Goal: Task Accomplishment & Management: Use online tool/utility

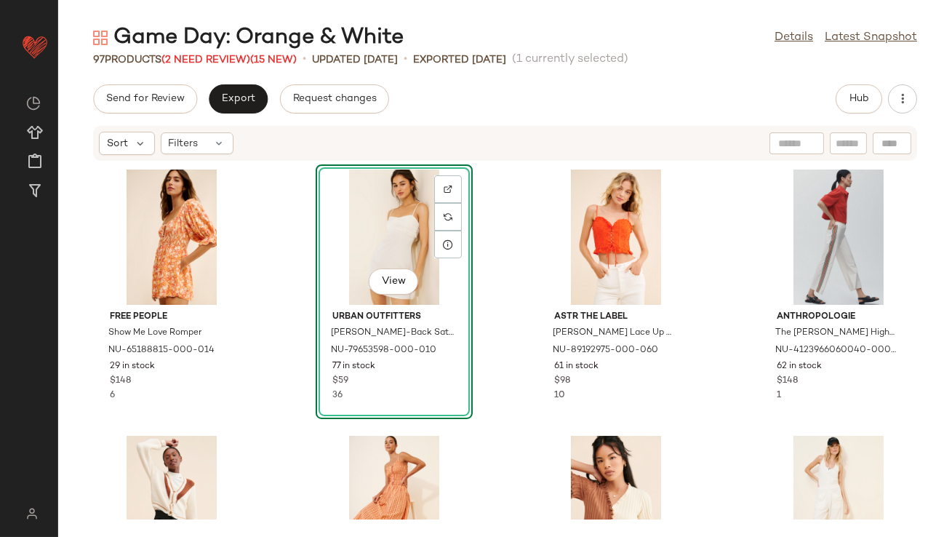
scroll to position [331, 0]
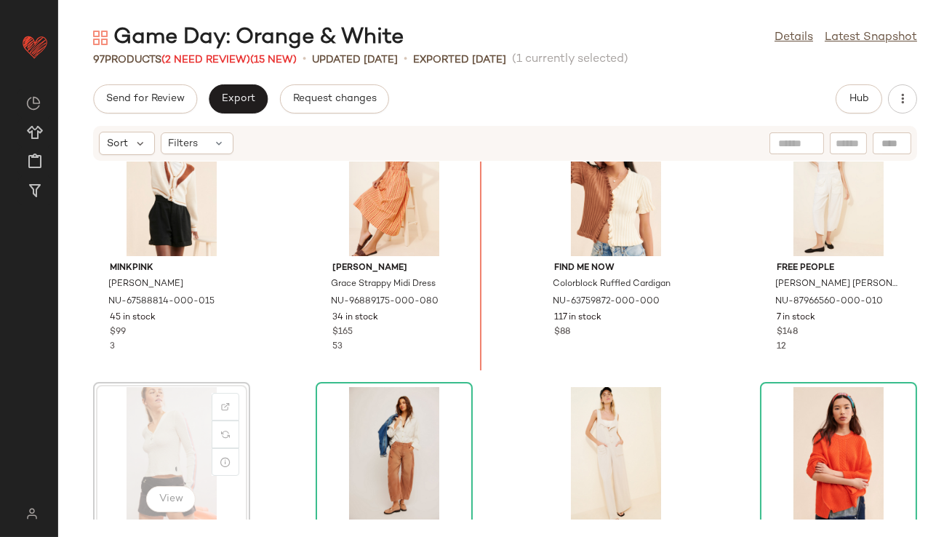
drag, startPoint x: 170, startPoint y: 458, endPoint x: 175, endPoint y: 450, distance: 9.1
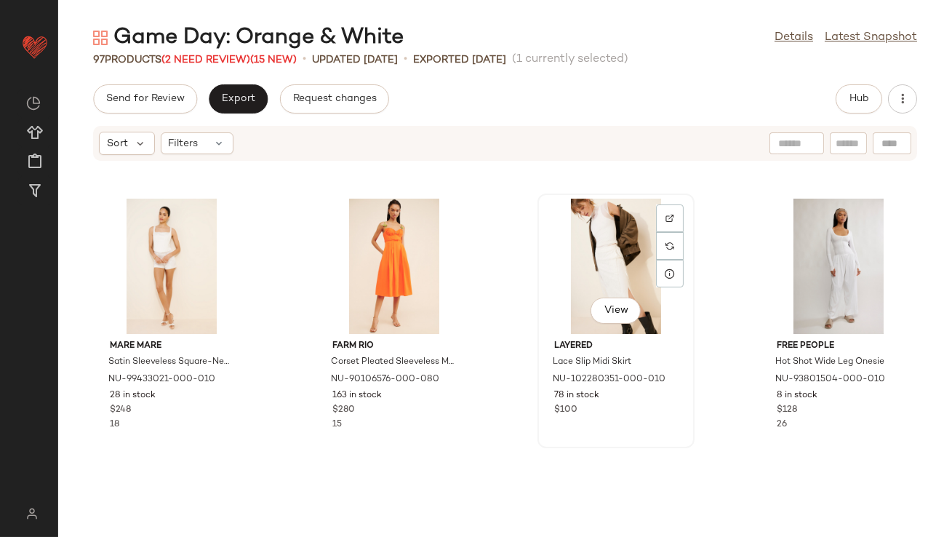
scroll to position [1148, 0]
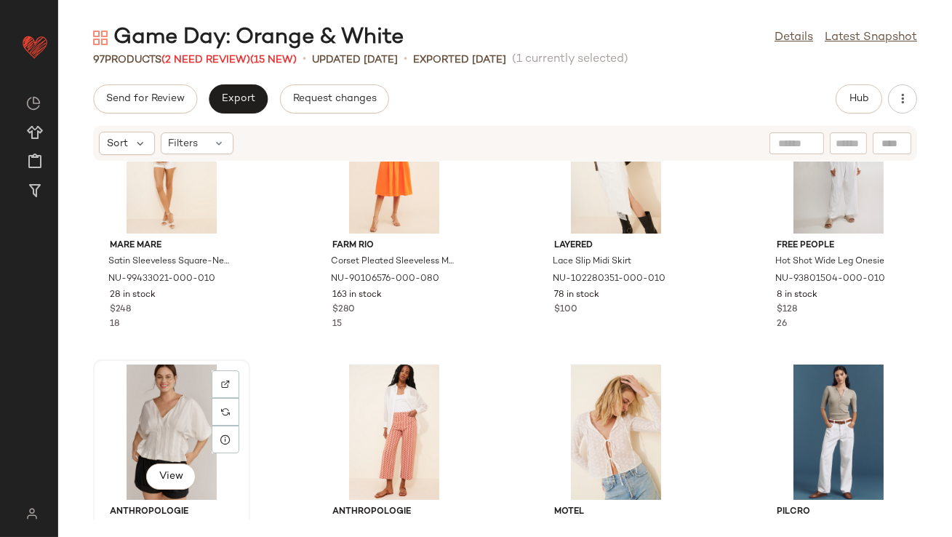
click at [140, 426] on div "View" at bounding box center [171, 431] width 147 height 135
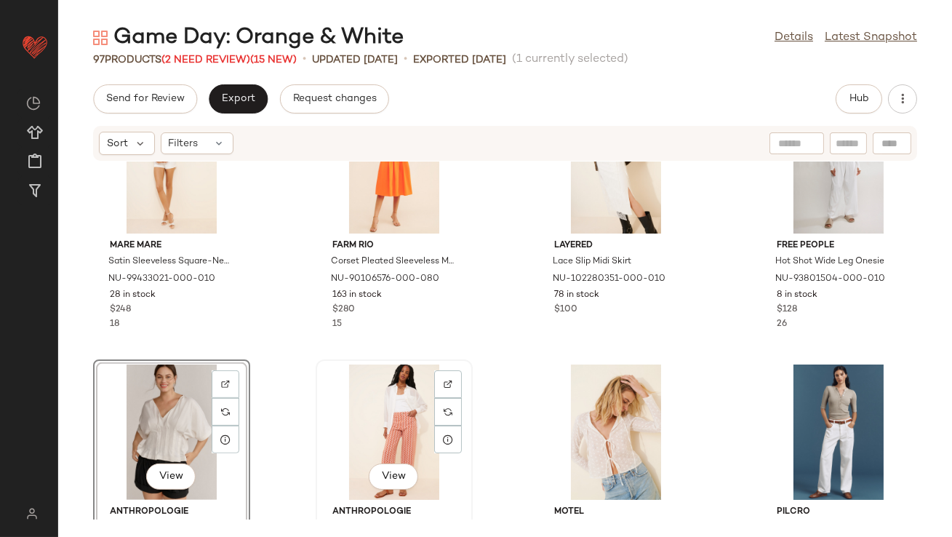
click at [383, 430] on div "View" at bounding box center [394, 431] width 147 height 135
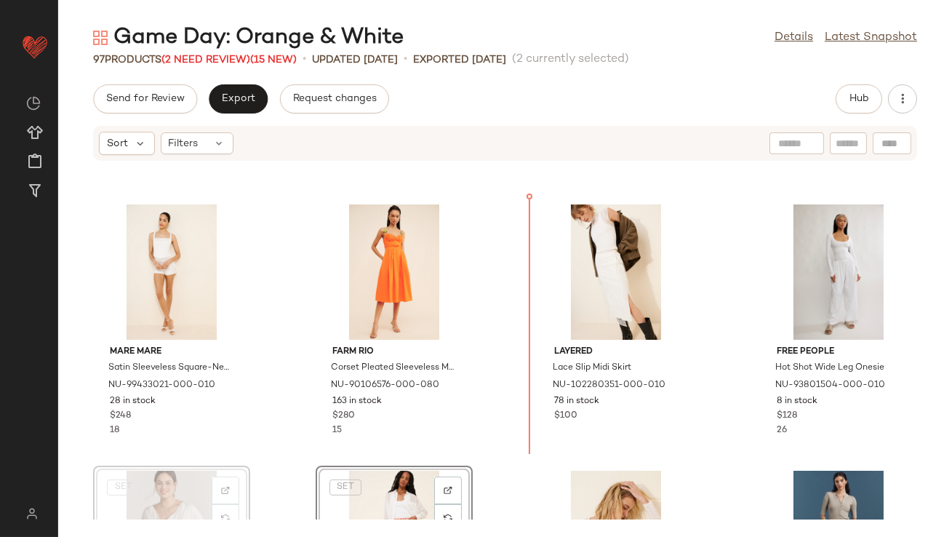
scroll to position [1010, 0]
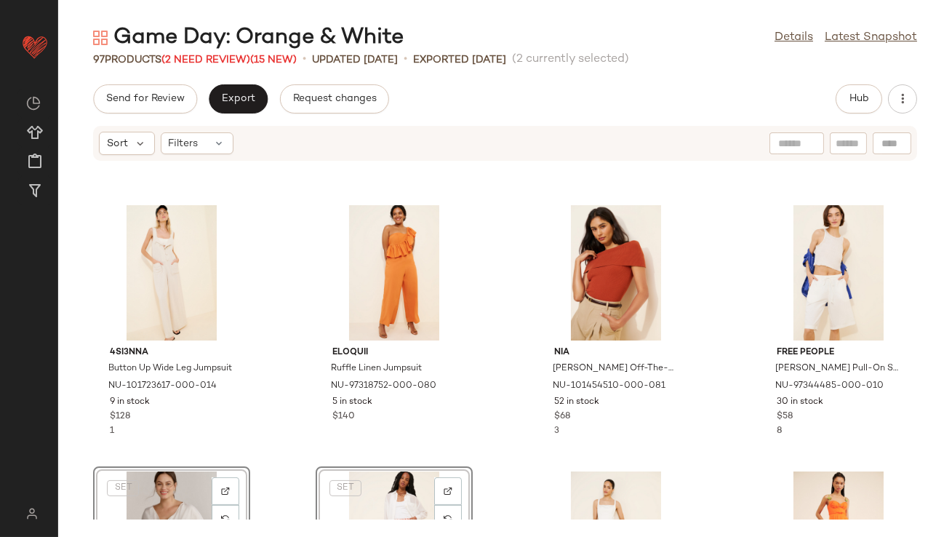
click at [275, 313] on div "4SI3NNA Button Up Wide Leg Jumpsuit NU-101723617-000-014 9 in stock $128 1 Eloq…" at bounding box center [505, 340] width 894 height 358
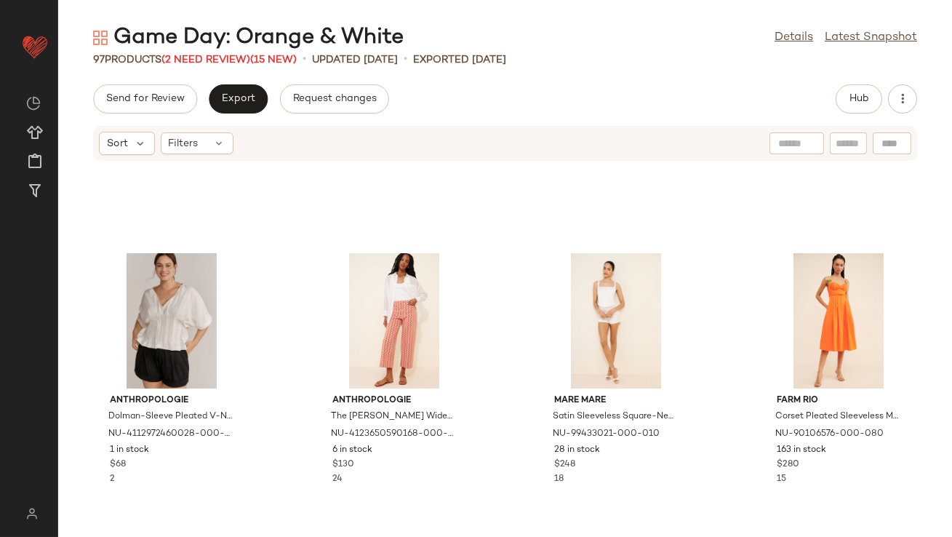
scroll to position [945, 0]
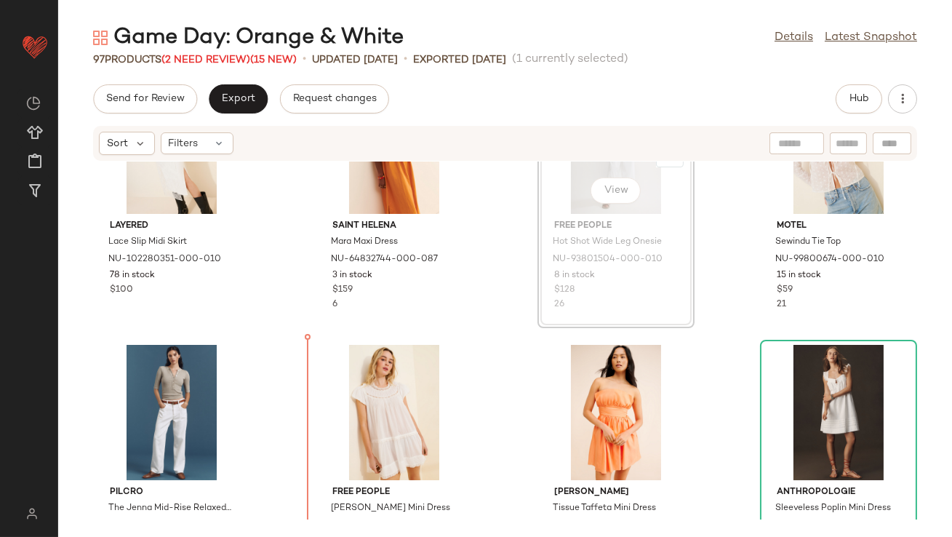
drag, startPoint x: 575, startPoint y: 222, endPoint x: 566, endPoint y: 223, distance: 9.5
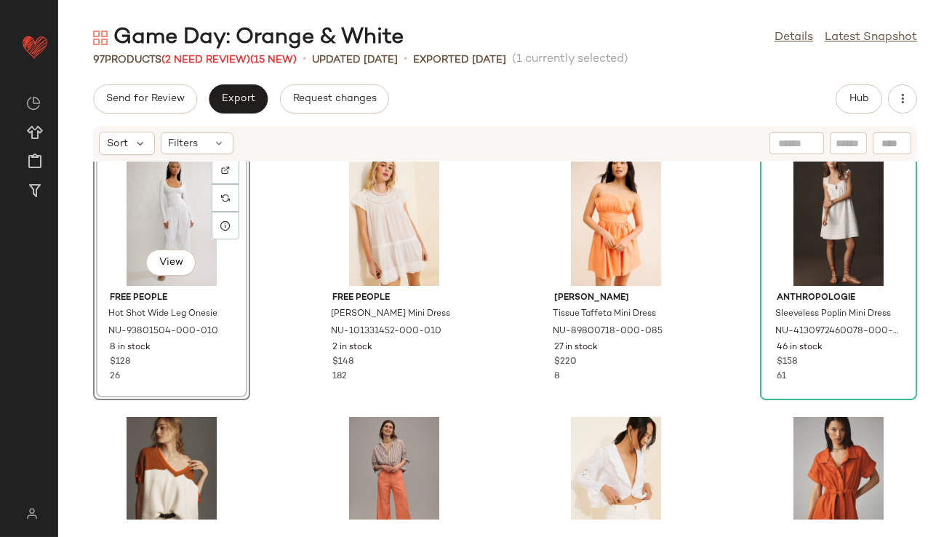
scroll to position [1632, 0]
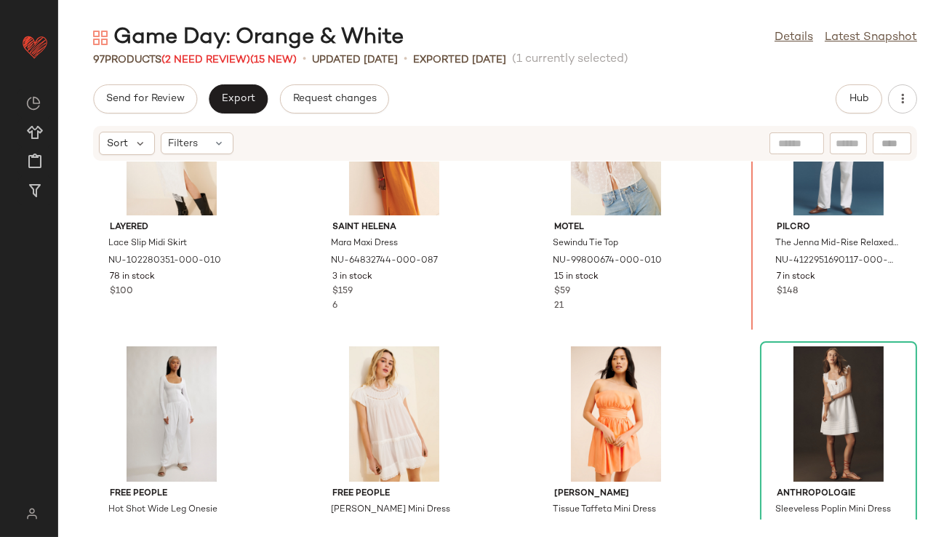
scroll to position [1361, 0]
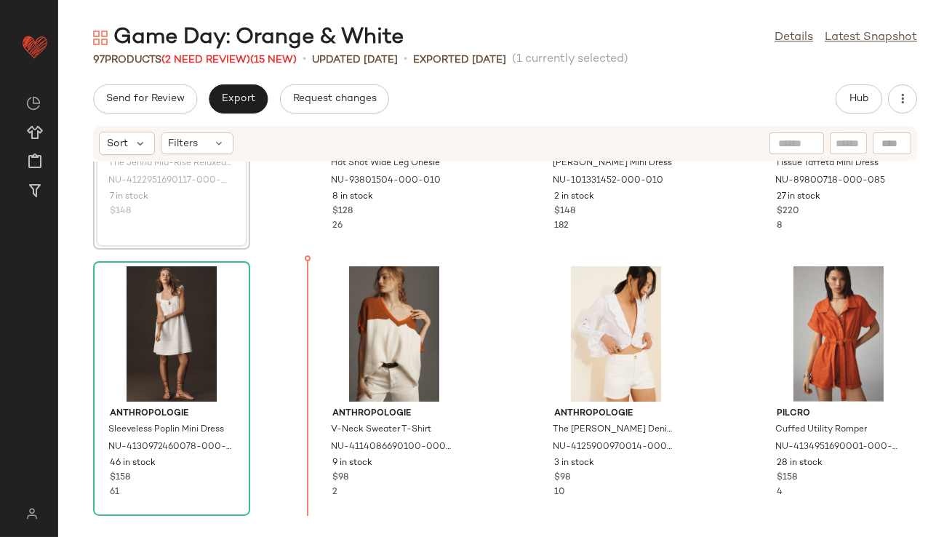
scroll to position [1778, 0]
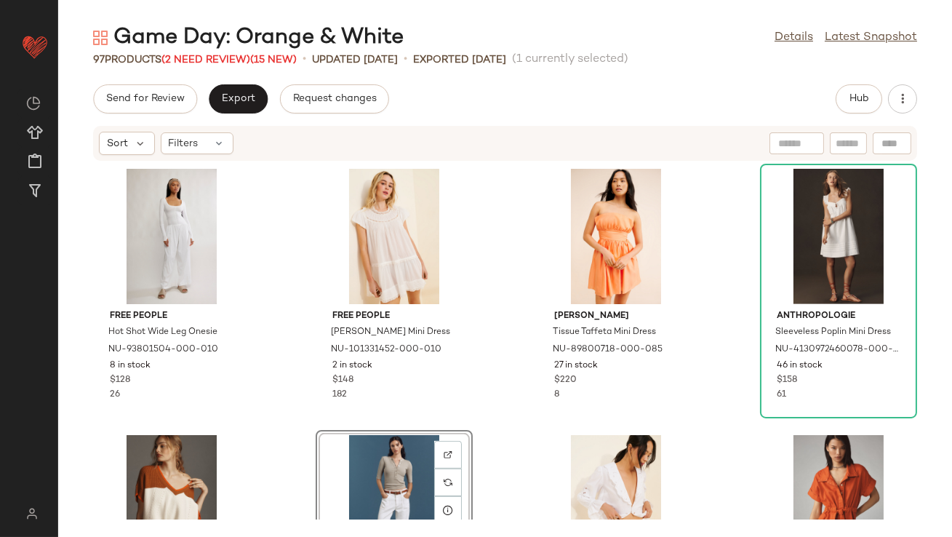
scroll to position [1575, 0]
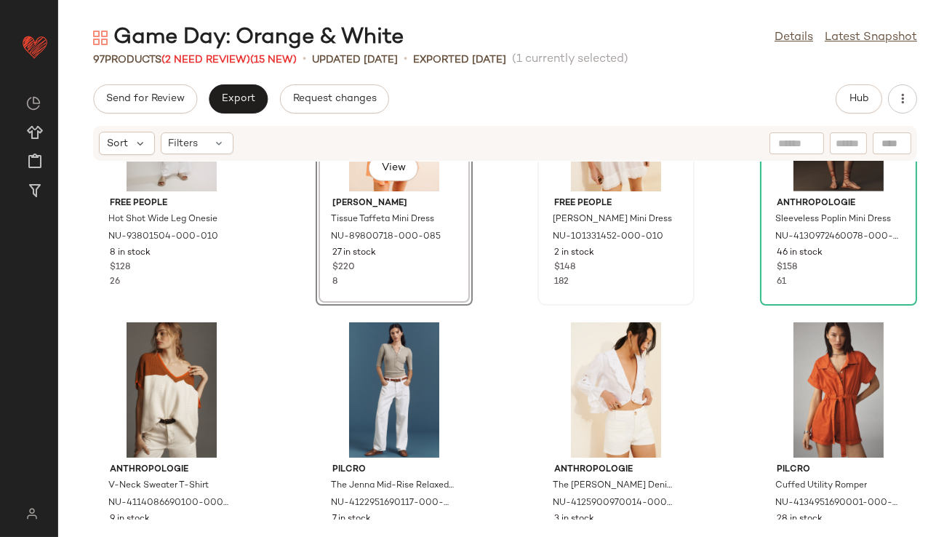
scroll to position [1720, 0]
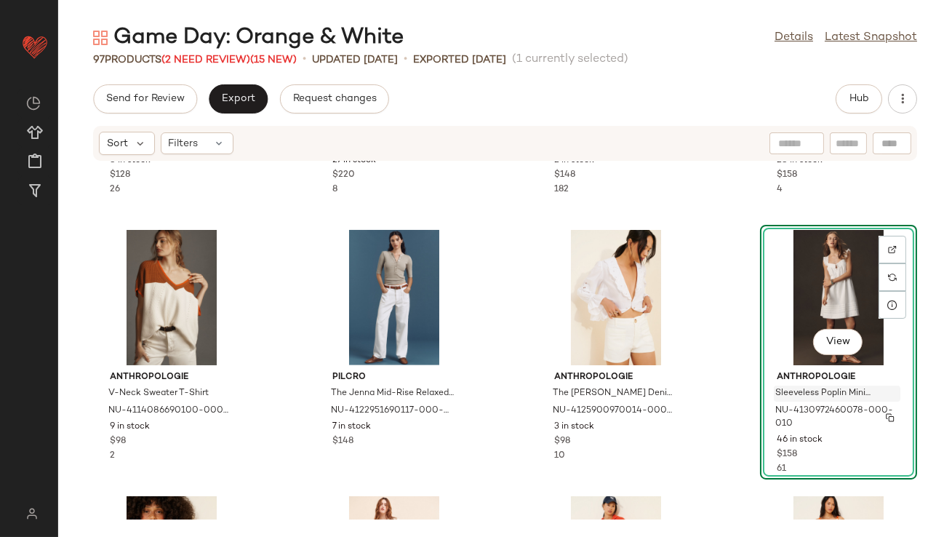
scroll to position [1805, 0]
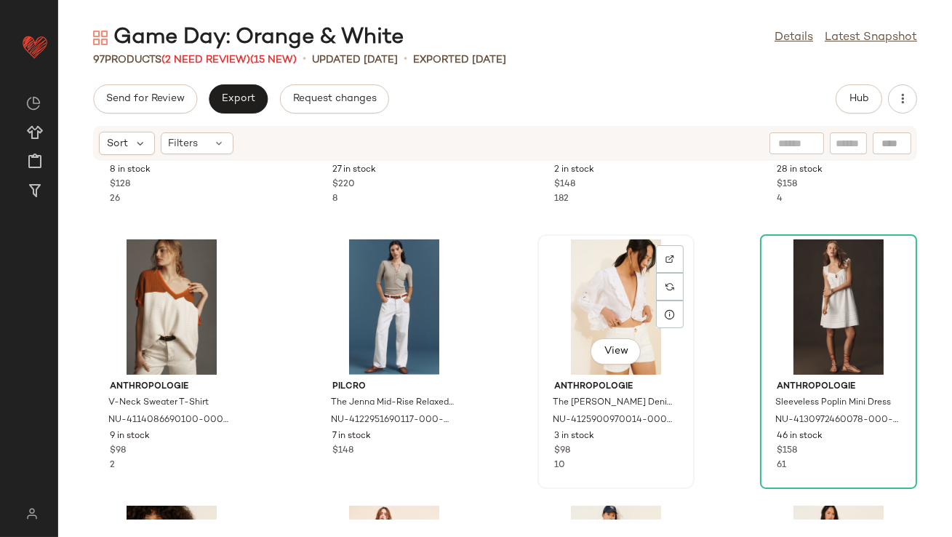
click at [624, 292] on div "View" at bounding box center [616, 306] width 147 height 135
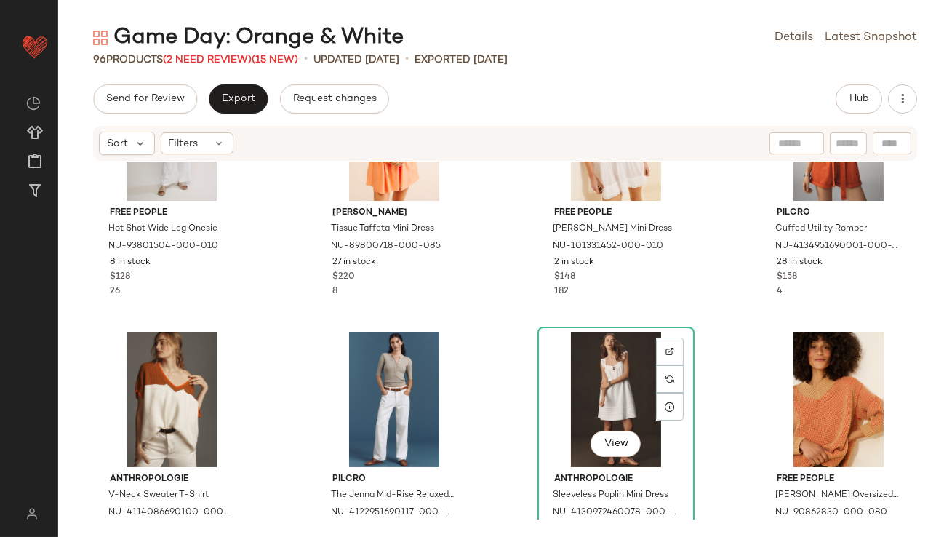
scroll to position [1808, 0]
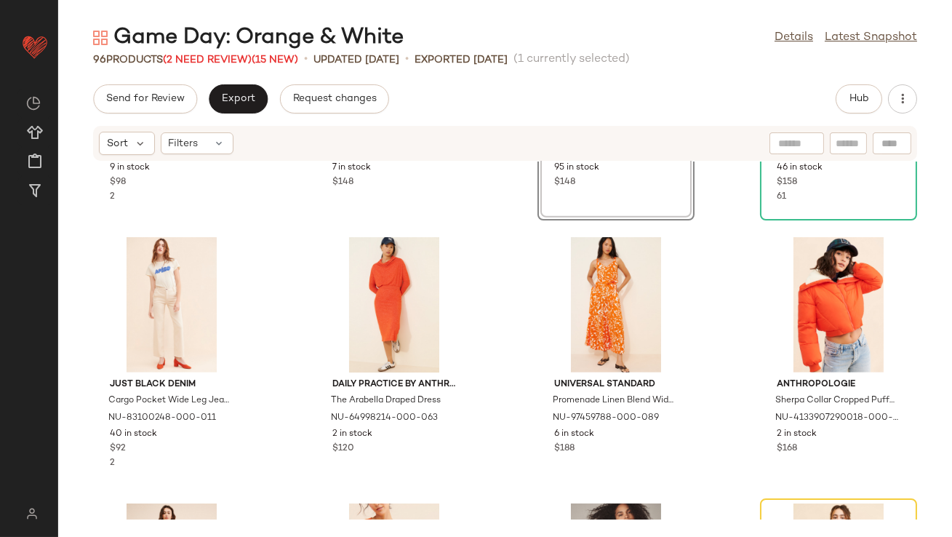
scroll to position [2099, 0]
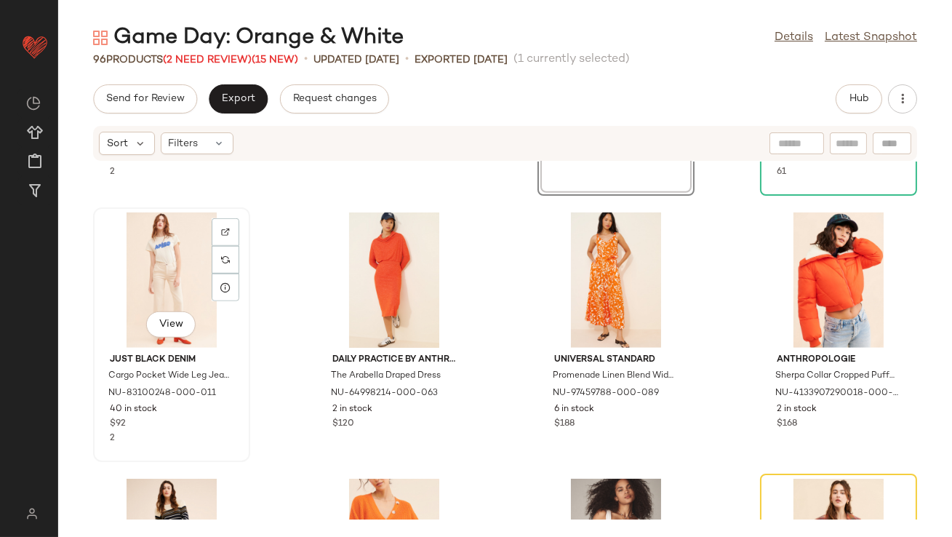
click at [151, 267] on div "View" at bounding box center [171, 279] width 147 height 135
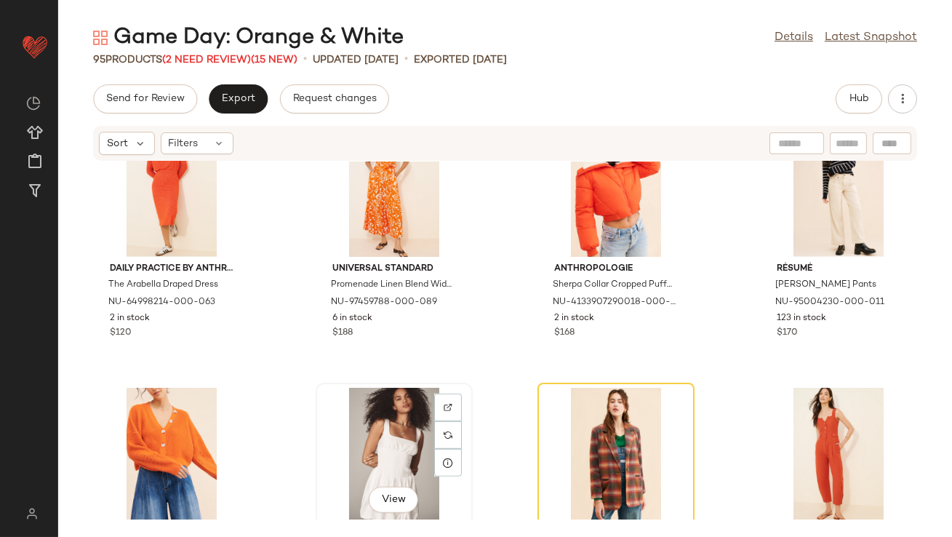
scroll to position [2192, 0]
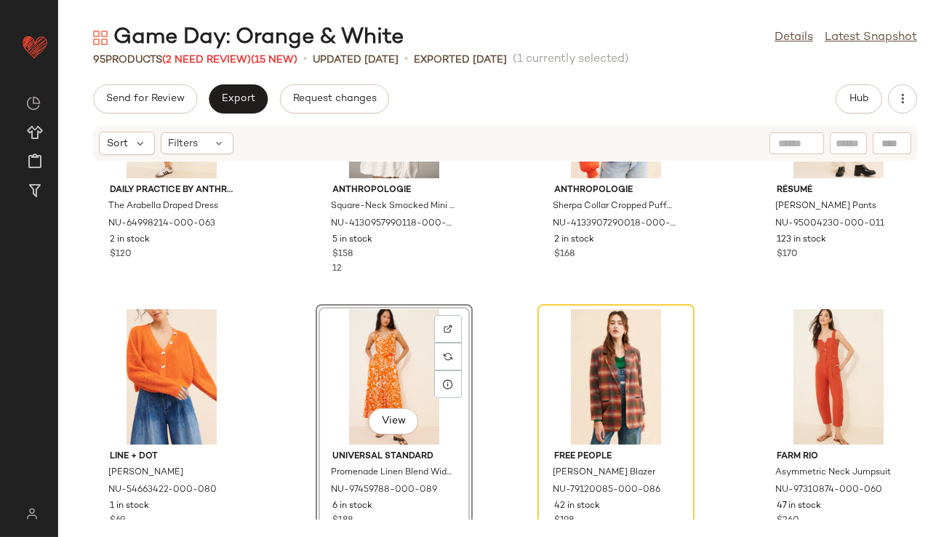
scroll to position [2306, 0]
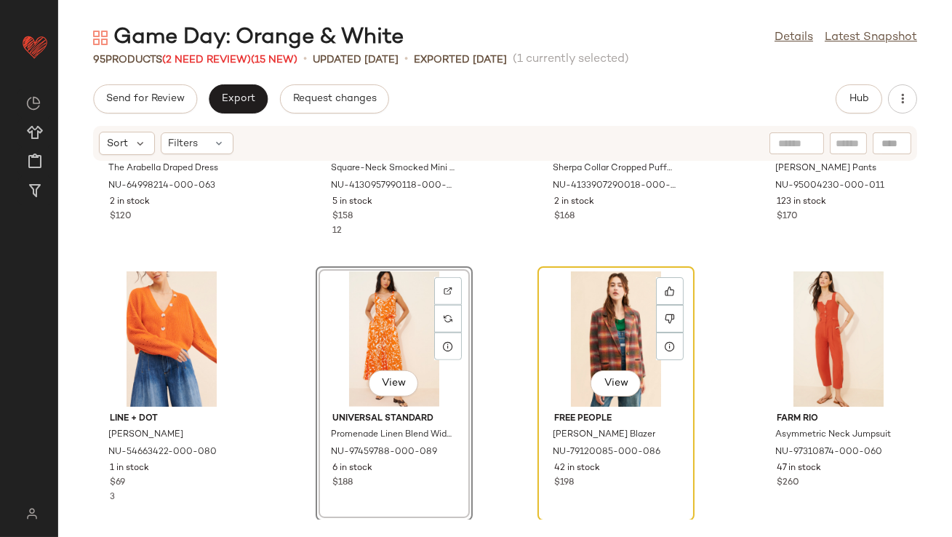
click at [606, 352] on div "View" at bounding box center [616, 338] width 147 height 135
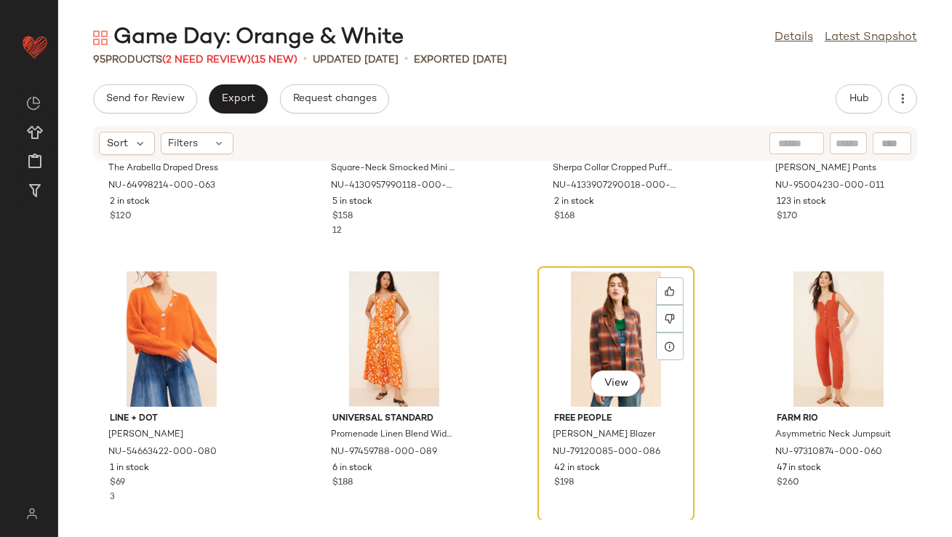
click at [599, 338] on div "View" at bounding box center [616, 338] width 147 height 135
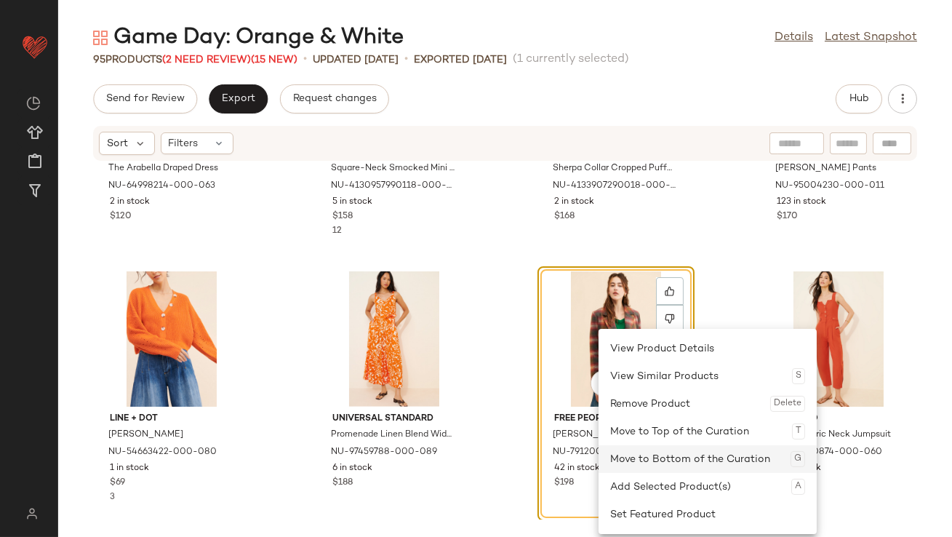
click at [622, 447] on div "Move to Bottom of the Curation G" at bounding box center [707, 459] width 195 height 28
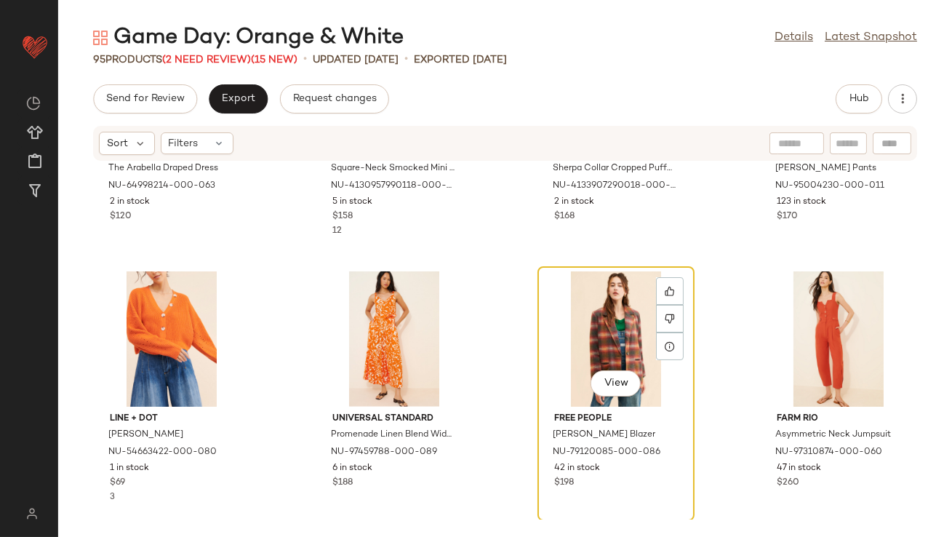
click at [583, 336] on div "View" at bounding box center [616, 338] width 147 height 135
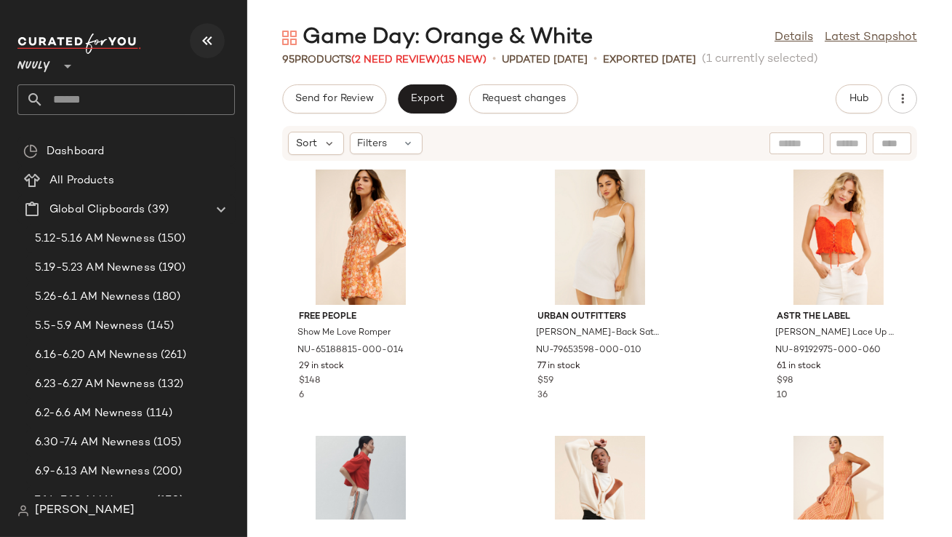
click at [220, 41] on button "button" at bounding box center [207, 40] width 35 height 35
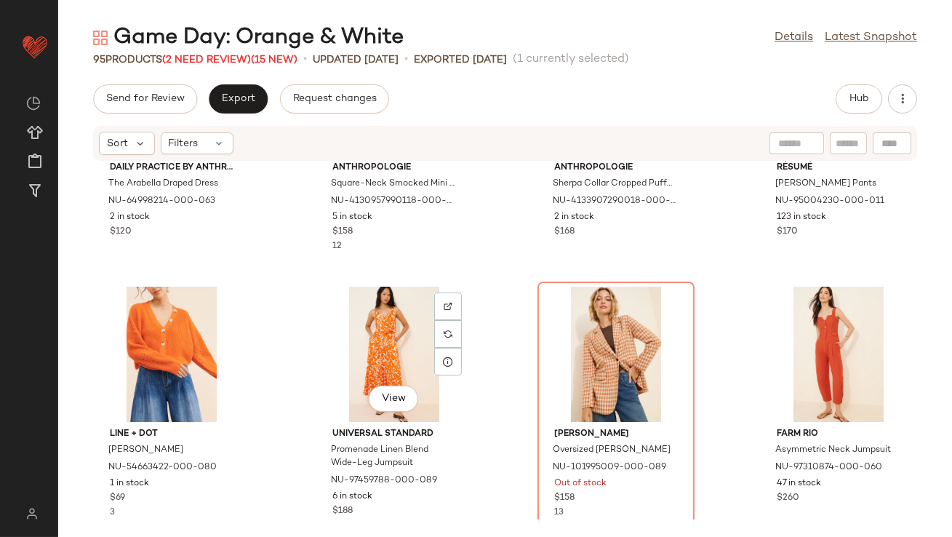
scroll to position [2339, 0]
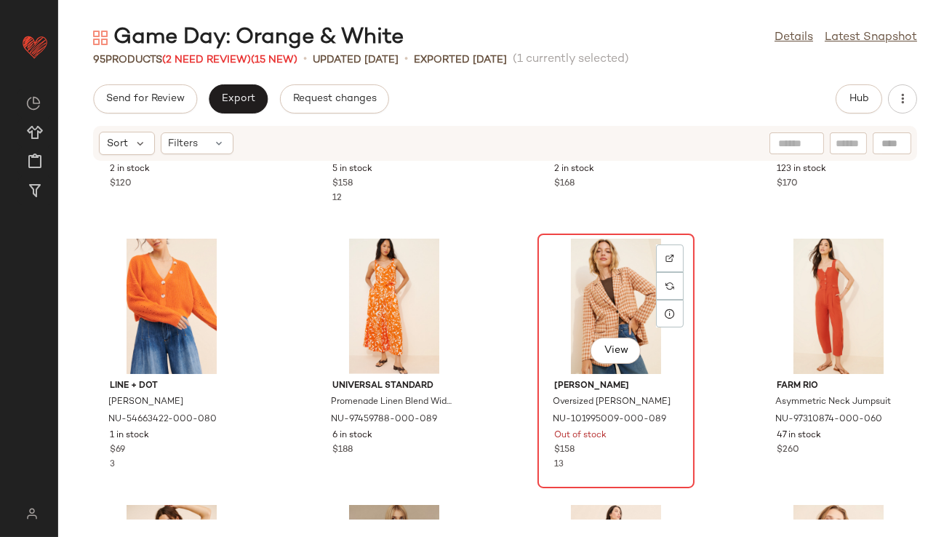
click at [572, 300] on div "View" at bounding box center [616, 306] width 147 height 135
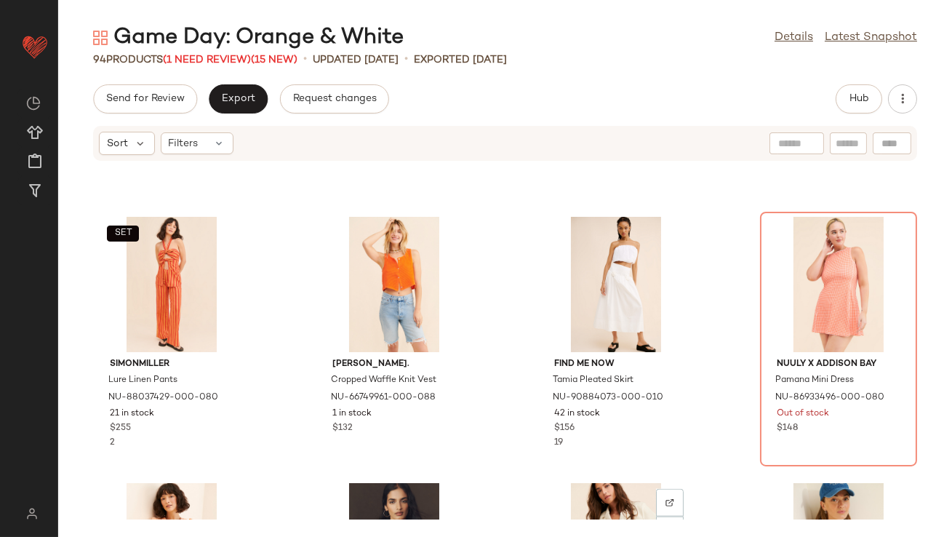
scroll to position [3406, 0]
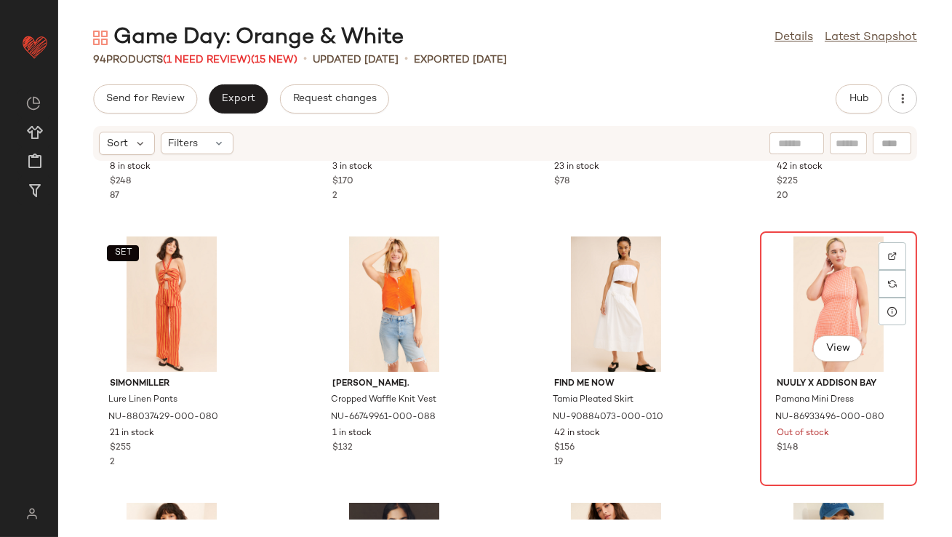
click at [788, 272] on div "View" at bounding box center [838, 303] width 147 height 135
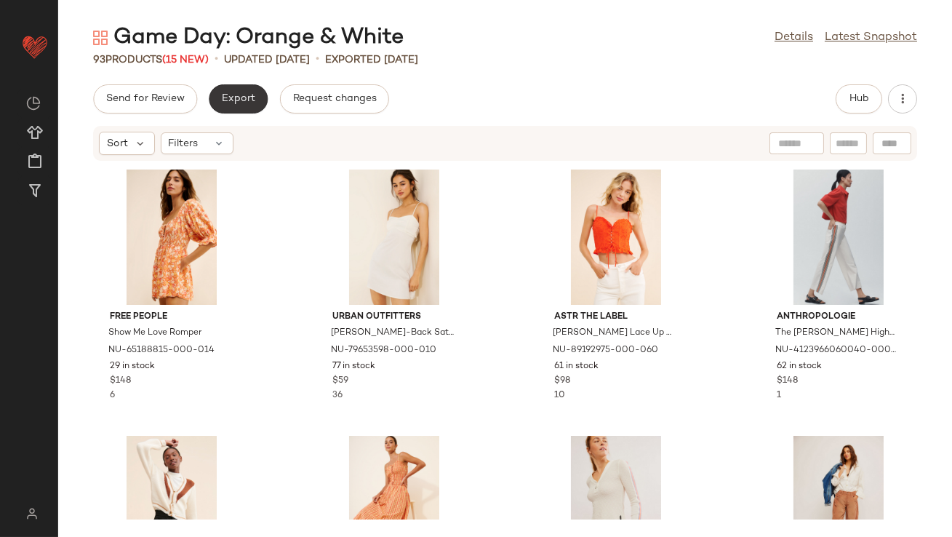
click at [231, 99] on span "Export" at bounding box center [238, 99] width 34 height 12
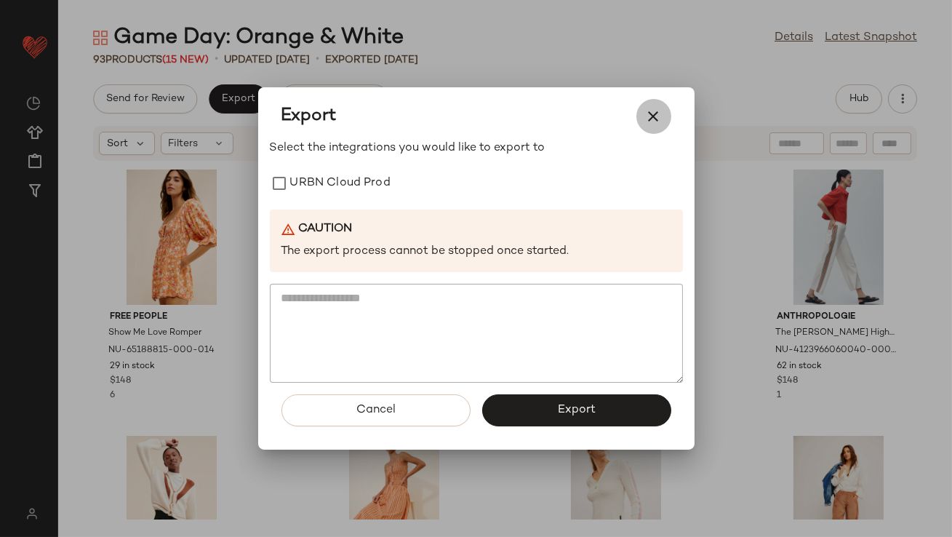
click at [645, 111] on icon "button" at bounding box center [653, 116] width 17 height 17
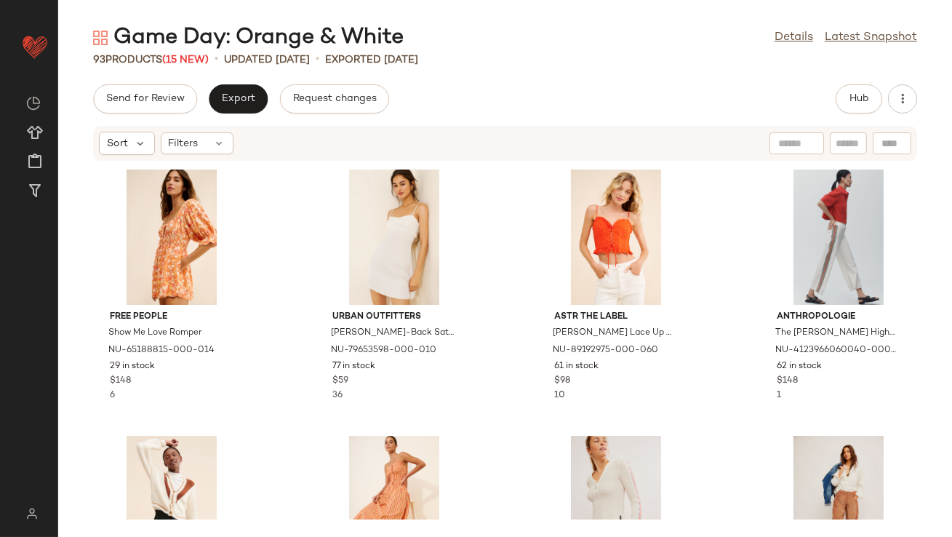
click at [873, 82] on div "Game Day: Orange & White Details Latest Snapshot 93 Products (15 New) • updated…" at bounding box center [505, 280] width 894 height 514
click at [870, 88] on button "Hub" at bounding box center [859, 98] width 47 height 29
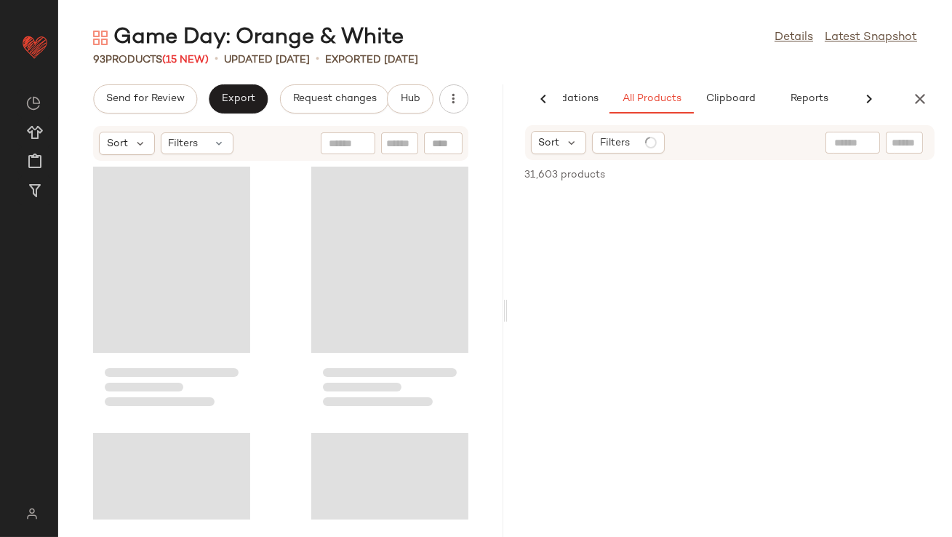
scroll to position [0, 81]
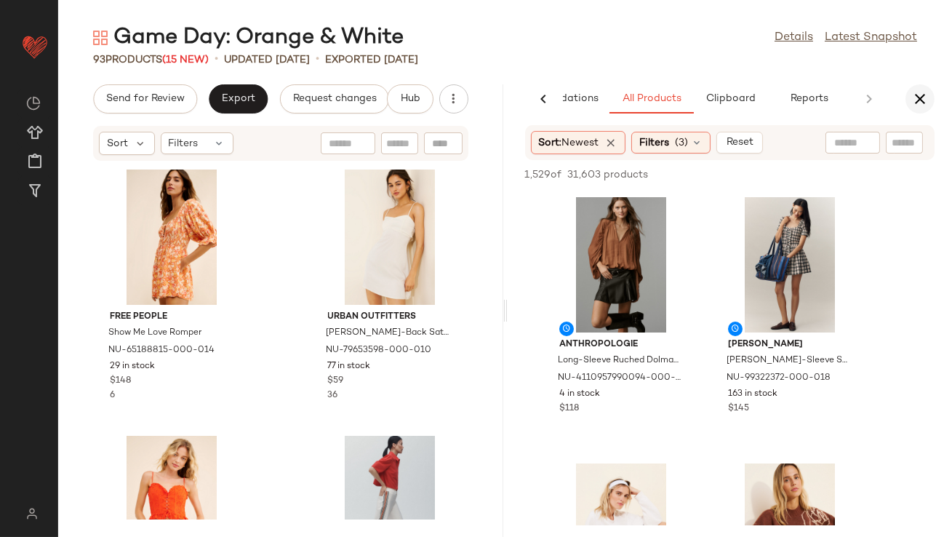
click at [915, 101] on icon "button" at bounding box center [919, 98] width 17 height 17
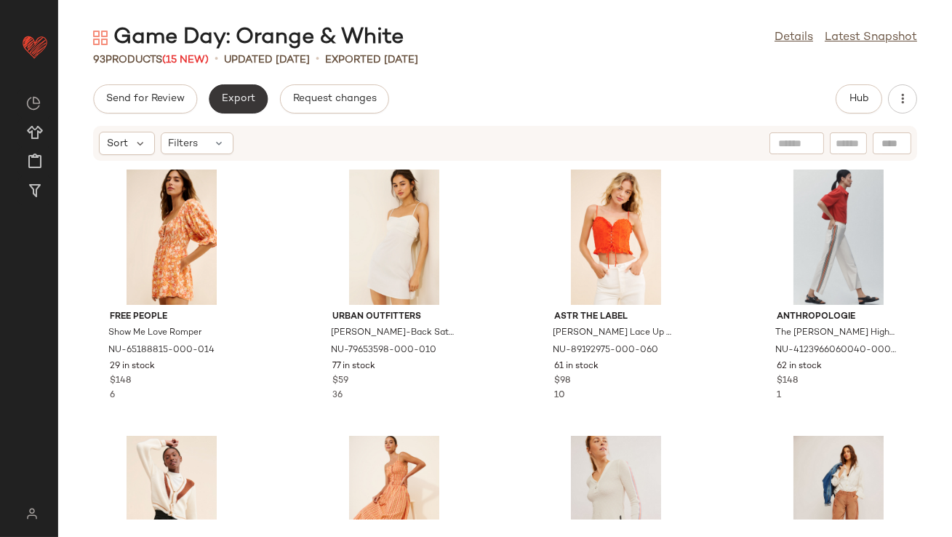
click at [236, 108] on button "Export" at bounding box center [238, 98] width 59 height 29
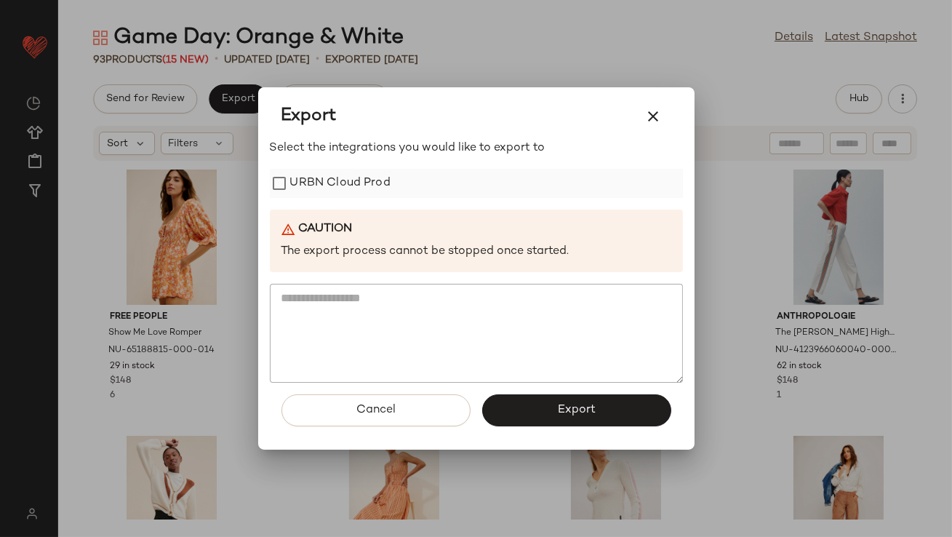
click at [294, 177] on label "URBN Cloud Prod" at bounding box center [340, 183] width 100 height 29
click at [563, 408] on span "Export" at bounding box center [576, 410] width 39 height 14
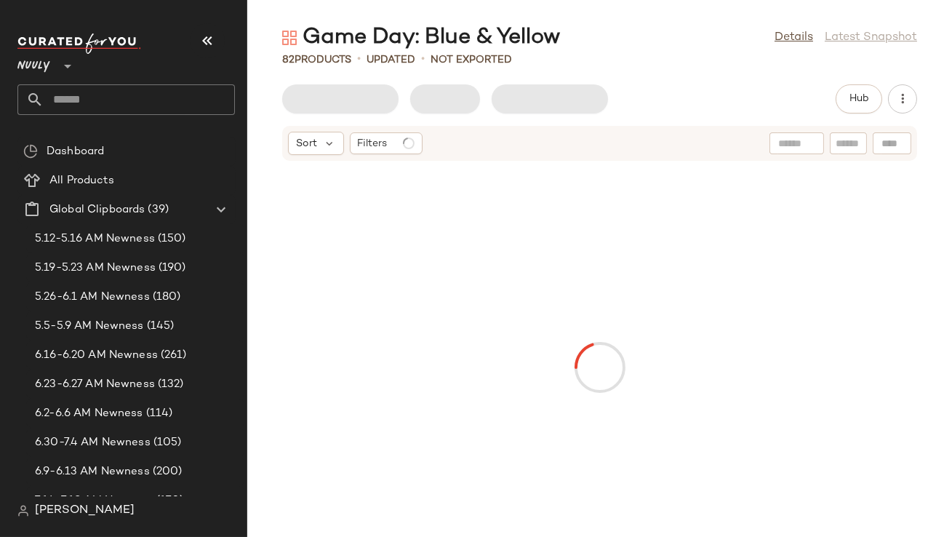
click at [188, 43] on div "Nuuly **" at bounding box center [125, 57] width 217 height 36
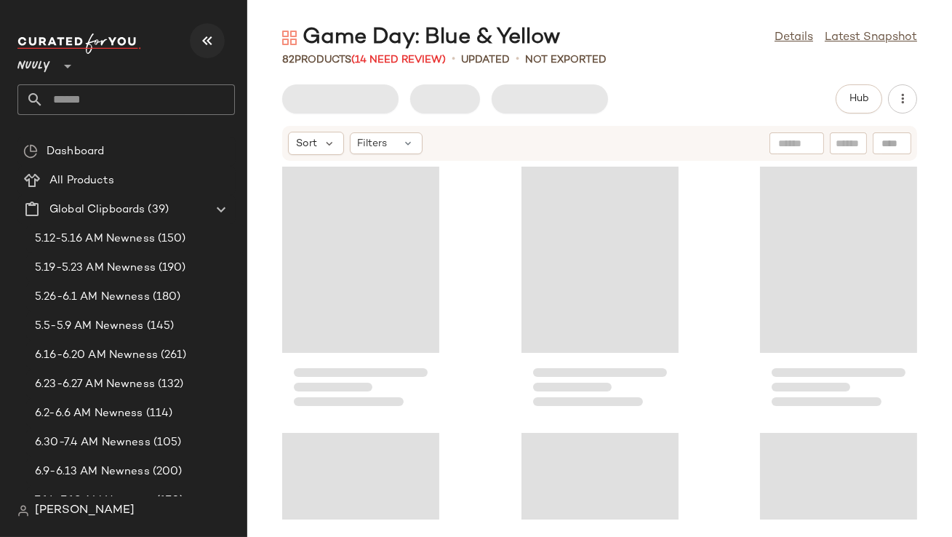
click at [201, 36] on icon "button" at bounding box center [207, 40] width 17 height 17
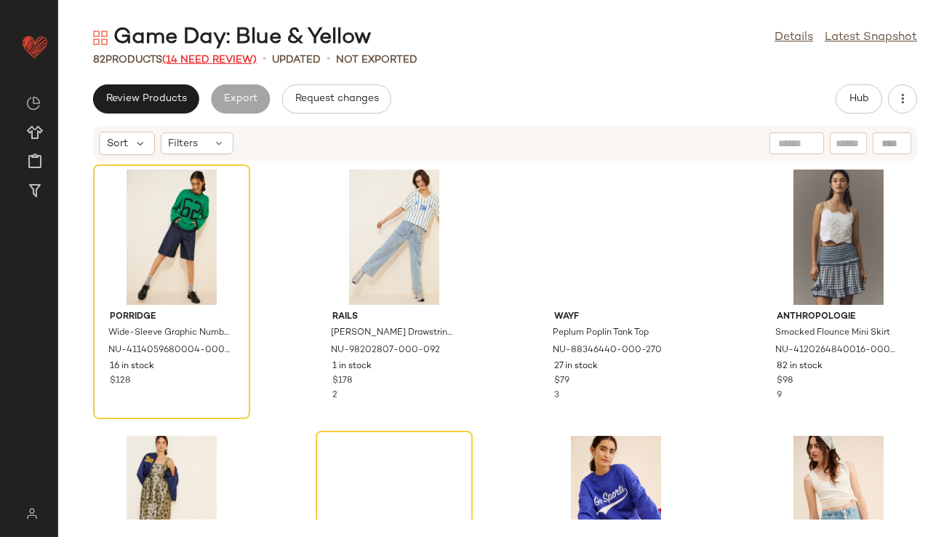
click at [214, 58] on span "(14 Need Review)" at bounding box center [209, 60] width 95 height 11
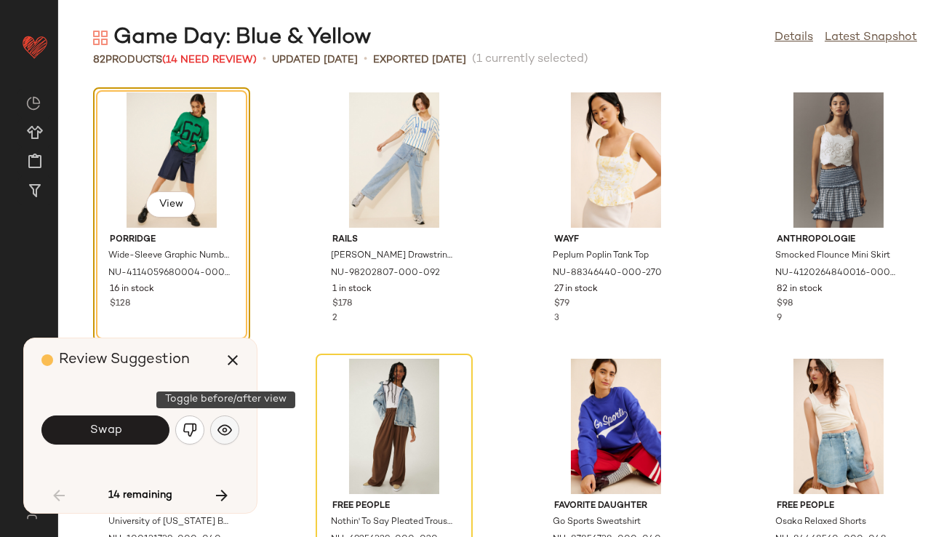
click at [222, 433] on img "button" at bounding box center [224, 430] width 15 height 15
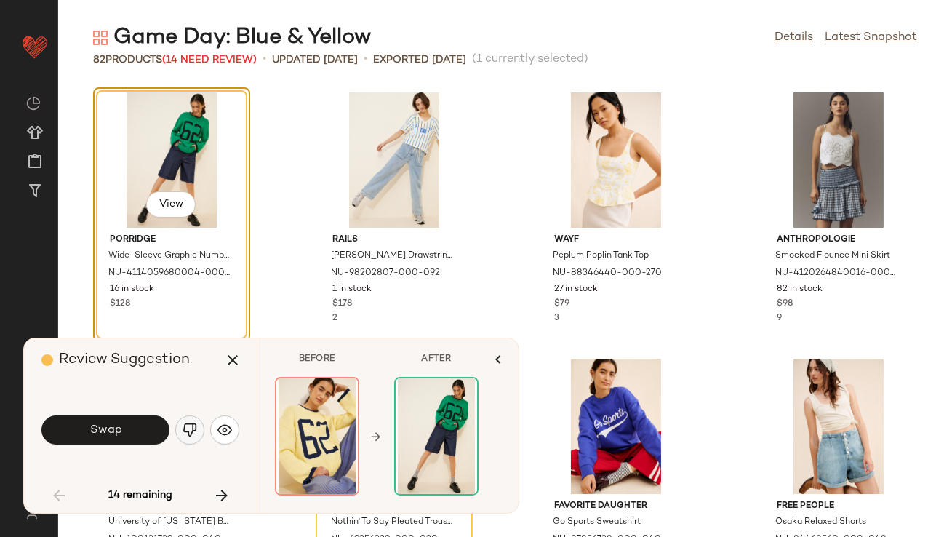
click at [195, 432] on img "button" at bounding box center [190, 430] width 15 height 15
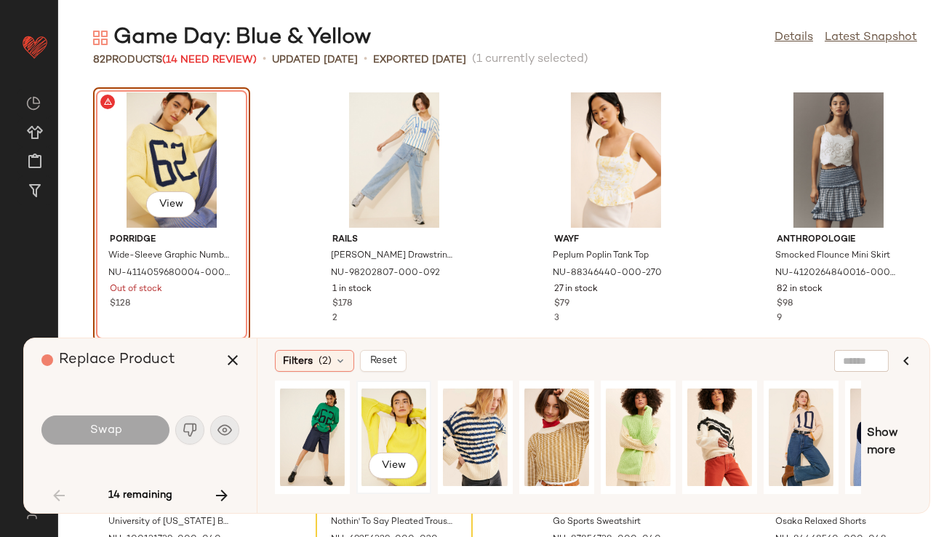
click at [391, 412] on div "View" at bounding box center [394, 437] width 65 height 103
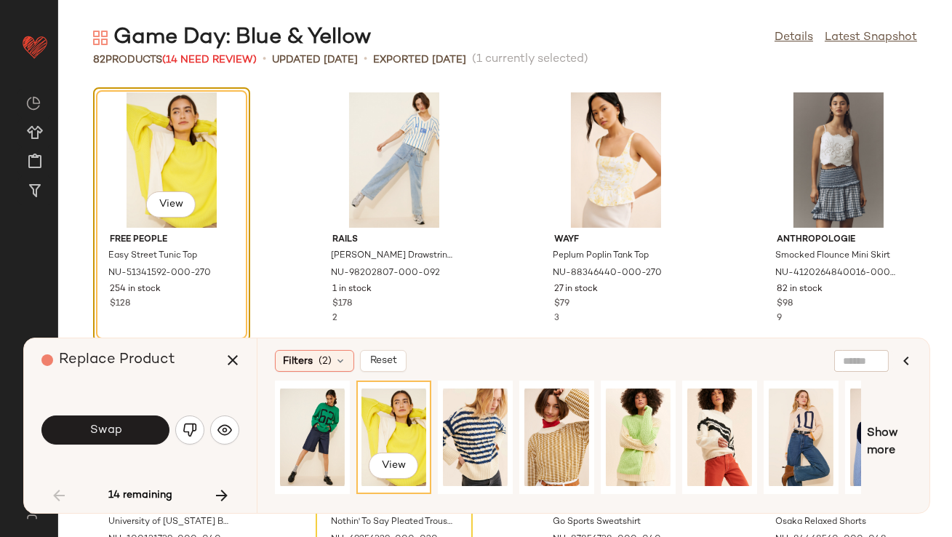
click at [127, 430] on button "Swap" at bounding box center [105, 429] width 128 height 29
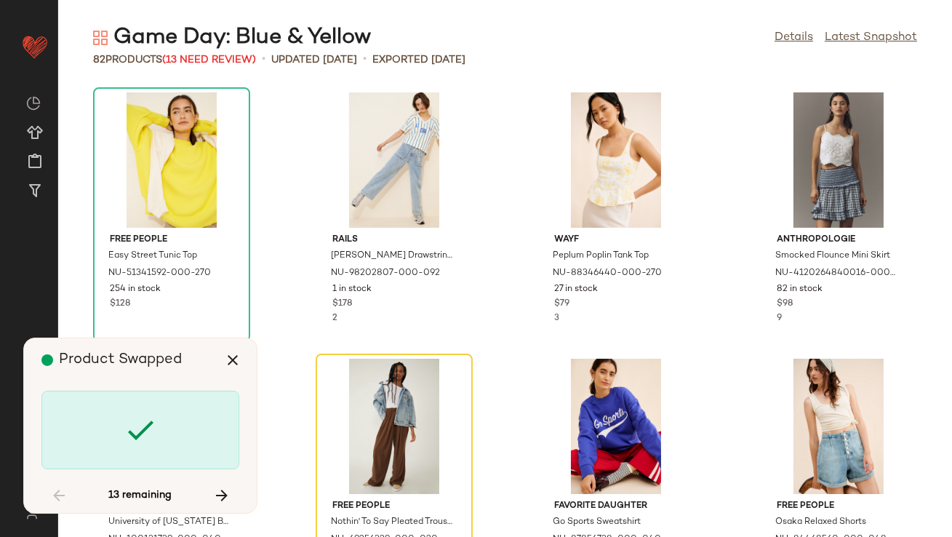
scroll to position [277, 0]
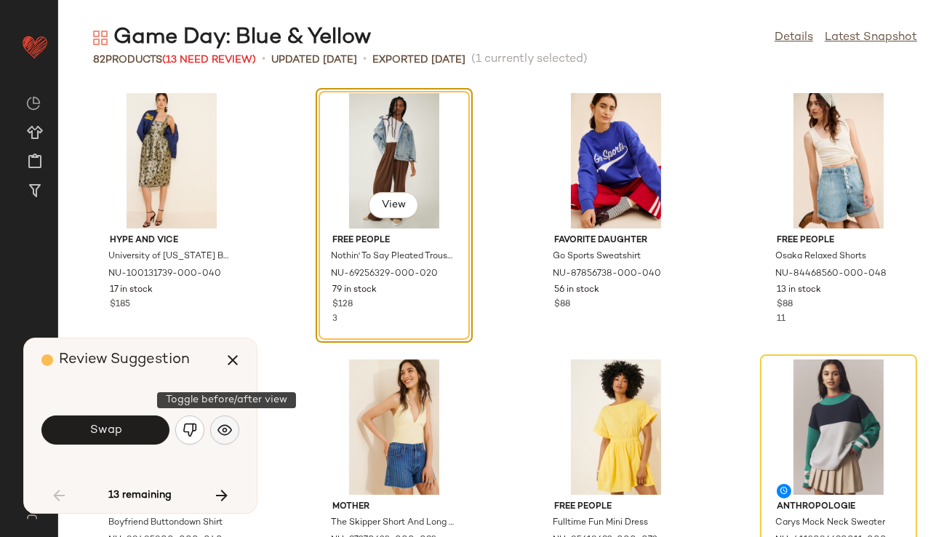
click at [220, 426] on img "button" at bounding box center [224, 430] width 15 height 15
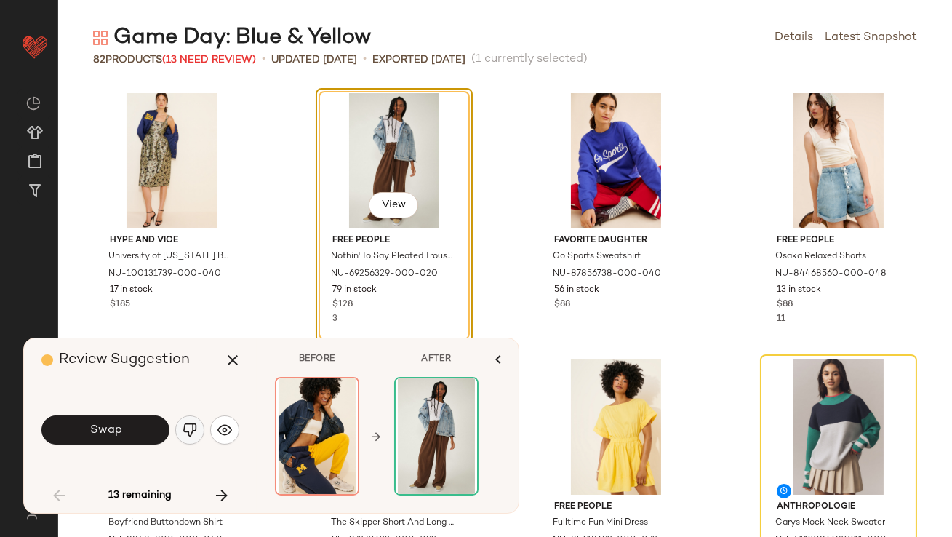
click at [196, 428] on img "button" at bounding box center [190, 430] width 15 height 15
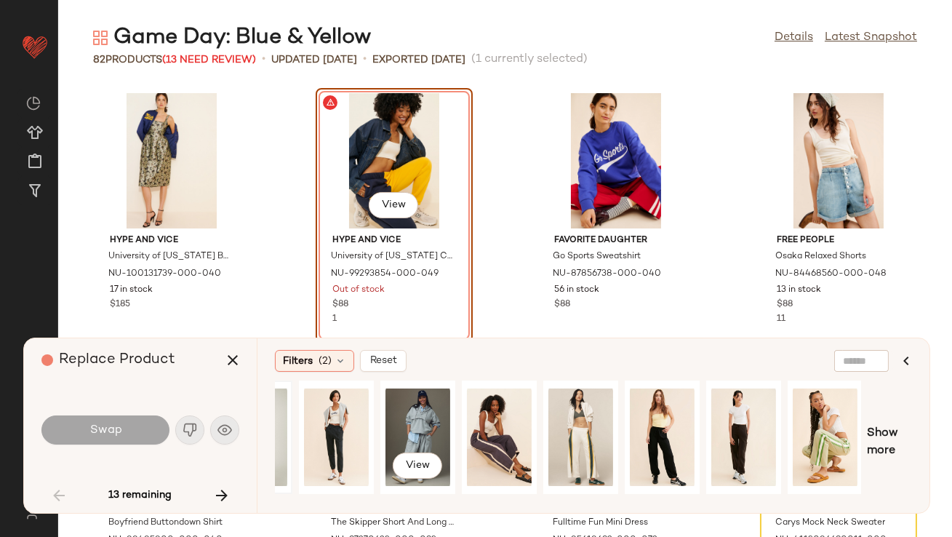
scroll to position [0, 218]
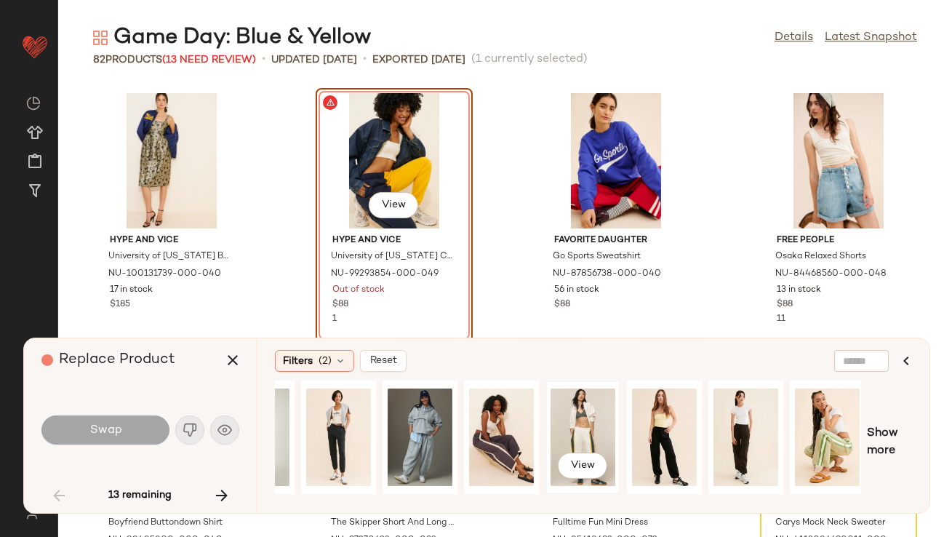
click at [583, 423] on div "View" at bounding box center [583, 437] width 65 height 103
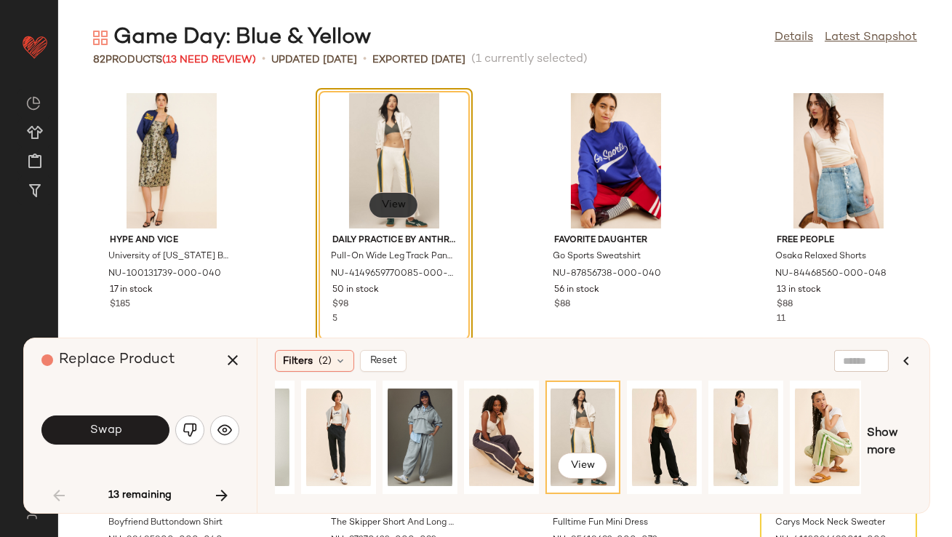
click at [388, 193] on button "View" at bounding box center [393, 205] width 49 height 26
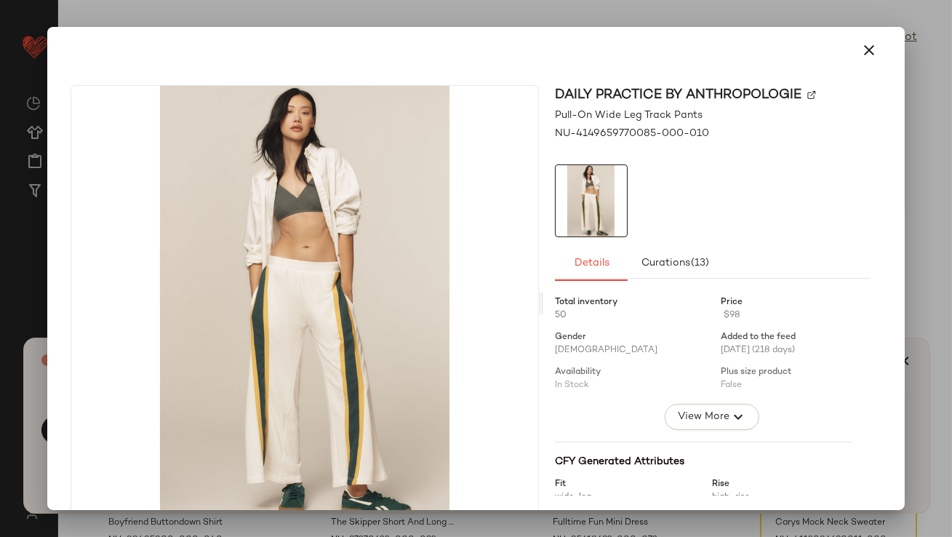
scroll to position [1, 0]
click at [861, 55] on icon "button" at bounding box center [869, 49] width 17 height 17
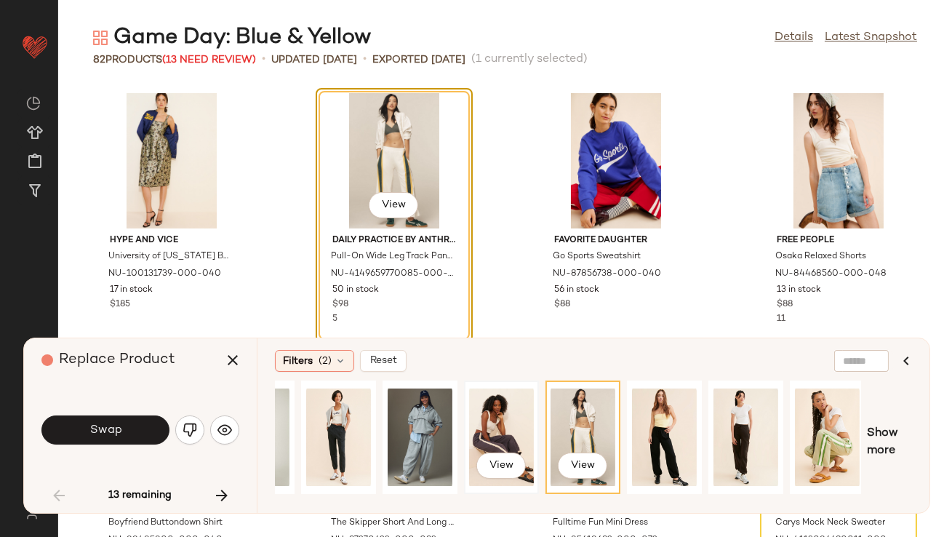
click at [482, 430] on div "View" at bounding box center [501, 437] width 65 height 103
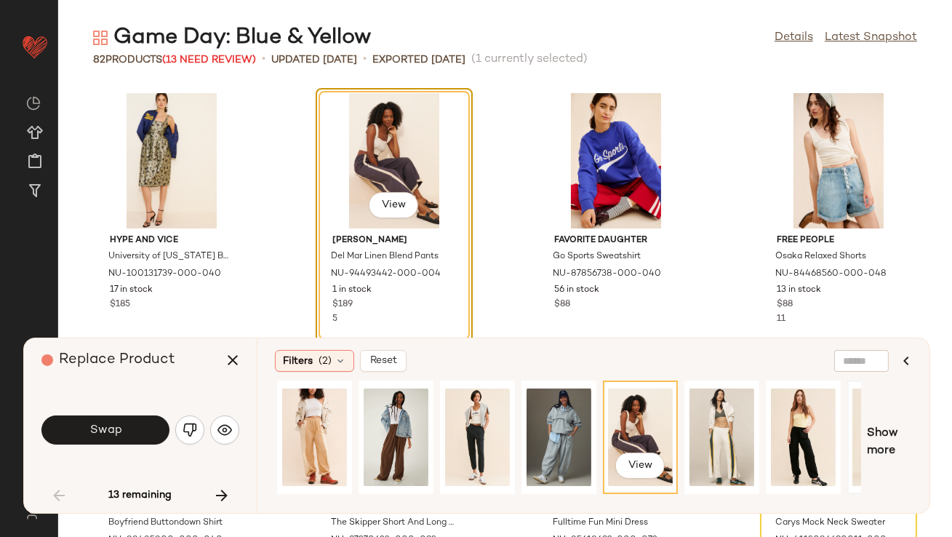
scroll to position [0, 4]
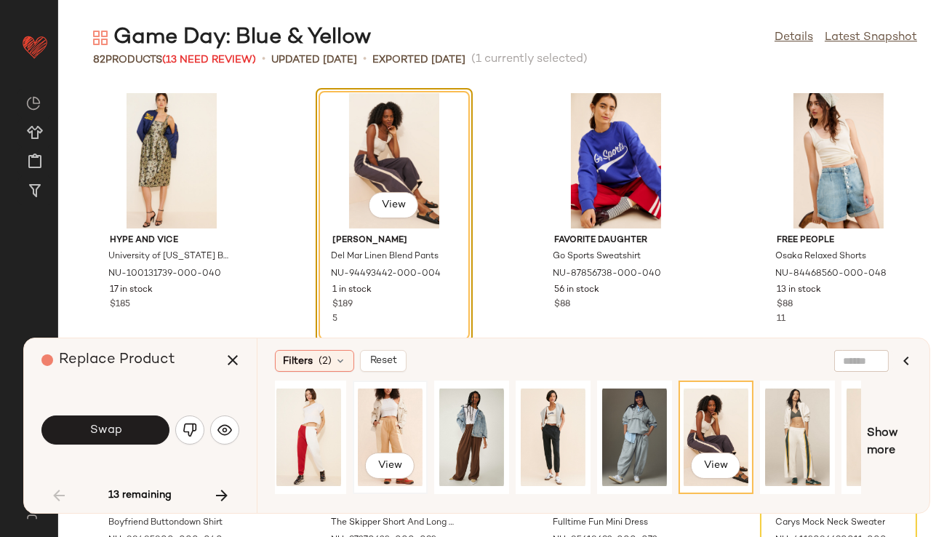
click at [408, 428] on div "View" at bounding box center [390, 437] width 65 height 103
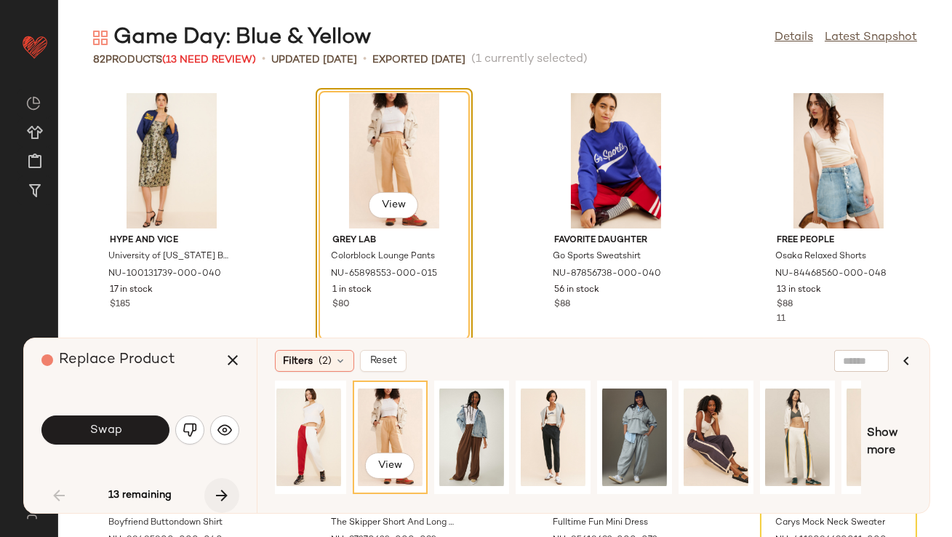
click at [221, 493] on icon "button" at bounding box center [221, 495] width 17 height 17
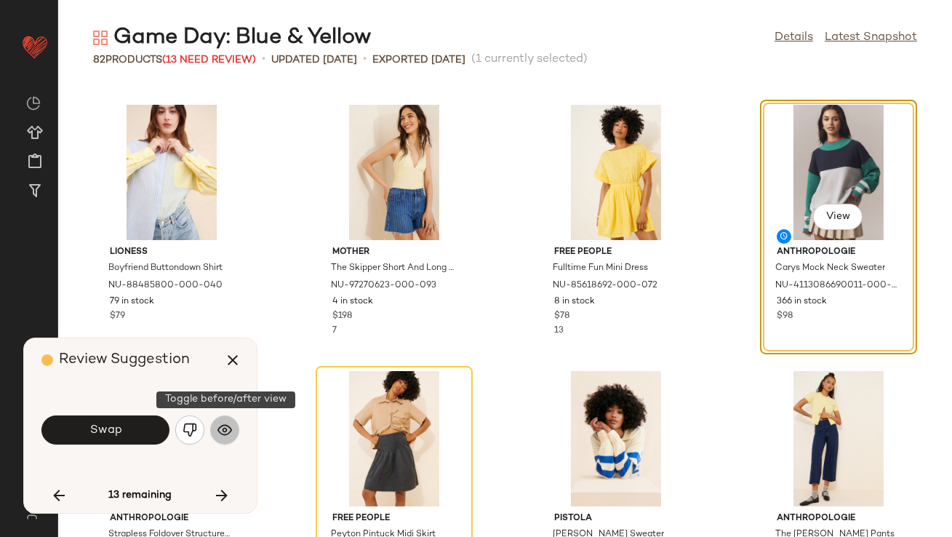
click at [224, 431] on img "button" at bounding box center [224, 430] width 15 height 15
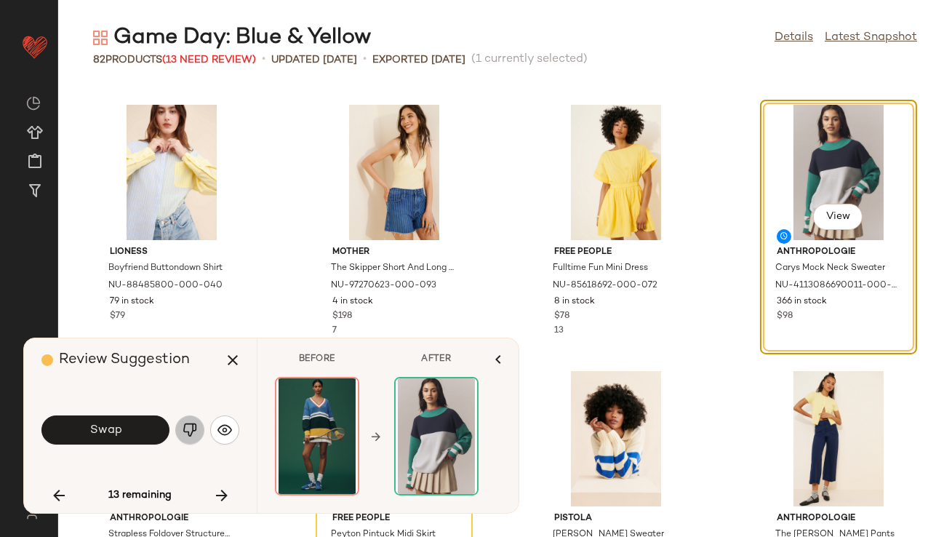
click at [187, 432] on img "button" at bounding box center [190, 430] width 15 height 15
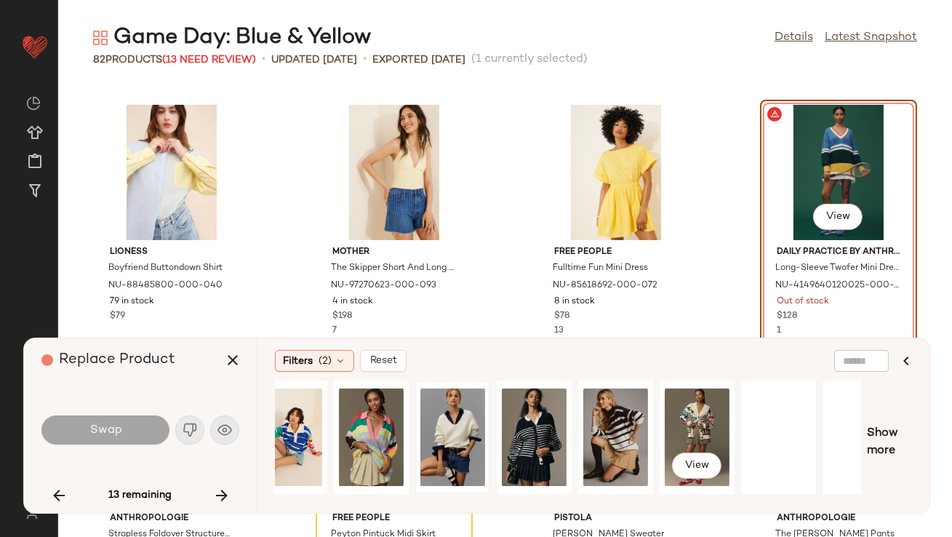
scroll to position [0, 220]
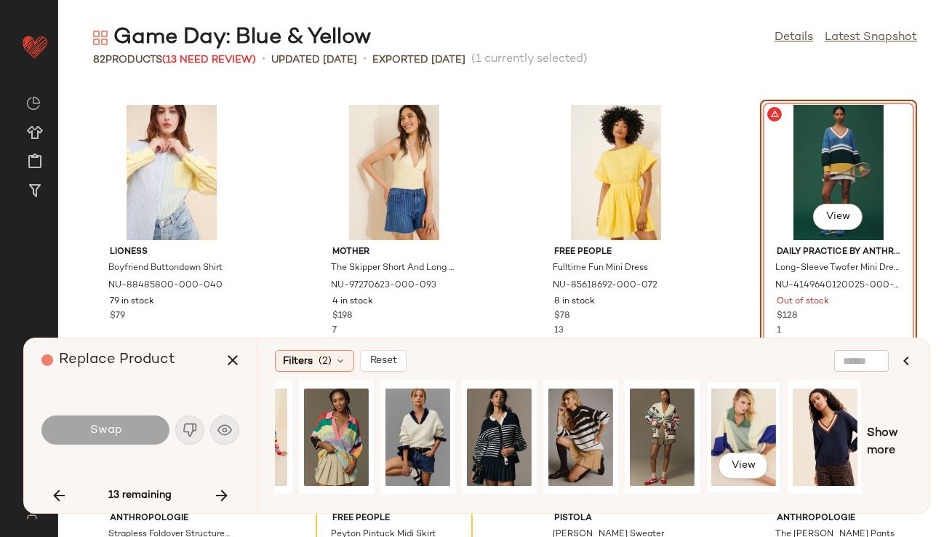
click at [738, 434] on div "View" at bounding box center [743, 437] width 65 height 103
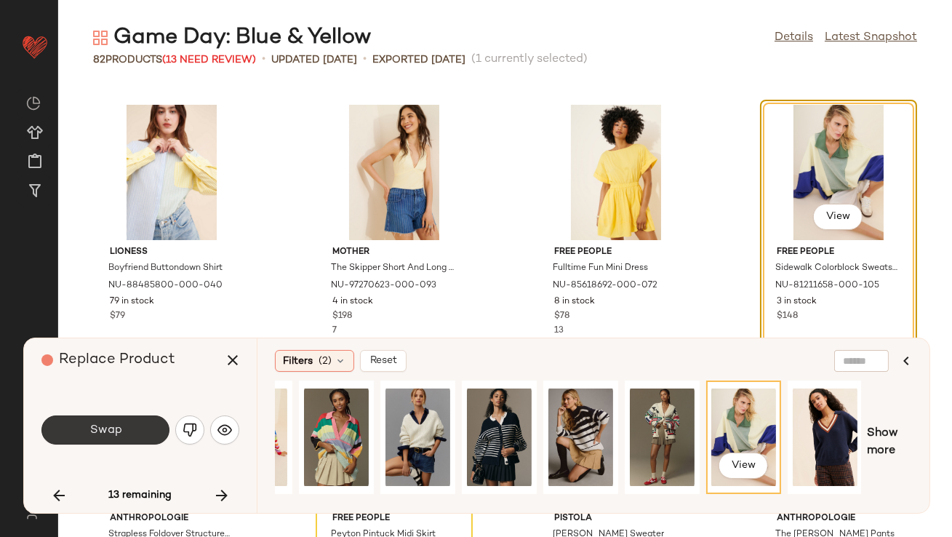
click at [143, 418] on button "Swap" at bounding box center [105, 429] width 128 height 29
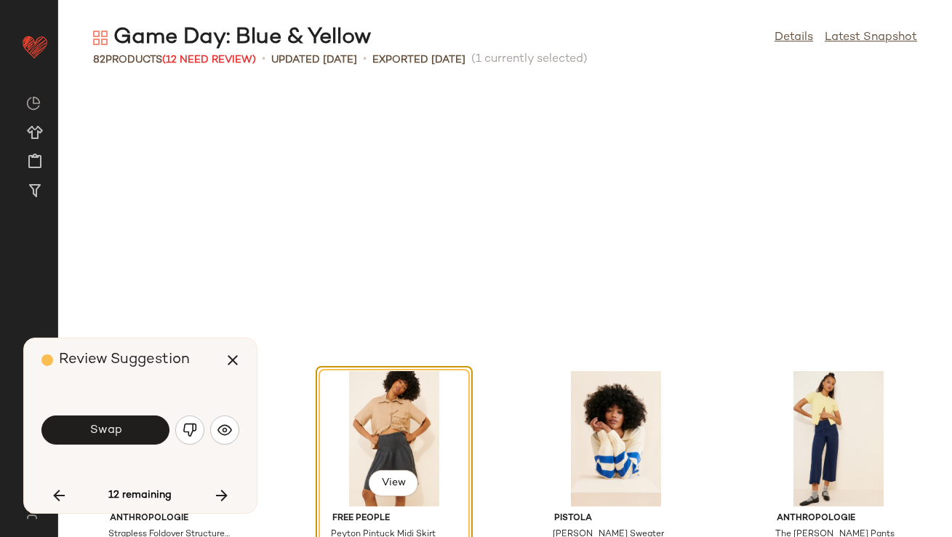
scroll to position [799, 0]
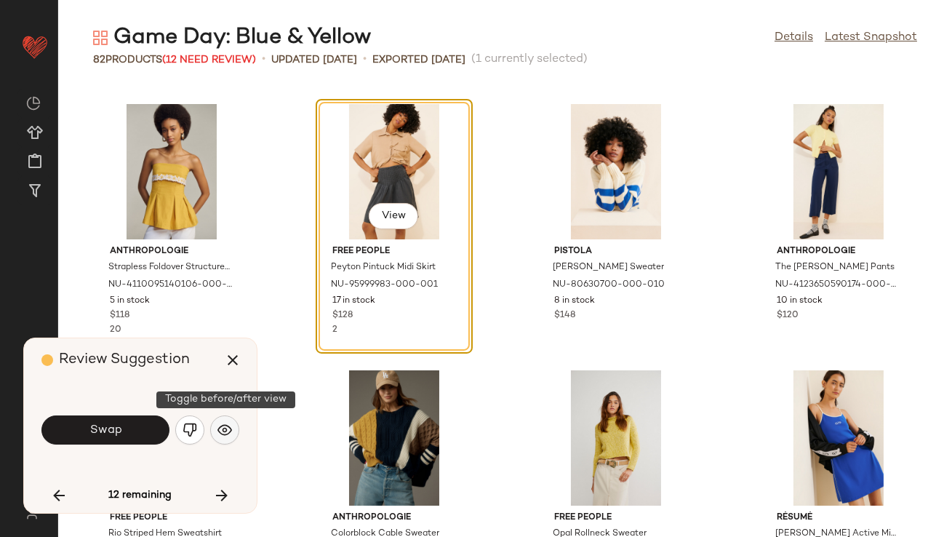
click at [224, 434] on img "button" at bounding box center [224, 430] width 15 height 15
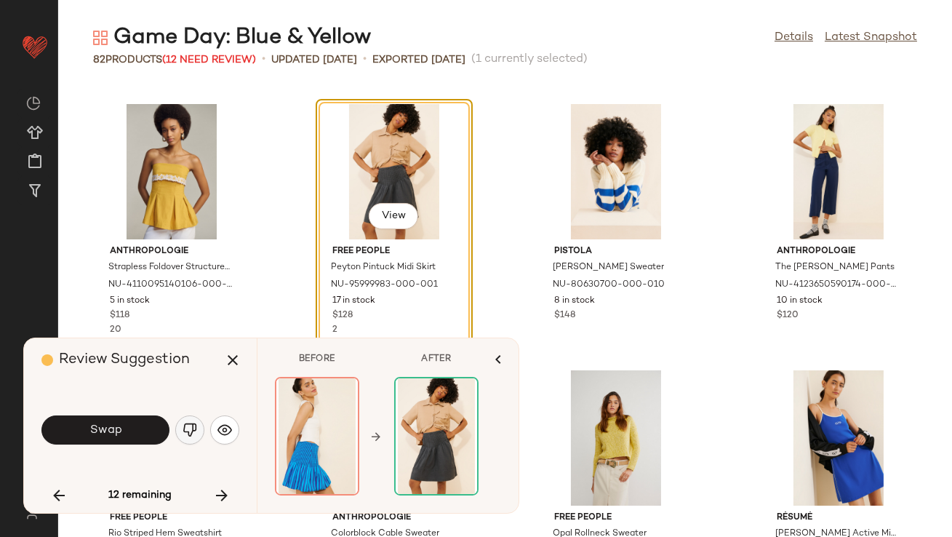
click at [191, 428] on img "button" at bounding box center [190, 430] width 15 height 15
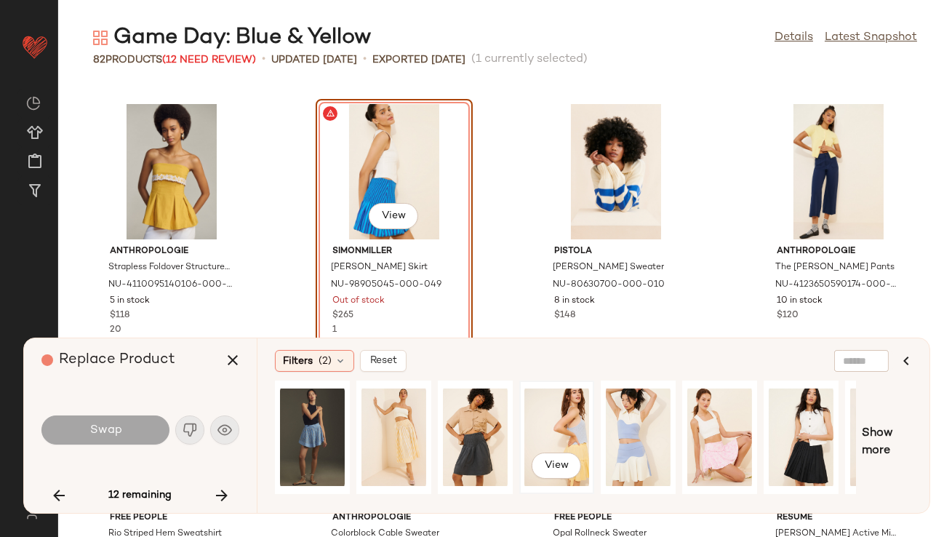
click at [554, 419] on div "View" at bounding box center [556, 437] width 65 height 103
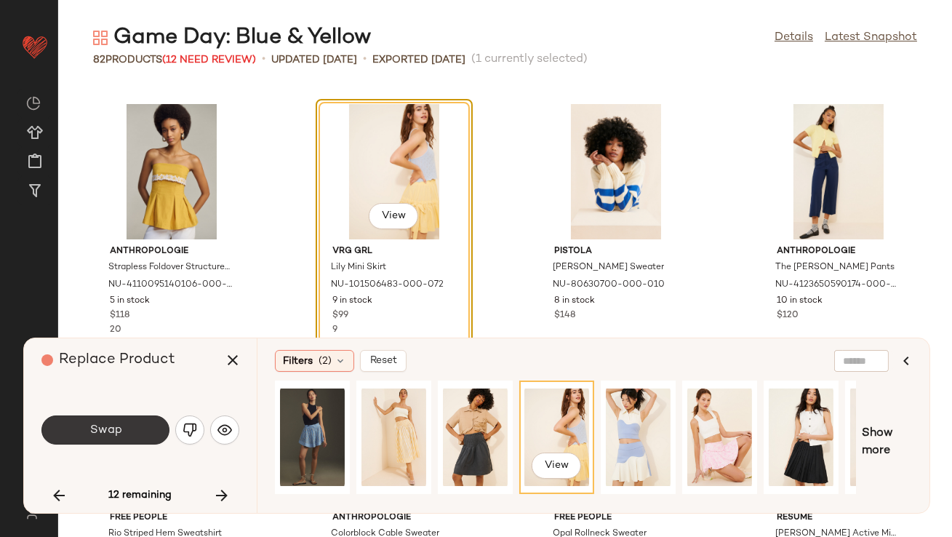
click at [141, 431] on button "Swap" at bounding box center [105, 429] width 128 height 29
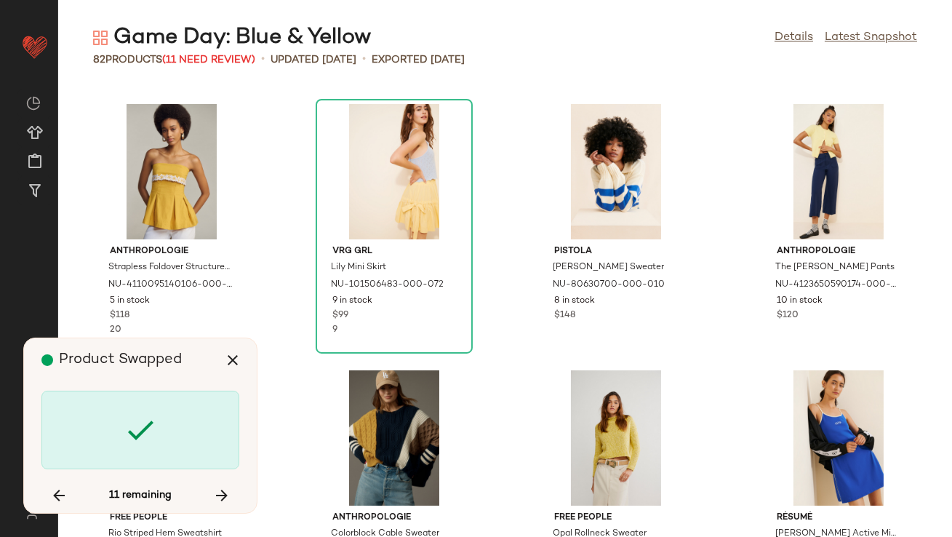
scroll to position [2662, 0]
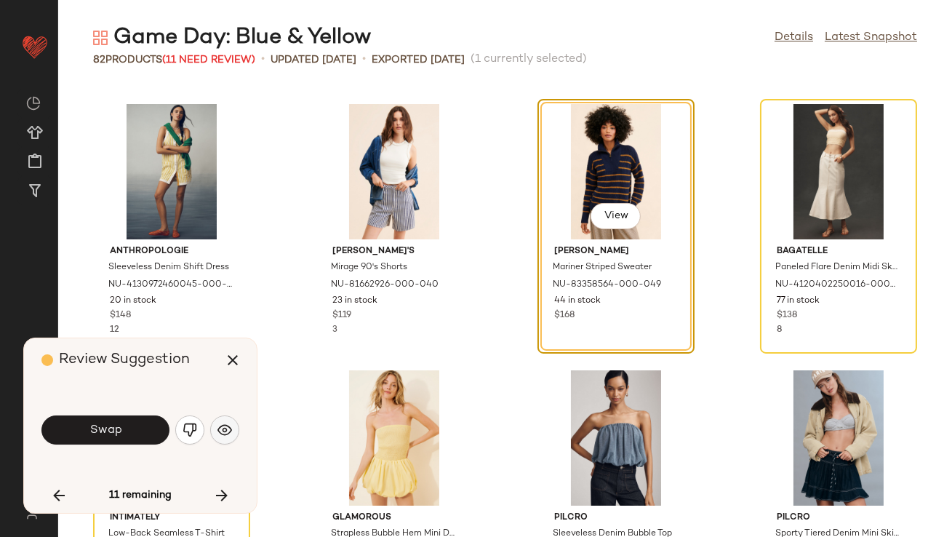
click at [227, 435] on img "button" at bounding box center [224, 430] width 15 height 15
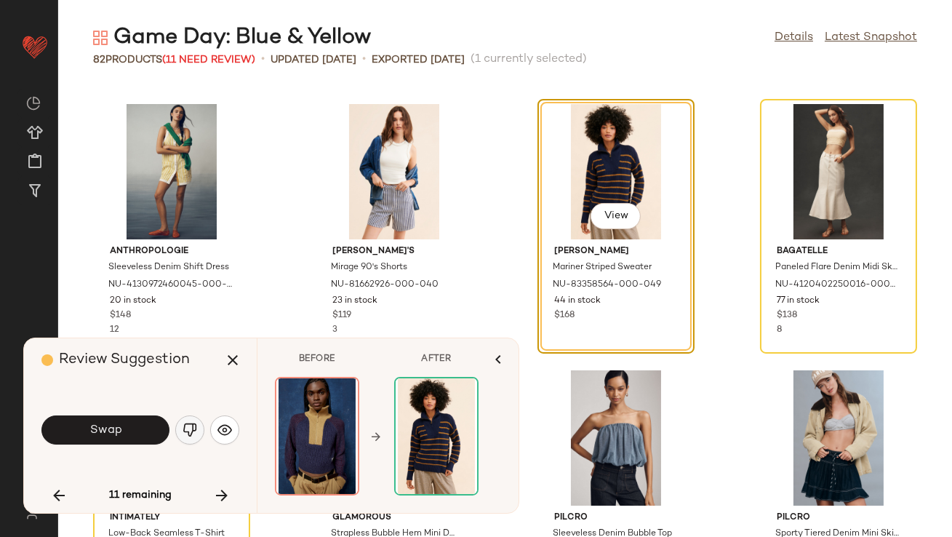
click at [196, 431] on img "button" at bounding box center [190, 430] width 15 height 15
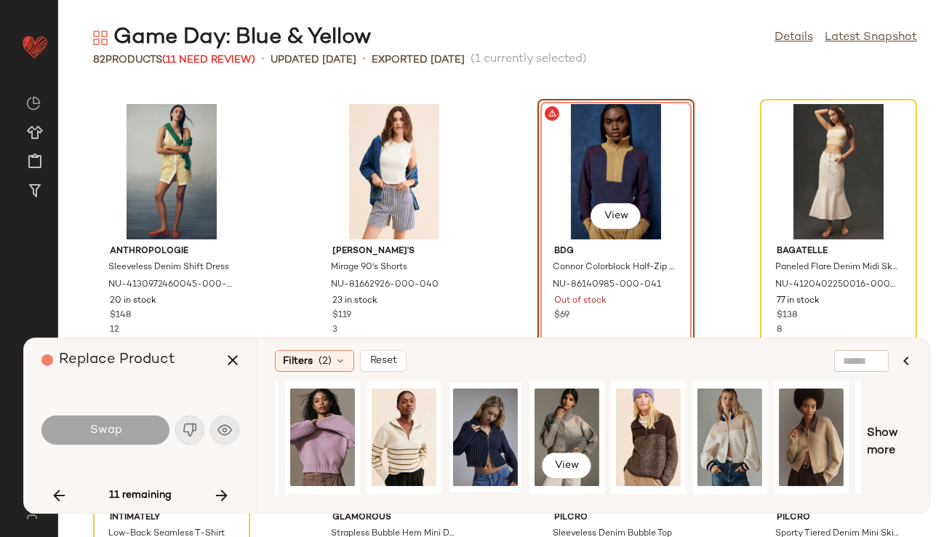
scroll to position [0, 87]
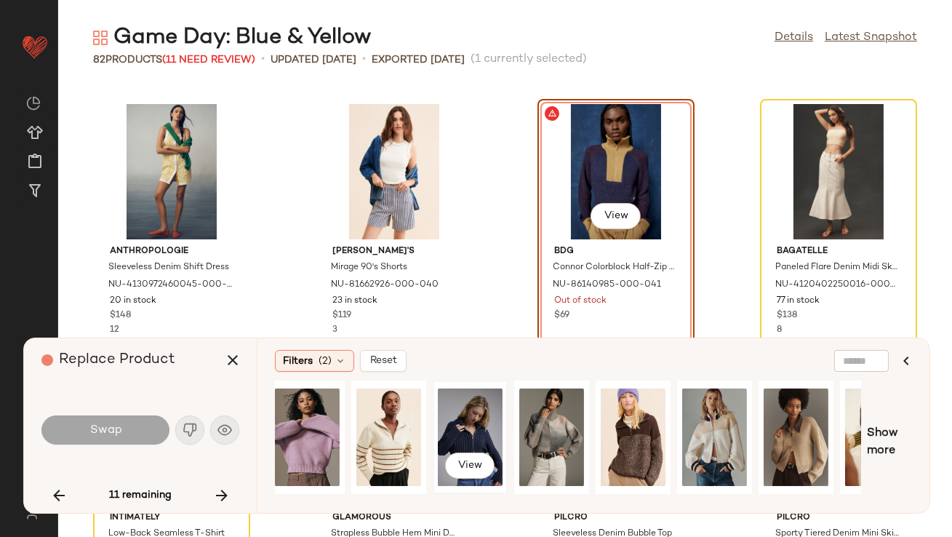
click at [480, 423] on div "View" at bounding box center [470, 437] width 65 height 103
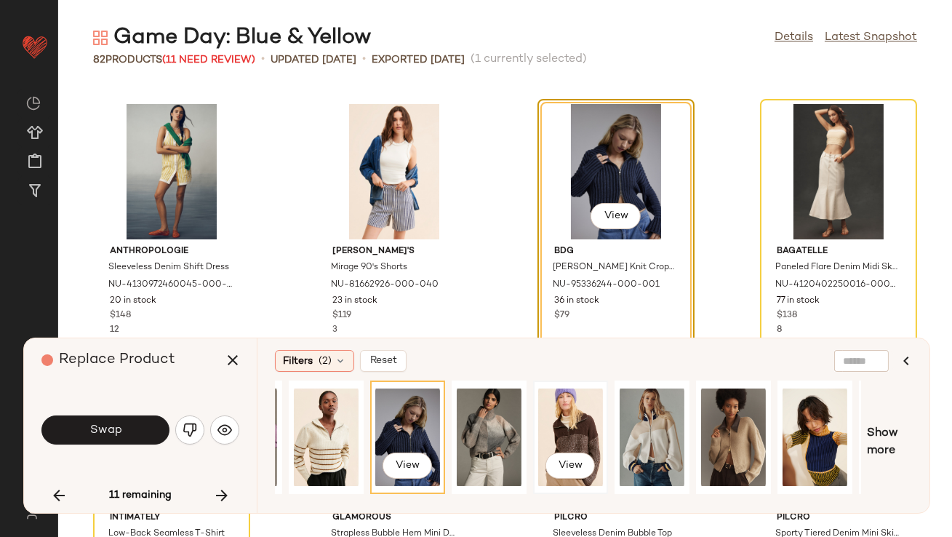
scroll to position [0, 220]
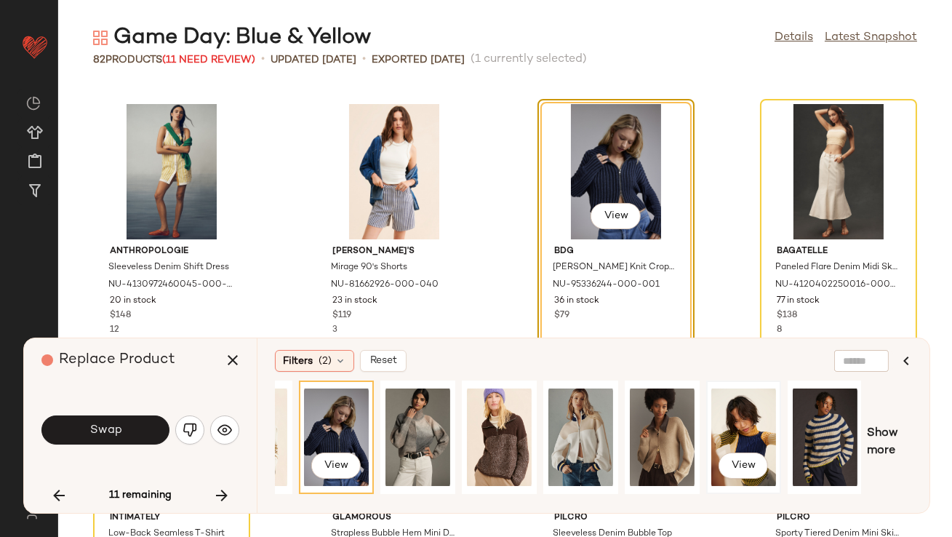
click at [706, 443] on div "View" at bounding box center [743, 436] width 75 height 113
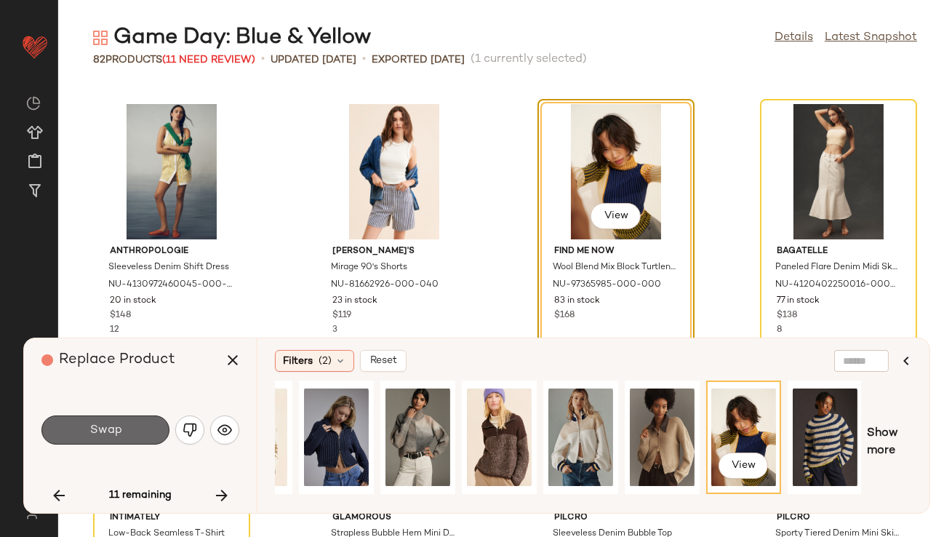
click at [103, 428] on span "Swap" at bounding box center [105, 430] width 33 height 14
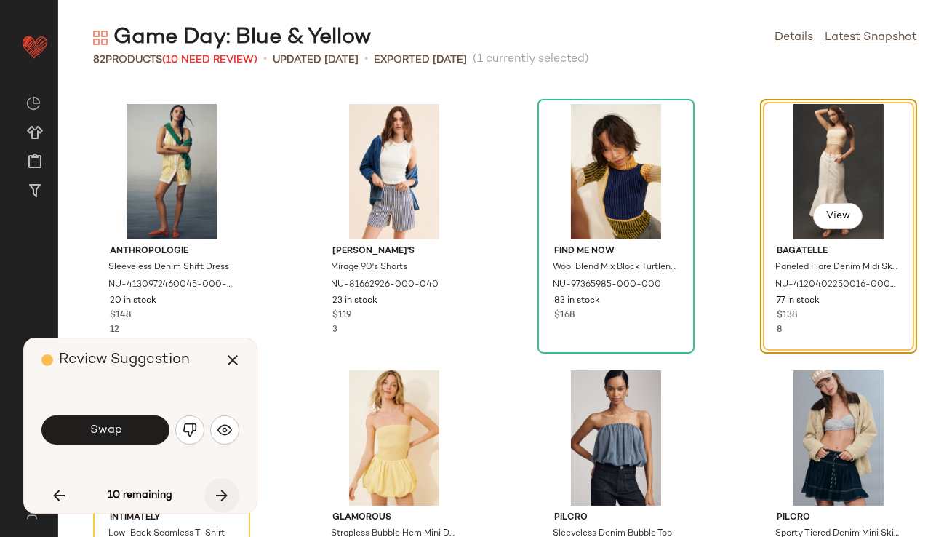
click at [222, 491] on icon "button" at bounding box center [221, 495] width 17 height 17
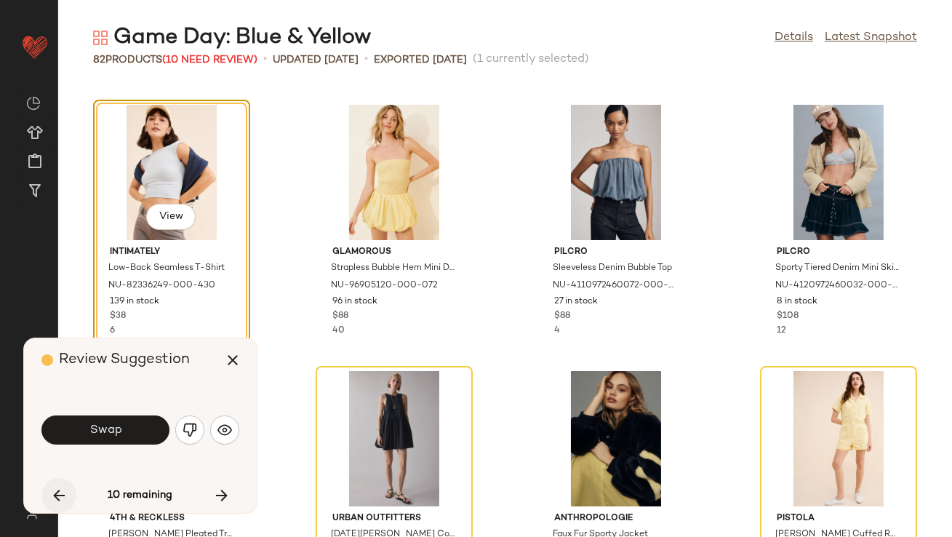
click at [55, 492] on icon "button" at bounding box center [58, 495] width 17 height 17
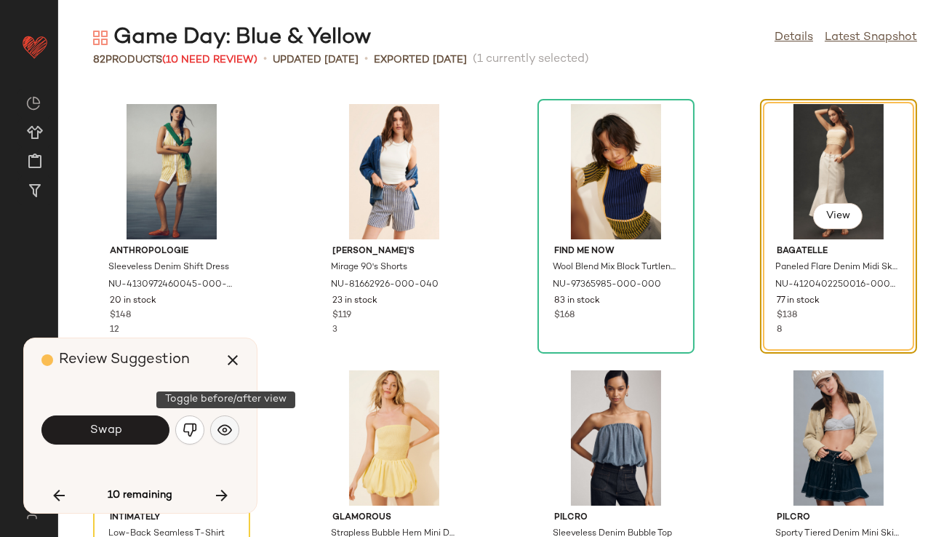
click at [224, 442] on button "button" at bounding box center [224, 429] width 29 height 29
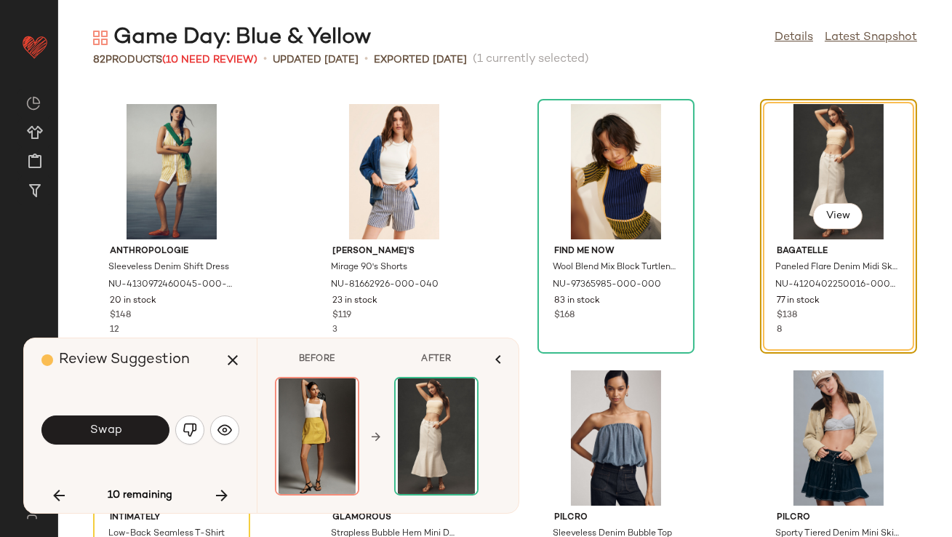
click at [195, 437] on button "button" at bounding box center [189, 429] width 29 height 29
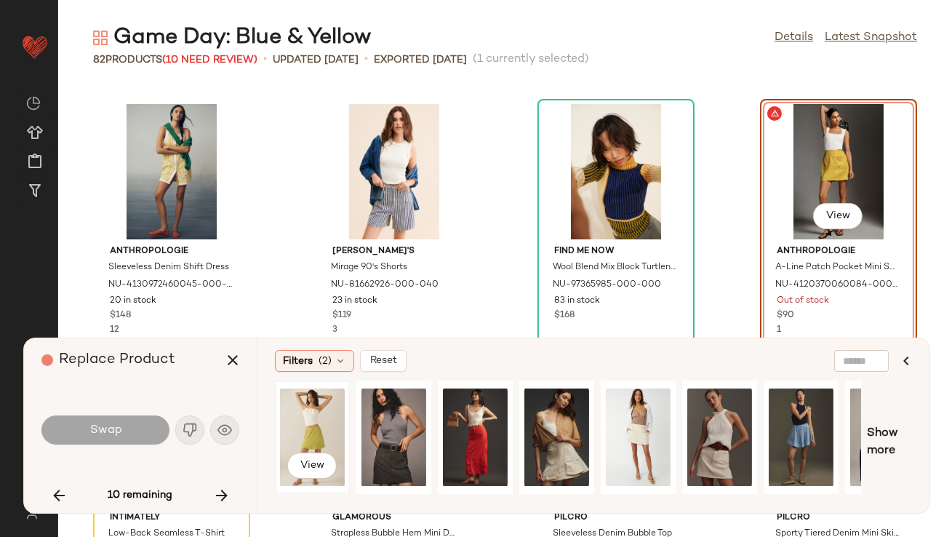
click at [315, 424] on div "View" at bounding box center [312, 437] width 65 height 103
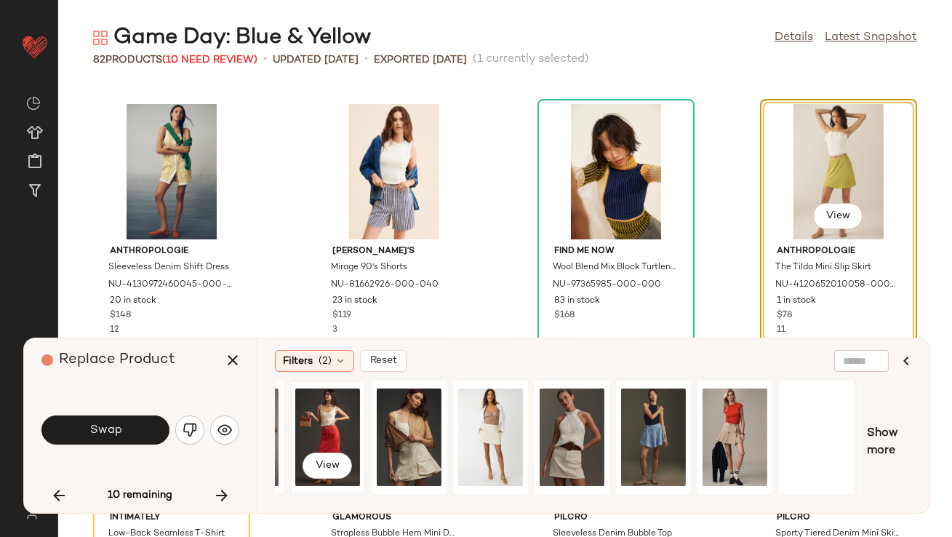
scroll to position [0, 220]
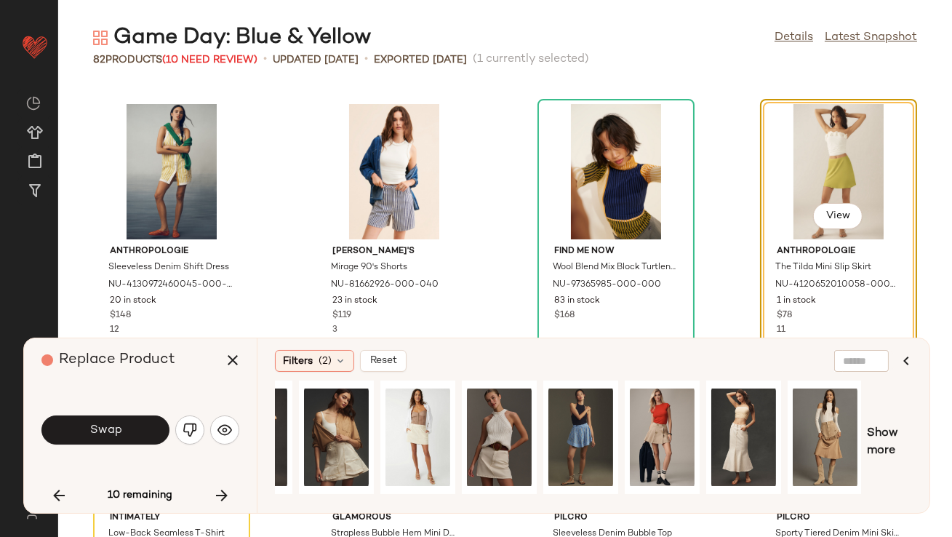
click at [84, 421] on button "Swap" at bounding box center [105, 429] width 128 height 29
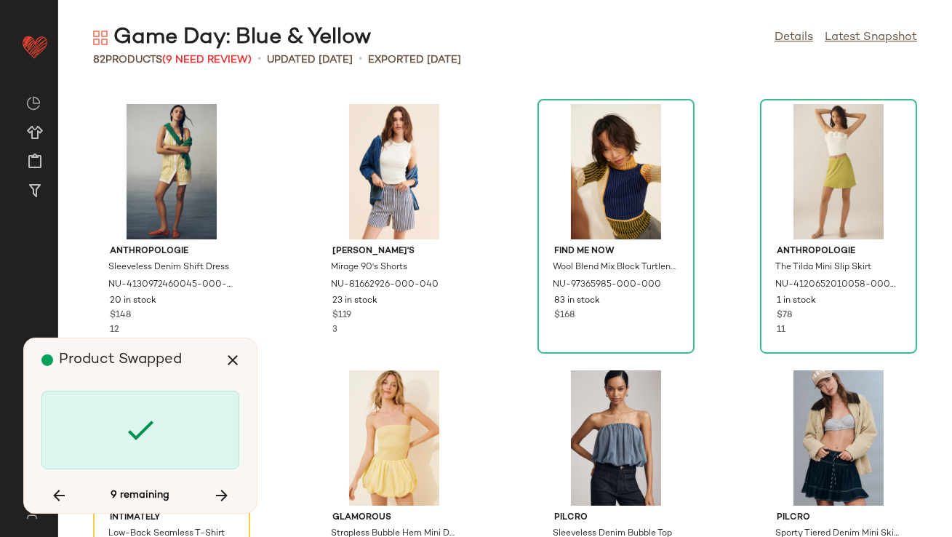
scroll to position [2928, 0]
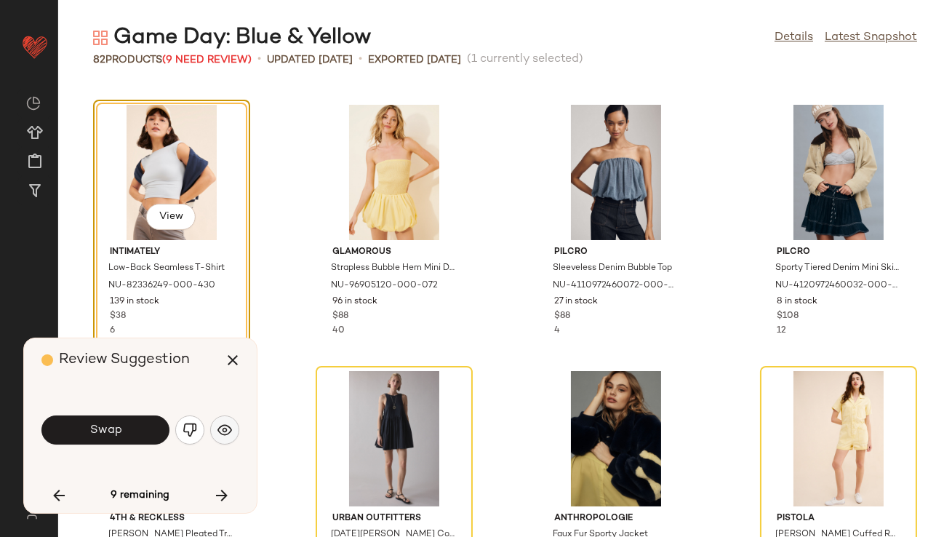
click at [215, 429] on button "button" at bounding box center [224, 429] width 29 height 29
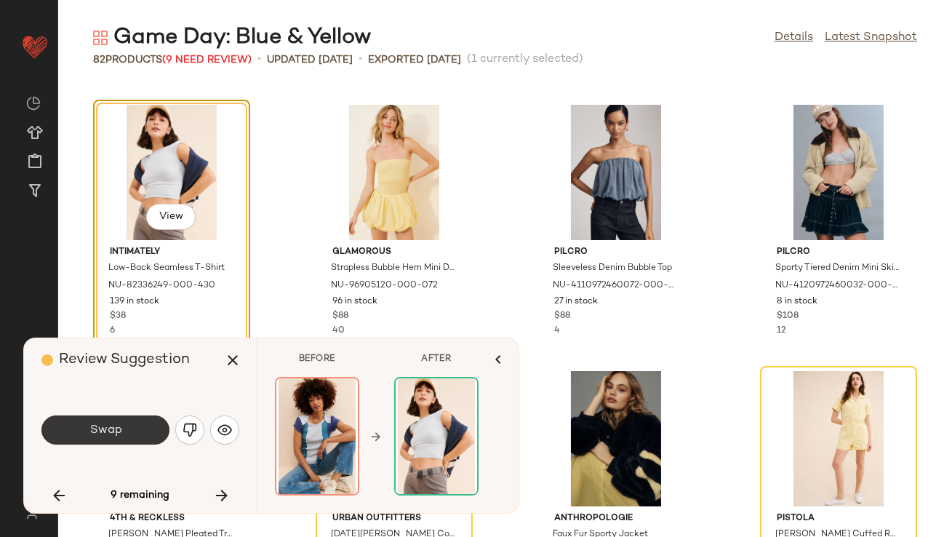
click at [141, 431] on button "Swap" at bounding box center [105, 429] width 128 height 29
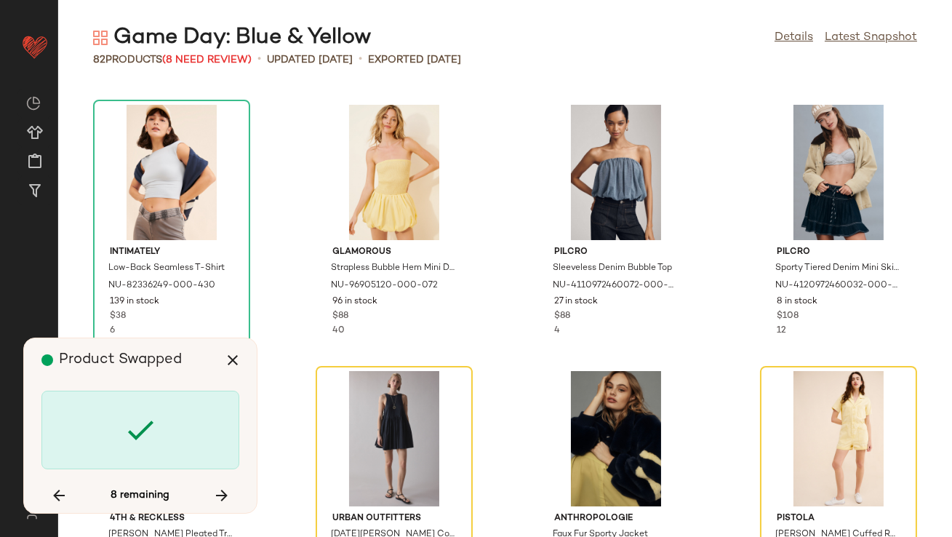
scroll to position [3194, 0]
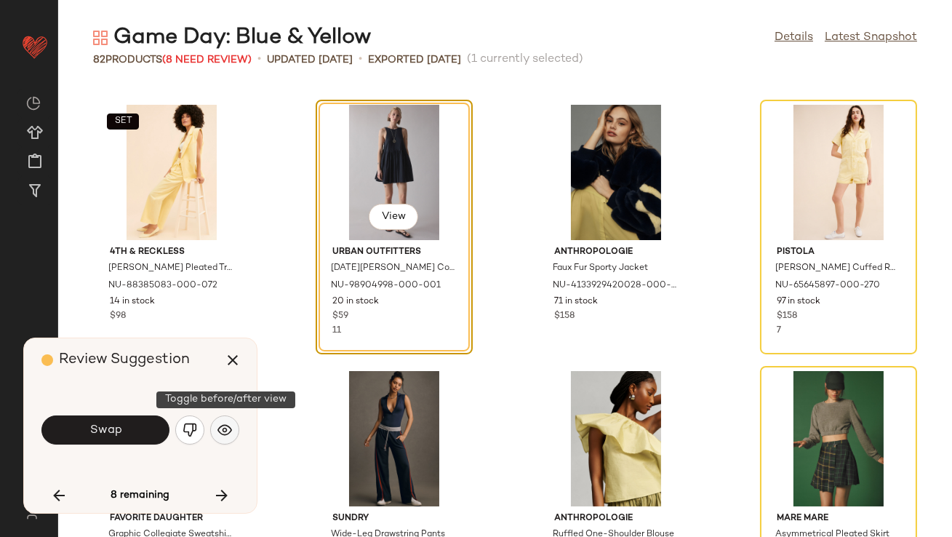
click at [228, 431] on img "button" at bounding box center [224, 430] width 15 height 15
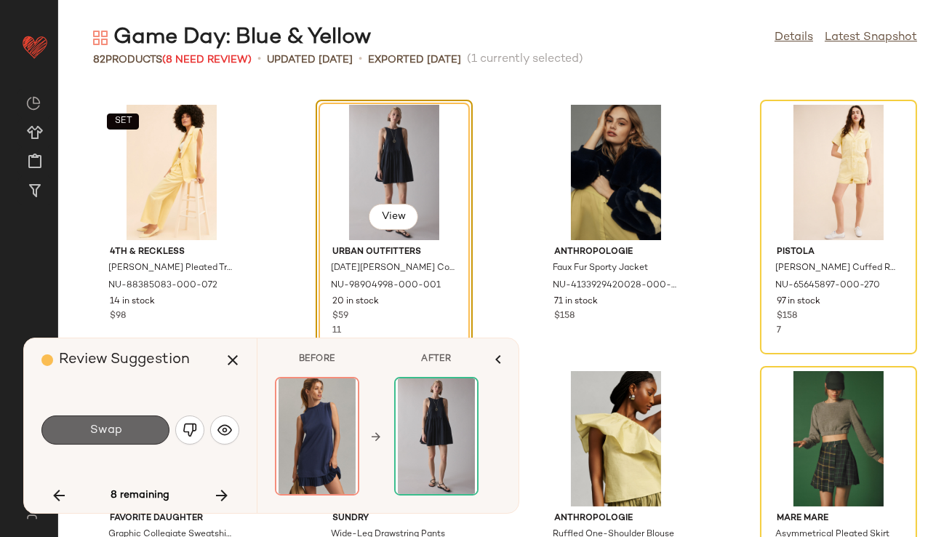
click at [138, 433] on button "Swap" at bounding box center [105, 429] width 128 height 29
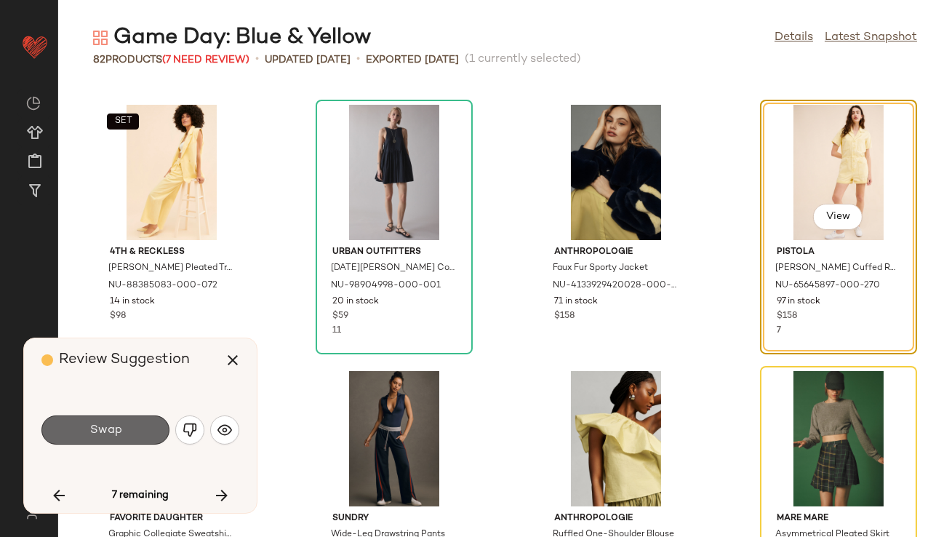
click at [123, 434] on button "Swap" at bounding box center [105, 429] width 128 height 29
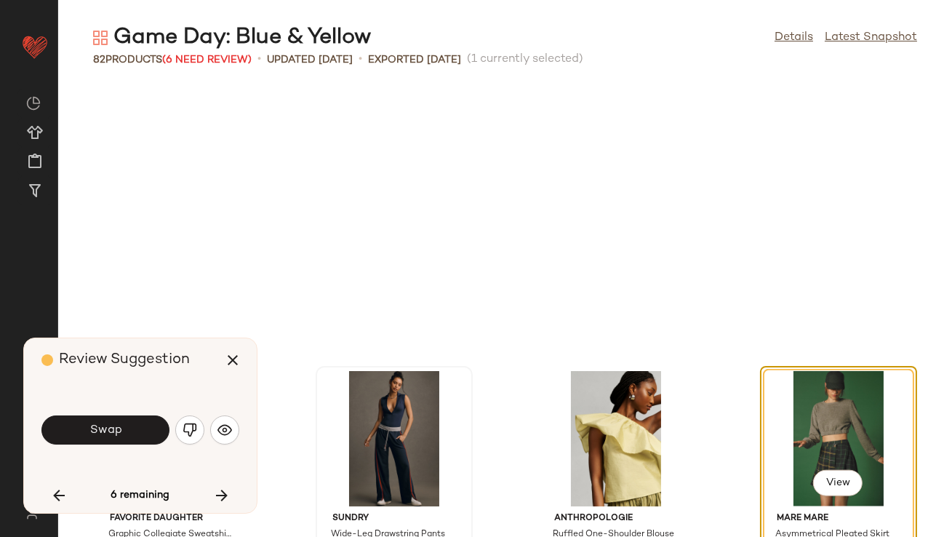
scroll to position [3461, 0]
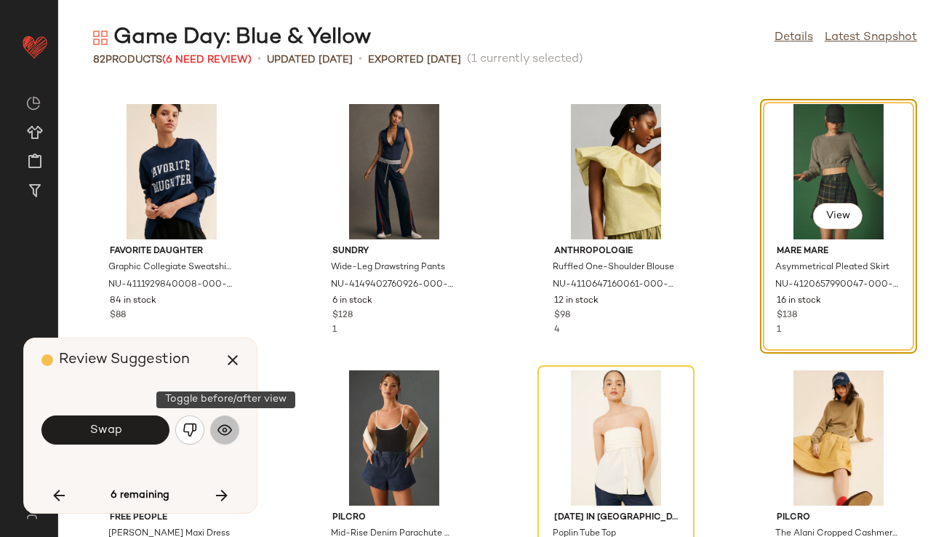
click at [230, 429] on img "button" at bounding box center [224, 430] width 15 height 15
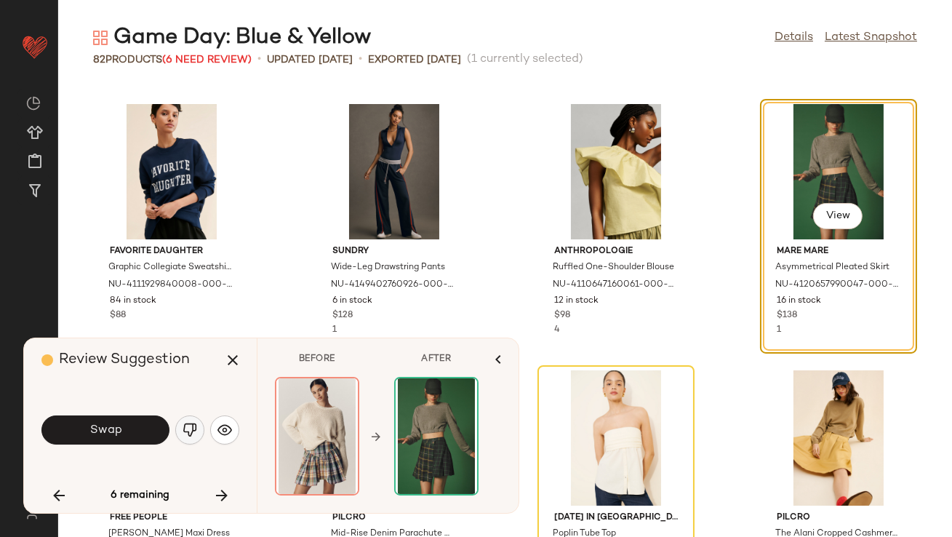
click at [189, 429] on img "button" at bounding box center [190, 430] width 15 height 15
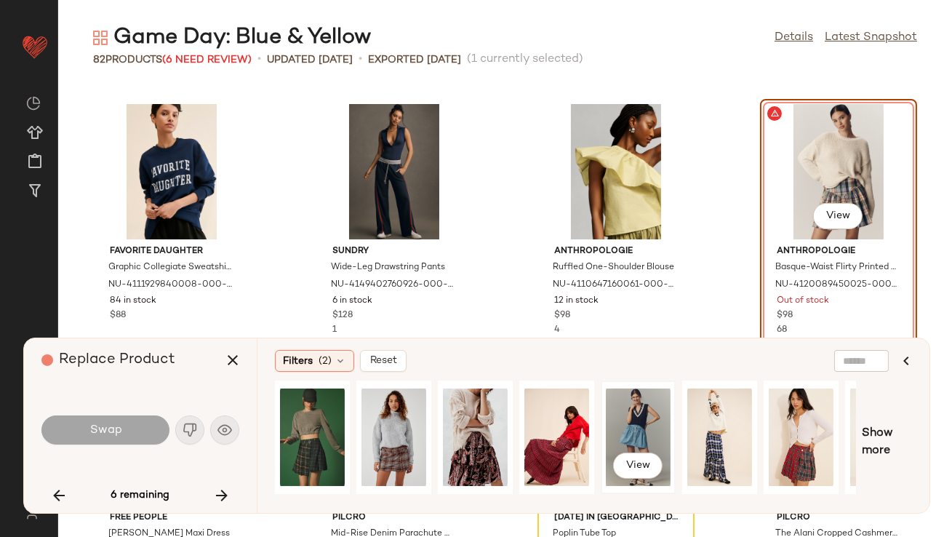
click at [624, 407] on div "View" at bounding box center [638, 437] width 65 height 103
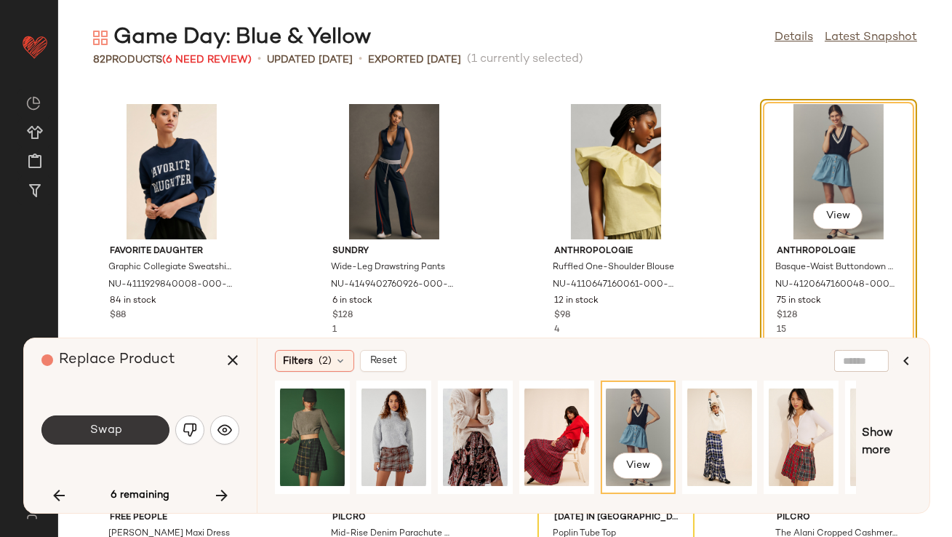
click at [131, 431] on button "Swap" at bounding box center [105, 429] width 128 height 29
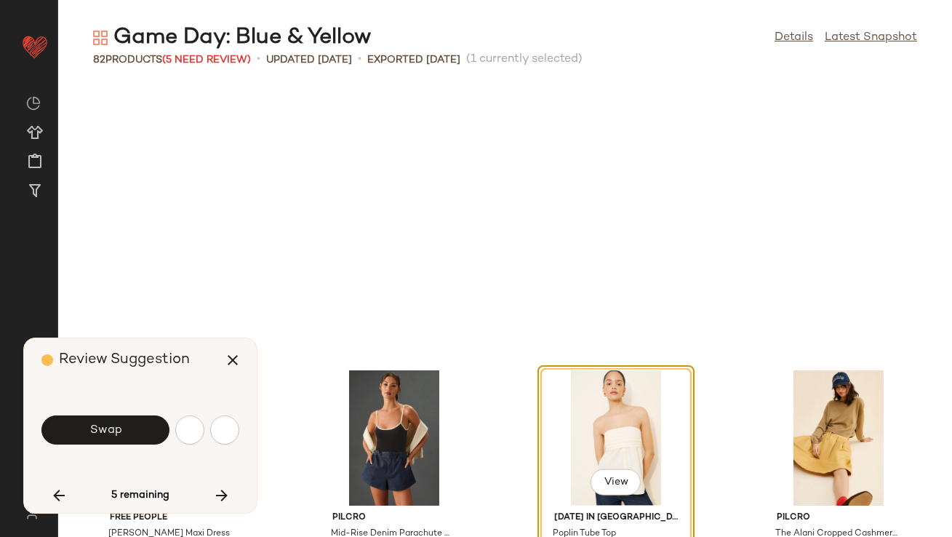
scroll to position [3727, 0]
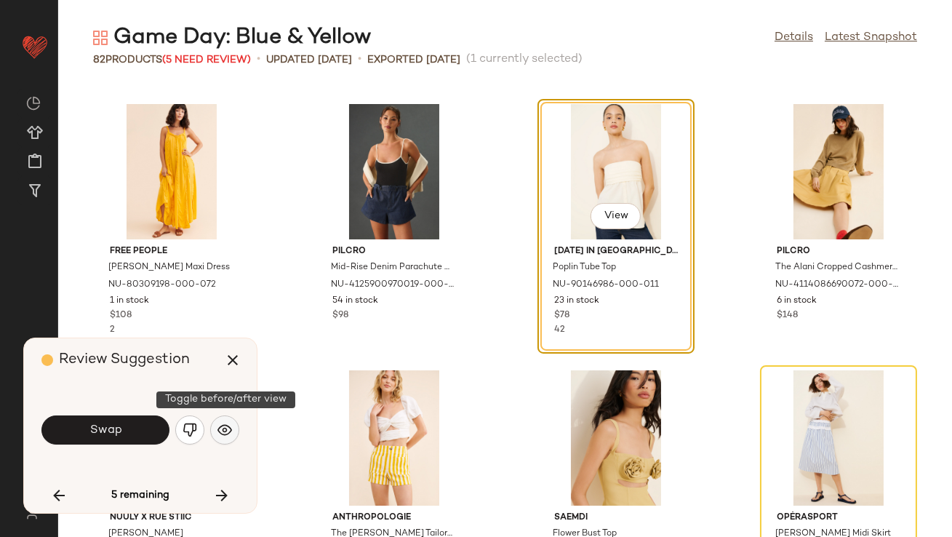
click at [214, 432] on button "button" at bounding box center [224, 429] width 29 height 29
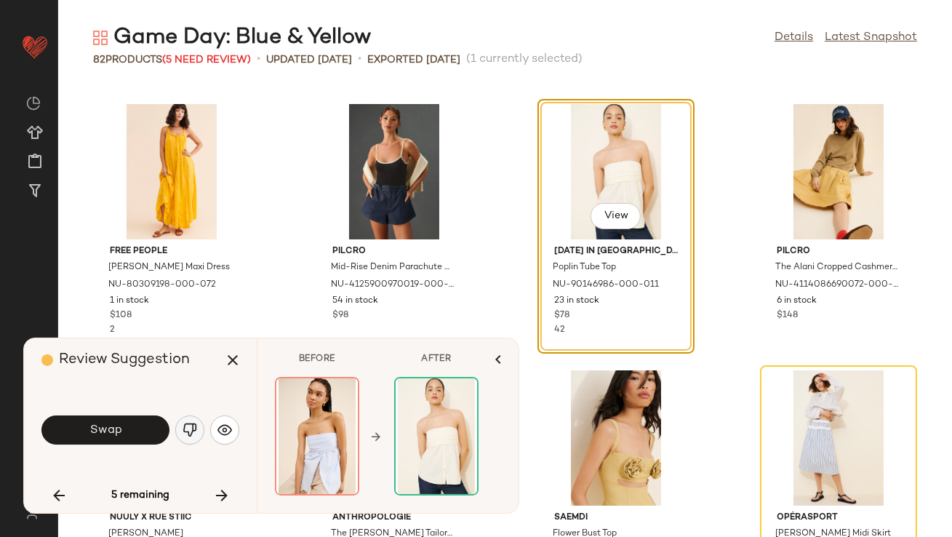
click at [197, 434] on button "button" at bounding box center [189, 429] width 29 height 29
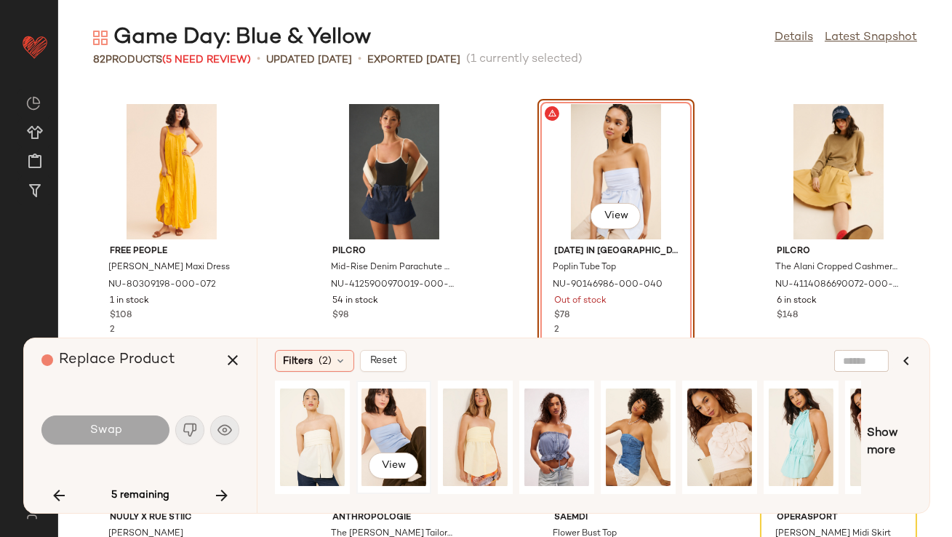
click at [380, 410] on div "View" at bounding box center [394, 437] width 65 height 103
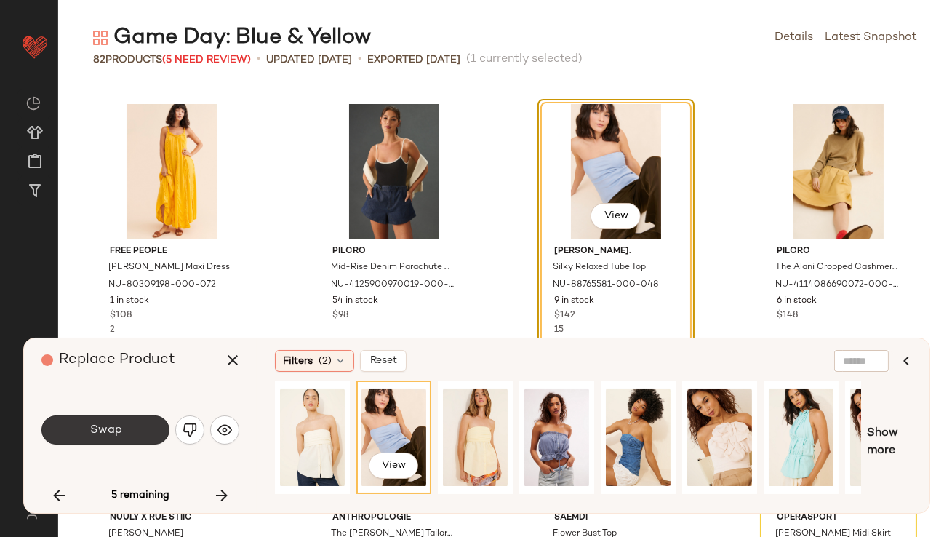
click at [139, 430] on button "Swap" at bounding box center [105, 429] width 128 height 29
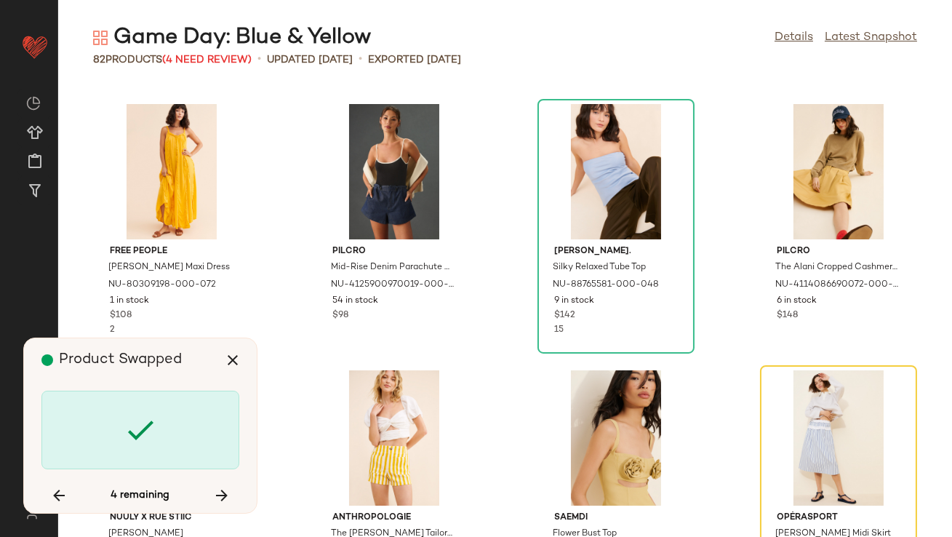
scroll to position [3993, 0]
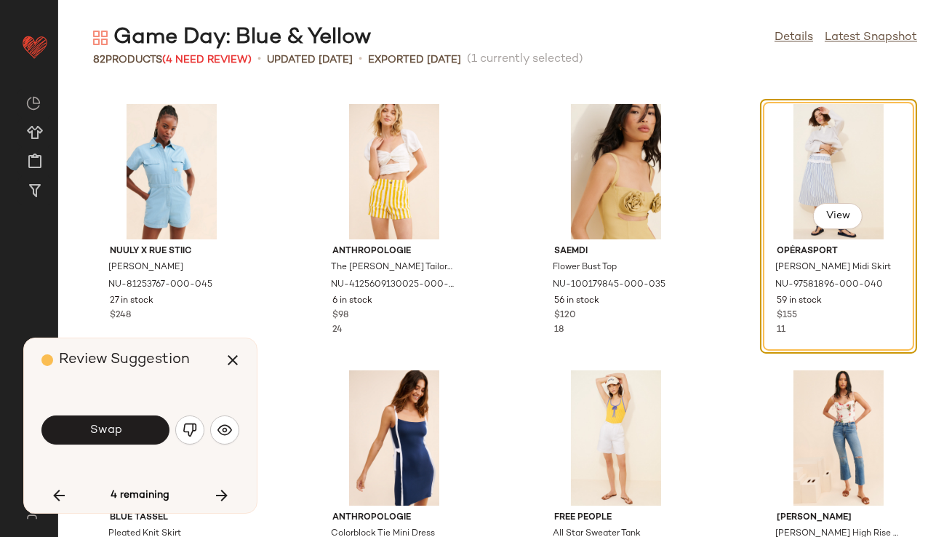
click at [102, 436] on button "Swap" at bounding box center [105, 429] width 128 height 29
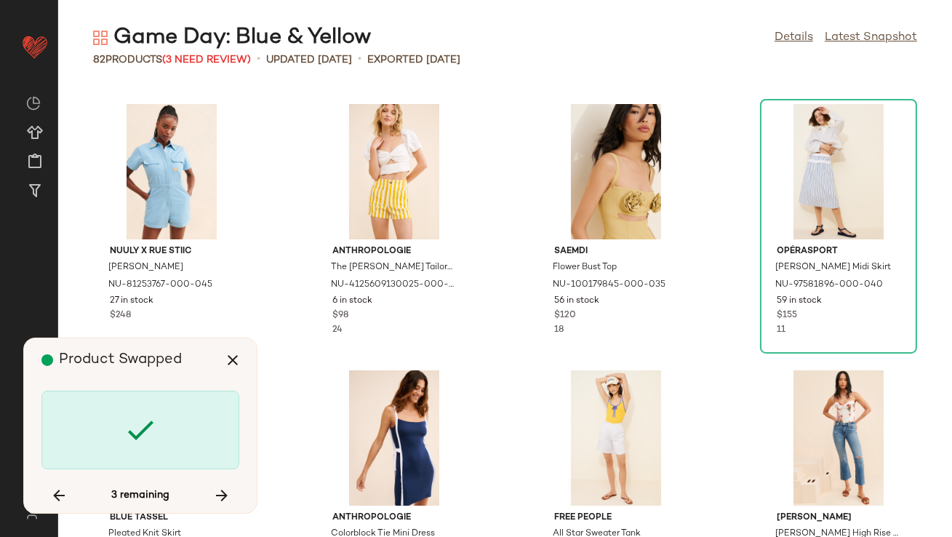
scroll to position [4792, 0]
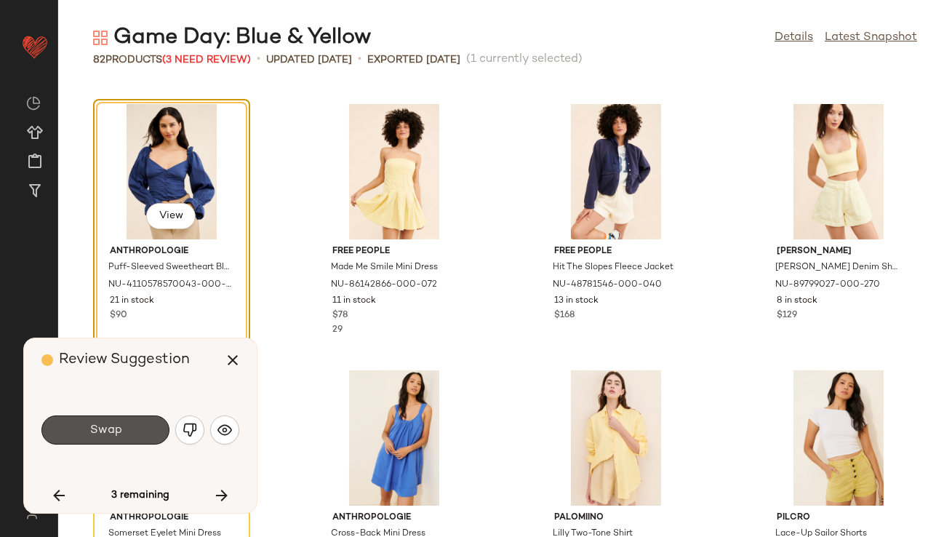
click at [102, 436] on button "Swap" at bounding box center [105, 429] width 128 height 29
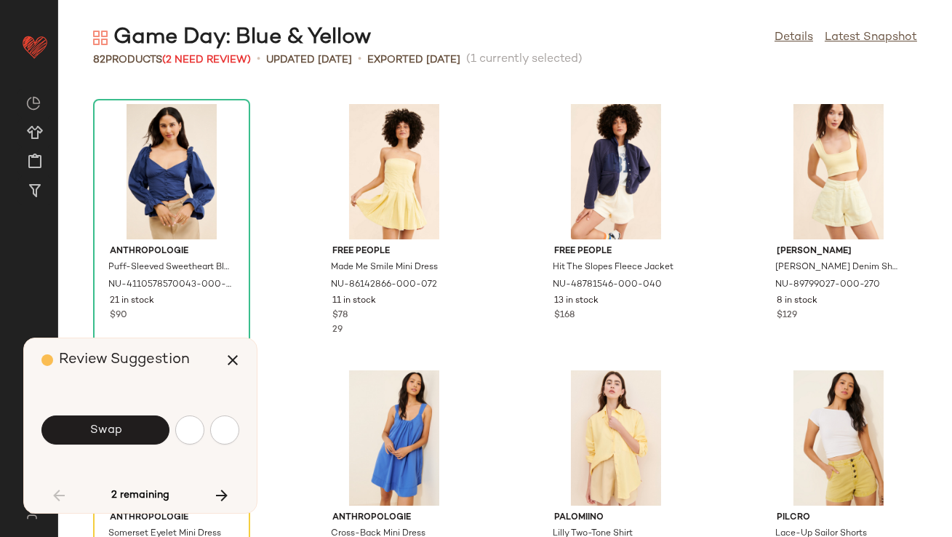
scroll to position [265, 0]
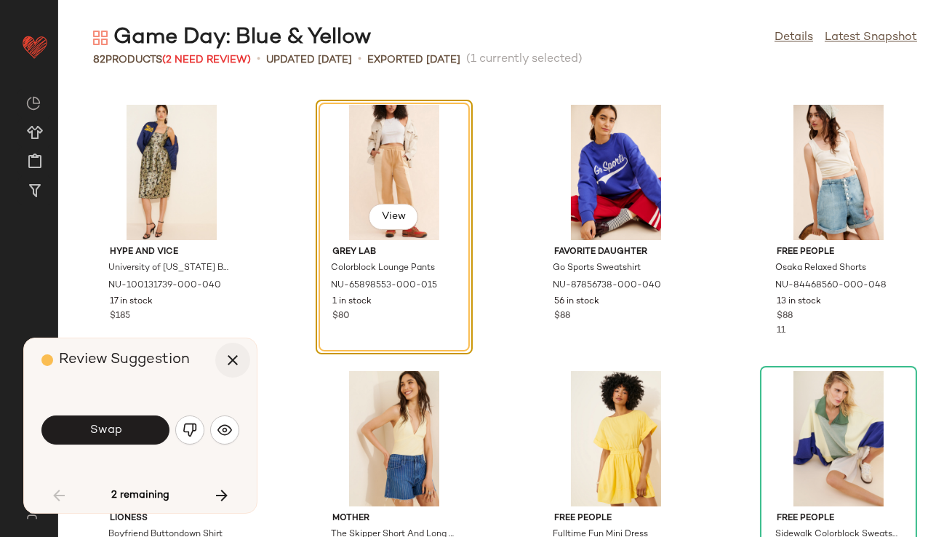
click at [228, 359] on icon "button" at bounding box center [232, 359] width 17 height 17
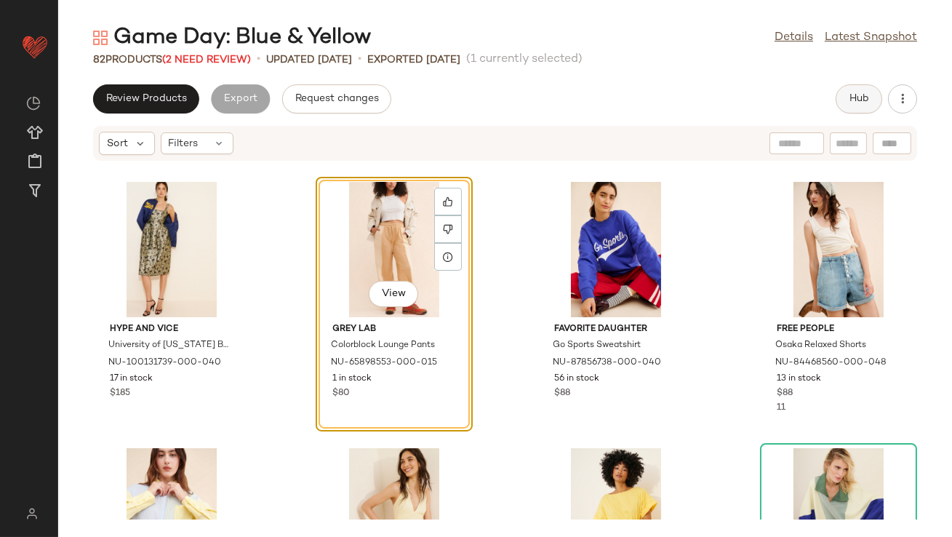
click at [863, 92] on button "Hub" at bounding box center [859, 98] width 47 height 29
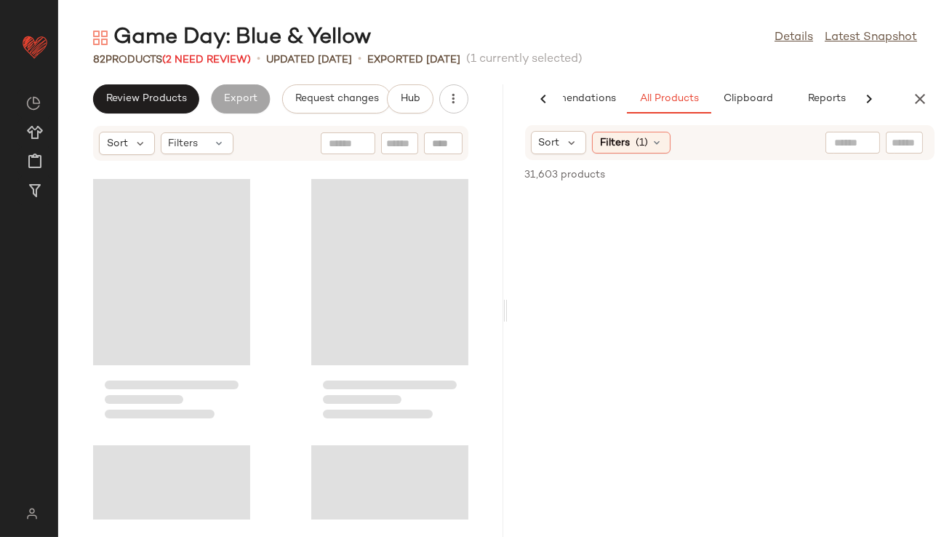
scroll to position [0, 81]
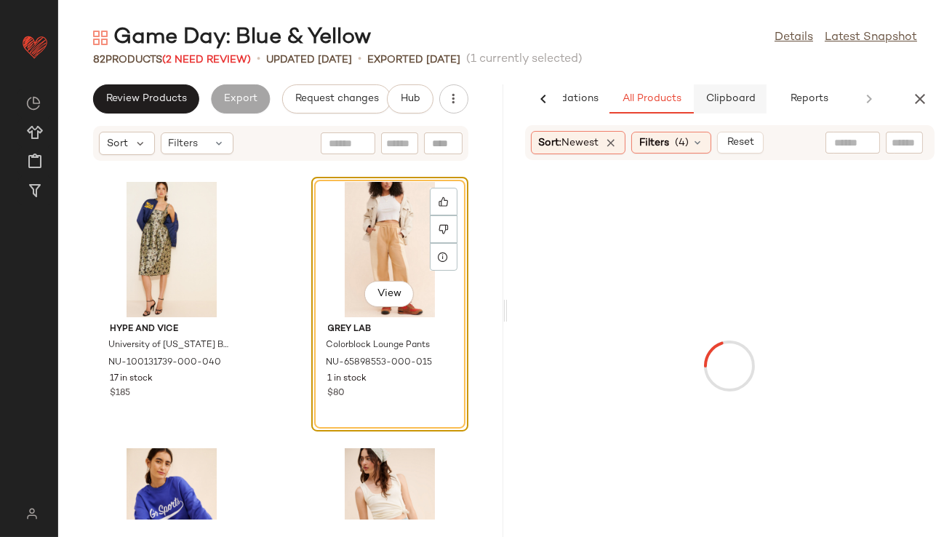
click at [749, 105] on button "Clipboard" at bounding box center [730, 98] width 73 height 29
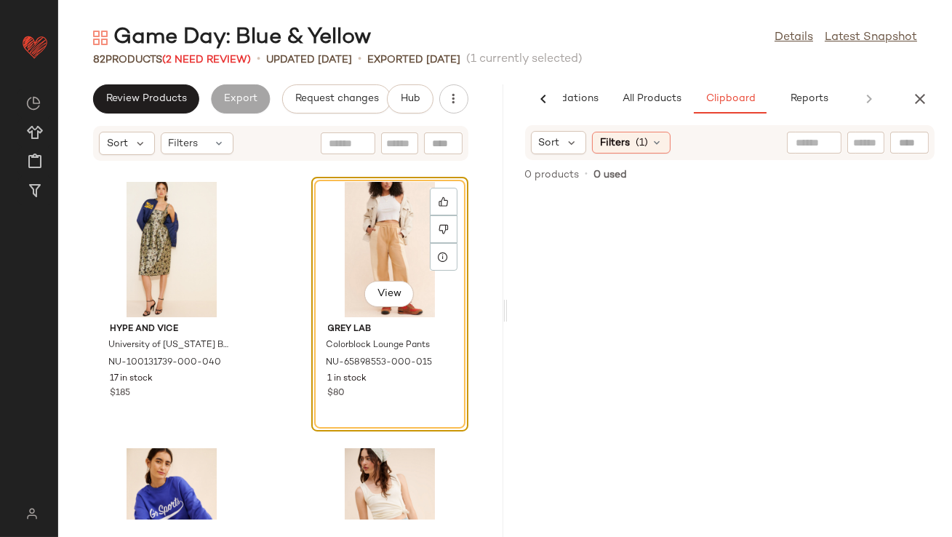
click at [638, 116] on div "AI Recommendations All Products Clipboard Reports Sort: Newest Filters (4) Rese…" at bounding box center [730, 310] width 445 height 452
click at [639, 104] on span "All Products" at bounding box center [651, 99] width 60 height 12
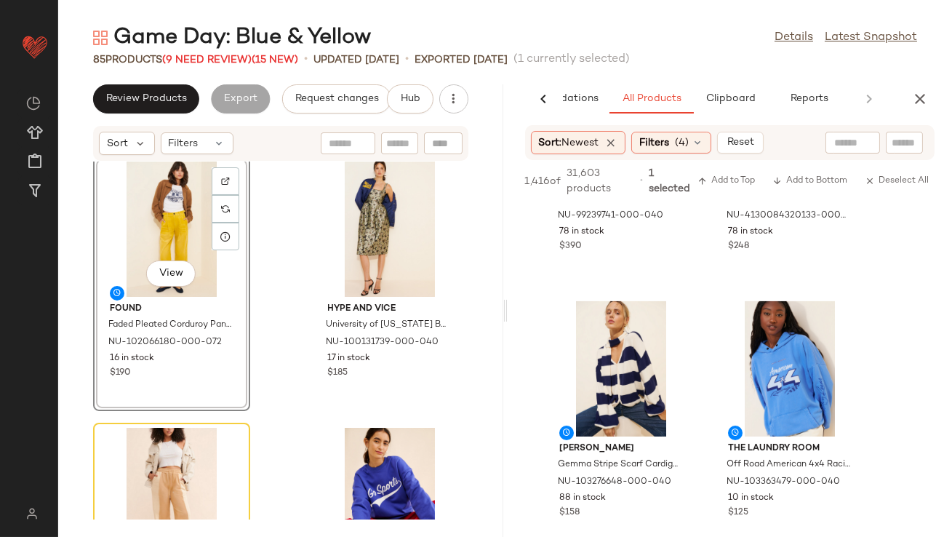
scroll to position [818, 0]
click at [184, 458] on div "View" at bounding box center [171, 495] width 147 height 135
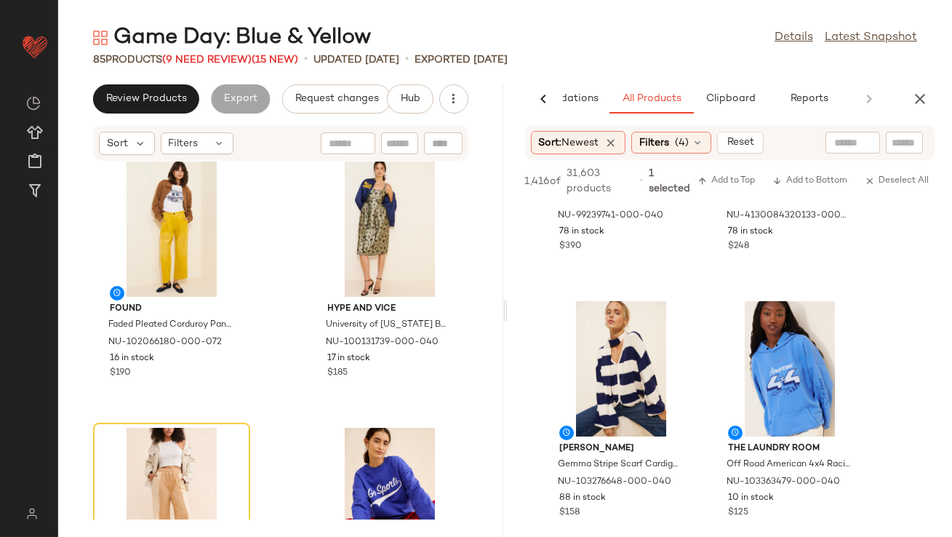
scroll to position [756, 0]
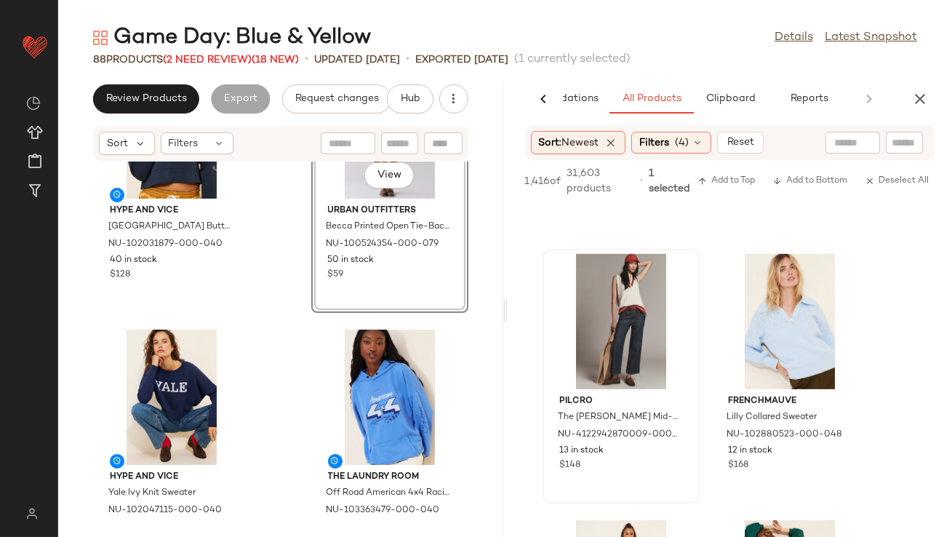
scroll to position [695, 0]
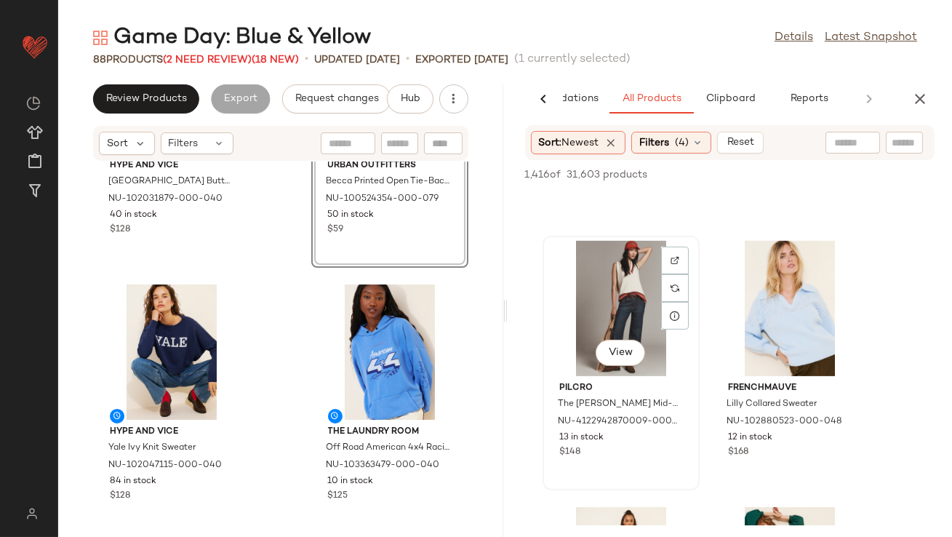
click at [615, 297] on div "View" at bounding box center [621, 308] width 147 height 135
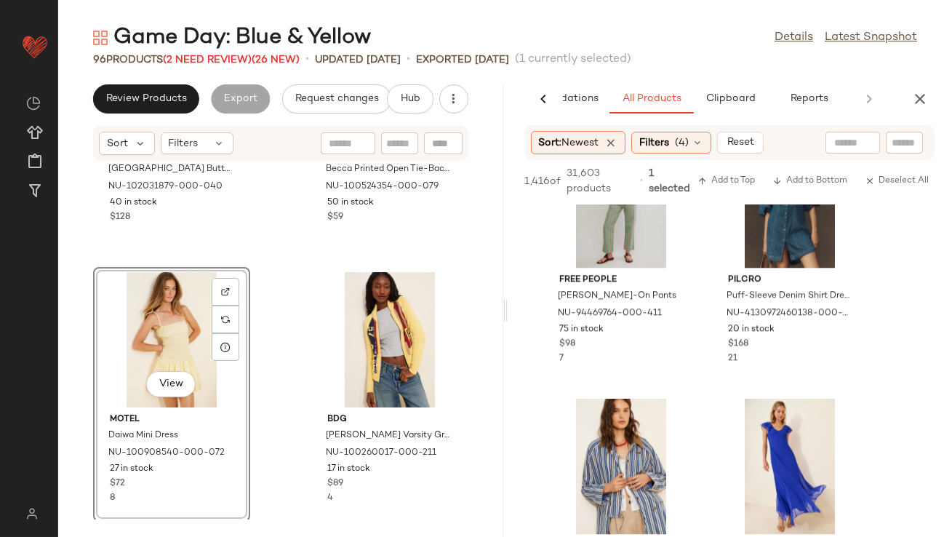
scroll to position [7599, 0]
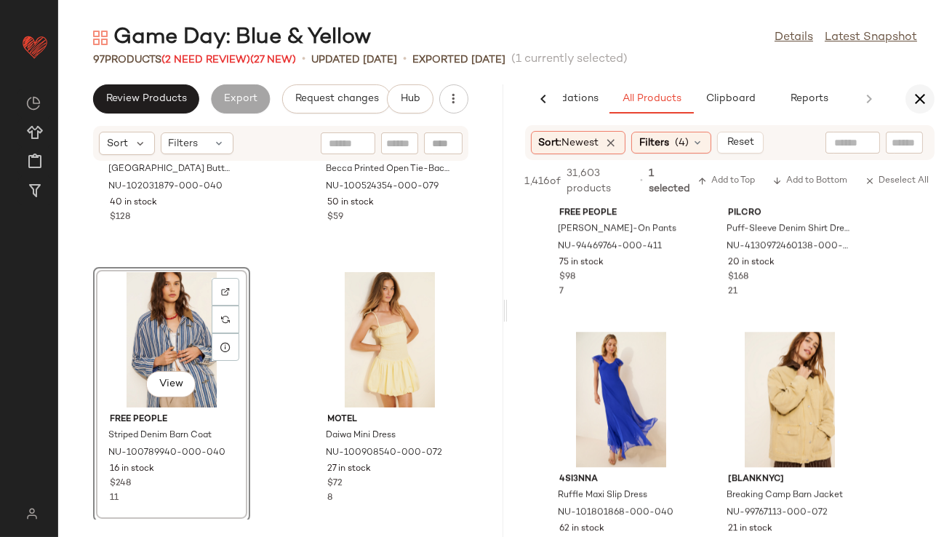
click at [908, 103] on button "button" at bounding box center [920, 98] width 29 height 29
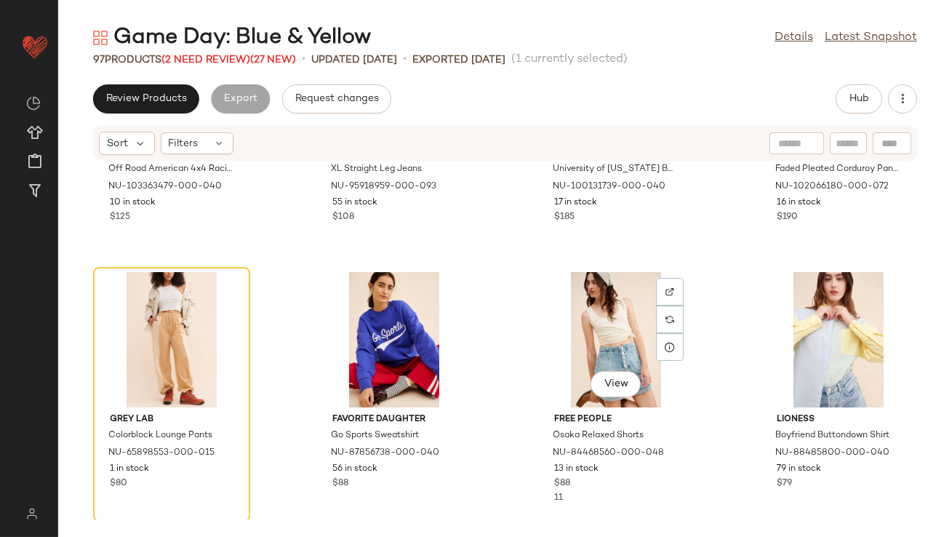
scroll to position [1178, 0]
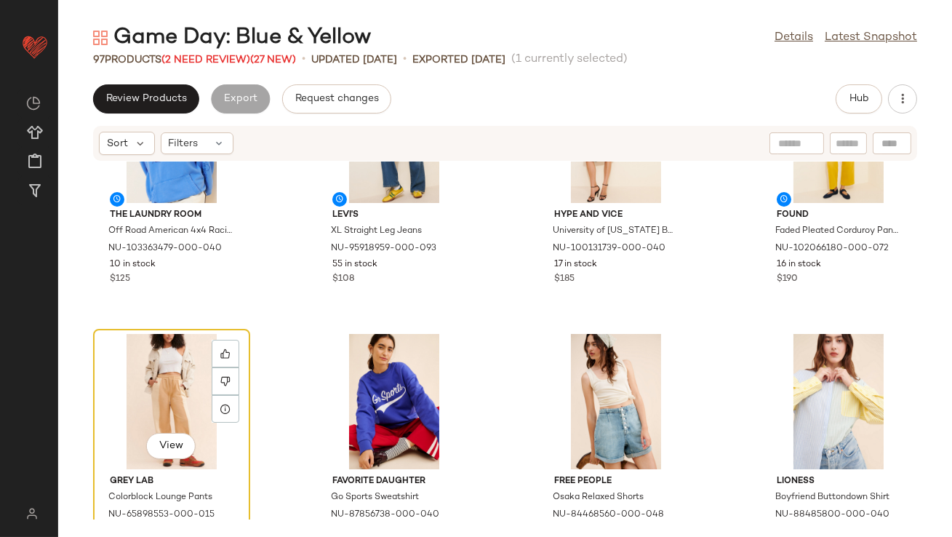
click at [158, 370] on div "View" at bounding box center [171, 401] width 147 height 135
click at [166, 367] on div "View" at bounding box center [171, 401] width 147 height 135
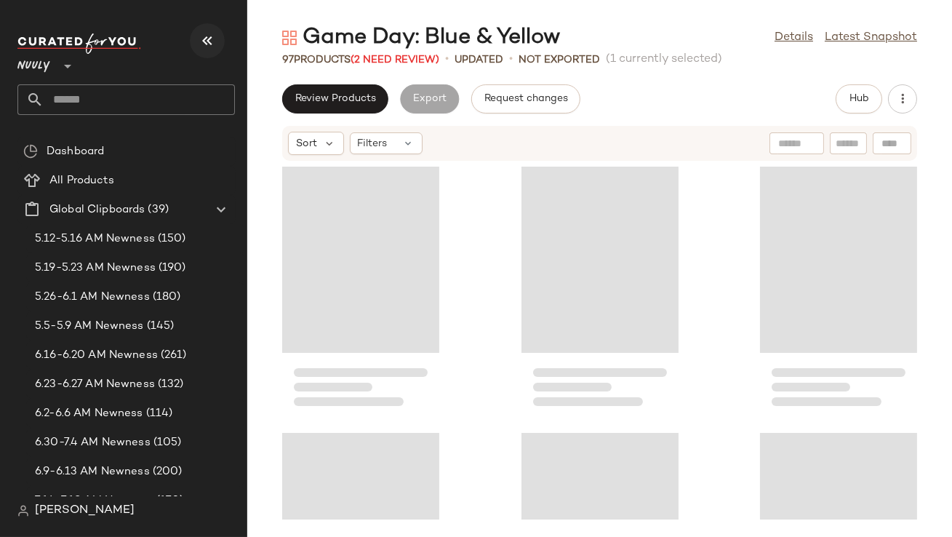
click at [199, 28] on button "button" at bounding box center [207, 40] width 35 height 35
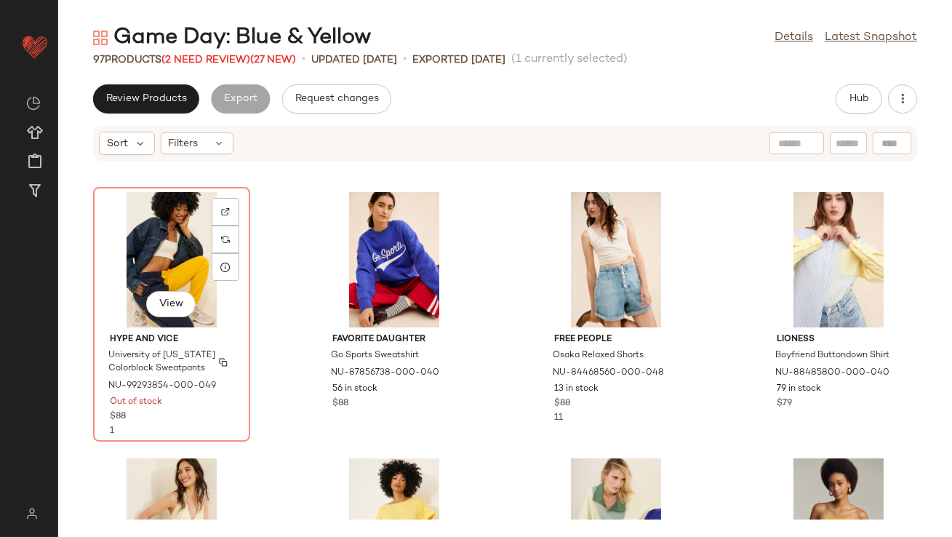
scroll to position [1313, 0]
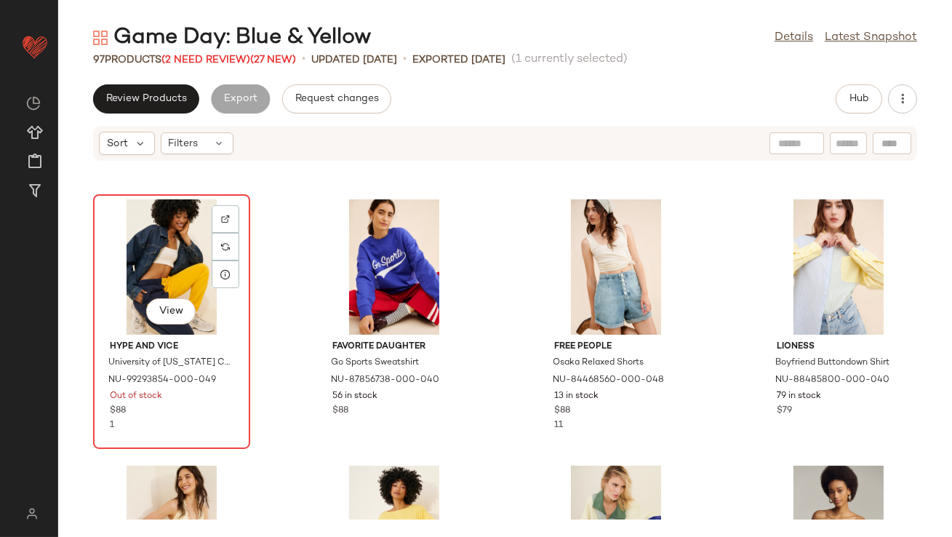
click at [146, 260] on div "View" at bounding box center [171, 266] width 147 height 135
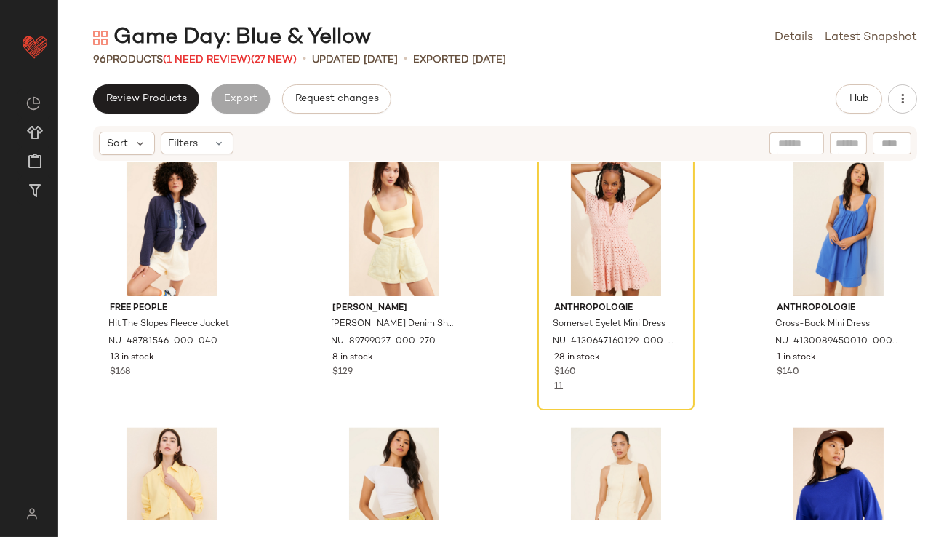
scroll to position [5827, 0]
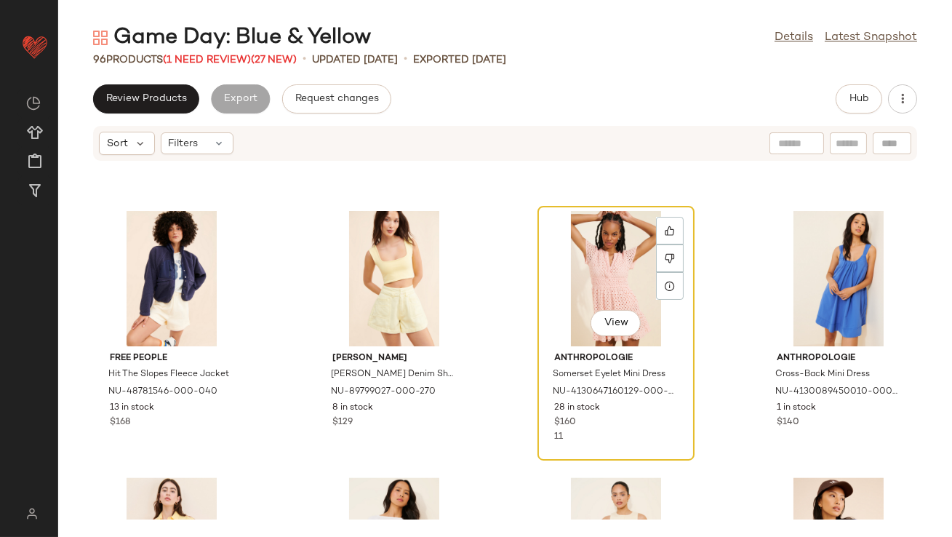
click at [580, 281] on div "View" at bounding box center [616, 278] width 147 height 135
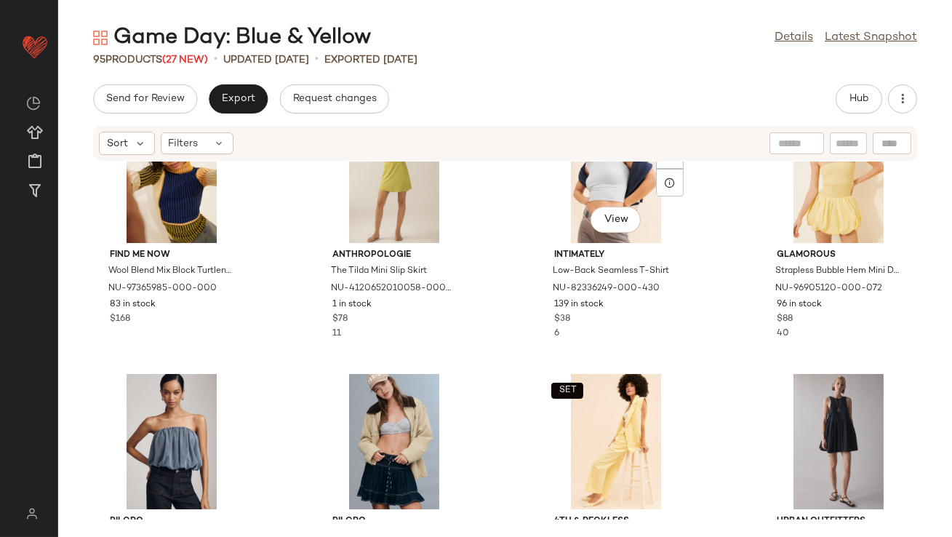
scroll to position [3798, 0]
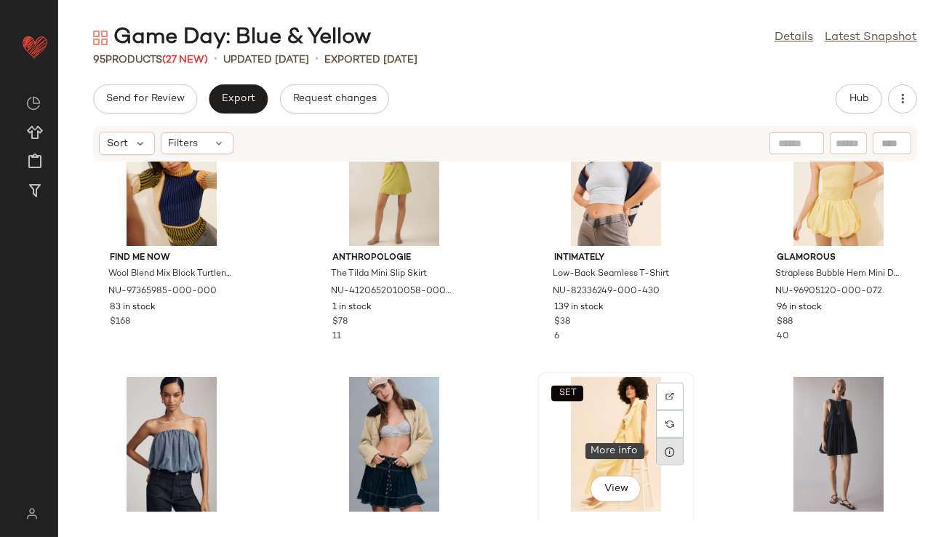
click at [664, 451] on icon at bounding box center [670, 452] width 12 height 12
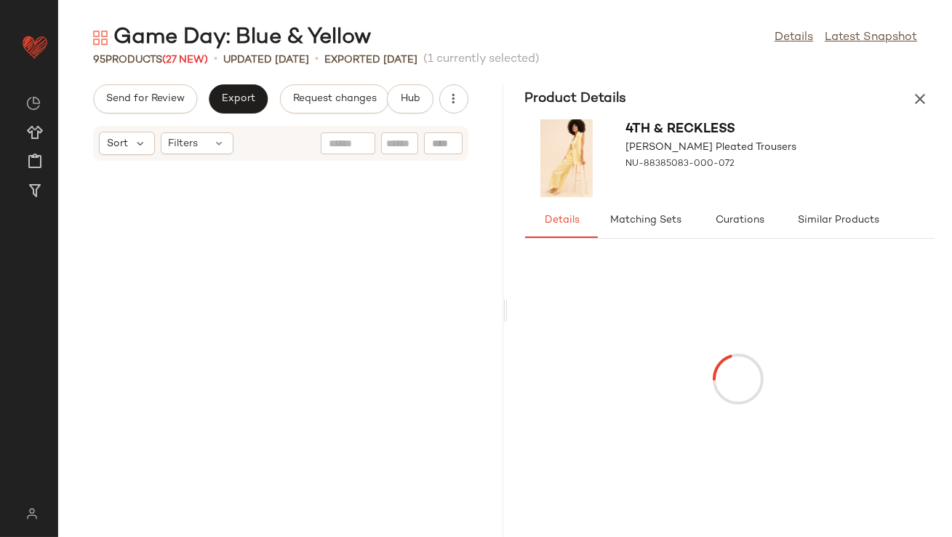
scroll to position [8252, 0]
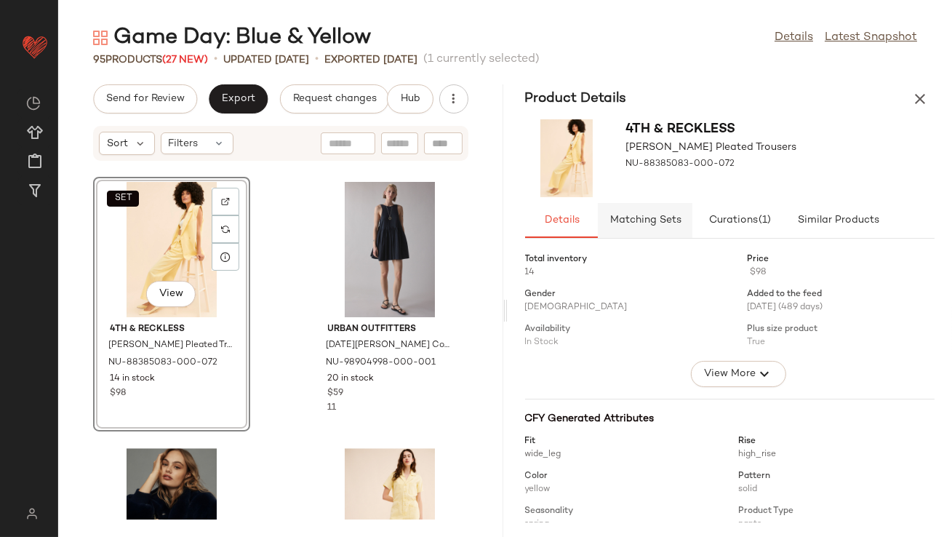
click at [671, 215] on span "Matching Sets" at bounding box center [645, 221] width 72 height 12
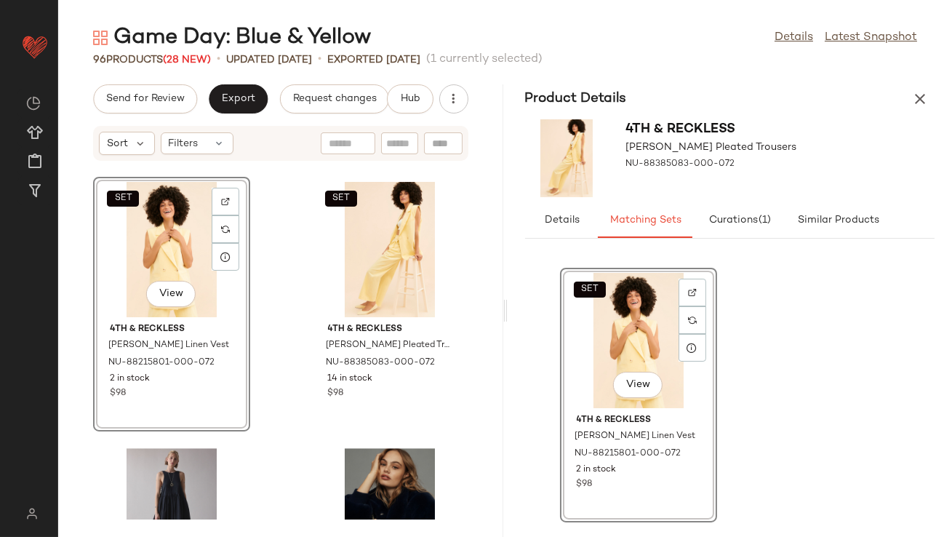
click at [938, 100] on div "Product Details" at bounding box center [730, 98] width 445 height 29
click at [922, 100] on icon "button" at bounding box center [919, 98] width 17 height 17
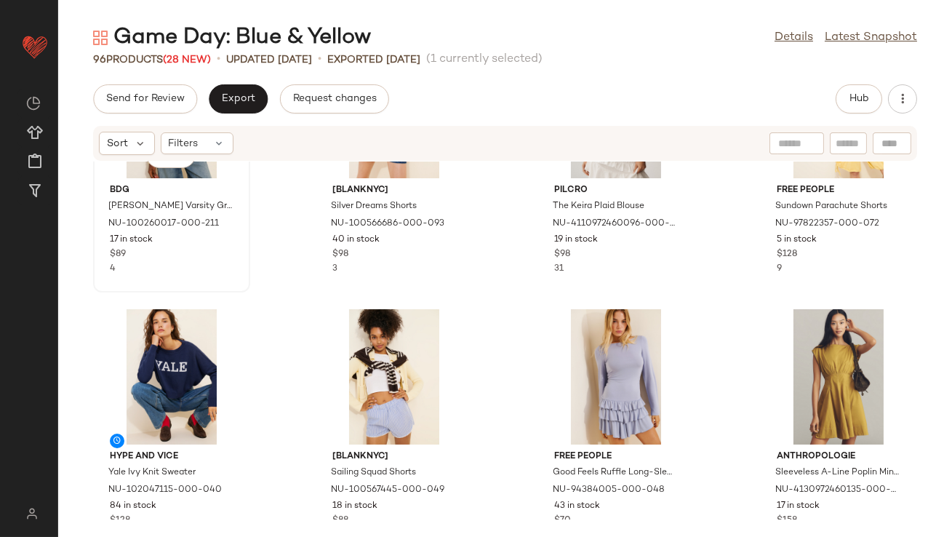
scroll to position [681, 0]
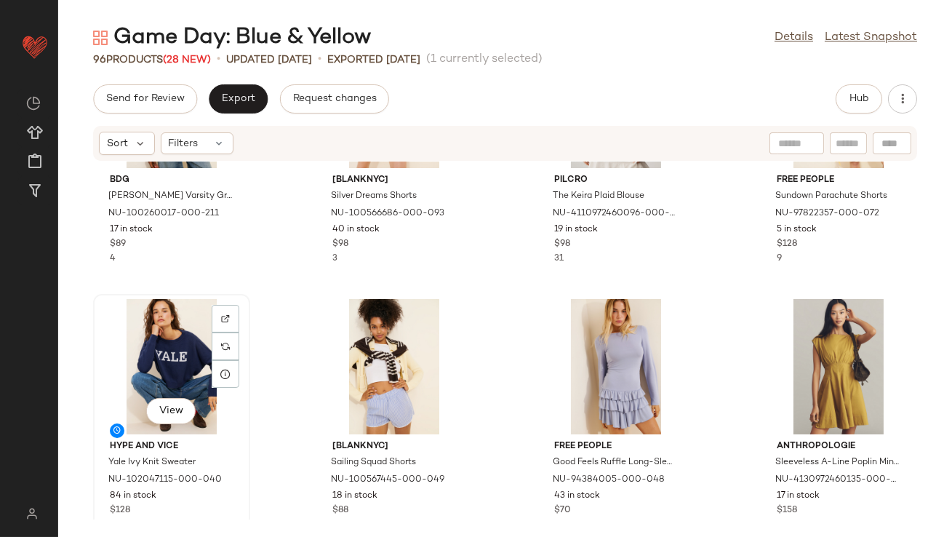
click at [141, 350] on div "View" at bounding box center [171, 366] width 147 height 135
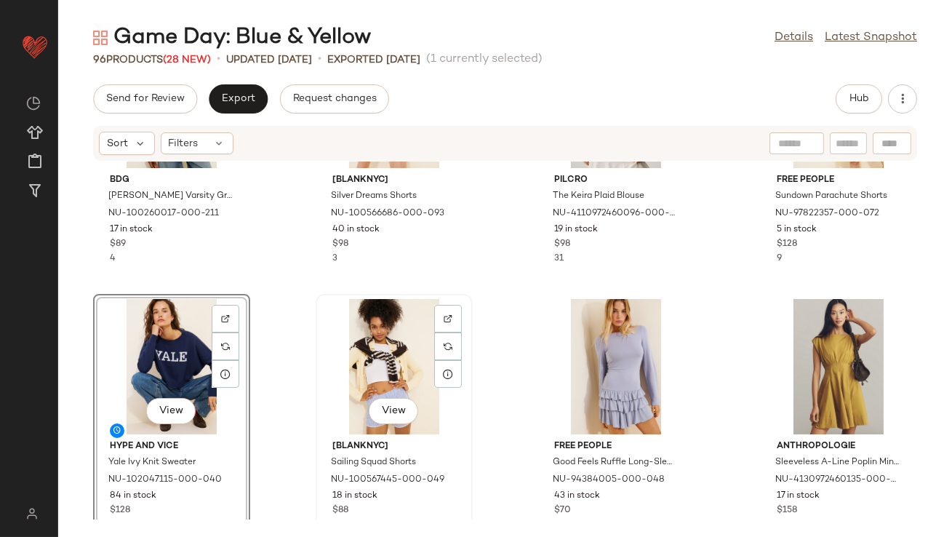
click at [373, 337] on div "View" at bounding box center [394, 366] width 147 height 135
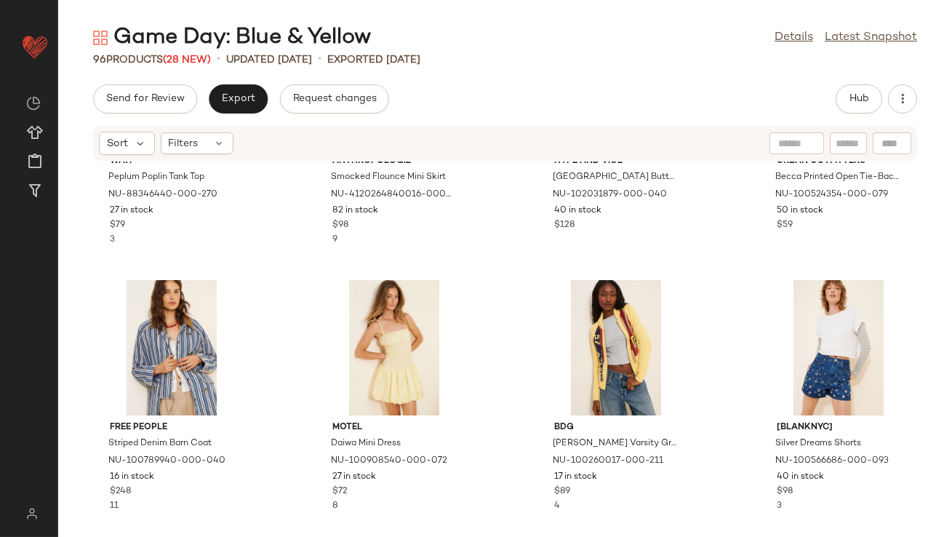
scroll to position [454, 0]
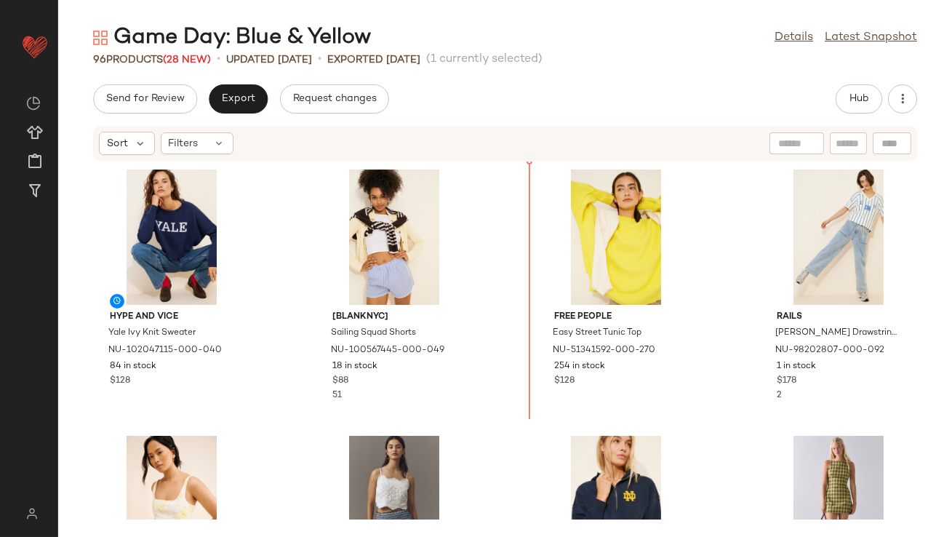
drag, startPoint x: 391, startPoint y: 340, endPoint x: 402, endPoint y: 329, distance: 15.4
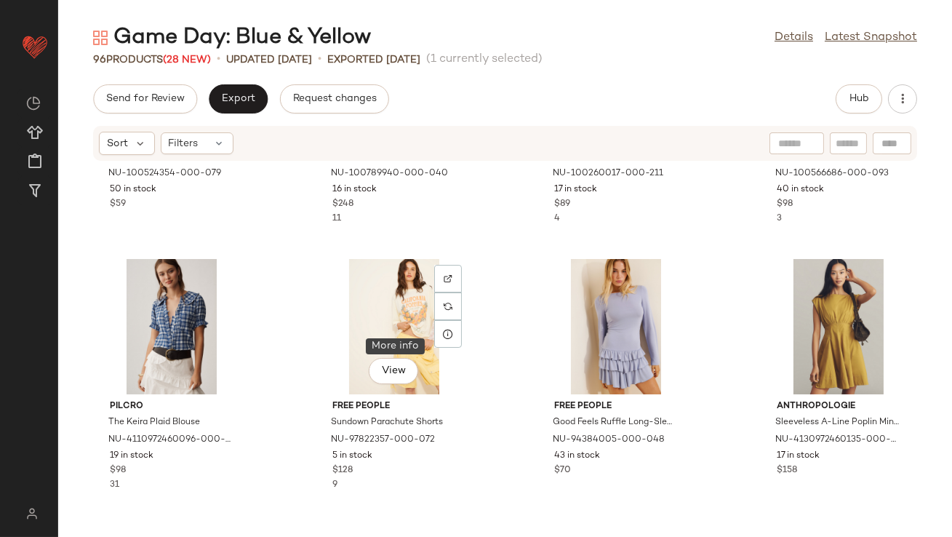
scroll to position [745, 0]
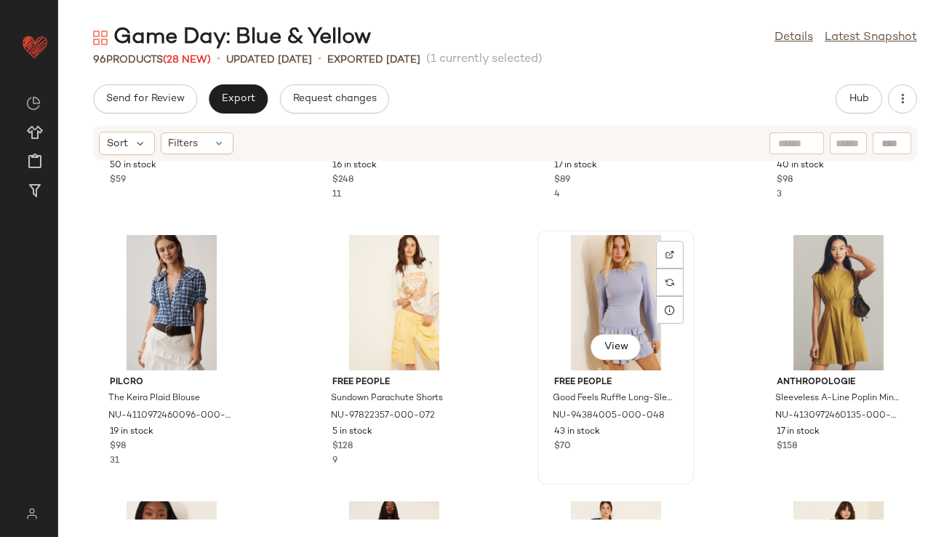
click at [611, 298] on div "View" at bounding box center [616, 302] width 147 height 135
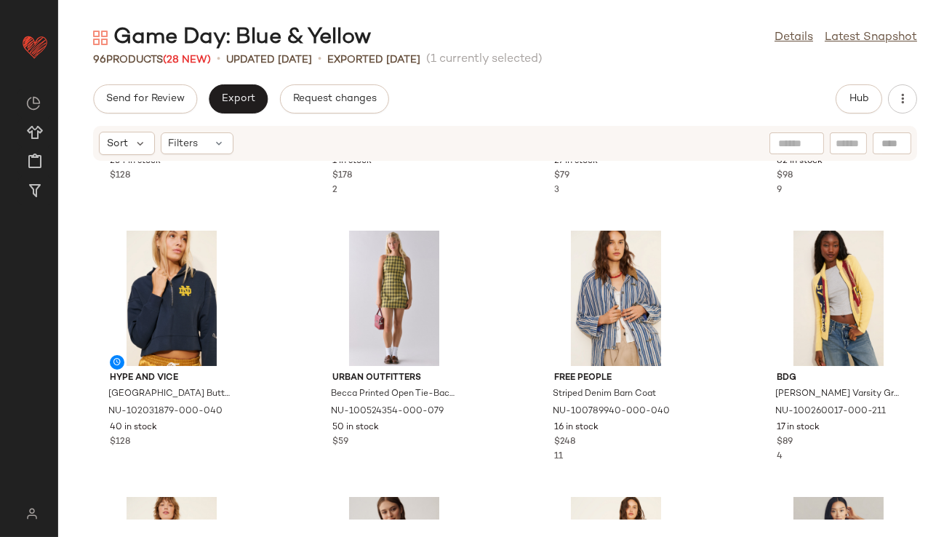
scroll to position [484, 0]
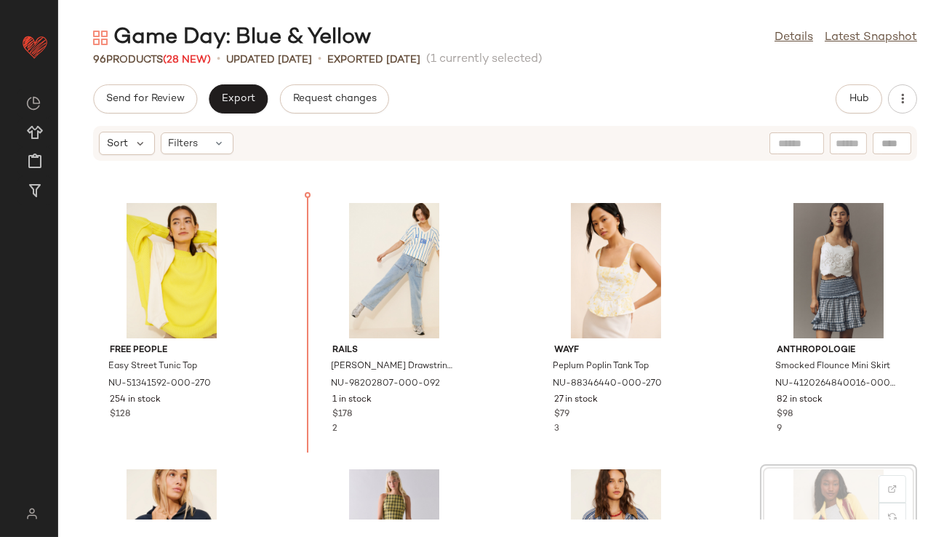
scroll to position [172, 0]
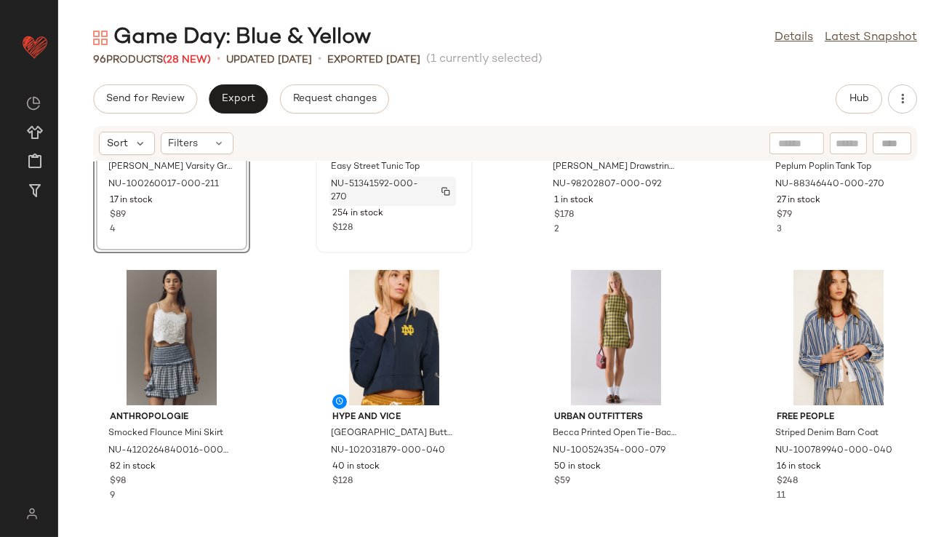
scroll to position [445, 0]
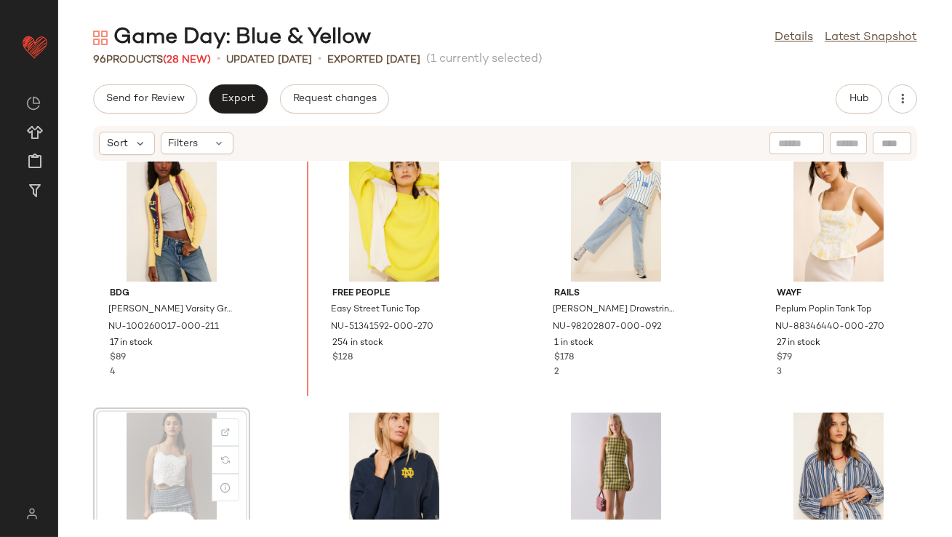
scroll to position [255, 0]
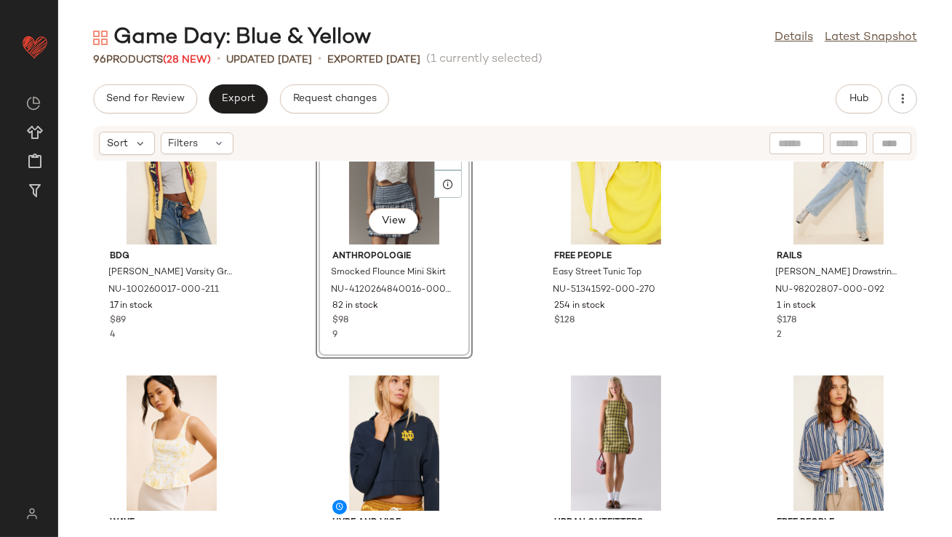
scroll to position [349, 0]
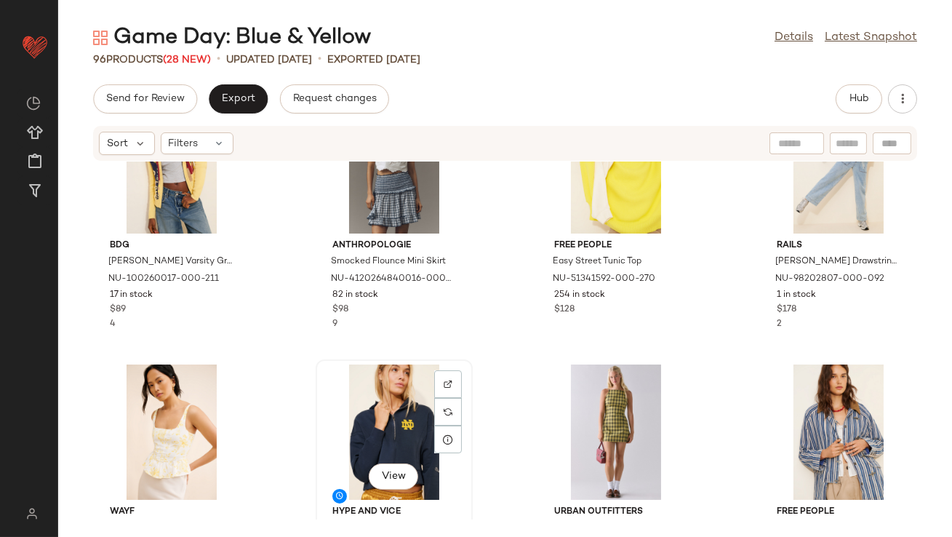
click at [399, 411] on div "View" at bounding box center [394, 431] width 147 height 135
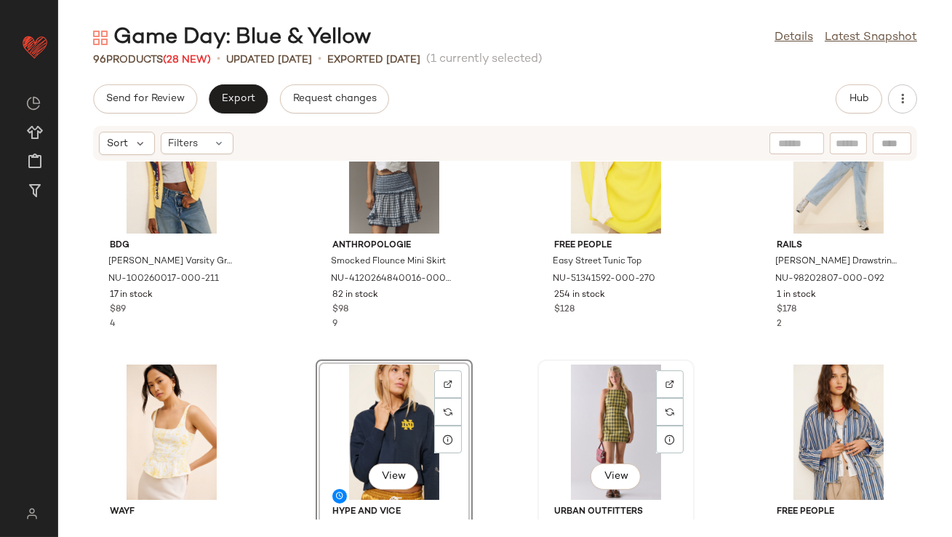
click at [604, 407] on div "View" at bounding box center [616, 431] width 147 height 135
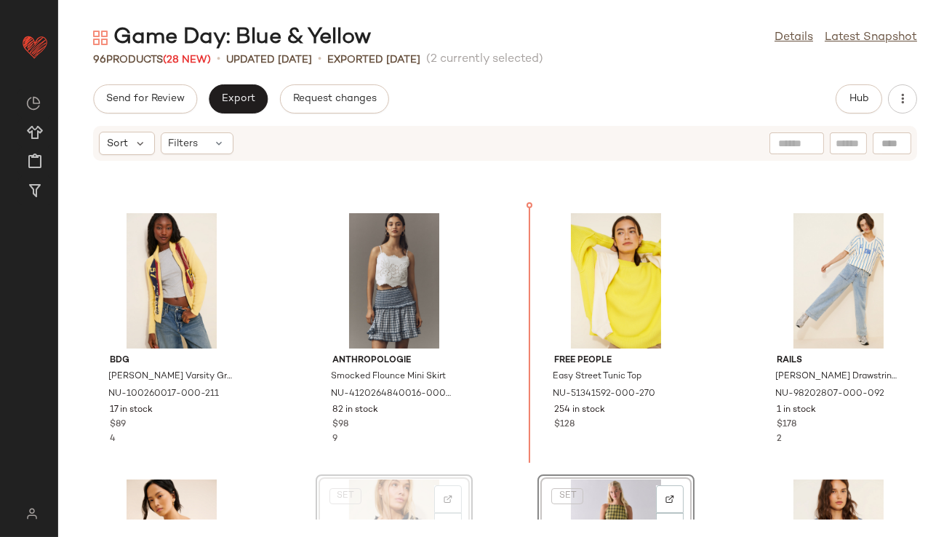
scroll to position [234, 0]
drag, startPoint x: 388, startPoint y: 378, endPoint x: 605, endPoint y: 255, distance: 249.2
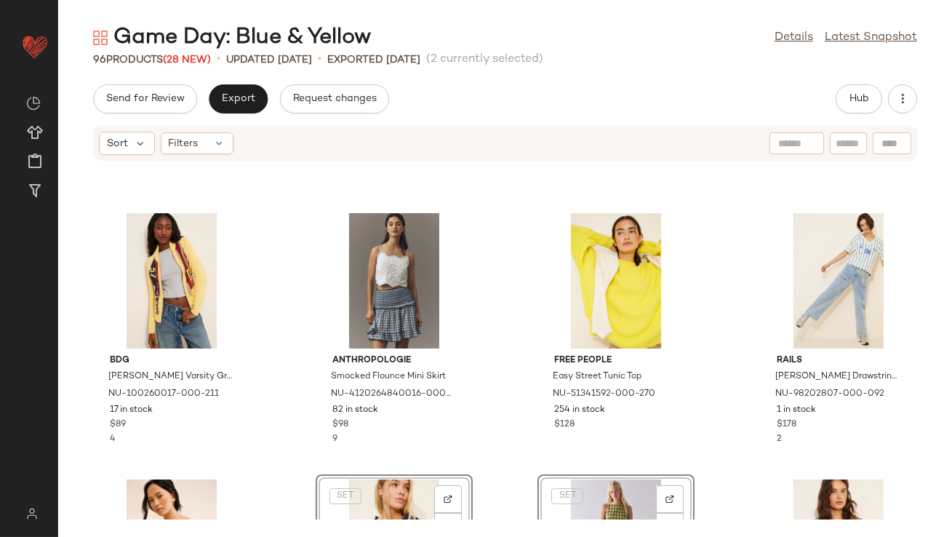
click at [508, 292] on div "BDG Scottie Varsity Graphic Knit Zip-Up Collared Cardigan NU-100260017-000-211 …" at bounding box center [505, 340] width 894 height 358
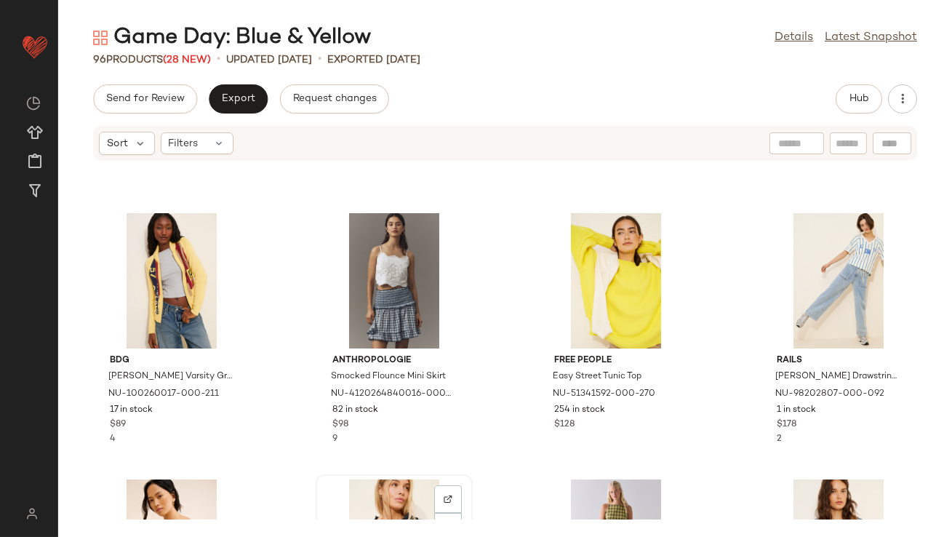
click at [380, 500] on div "View" at bounding box center [394, 546] width 147 height 135
click at [560, 487] on div "View" at bounding box center [616, 546] width 147 height 135
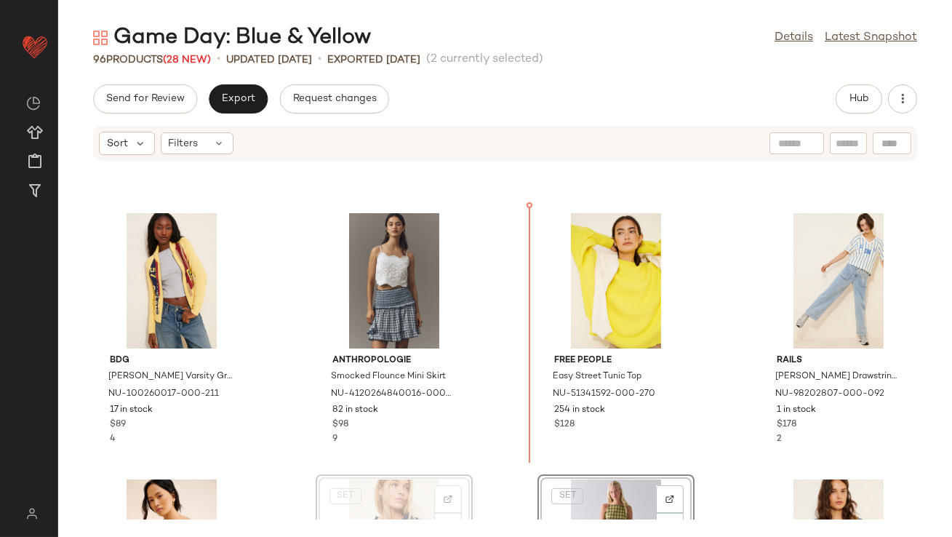
scroll to position [236, 0]
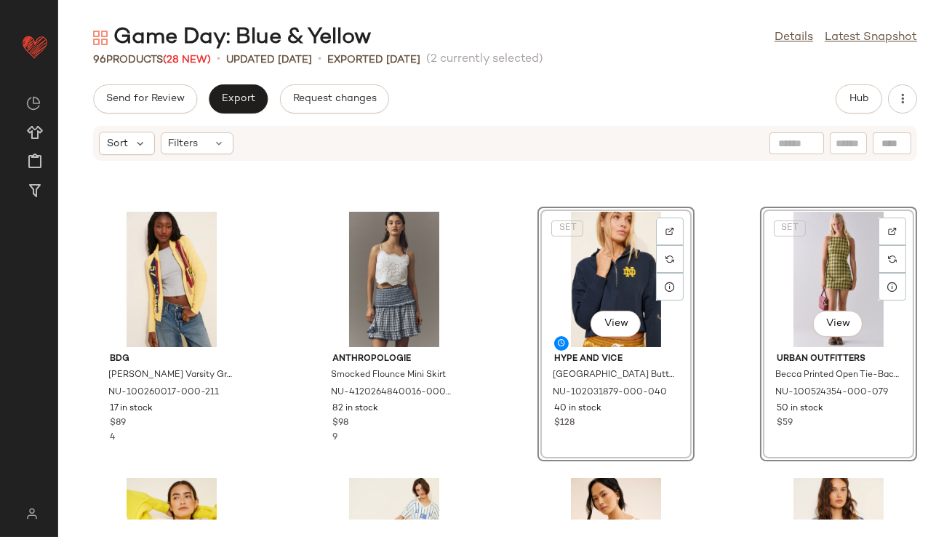
click at [497, 387] on div "BDG Scottie Varsity Graphic Knit Zip-Up Collared Cardigan NU-100260017-000-211 …" at bounding box center [505, 340] width 894 height 358
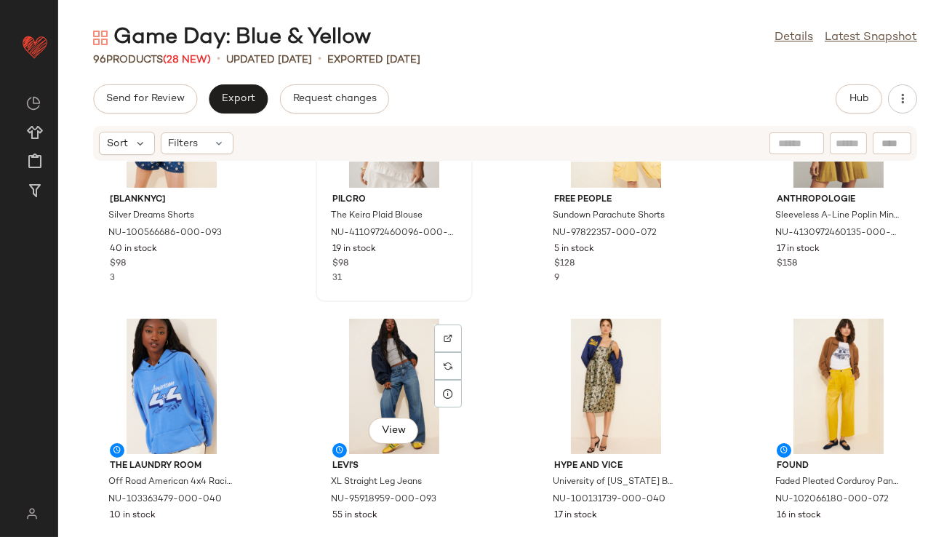
scroll to position [928, 0]
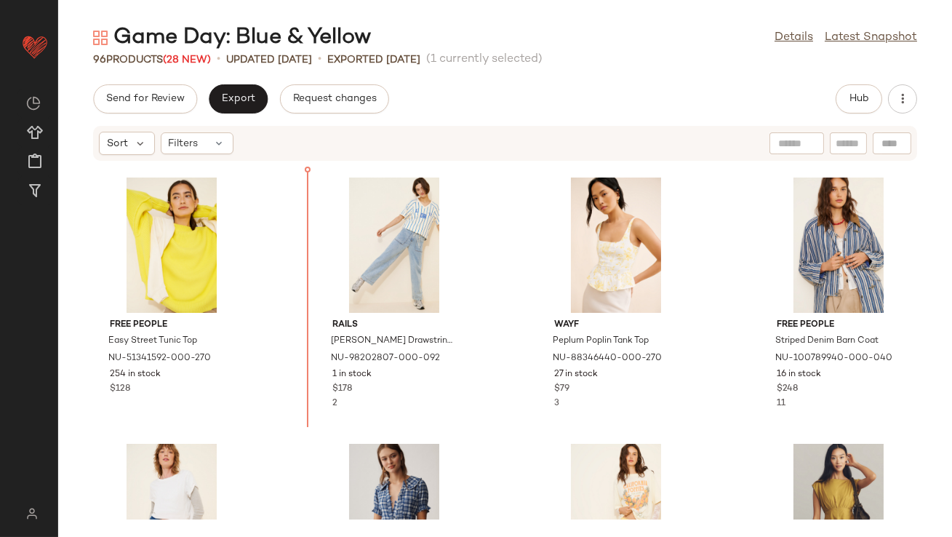
scroll to position [492, 0]
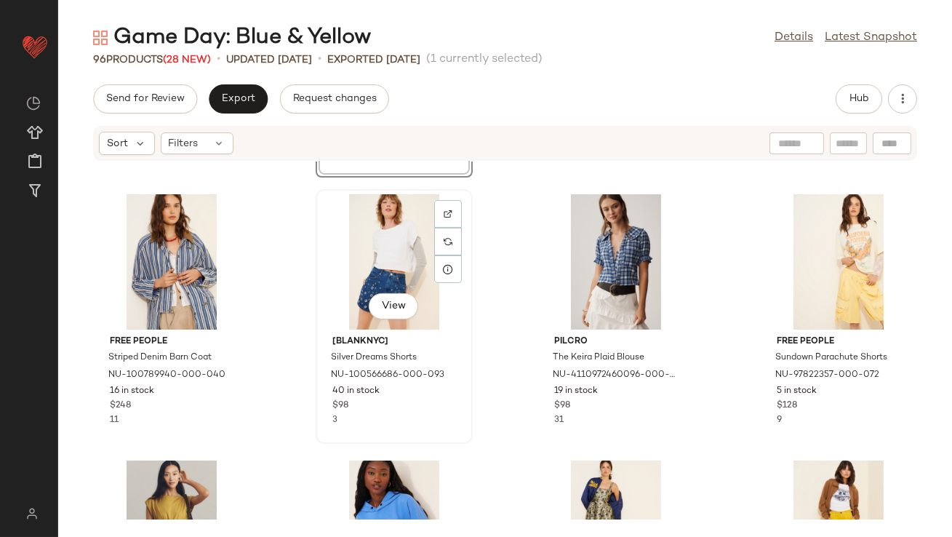
scroll to position [786, 0]
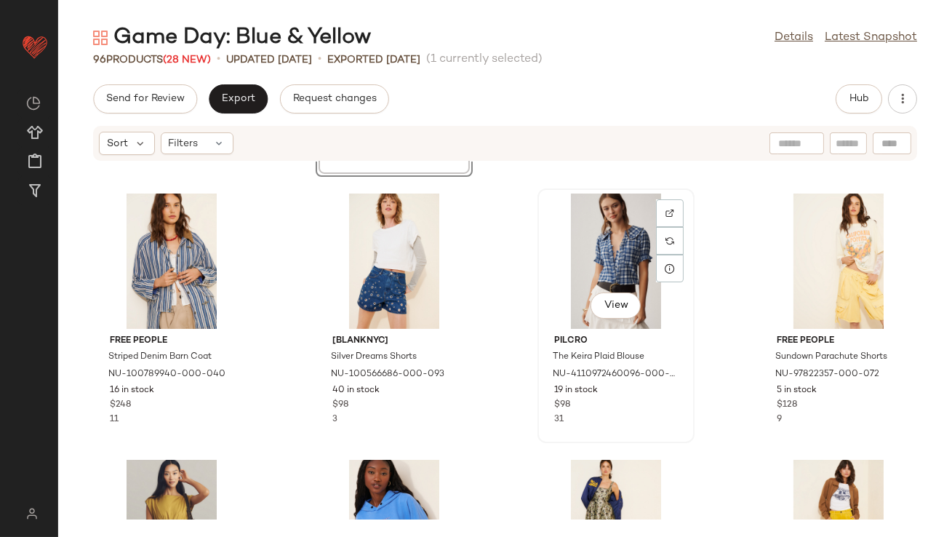
click at [599, 252] on div "View" at bounding box center [616, 260] width 147 height 135
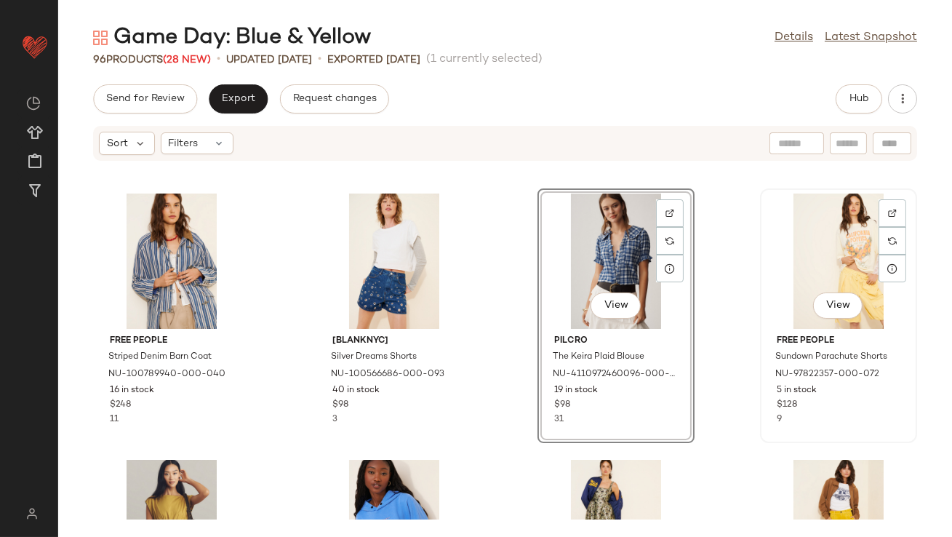
drag, startPoint x: 850, startPoint y: 233, endPoint x: 841, endPoint y: 234, distance: 9.5
click at [850, 233] on div "View" at bounding box center [838, 260] width 147 height 135
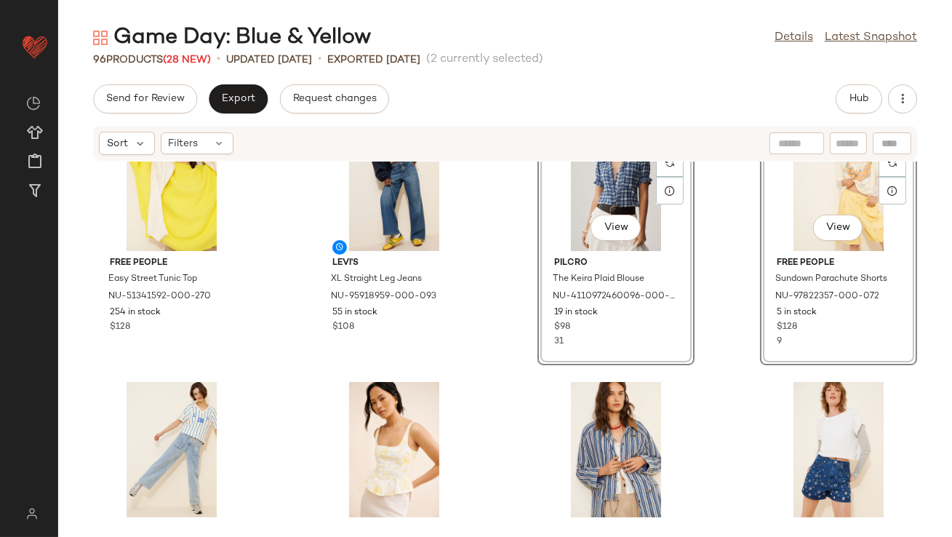
click at [506, 324] on div "Free People Easy Street Tunic Top NU-51341592-000-270 254 in stock $128 Levi's …" at bounding box center [505, 340] width 894 height 358
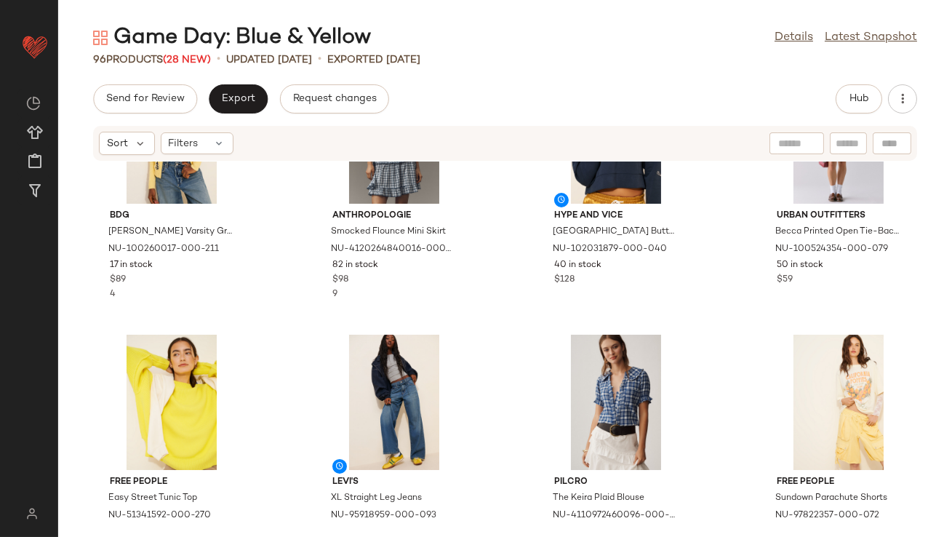
scroll to position [369, 0]
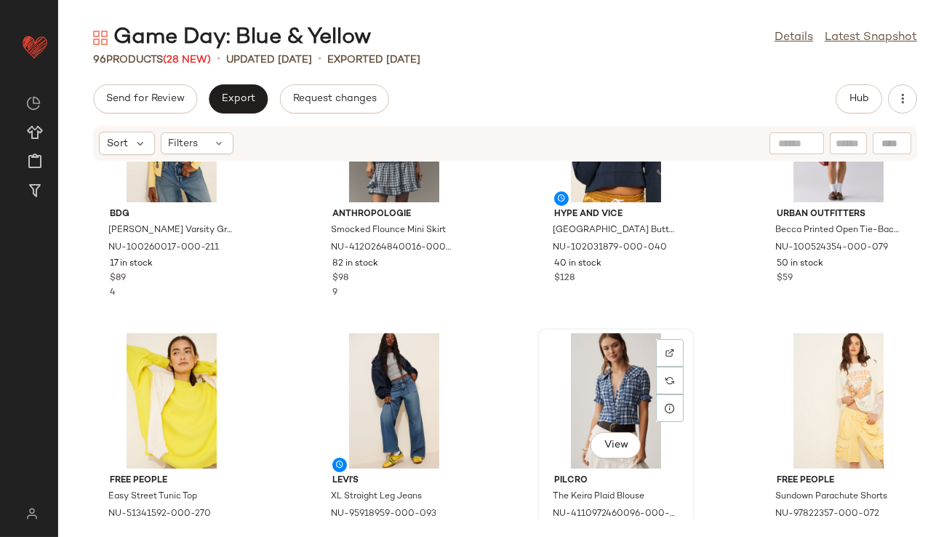
click at [575, 380] on div "View" at bounding box center [616, 400] width 147 height 135
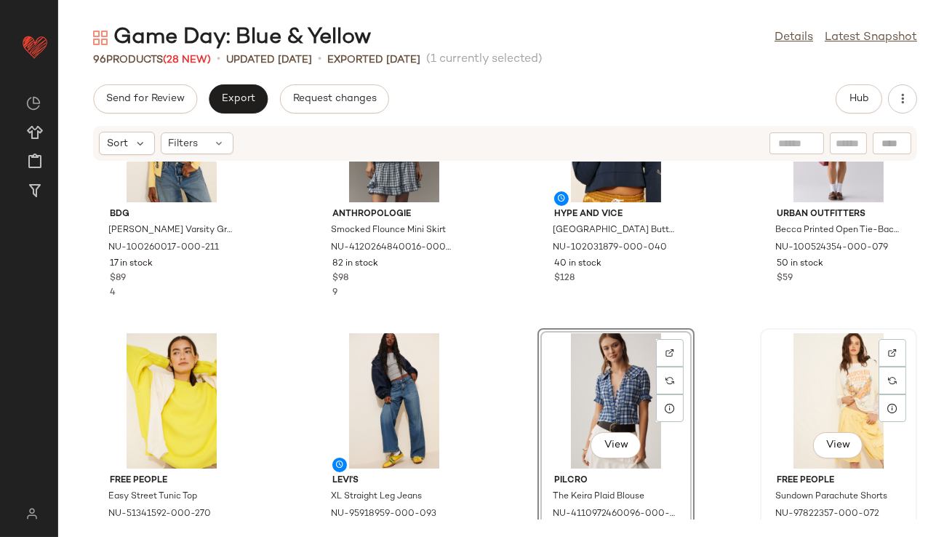
click at [818, 363] on div "View" at bounding box center [838, 400] width 147 height 135
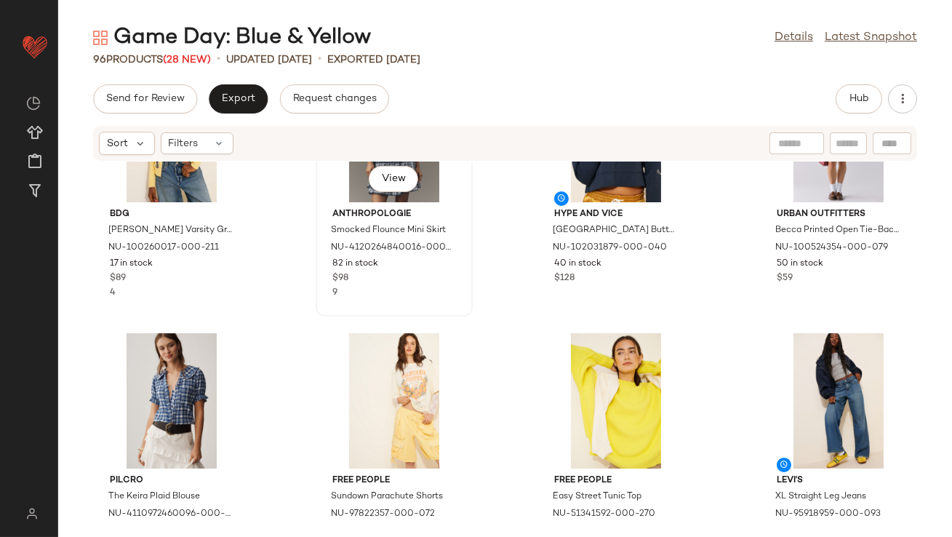
click at [415, 281] on div "$98" at bounding box center [394, 278] width 124 height 13
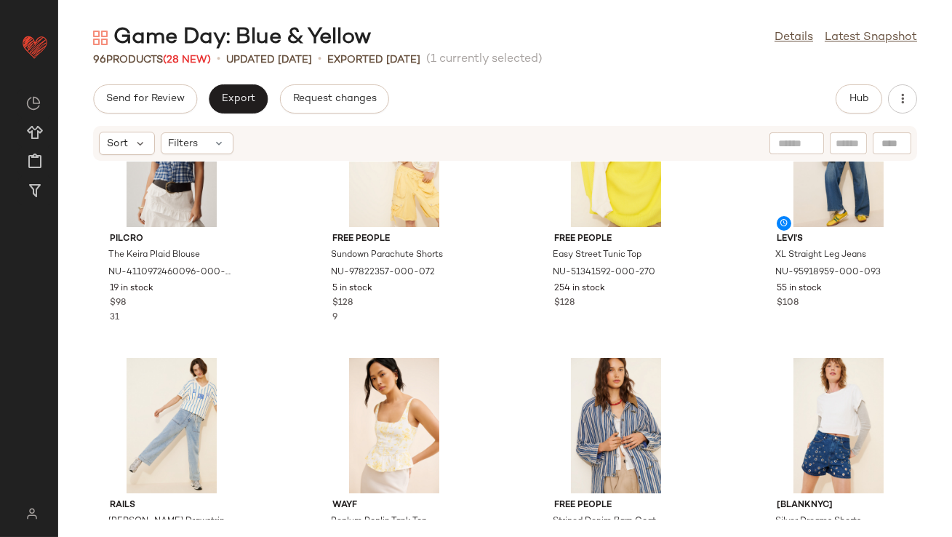
scroll to position [623, 0]
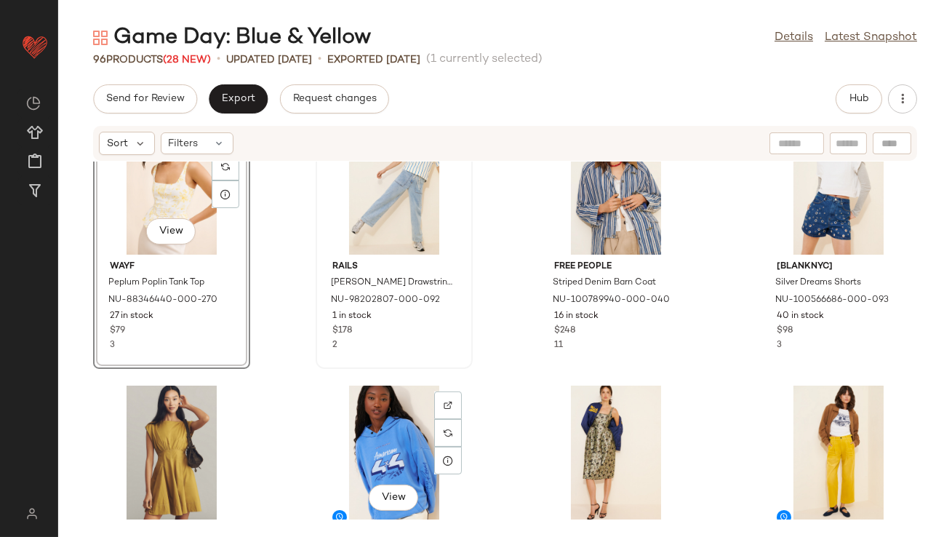
scroll to position [862, 0]
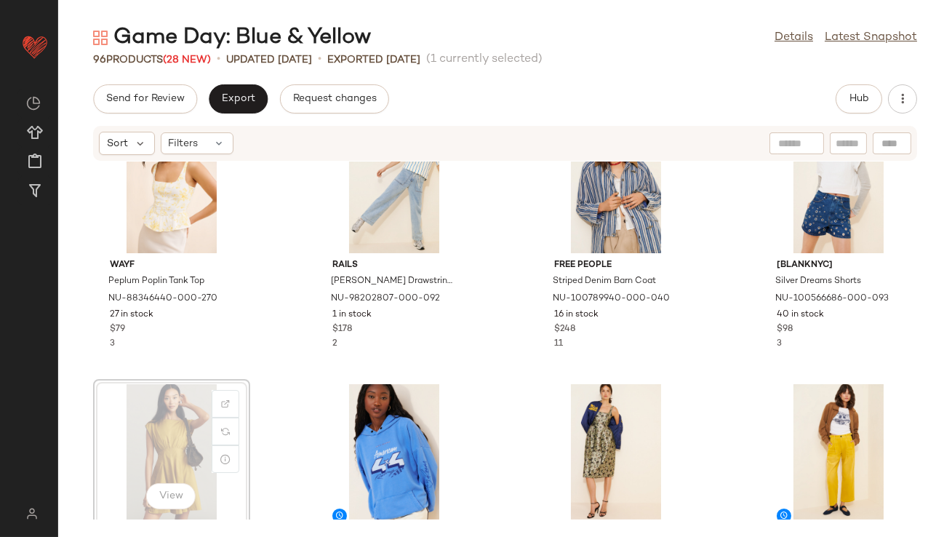
scroll to position [862, 0]
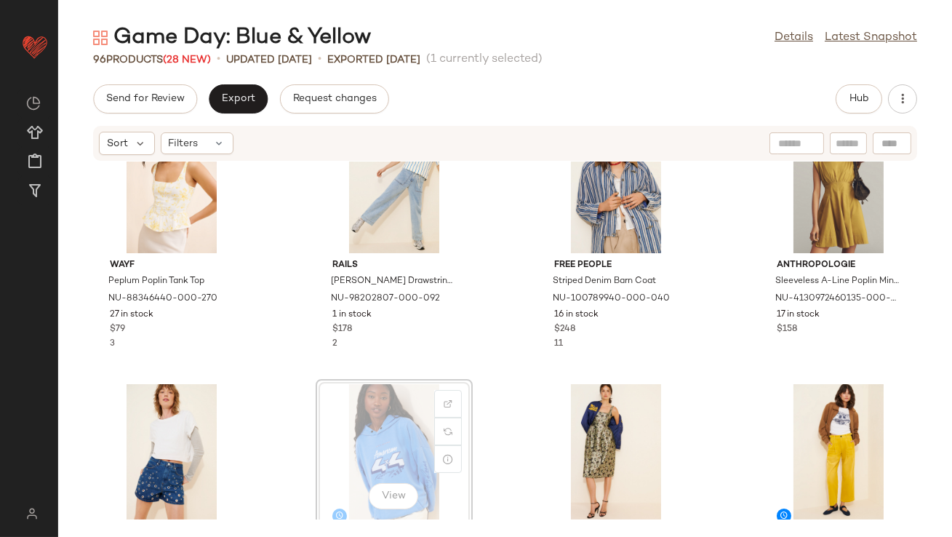
scroll to position [864, 0]
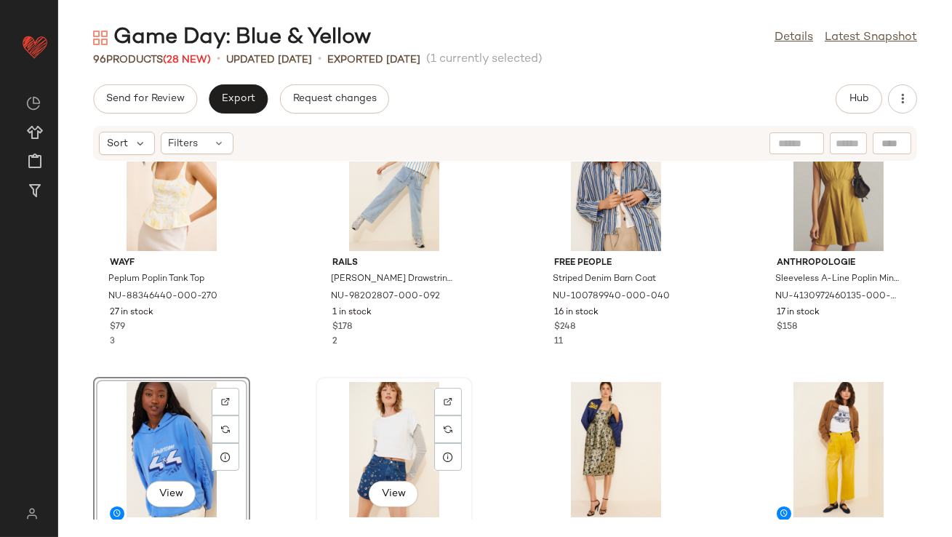
scroll to position [956, 0]
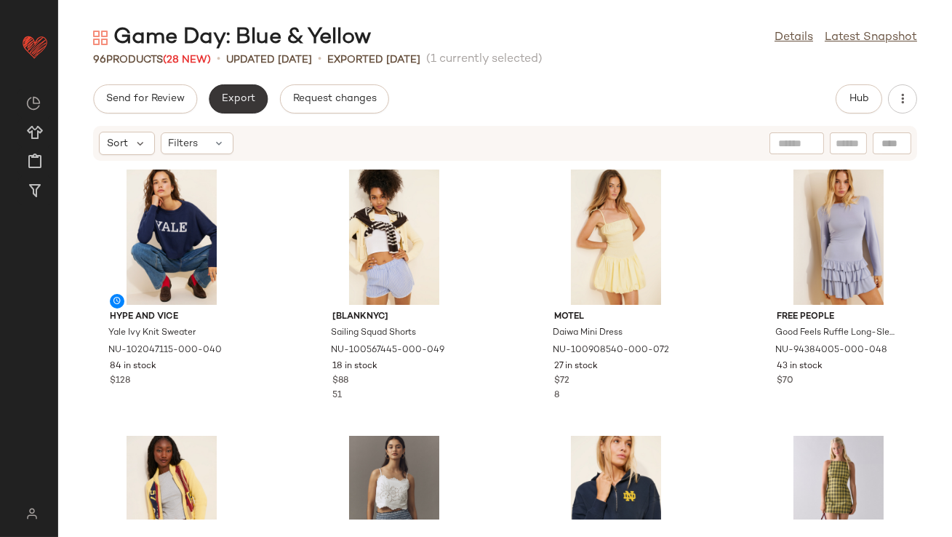
click at [250, 101] on span "Export" at bounding box center [238, 99] width 34 height 12
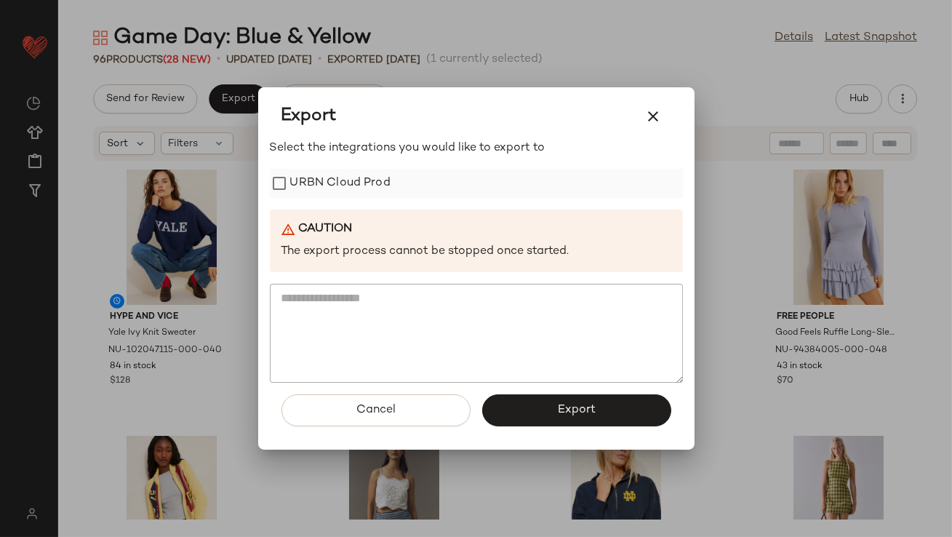
click at [343, 189] on label "URBN Cloud Prod" at bounding box center [340, 183] width 100 height 29
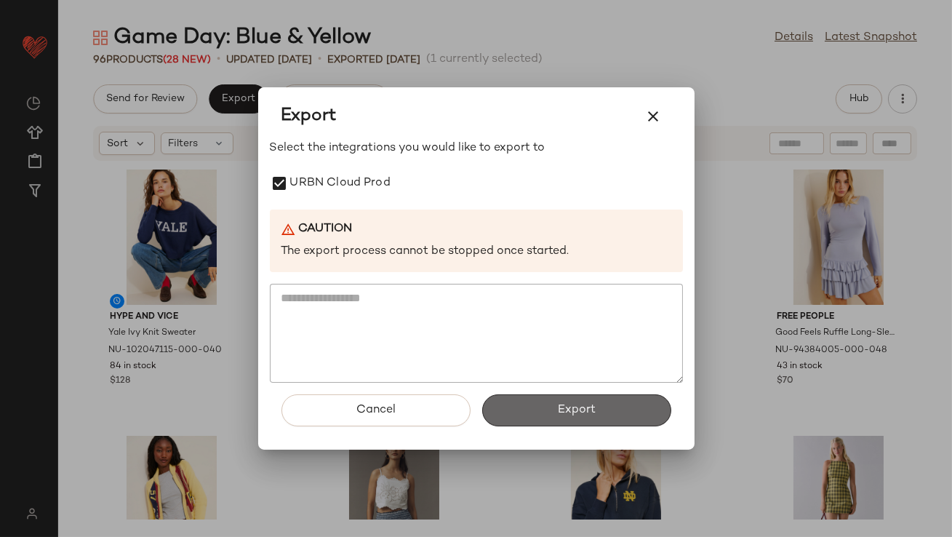
click at [534, 415] on button "Export" at bounding box center [576, 410] width 189 height 32
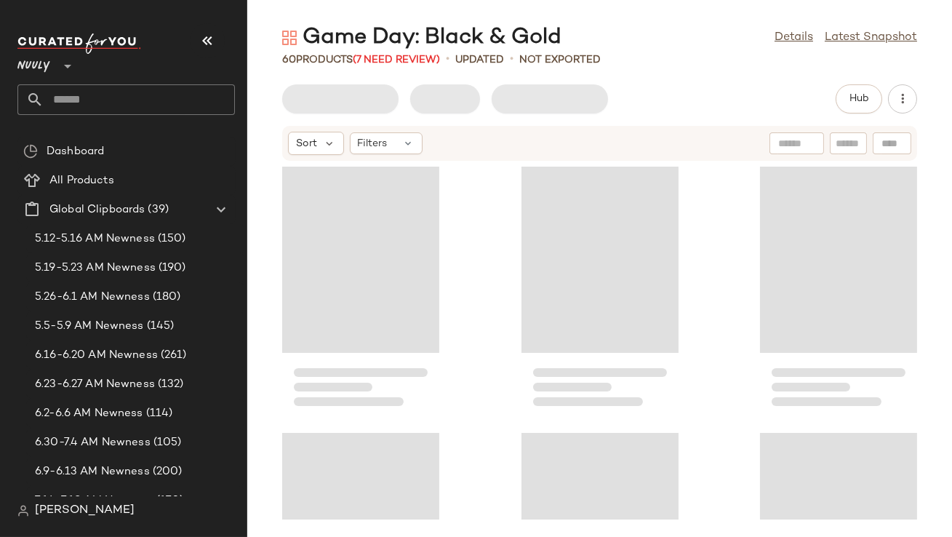
click at [199, 32] on icon "button" at bounding box center [207, 40] width 17 height 17
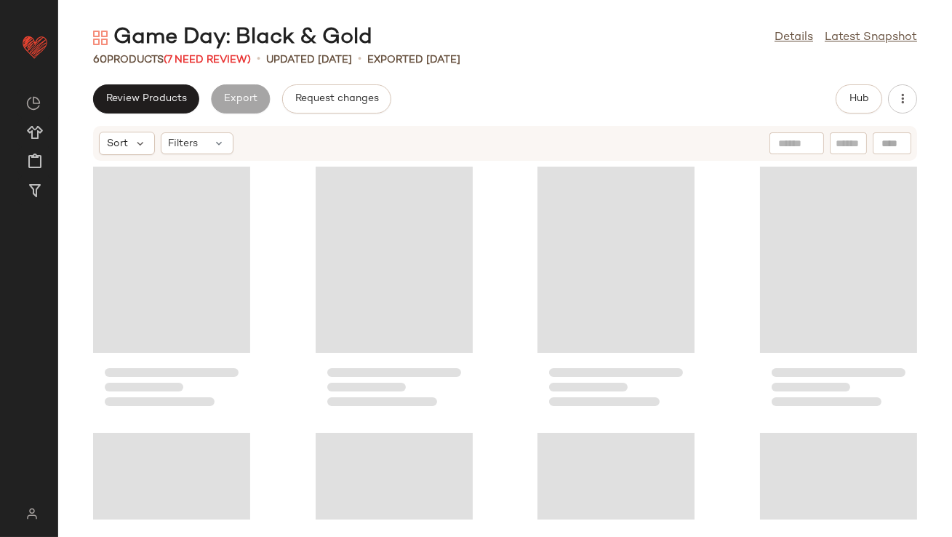
click at [228, 67] on div "Game Day: Black & Gold Details Latest Snapshot 60 Products (7 Need Review) • up…" at bounding box center [505, 280] width 894 height 514
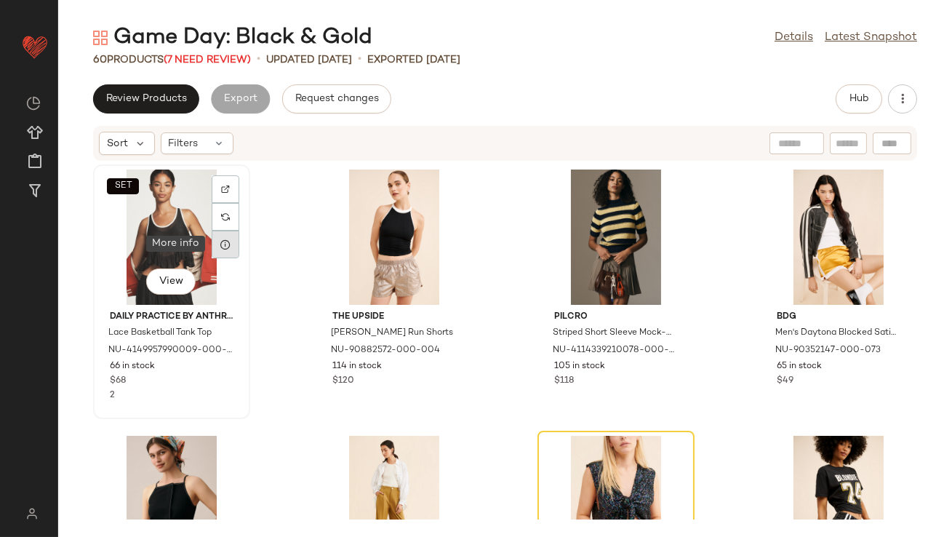
click at [229, 247] on icon at bounding box center [226, 245] width 12 height 12
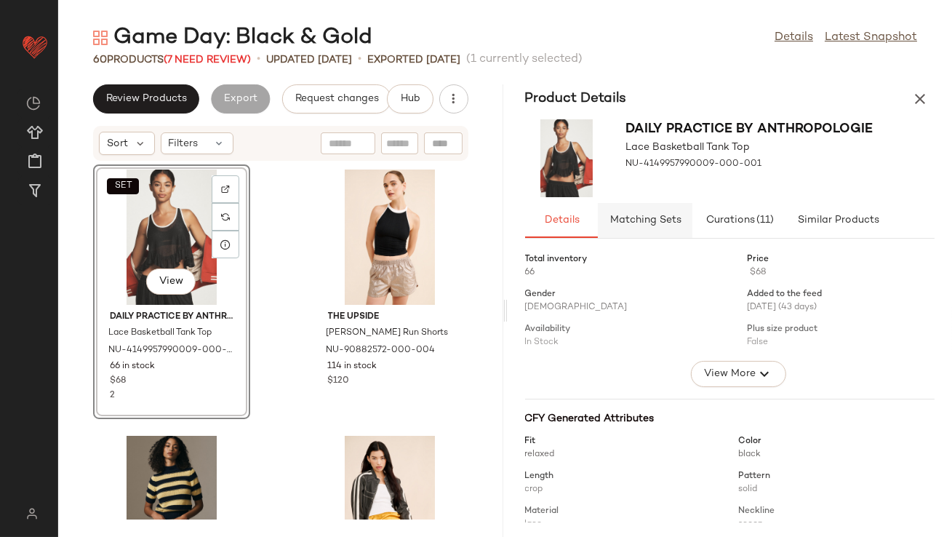
click at [667, 209] on button "Matching Sets" at bounding box center [645, 220] width 95 height 35
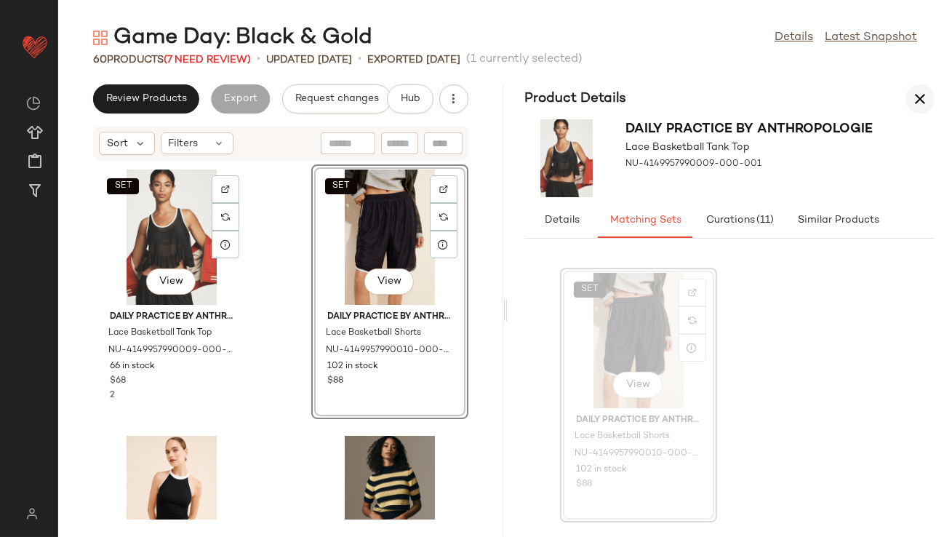
click at [925, 87] on button "button" at bounding box center [920, 98] width 29 height 29
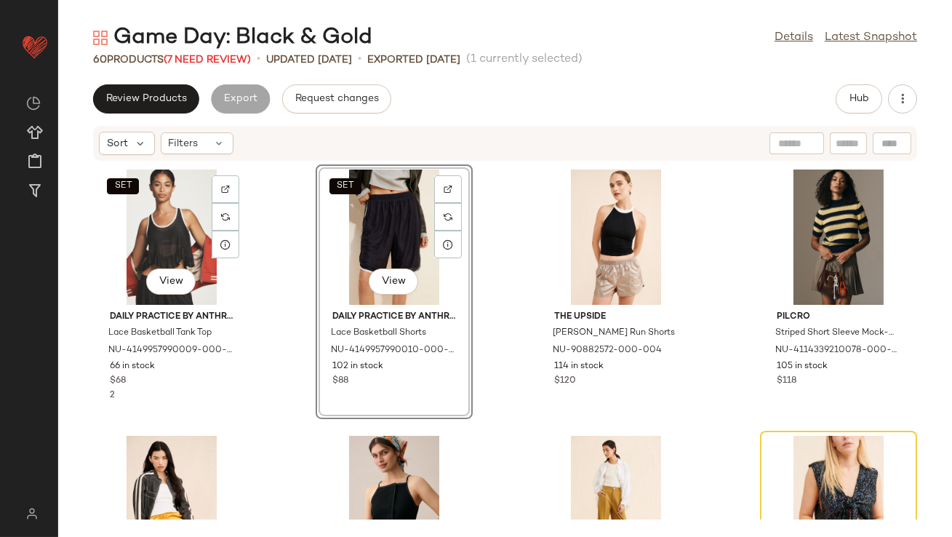
click at [498, 318] on div "SET View Daily Practice by Anthropologie Lace Basketball Tank Top NU-4149957990…" at bounding box center [505, 340] width 894 height 358
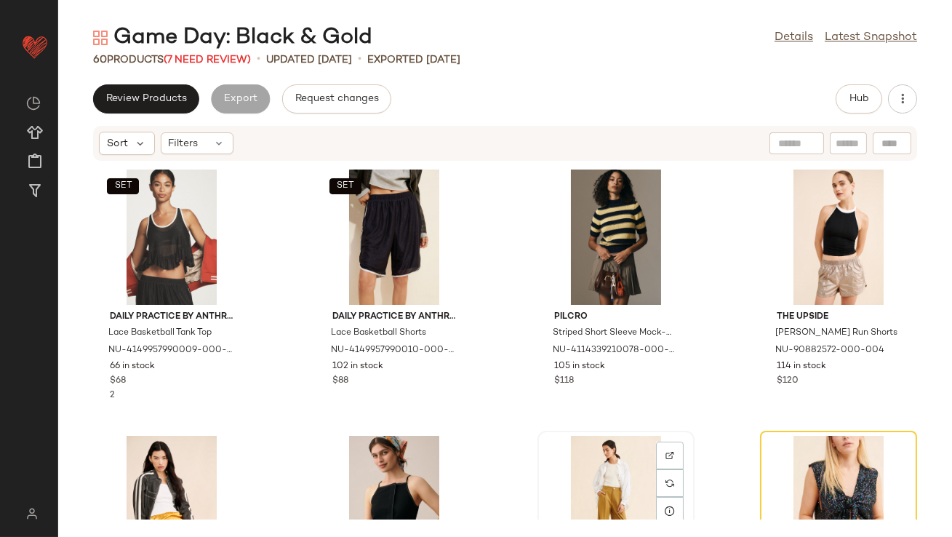
scroll to position [2, 0]
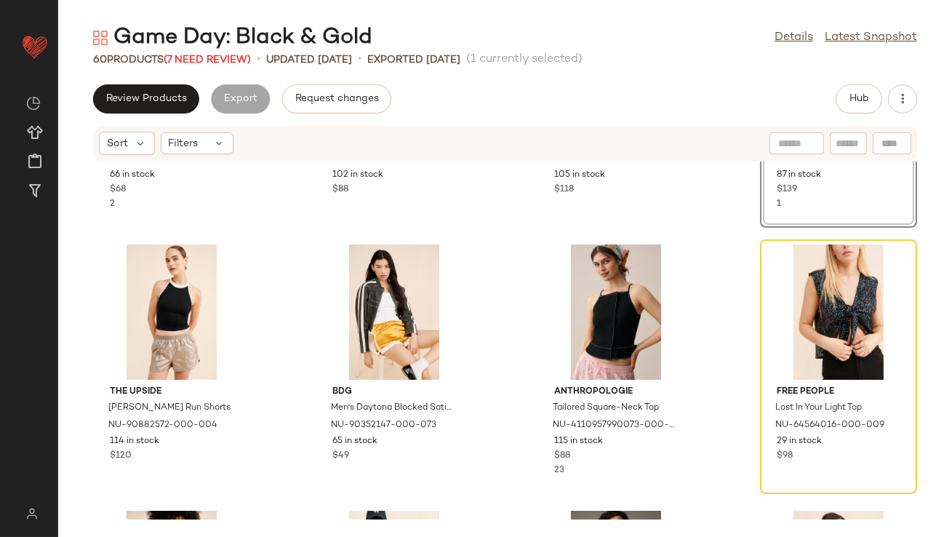
scroll to position [196, 0]
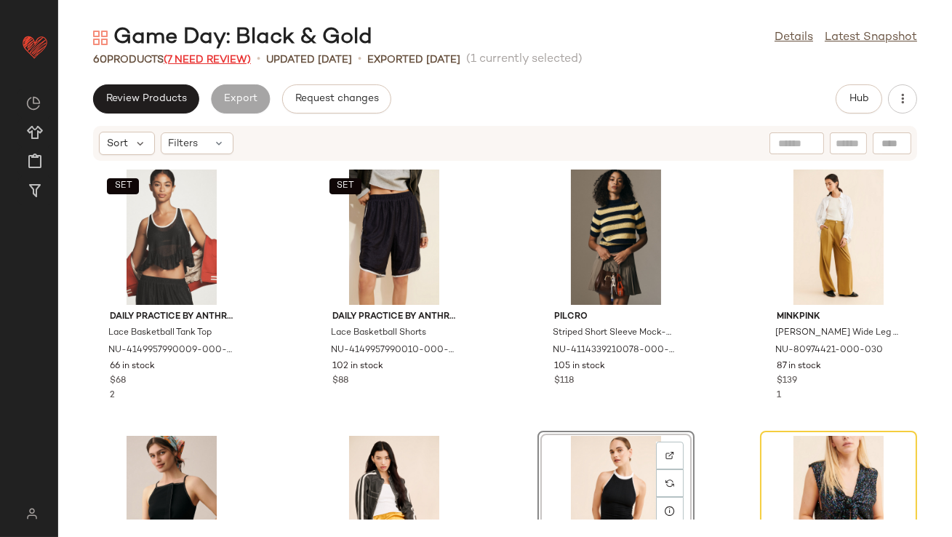
click at [206, 63] on span "(7 Need Review)" at bounding box center [207, 60] width 87 height 11
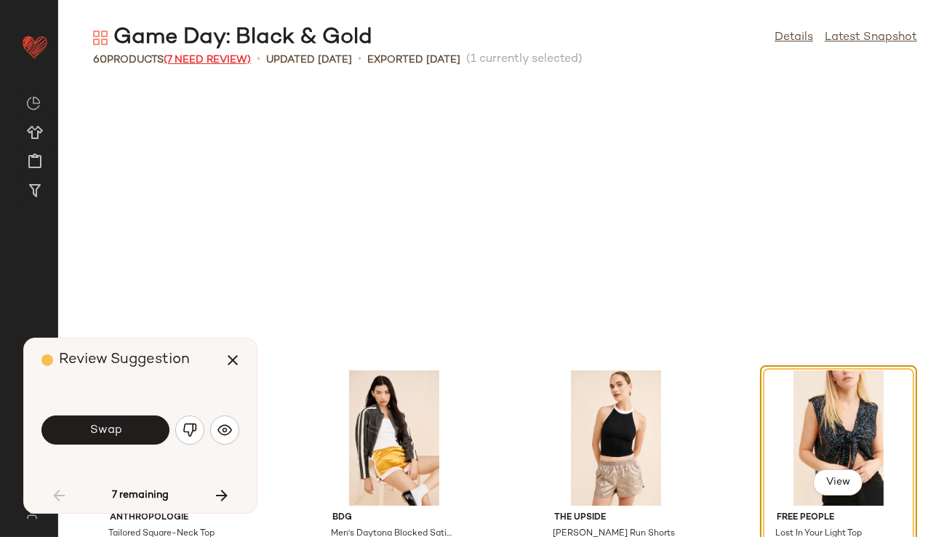
scroll to position [277, 0]
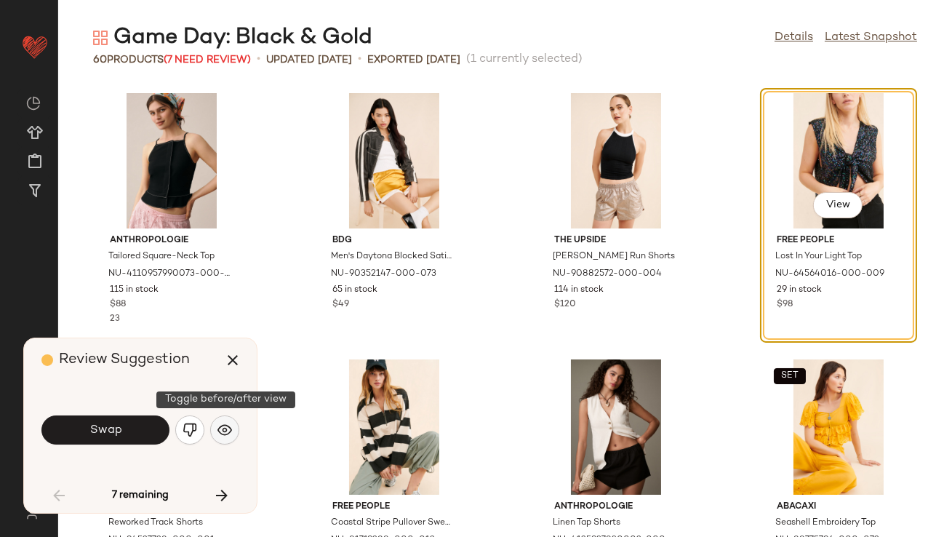
click at [221, 433] on img "button" at bounding box center [224, 430] width 15 height 15
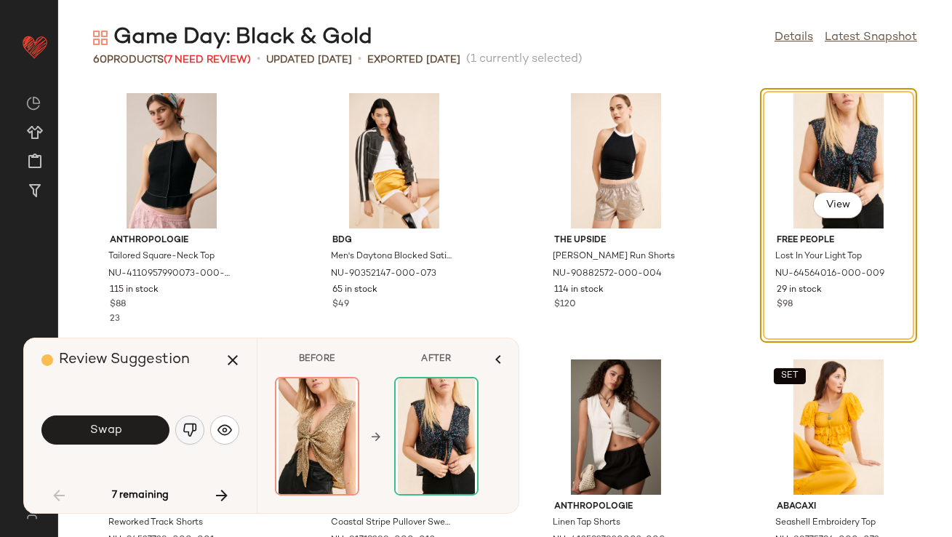
click at [201, 428] on button "button" at bounding box center [189, 429] width 29 height 29
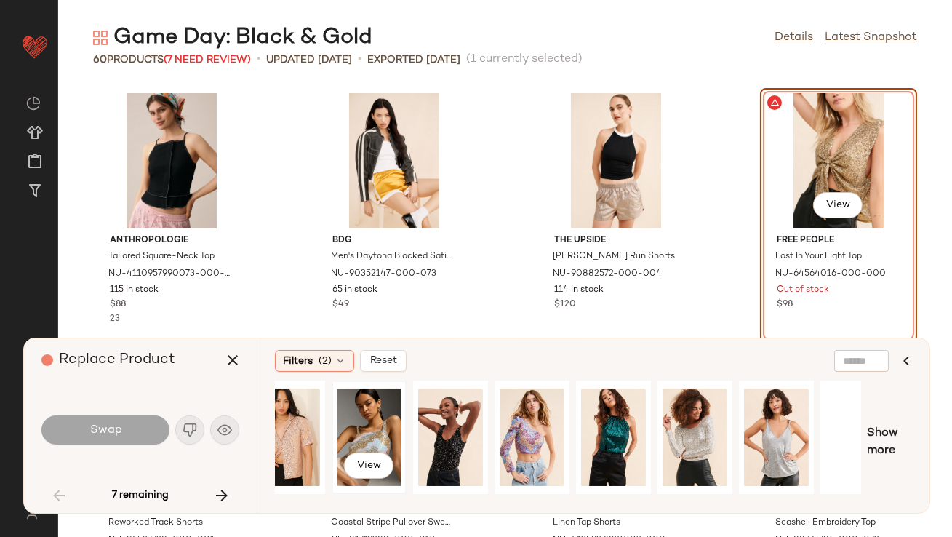
scroll to position [0, 220]
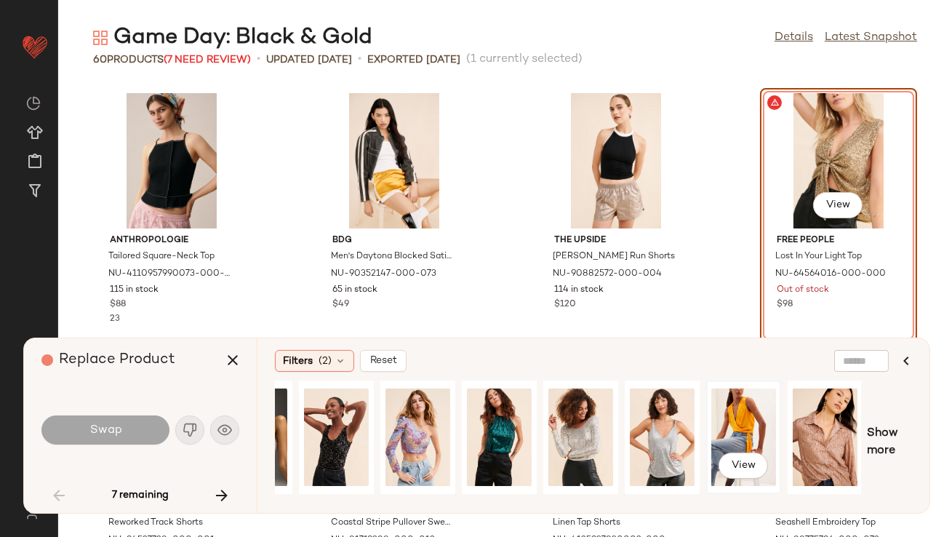
click at [737, 409] on div "View" at bounding box center [743, 437] width 65 height 103
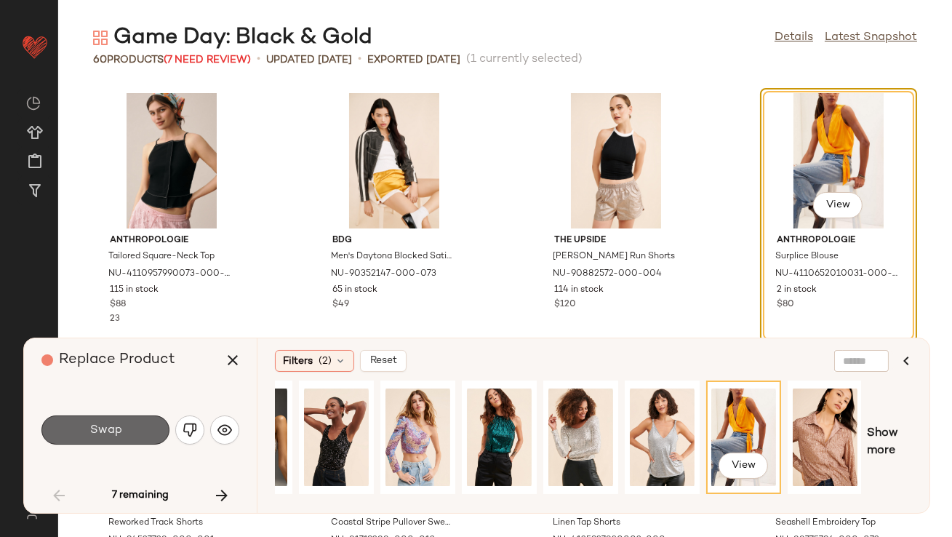
click at [156, 435] on button "Swap" at bounding box center [105, 429] width 128 height 29
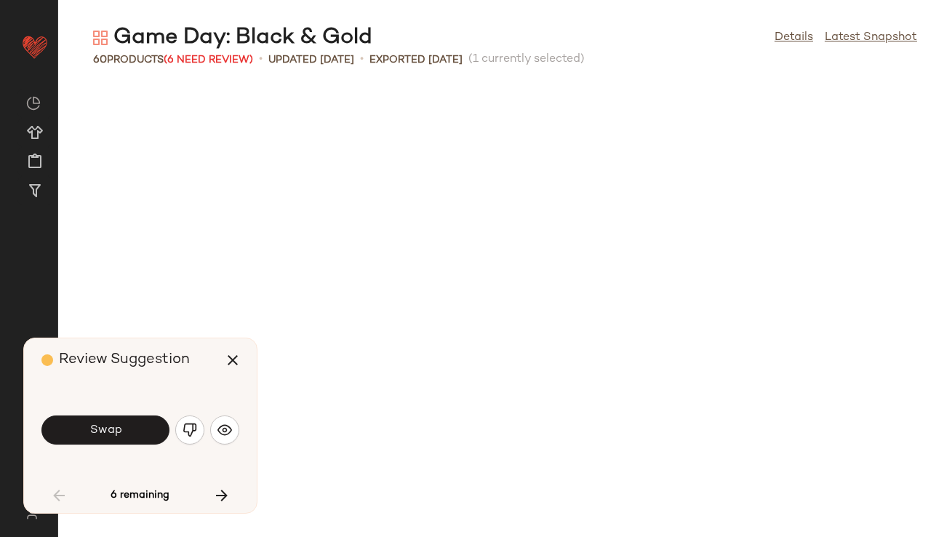
scroll to position [799, 0]
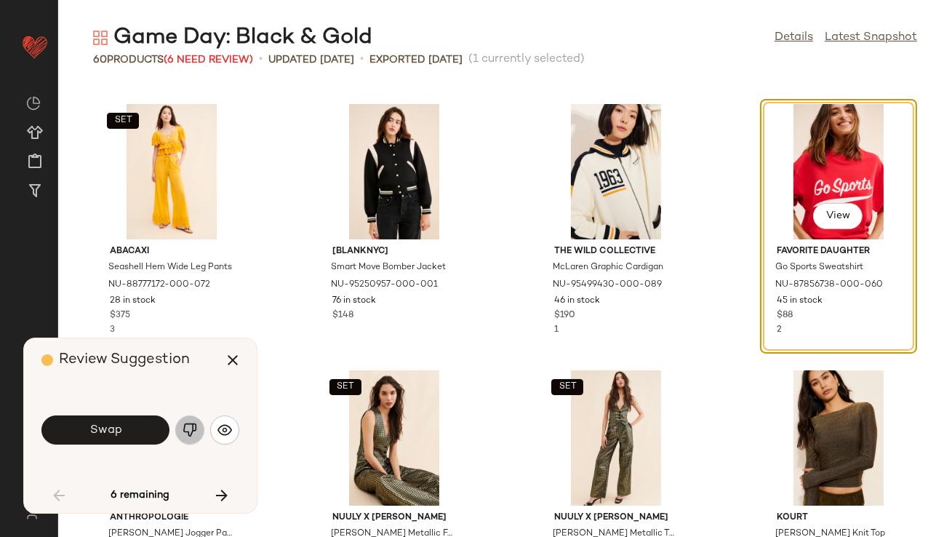
click at [185, 431] on img "button" at bounding box center [190, 430] width 15 height 15
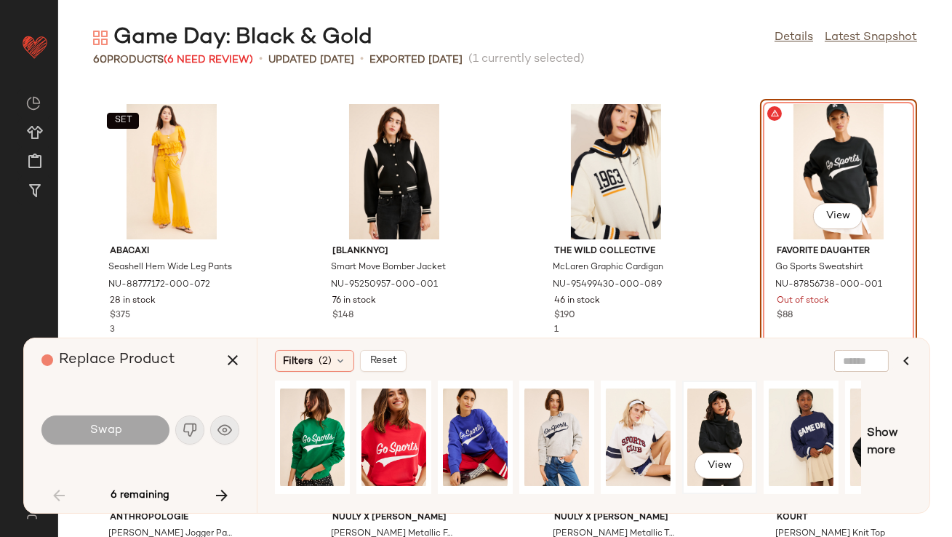
click at [737, 423] on div "View" at bounding box center [719, 437] width 65 height 103
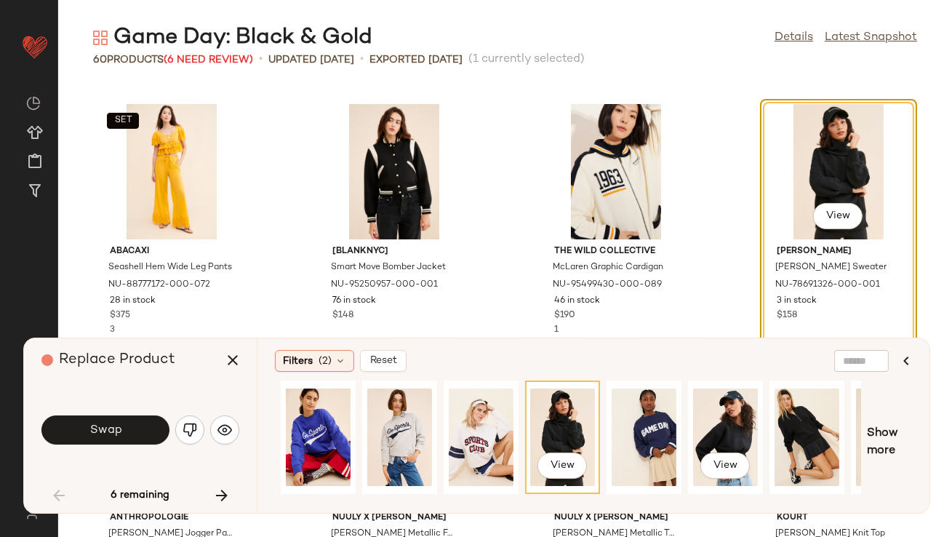
scroll to position [0, 220]
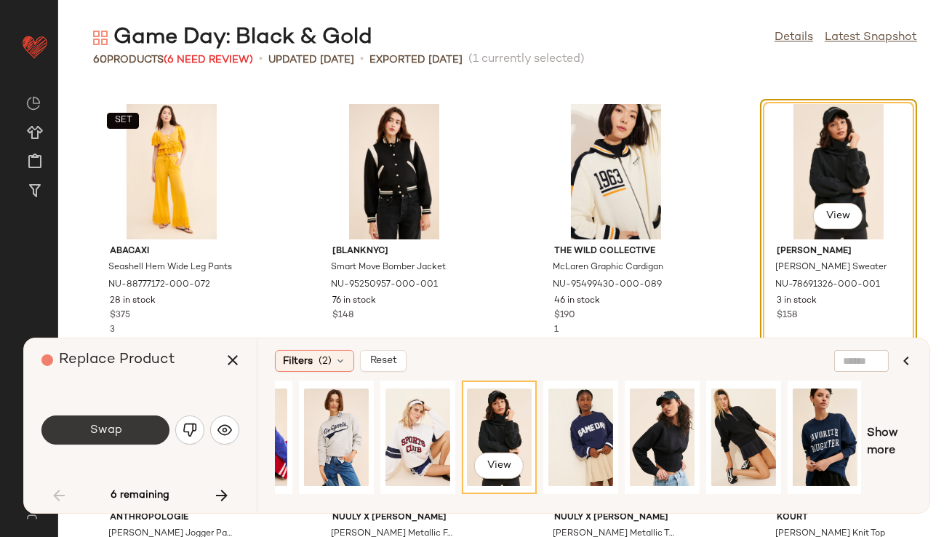
click at [94, 425] on span "Swap" at bounding box center [105, 430] width 33 height 14
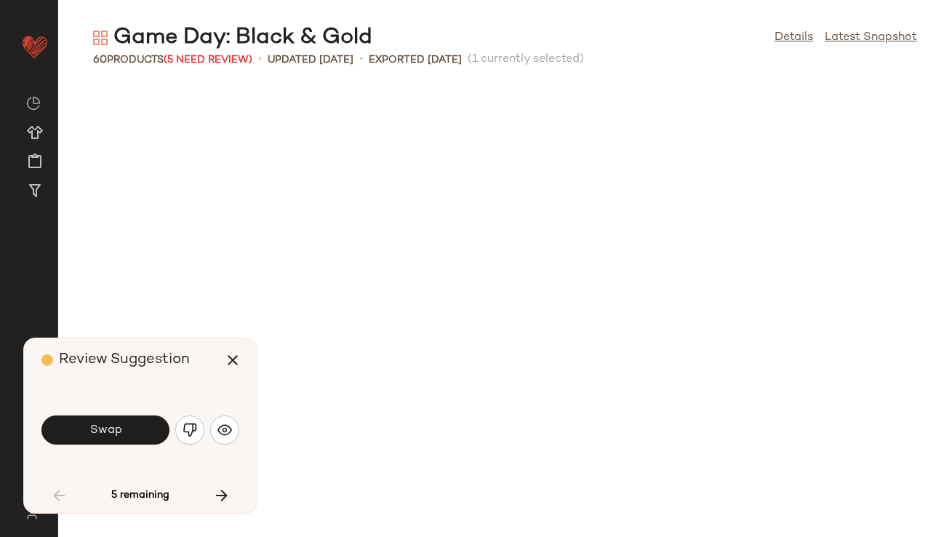
scroll to position [1597, 0]
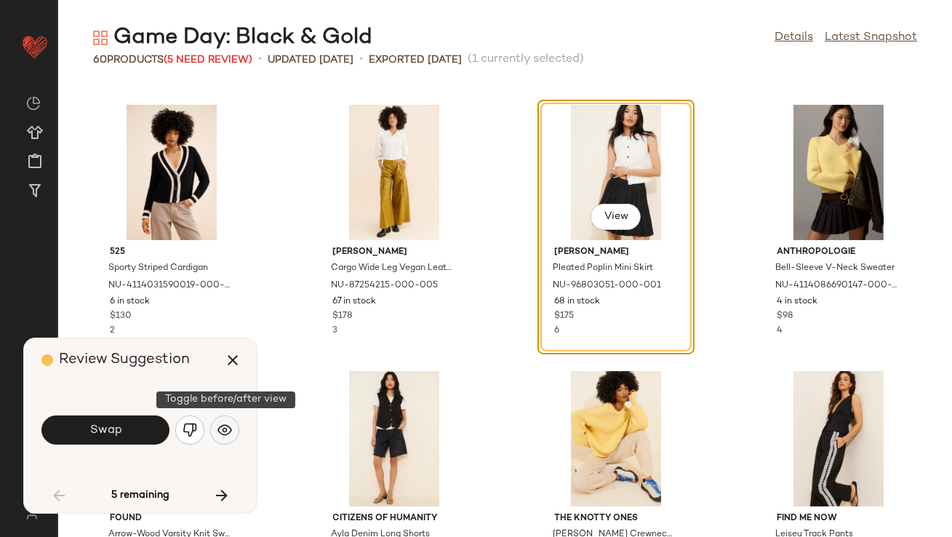
click at [222, 419] on button "button" at bounding box center [224, 429] width 29 height 29
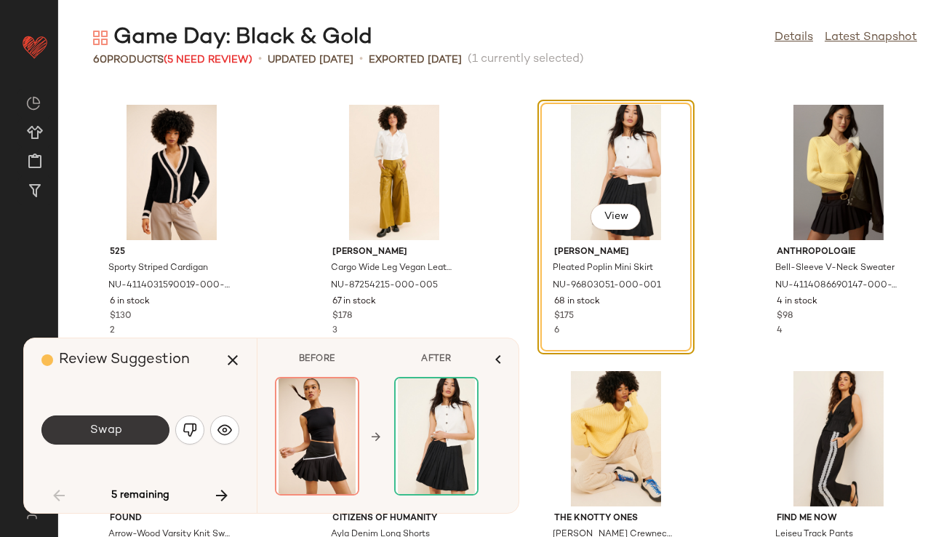
click at [116, 435] on span "Swap" at bounding box center [105, 430] width 33 height 14
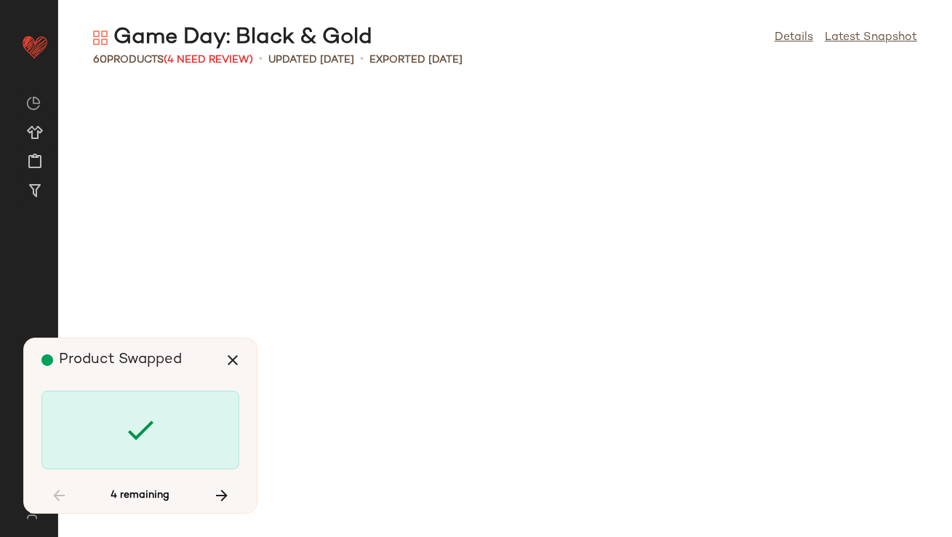
scroll to position [2662, 0]
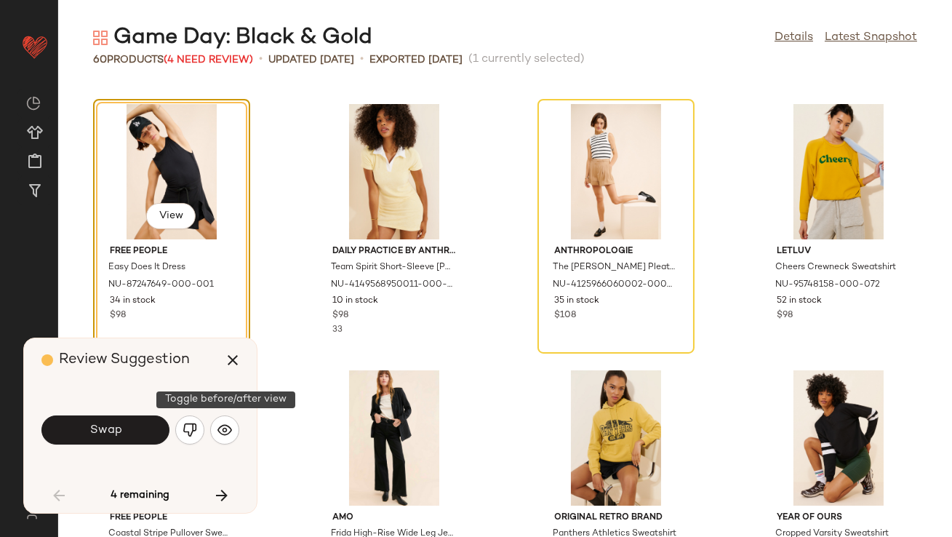
click at [244, 429] on div "Review Suggestion Swap 4 remaining" at bounding box center [140, 425] width 233 height 175
click at [223, 429] on img "button" at bounding box center [224, 430] width 15 height 15
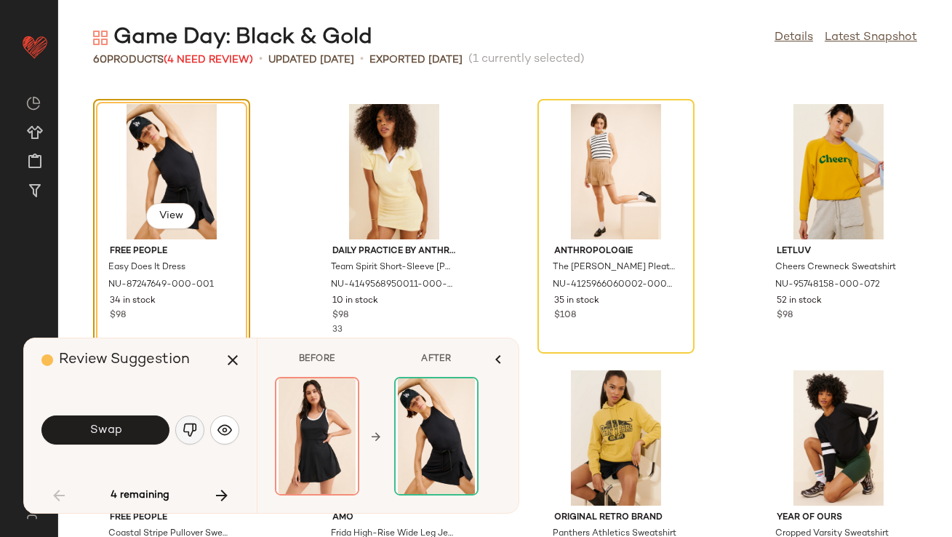
click at [194, 429] on img "button" at bounding box center [190, 430] width 15 height 15
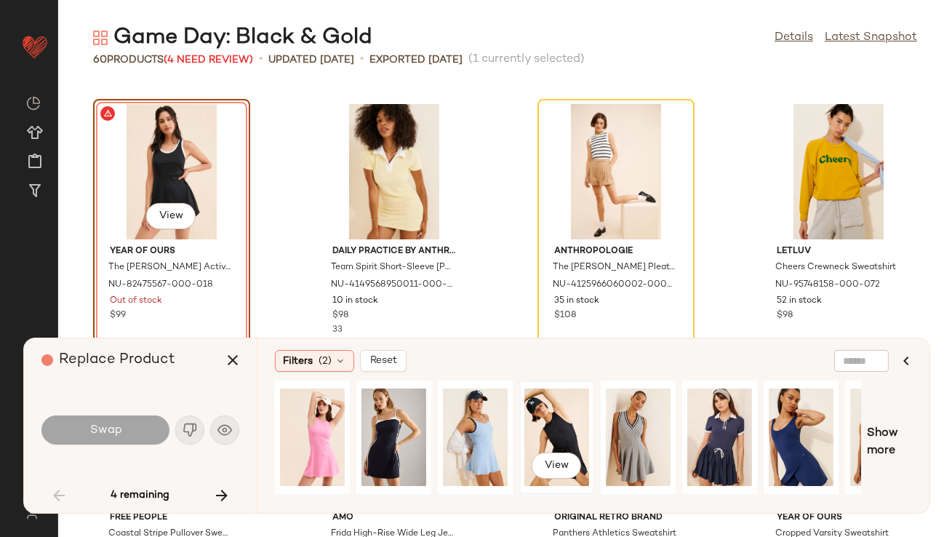
click at [572, 423] on div "View" at bounding box center [556, 437] width 65 height 103
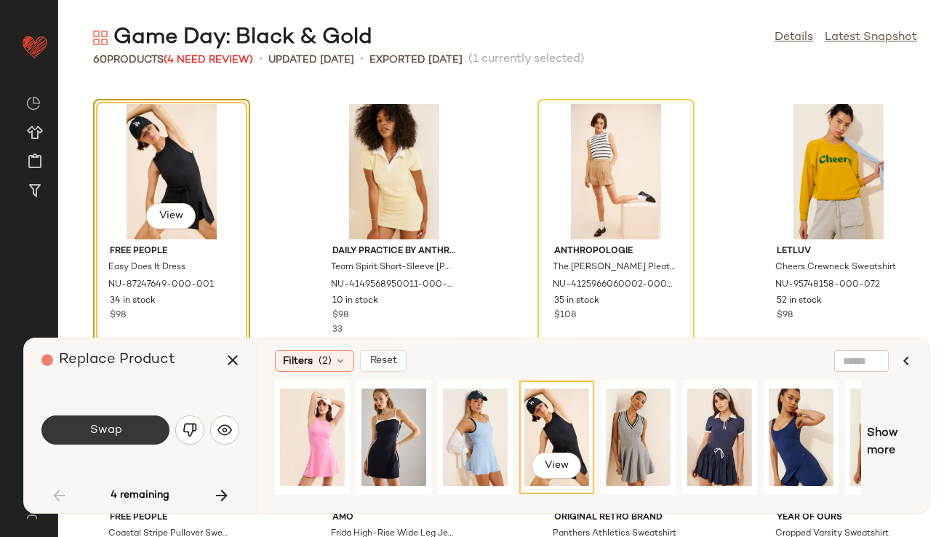
click at [126, 439] on button "Swap" at bounding box center [105, 429] width 128 height 29
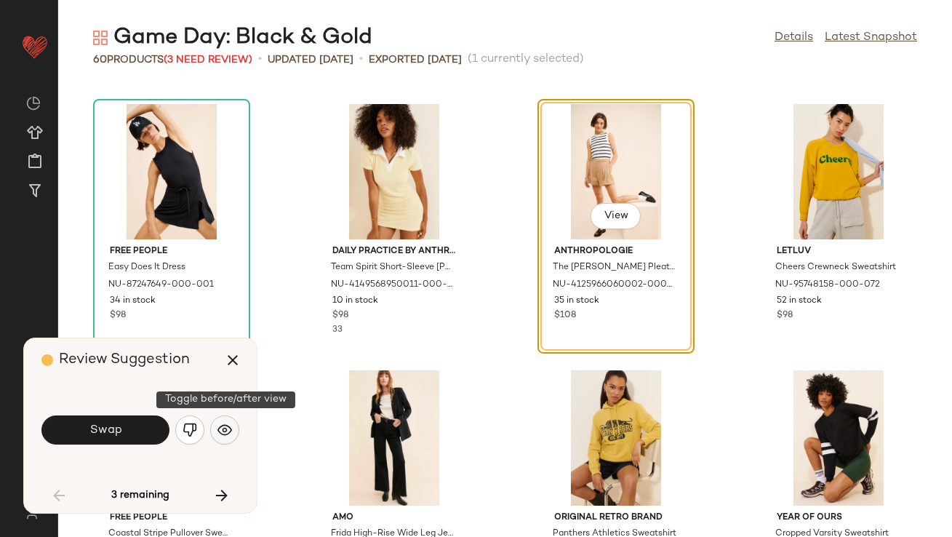
click at [215, 422] on button "button" at bounding box center [224, 429] width 29 height 29
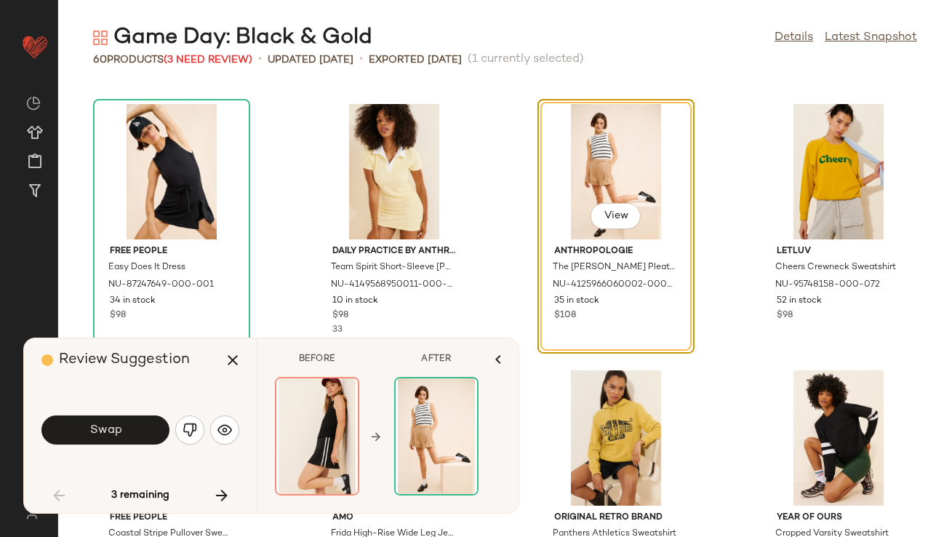
click at [195, 428] on img "button" at bounding box center [190, 430] width 15 height 15
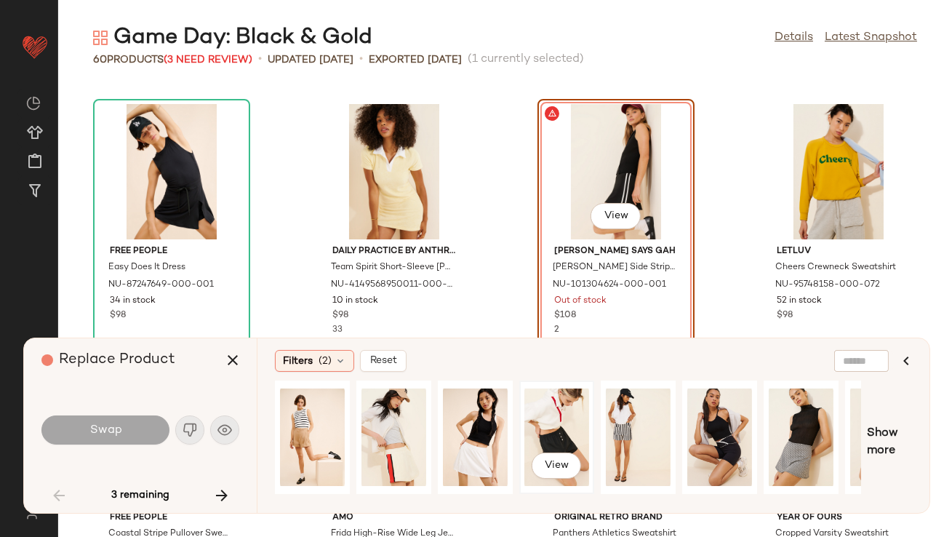
click at [526, 425] on div "View" at bounding box center [556, 437] width 65 height 103
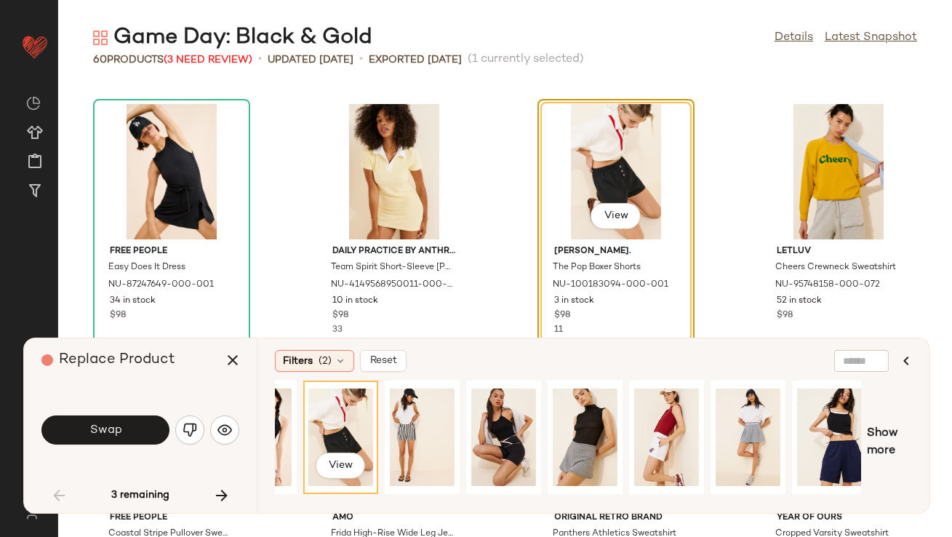
scroll to position [0, 220]
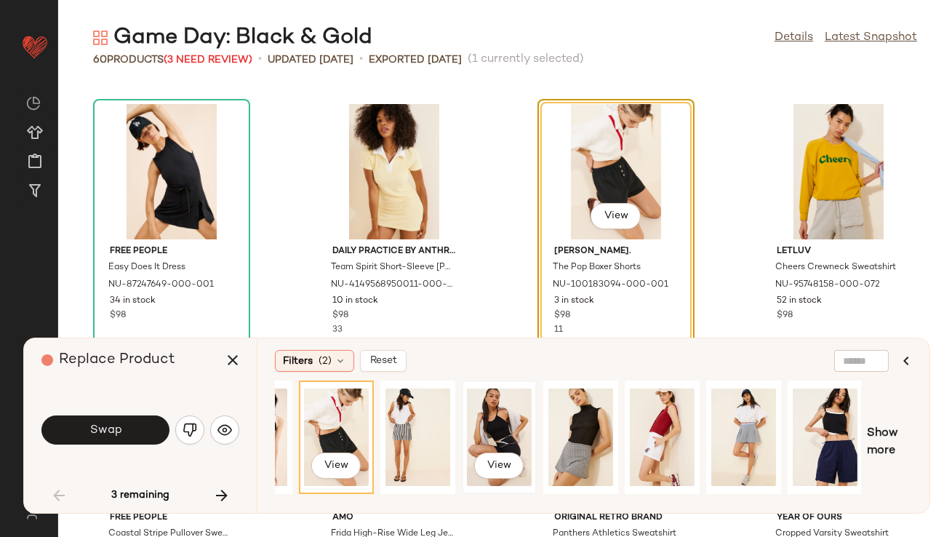
click at [501, 421] on div "View" at bounding box center [499, 437] width 65 height 103
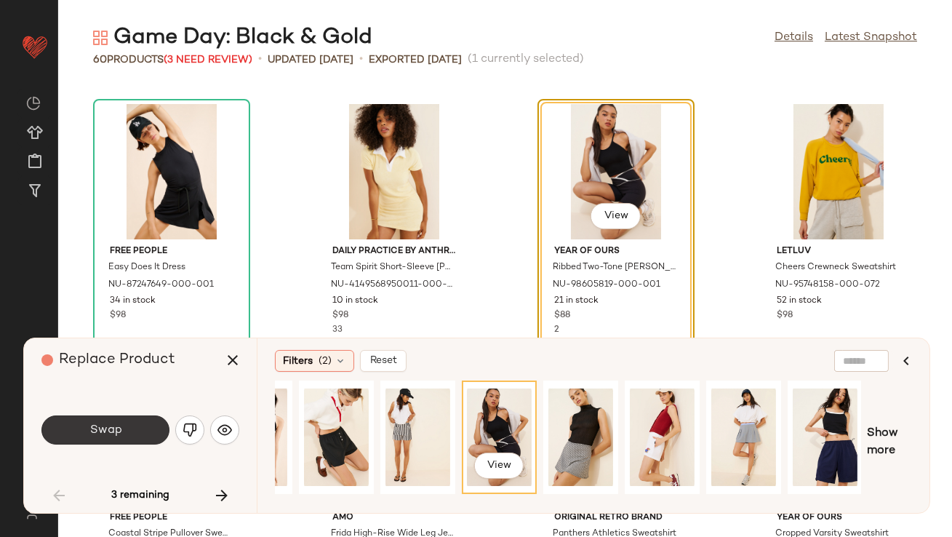
click at [57, 424] on button "Swap" at bounding box center [105, 429] width 128 height 29
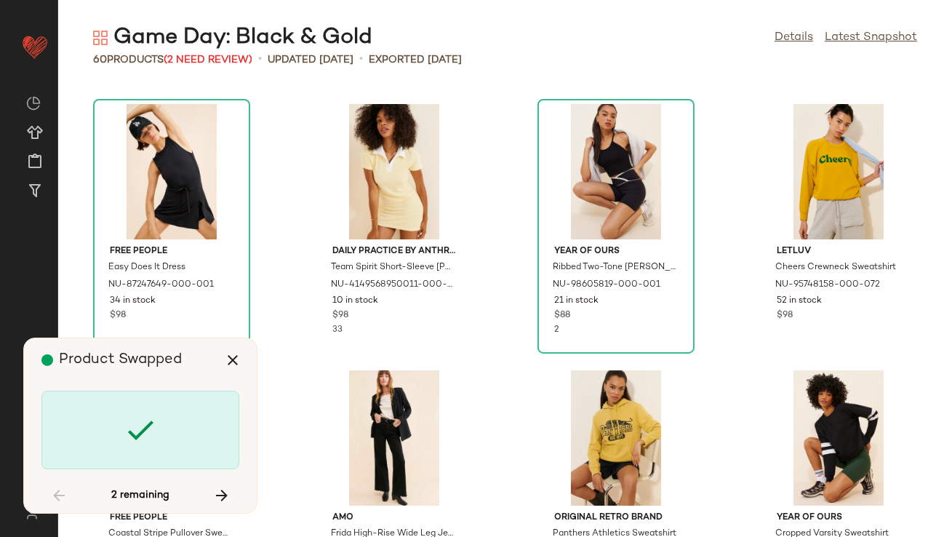
scroll to position [3194, 0]
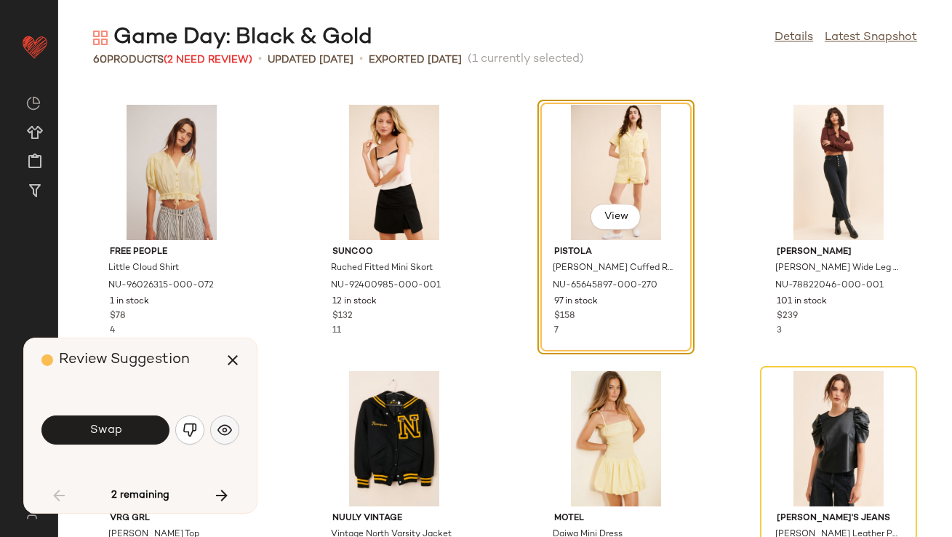
click at [229, 428] on img "button" at bounding box center [224, 430] width 15 height 15
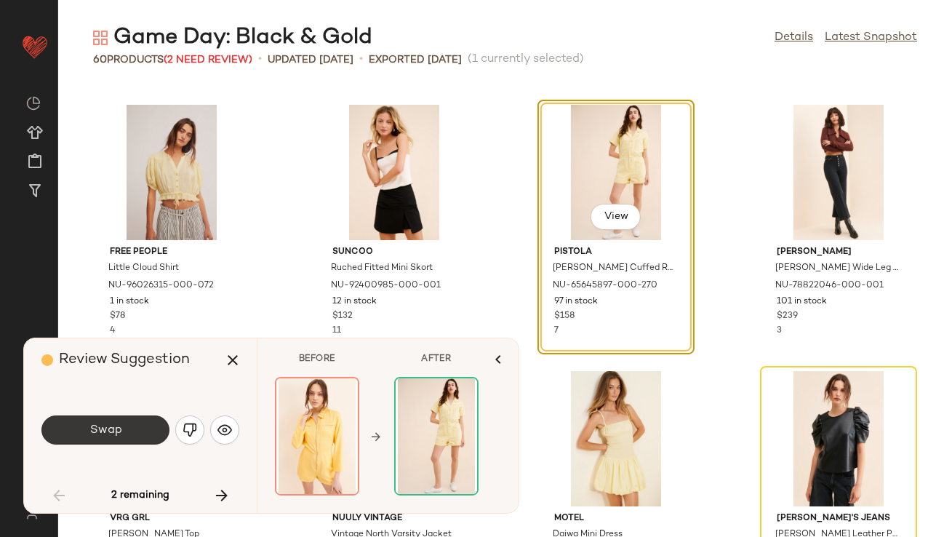
click at [127, 437] on button "Swap" at bounding box center [105, 429] width 128 height 29
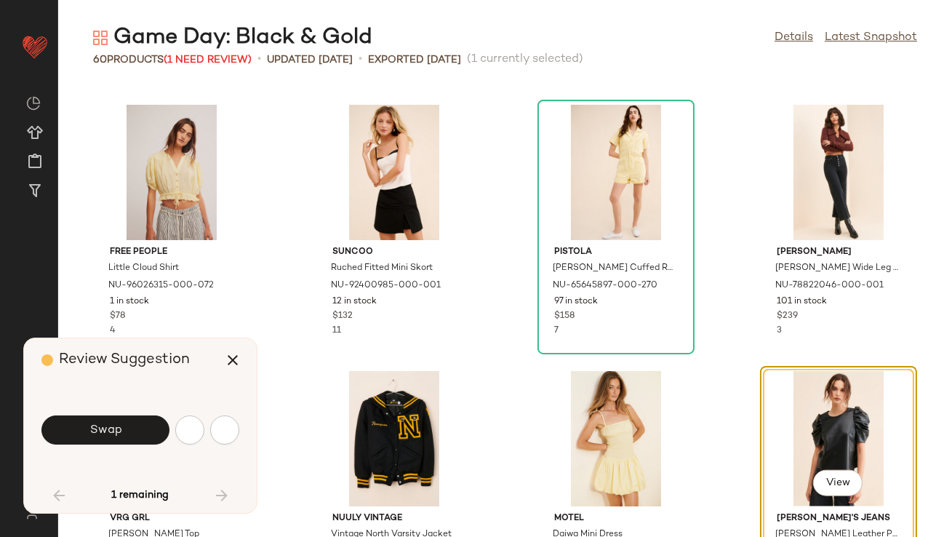
scroll to position [3461, 0]
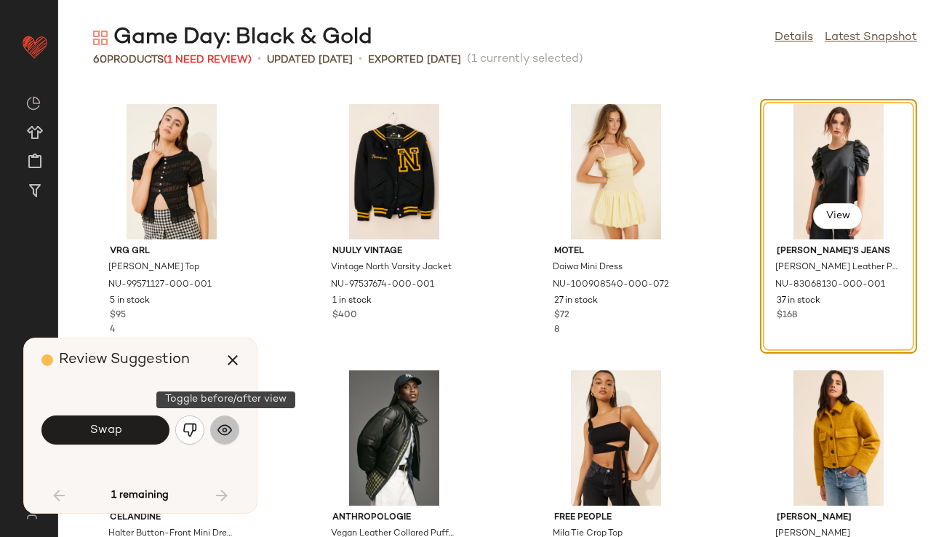
click at [223, 427] on img "button" at bounding box center [224, 430] width 15 height 15
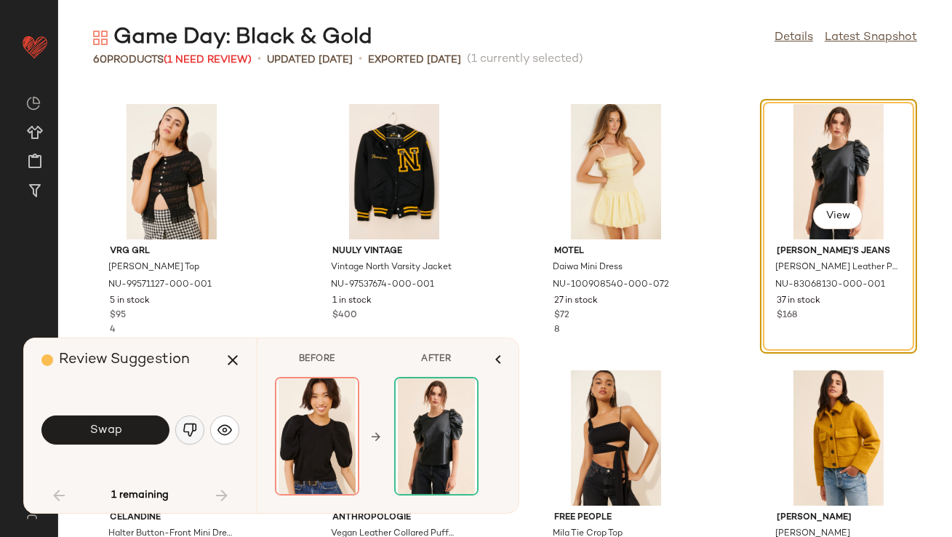
click at [191, 429] on img "button" at bounding box center [190, 430] width 15 height 15
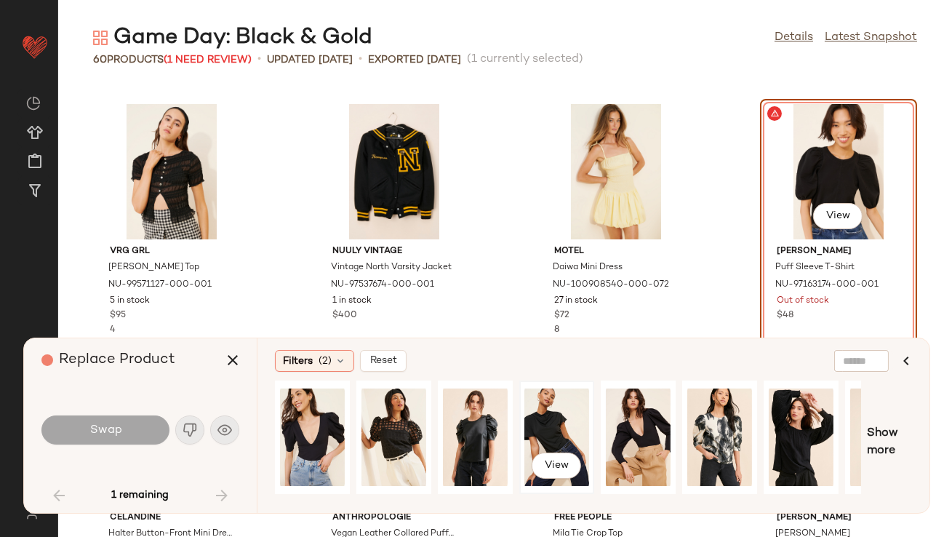
click at [545, 417] on div "View" at bounding box center [556, 437] width 65 height 103
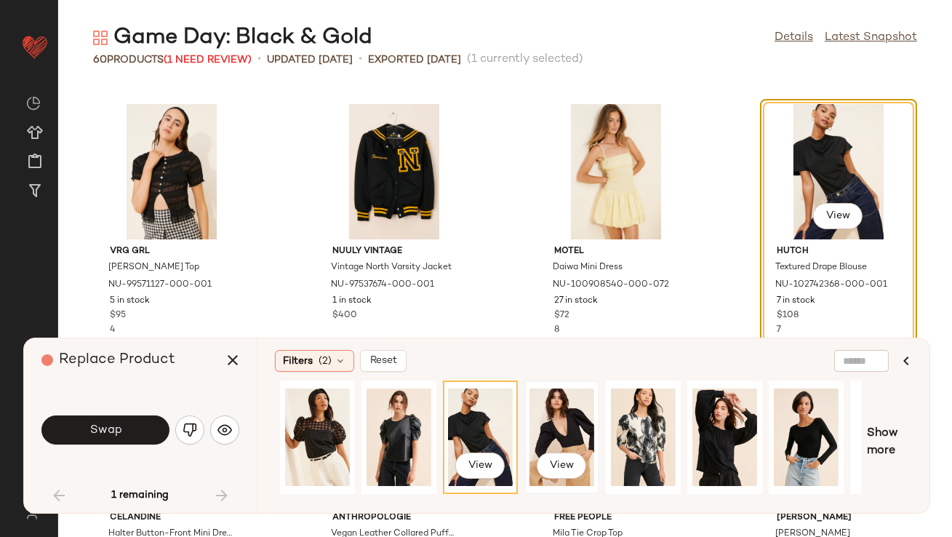
scroll to position [0, 220]
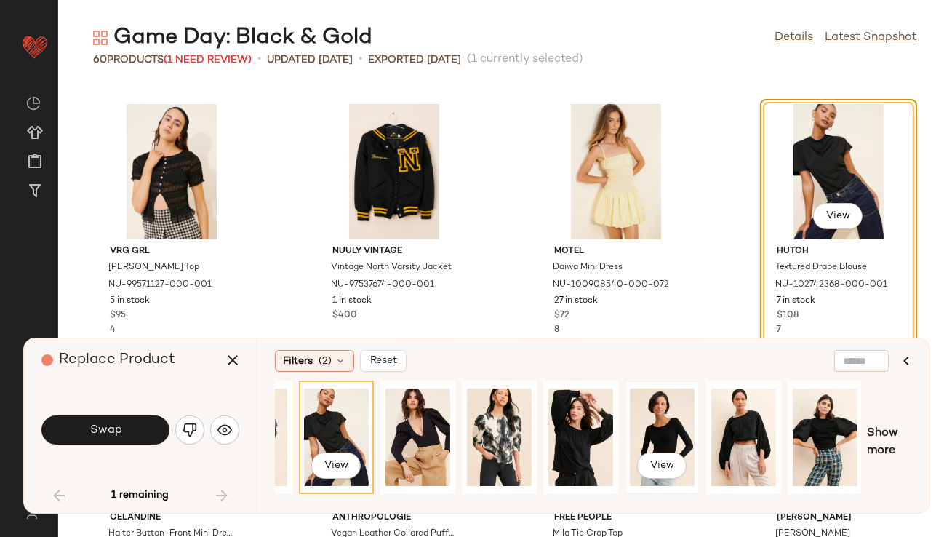
click at [679, 428] on div "View" at bounding box center [662, 437] width 65 height 103
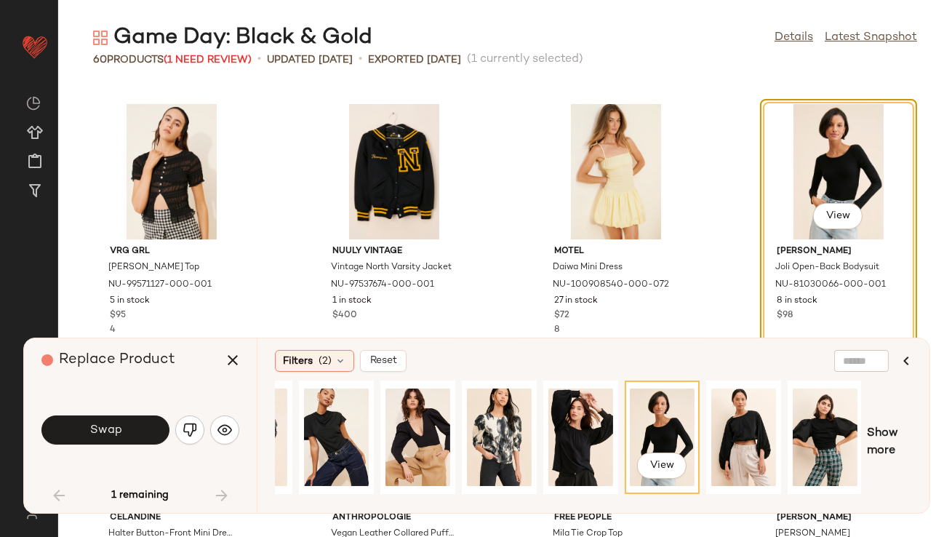
click at [92, 414] on div "Swap" at bounding box center [140, 429] width 198 height 35
click at [93, 423] on span "Swap" at bounding box center [105, 430] width 33 height 14
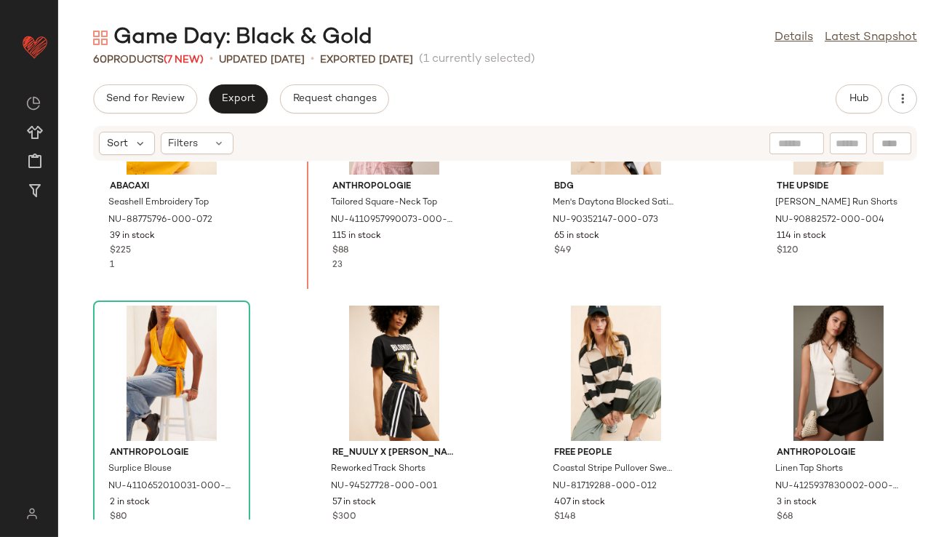
scroll to position [343, 0]
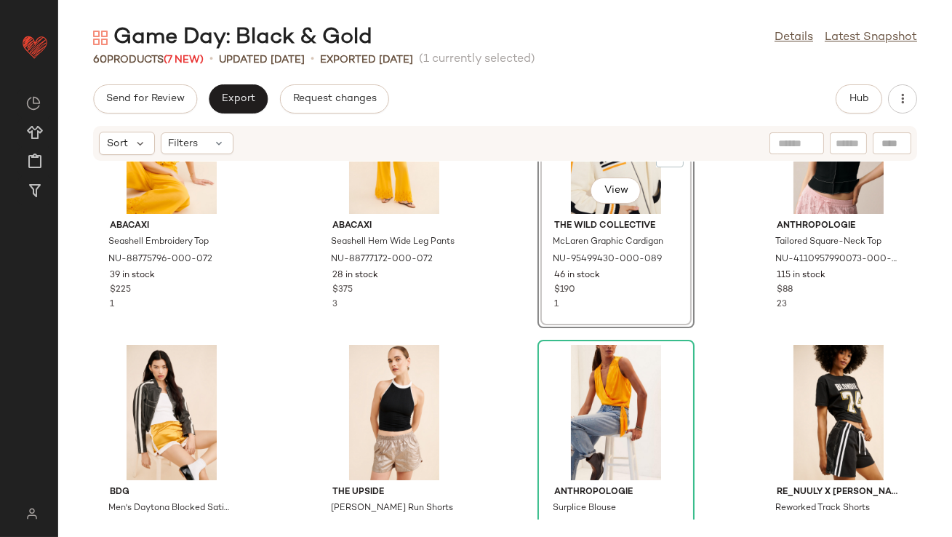
scroll to position [370, 0]
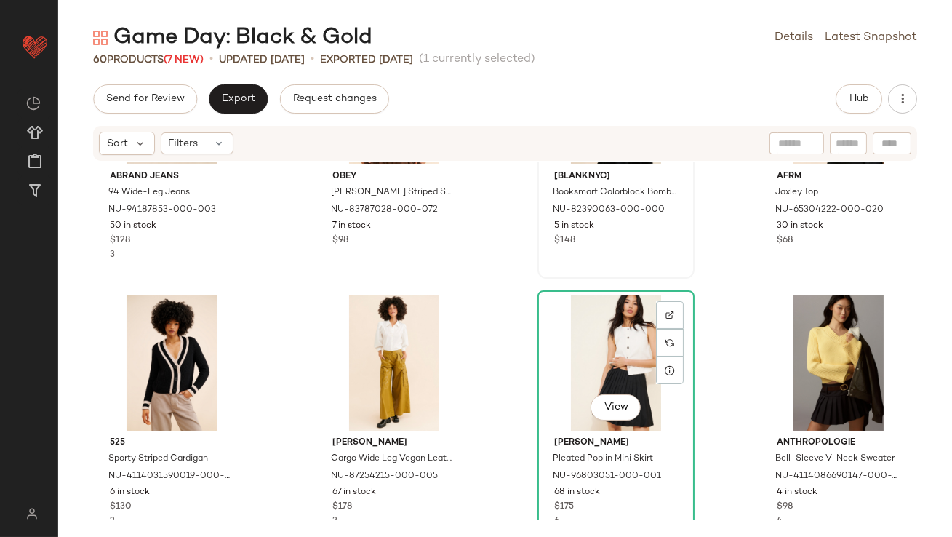
scroll to position [1538, 0]
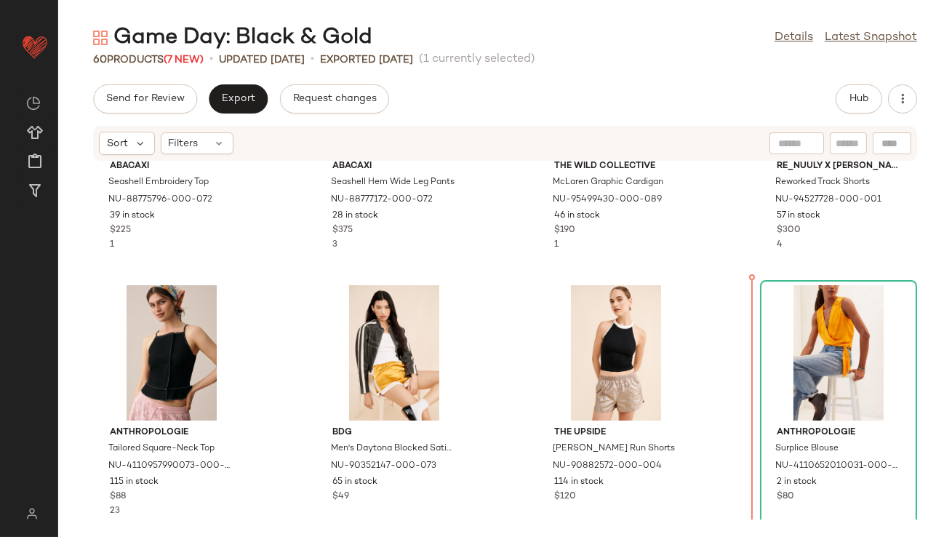
scroll to position [428, 0]
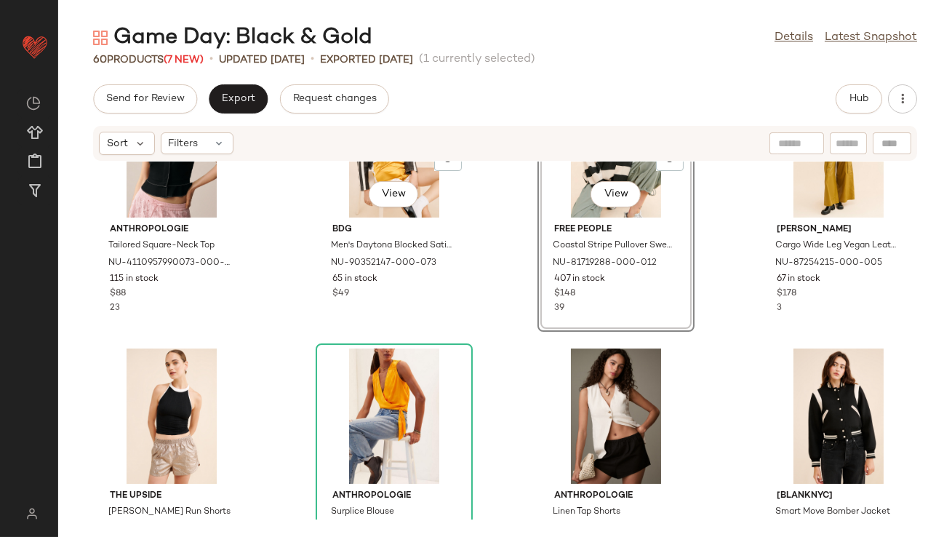
scroll to position [692, 0]
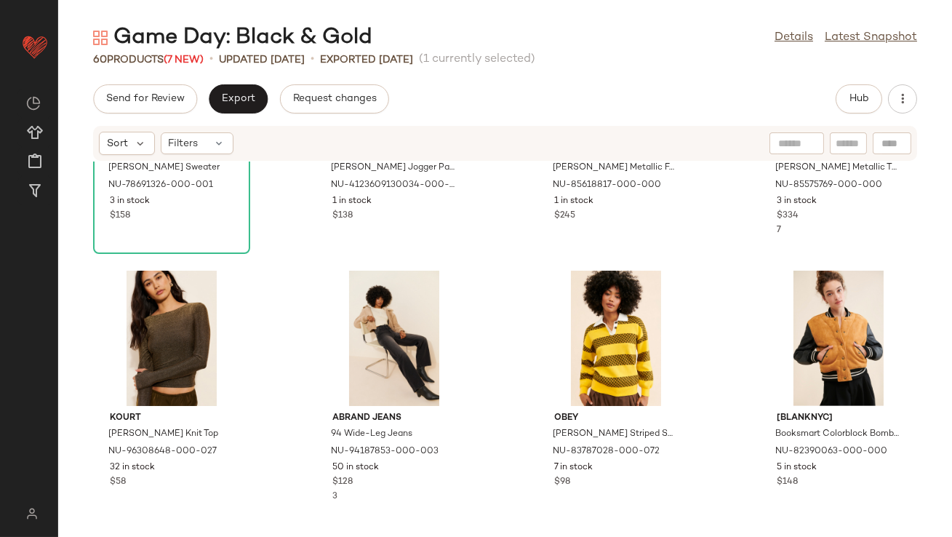
scroll to position [1282, 0]
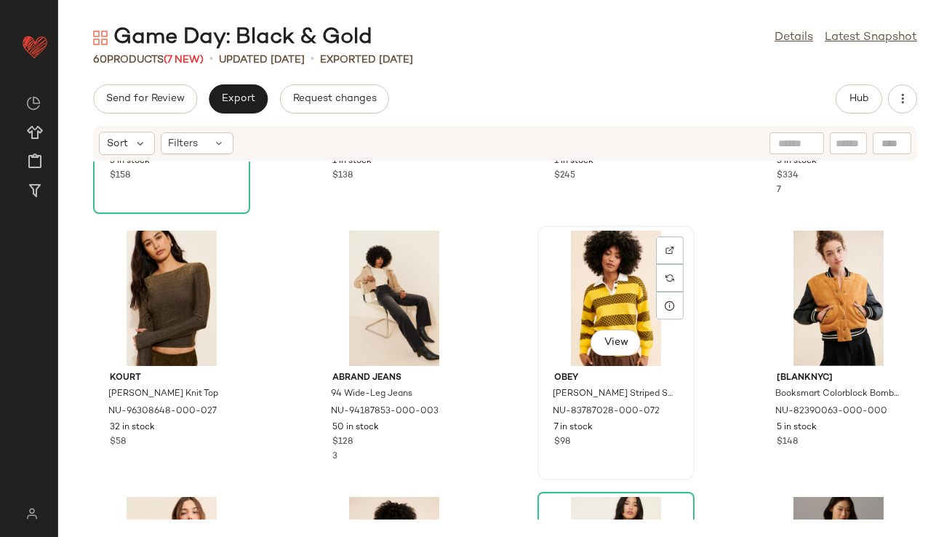
click at [604, 303] on div "View" at bounding box center [616, 298] width 147 height 135
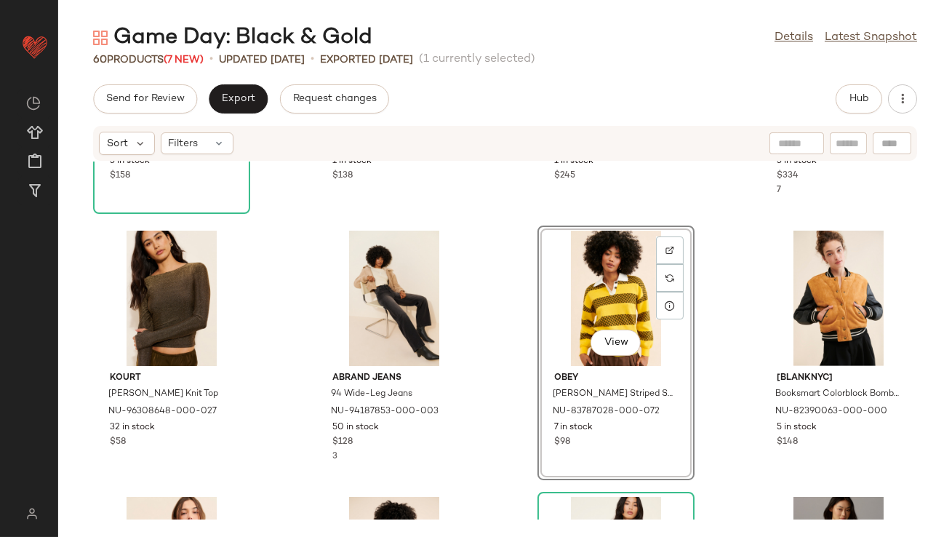
click at [502, 324] on div "Varley Milton Turtleneck Sweater NU-78691326-000-001 3 in stock $158 Anthropolo…" at bounding box center [505, 340] width 894 height 358
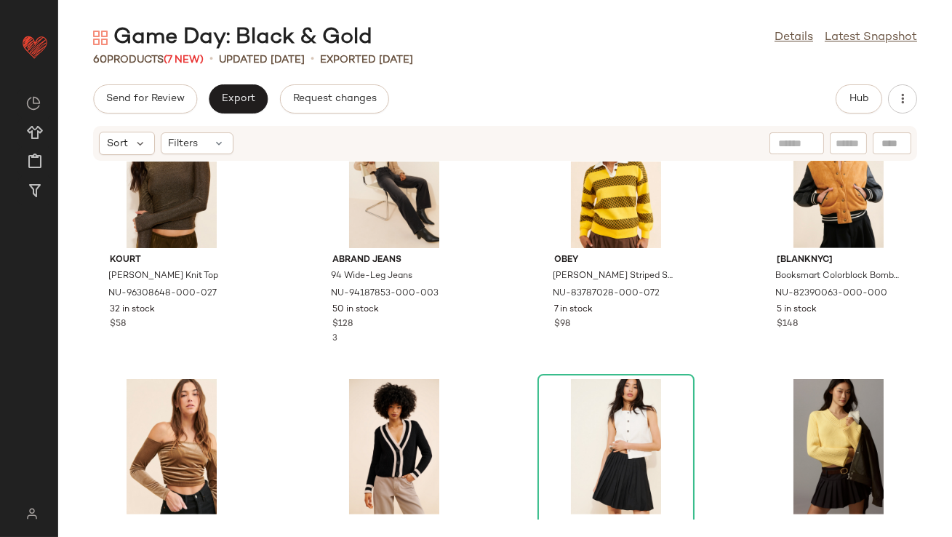
scroll to position [1432, 0]
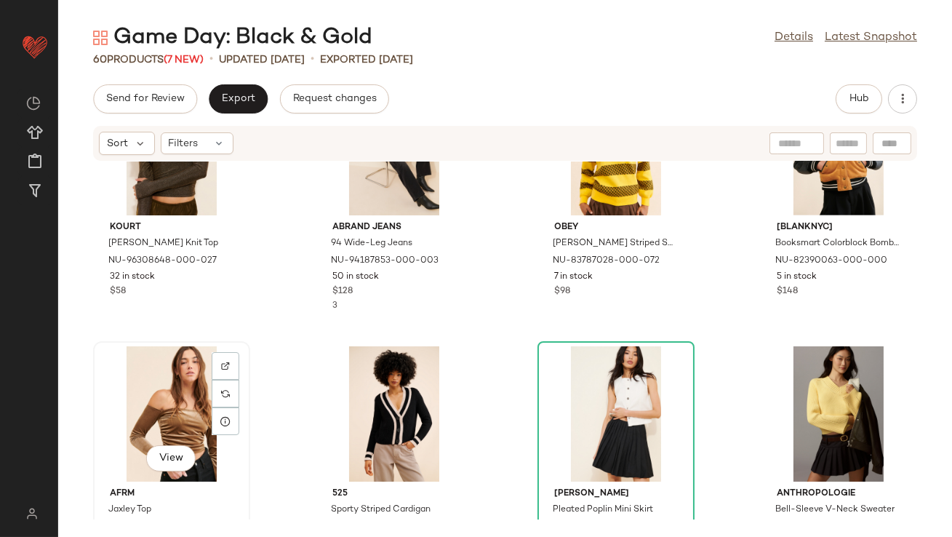
click at [190, 409] on div "View" at bounding box center [171, 413] width 147 height 135
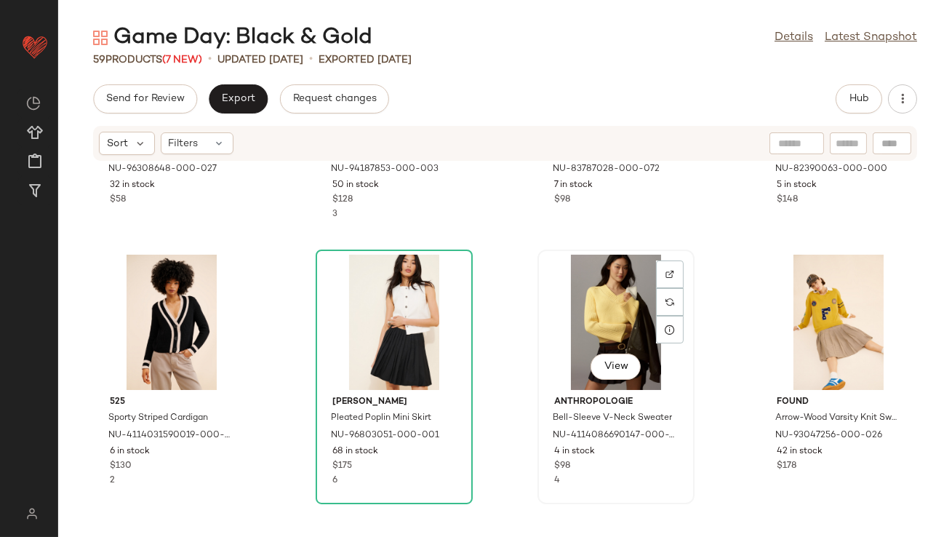
scroll to position [1544, 0]
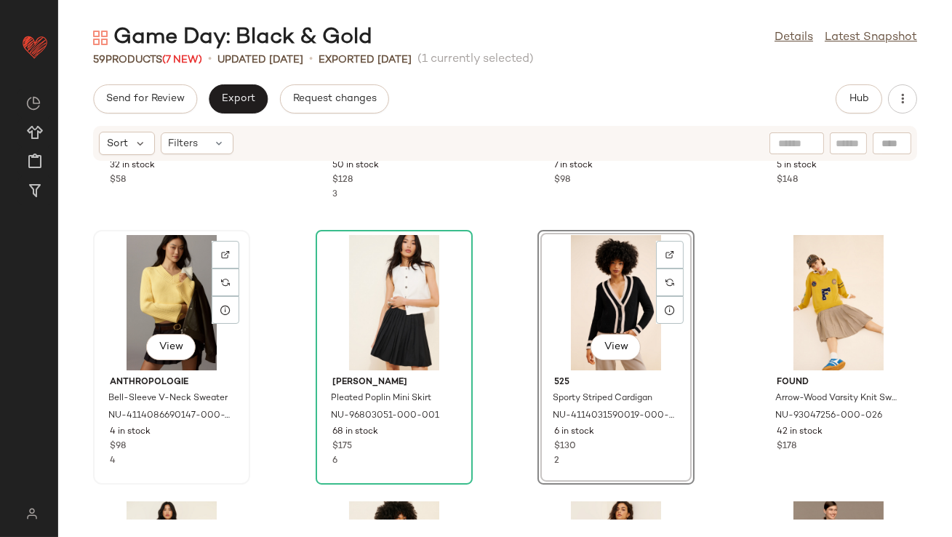
click at [188, 302] on div "View" at bounding box center [171, 302] width 147 height 135
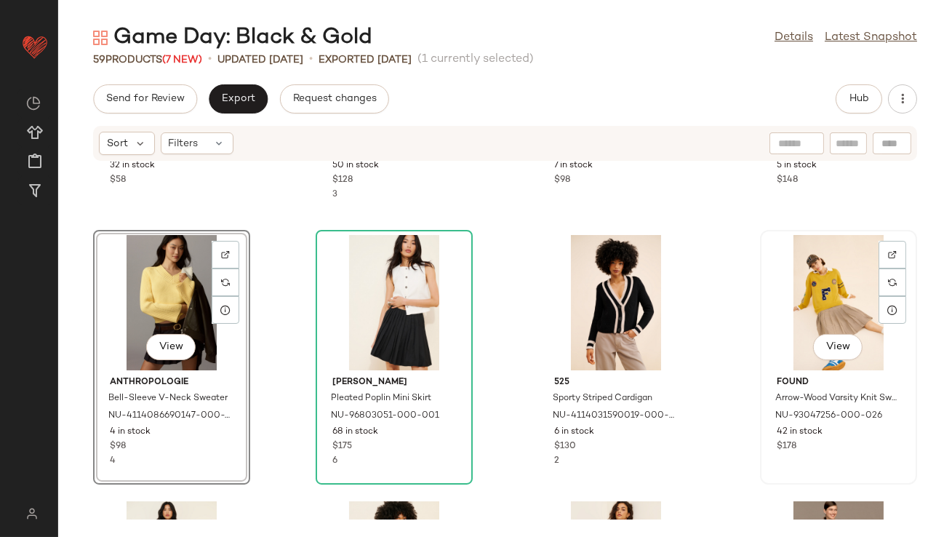
click at [855, 281] on div "View" at bounding box center [838, 302] width 147 height 135
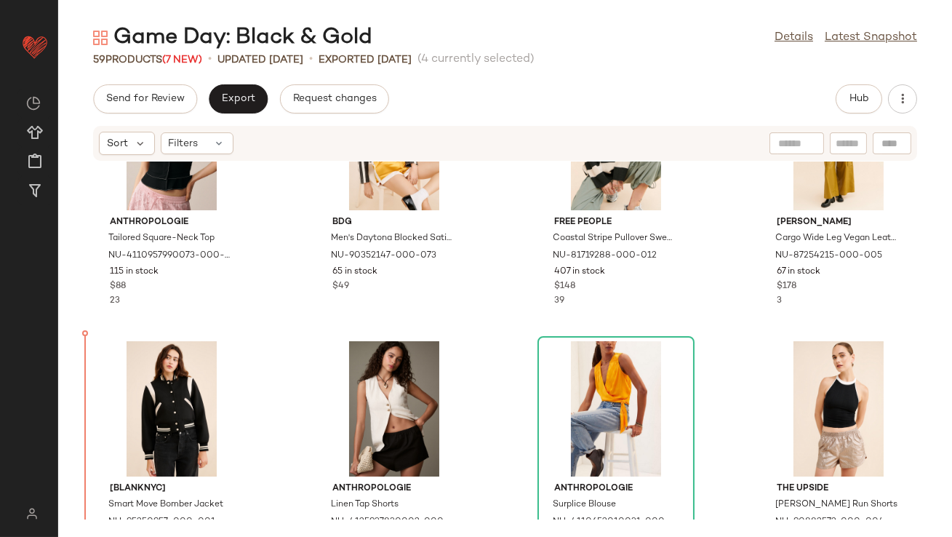
scroll to position [689, 0]
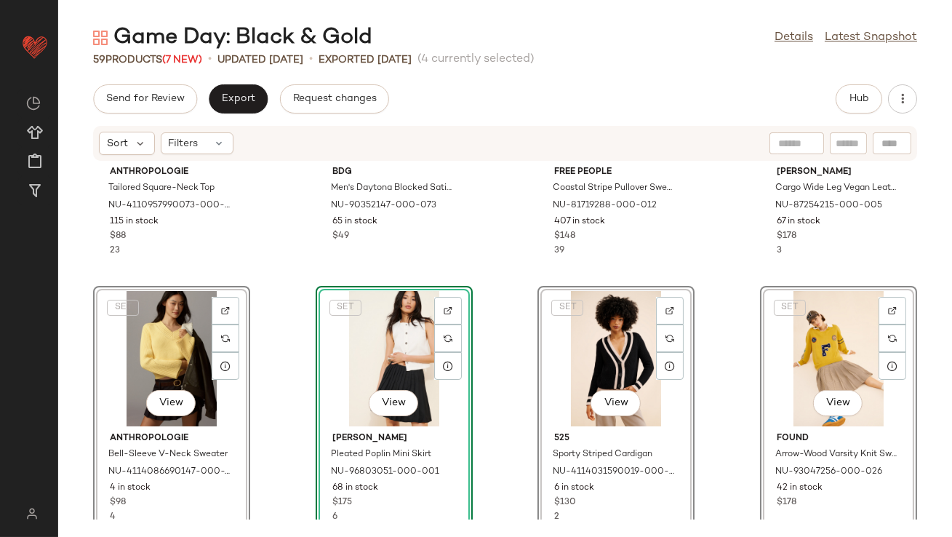
click at [254, 449] on div "Anthropologie Tailored Square-Neck Top NU-4110957990073-000-001 115 in stock $8…" at bounding box center [505, 340] width 894 height 358
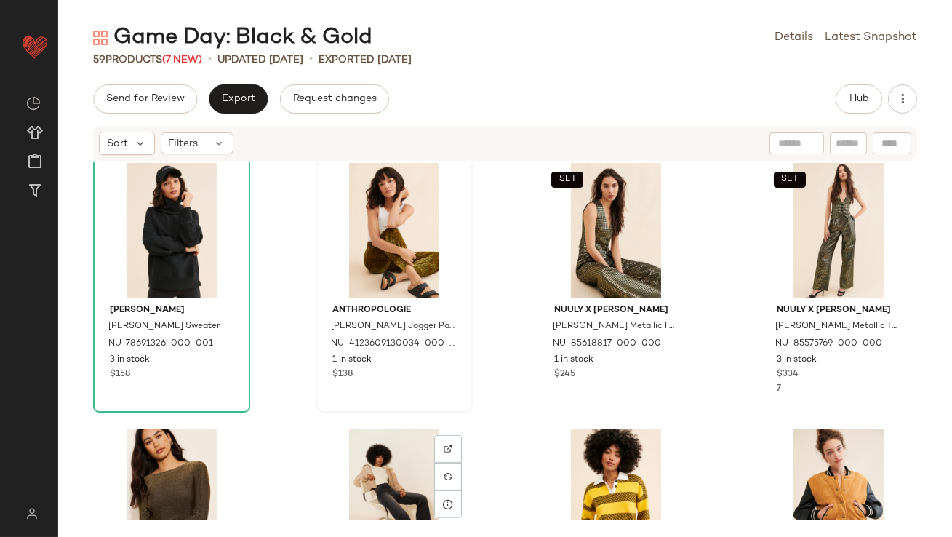
scroll to position [1357, 0]
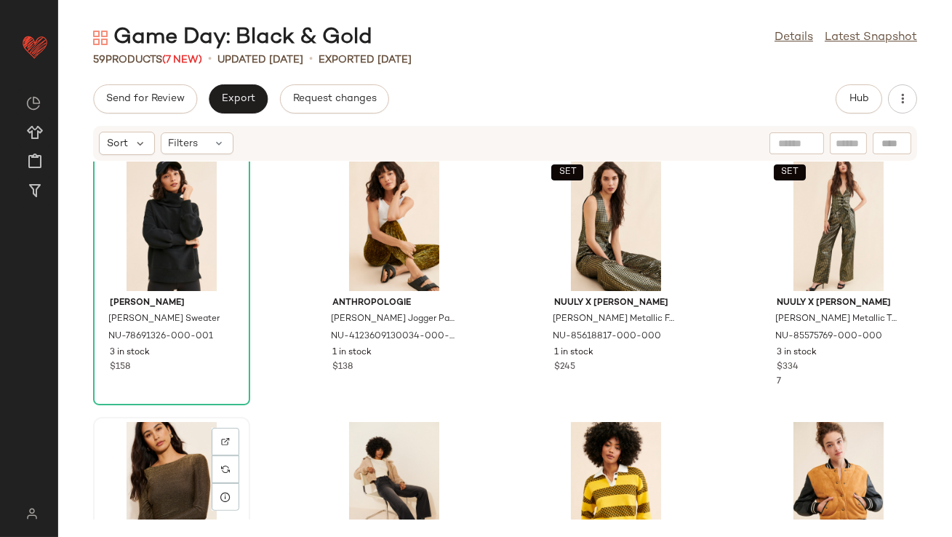
click at [180, 460] on div "View" at bounding box center [171, 489] width 147 height 135
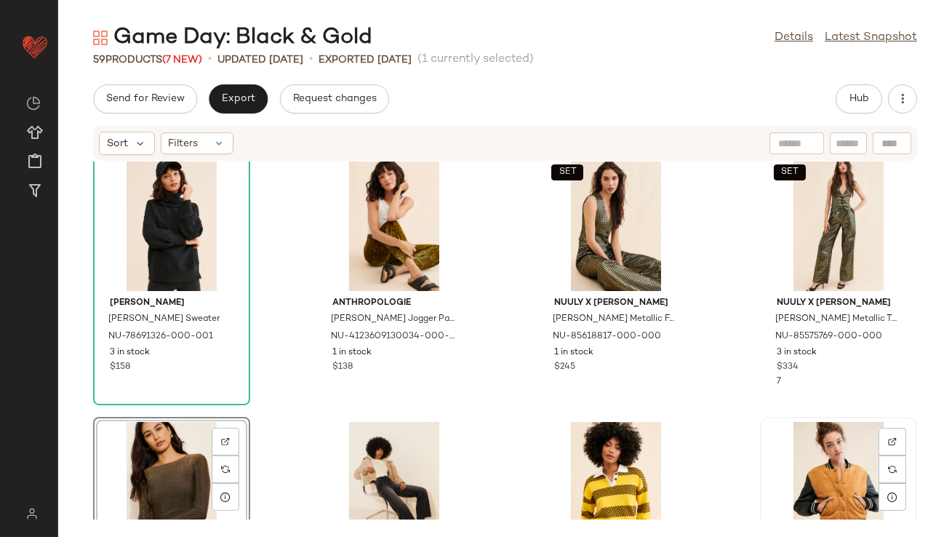
click at [817, 471] on div "View" at bounding box center [838, 489] width 147 height 135
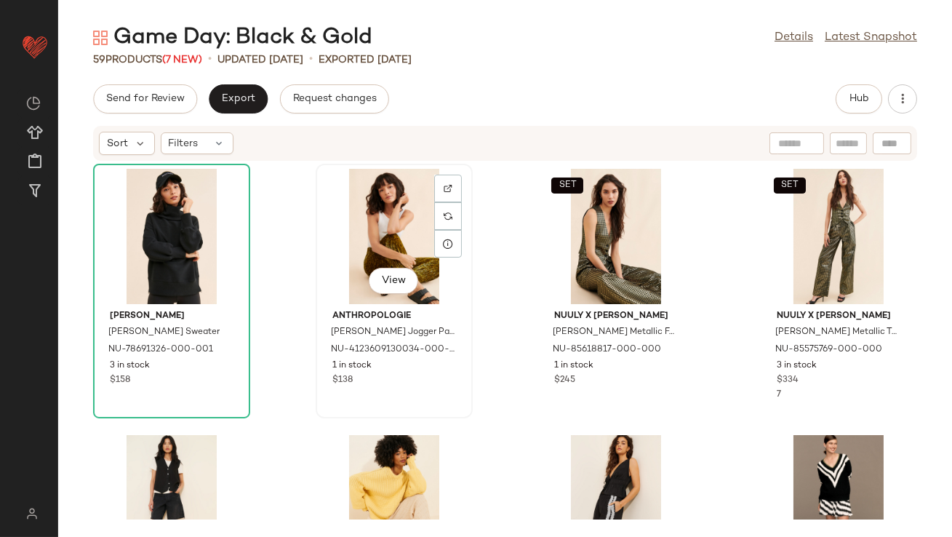
click at [321, 269] on div "View" at bounding box center [394, 236] width 147 height 135
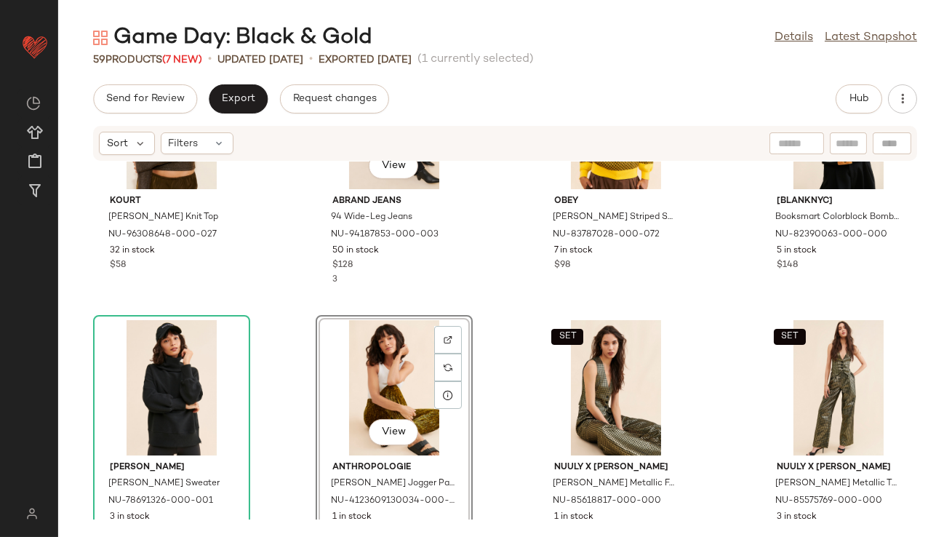
scroll to position [1482, 0]
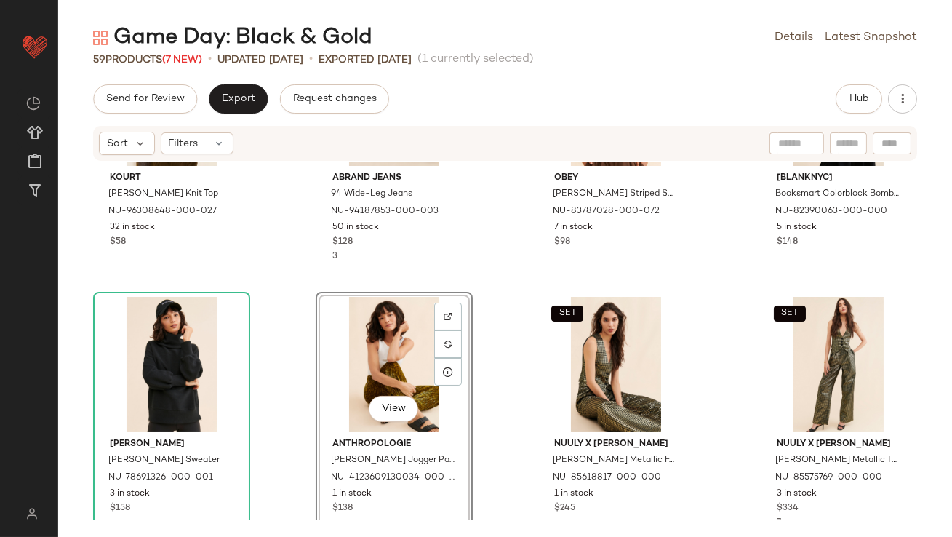
click at [306, 273] on div "Kourt Mason Shimmer Knit Top NU-96308648-000-027 32 in stock $58 View Abrand Je…" at bounding box center [505, 340] width 894 height 358
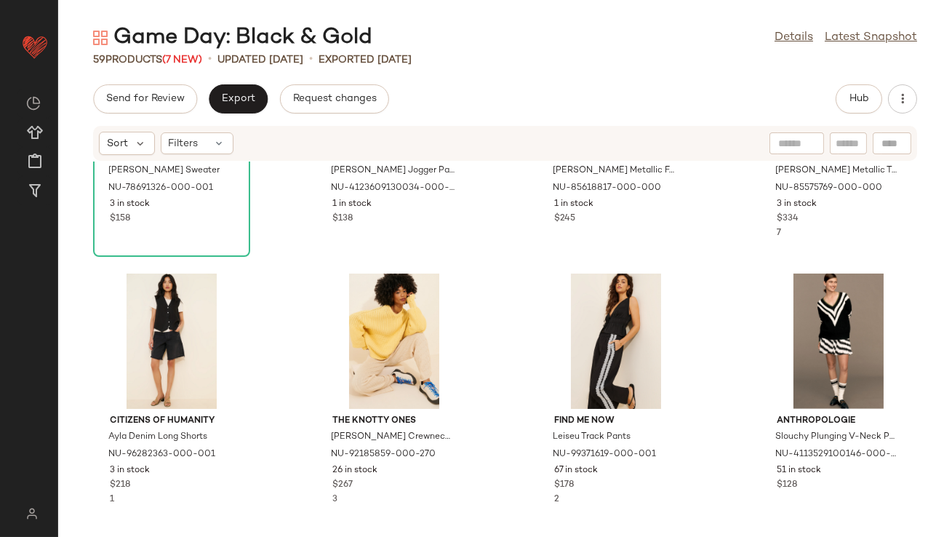
scroll to position [1821, 0]
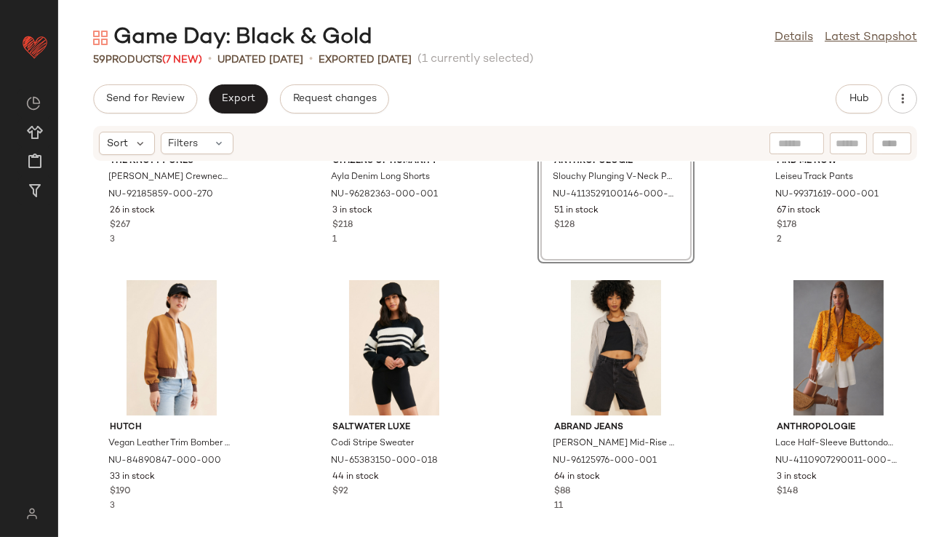
scroll to position [2061, 0]
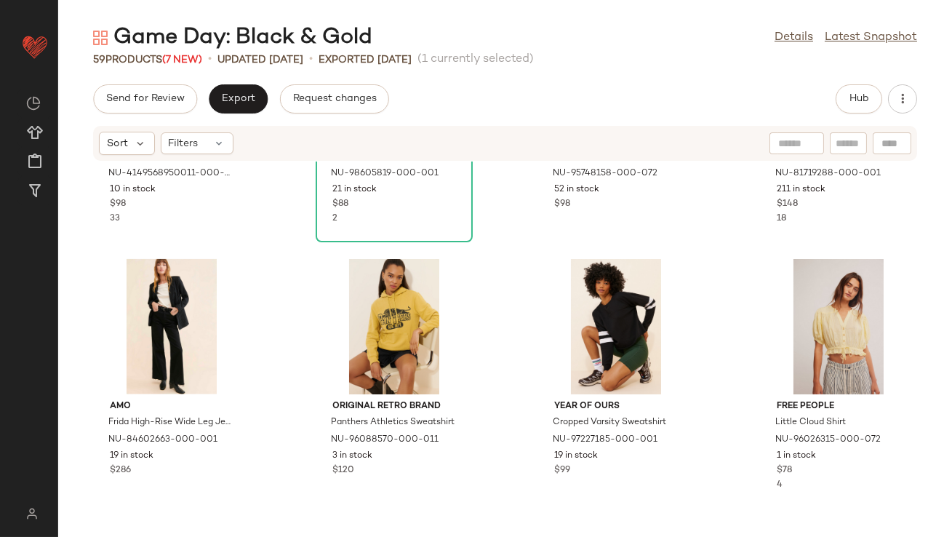
scroll to position [3053, 0]
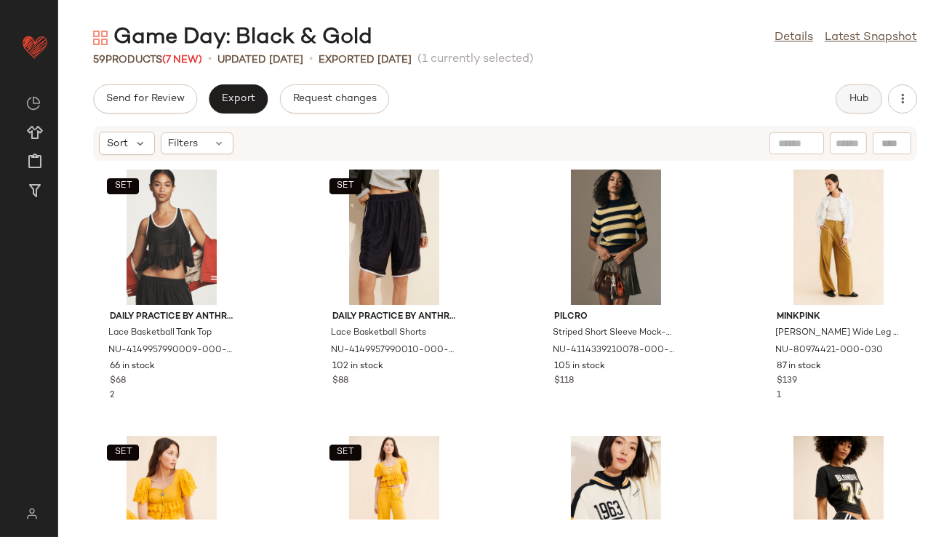
click at [850, 100] on span "Hub" at bounding box center [859, 99] width 20 height 12
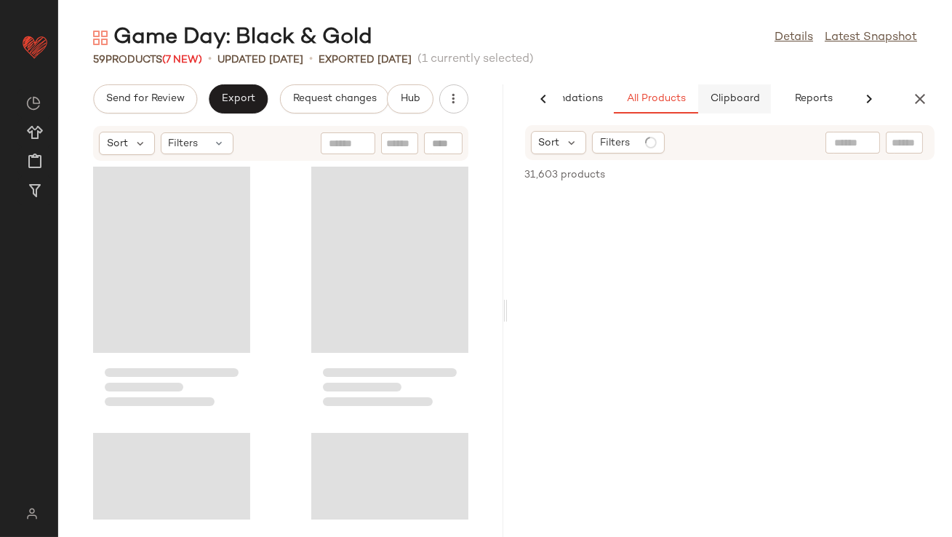
scroll to position [0, 81]
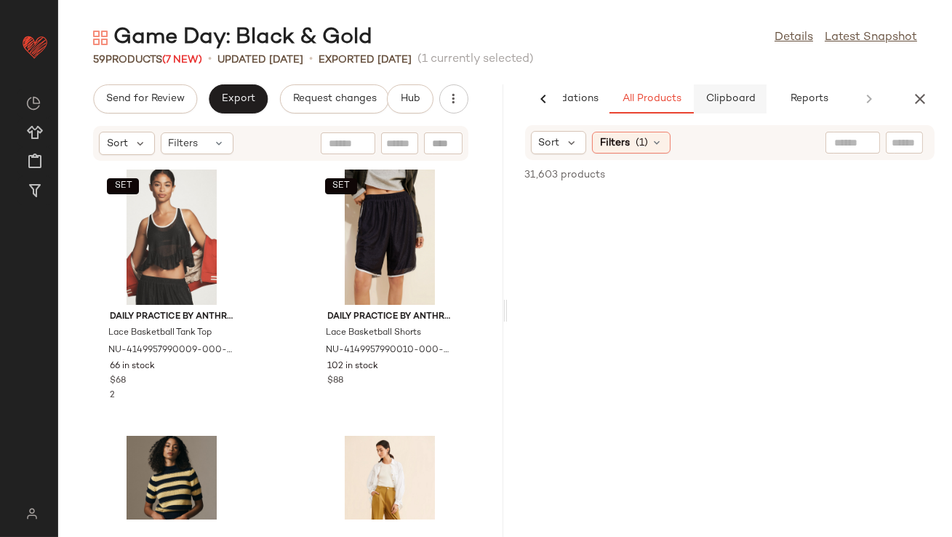
click at [736, 100] on span "Clipboard" at bounding box center [730, 99] width 50 height 12
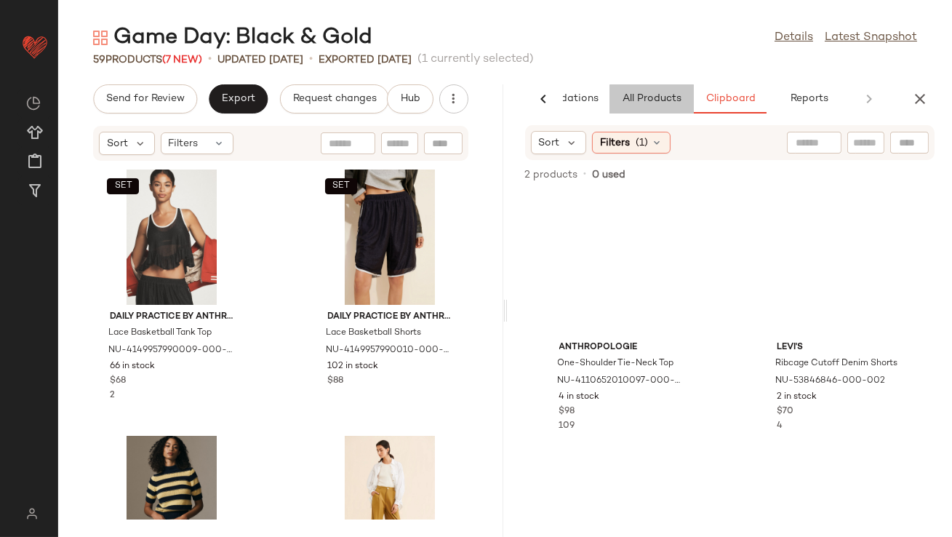
drag, startPoint x: 649, startPoint y: 94, endPoint x: 708, endPoint y: 80, distance: 61.2
click at [675, 80] on div "Game Day: Black & Gold Details Latest Snapshot 59 Products (7 New) • updated Au…" at bounding box center [505, 280] width 894 height 514
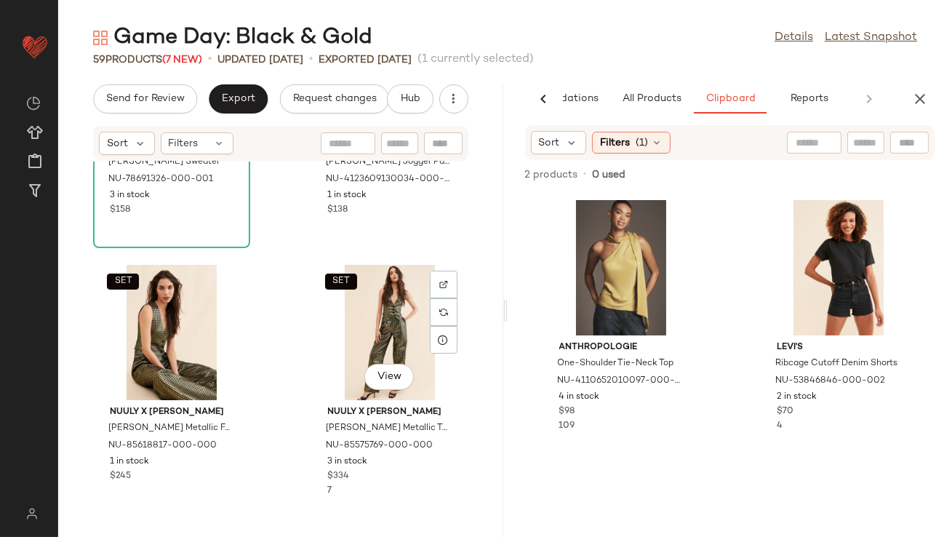
scroll to position [3097, 0]
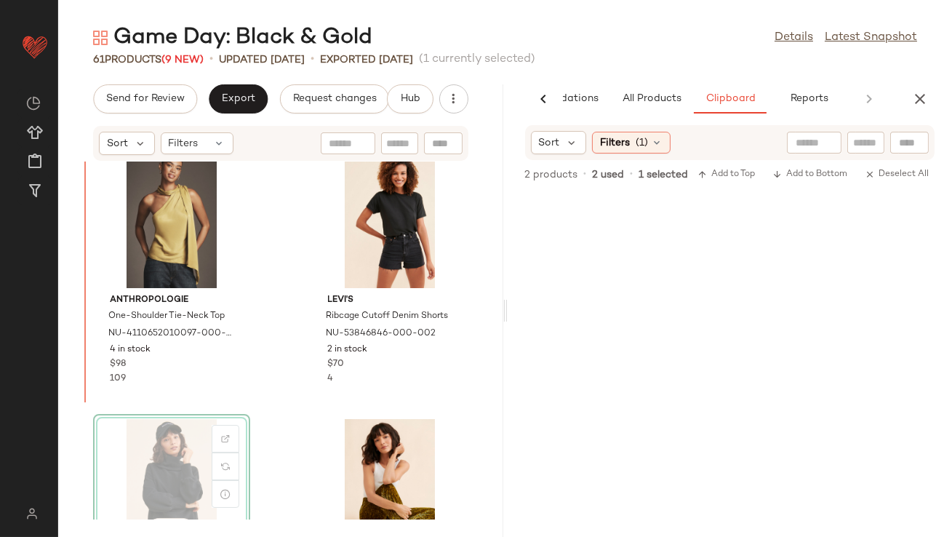
scroll to position [3225, 0]
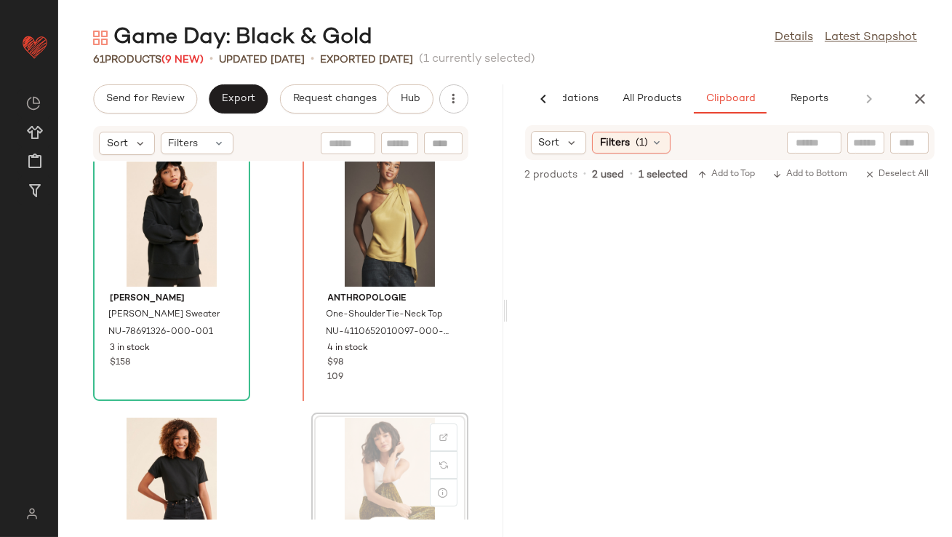
drag, startPoint x: 378, startPoint y: 426, endPoint x: 373, endPoint y: 415, distance: 12.0
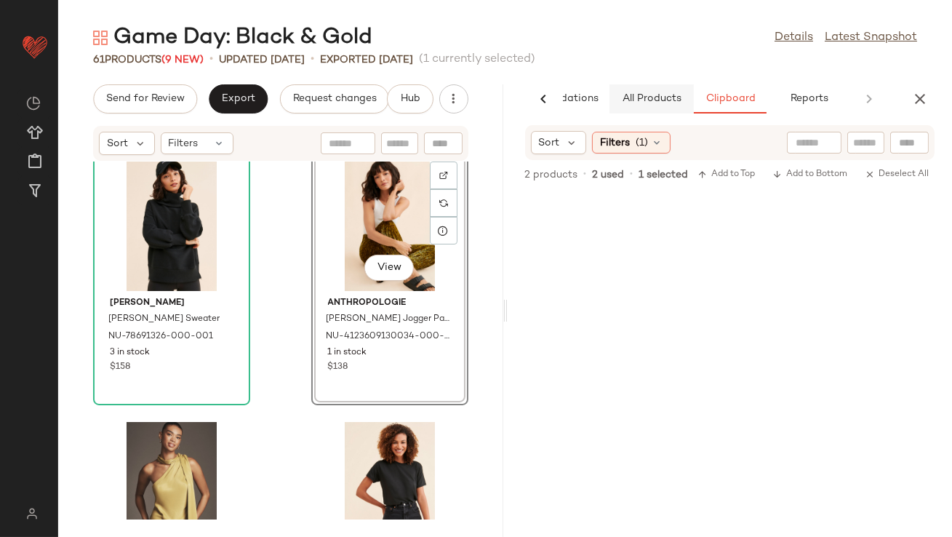
click at [643, 105] on button "All Products" at bounding box center [652, 98] width 84 height 29
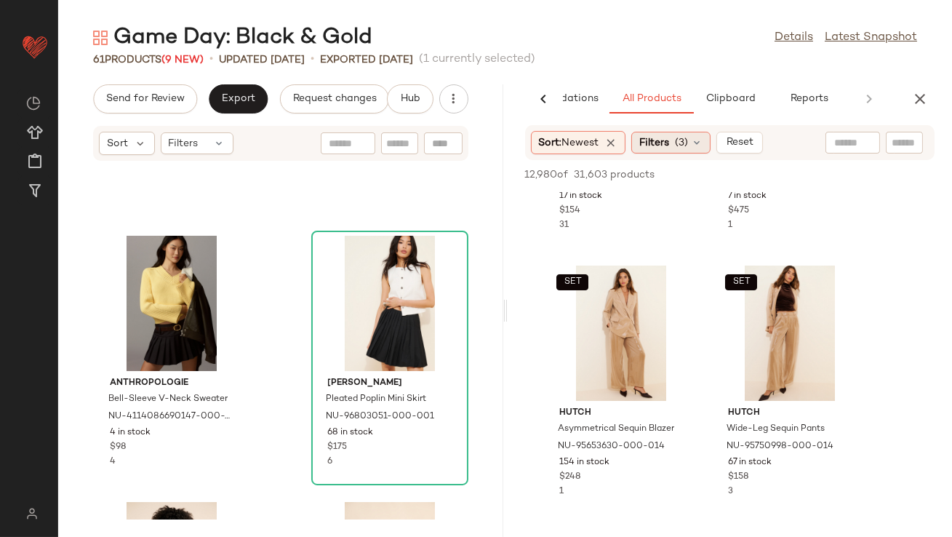
scroll to position [473, 0]
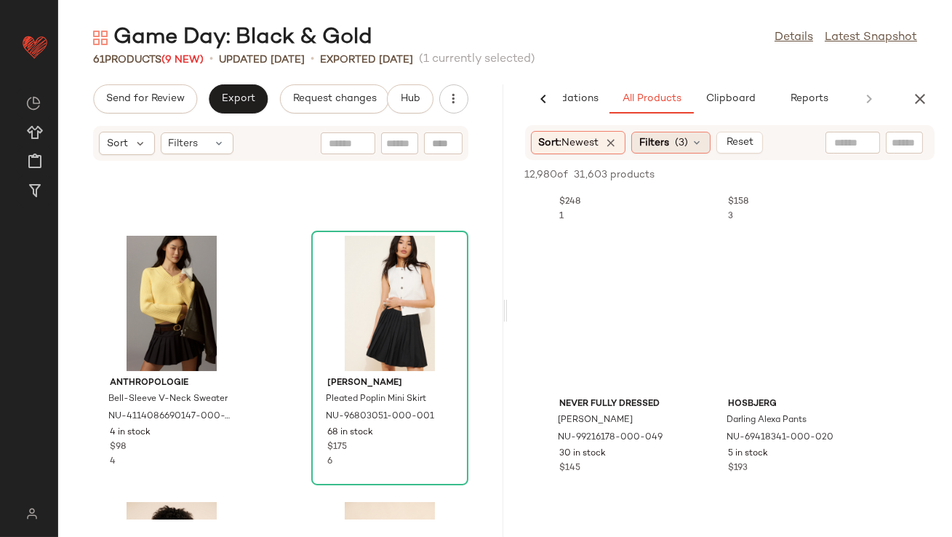
click at [649, 143] on span "Filters" at bounding box center [654, 142] width 30 height 15
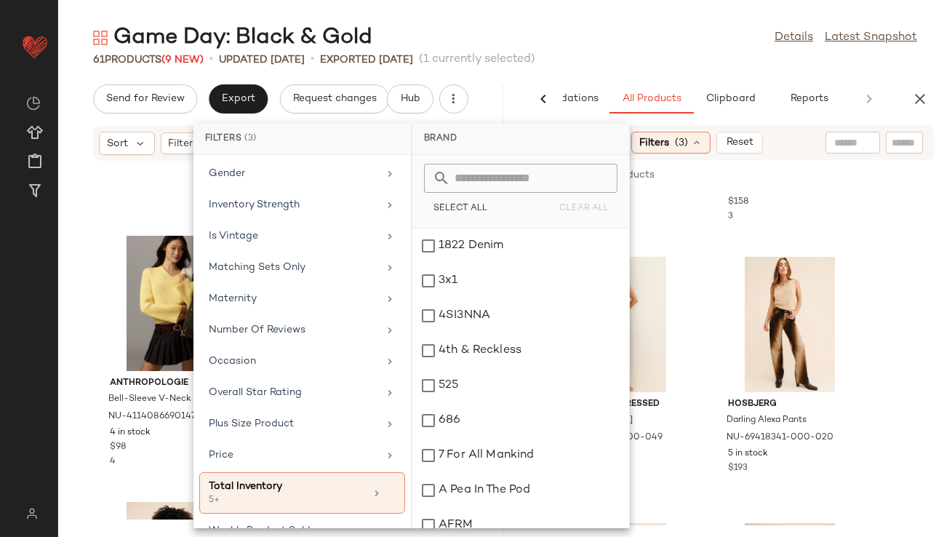
scroll to position [362, 0]
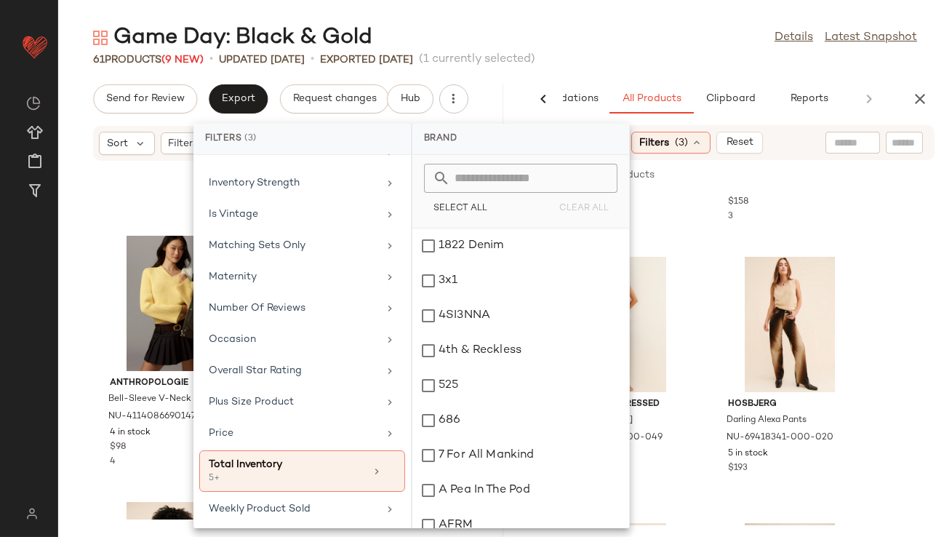
click at [710, 34] on div "Game Day: Black & Gold Details Latest Snapshot" at bounding box center [505, 37] width 894 height 29
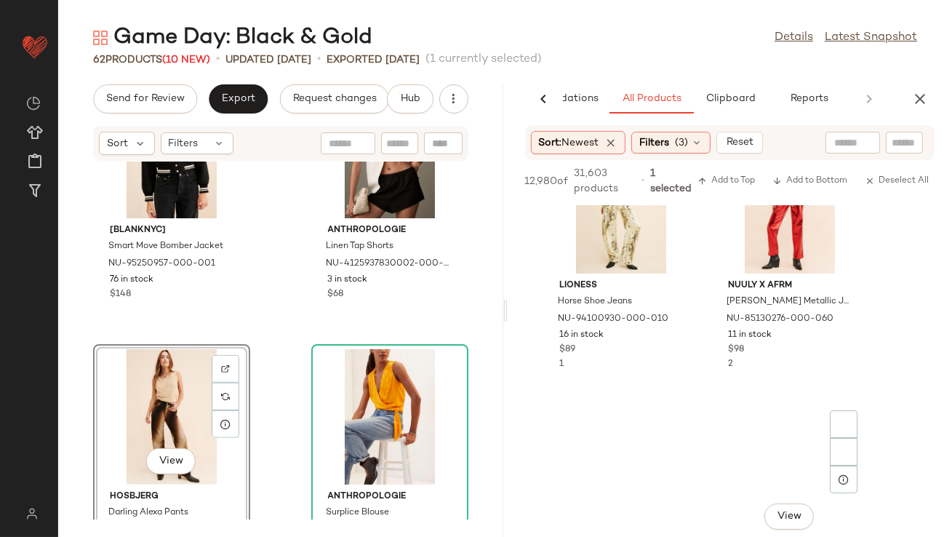
scroll to position [892, 0]
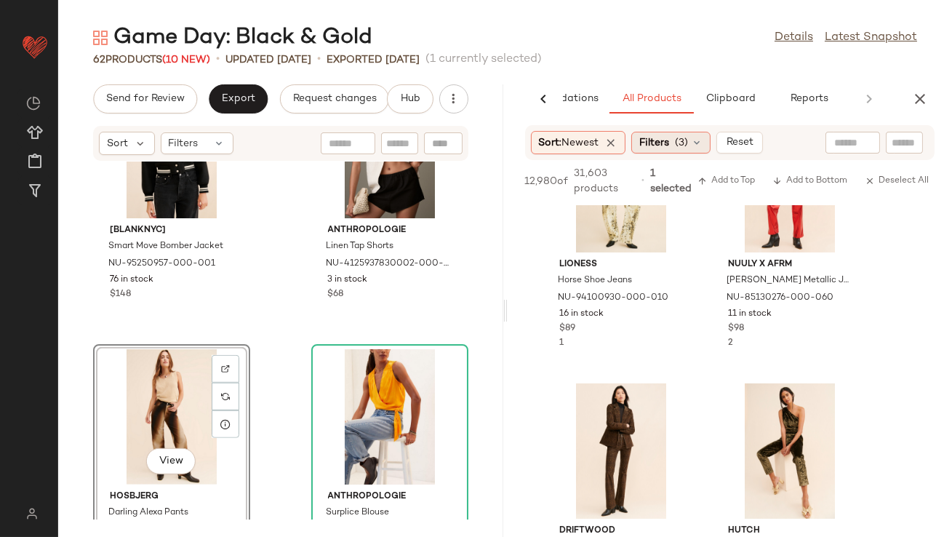
click at [664, 149] on span "Filters" at bounding box center [654, 142] width 30 height 15
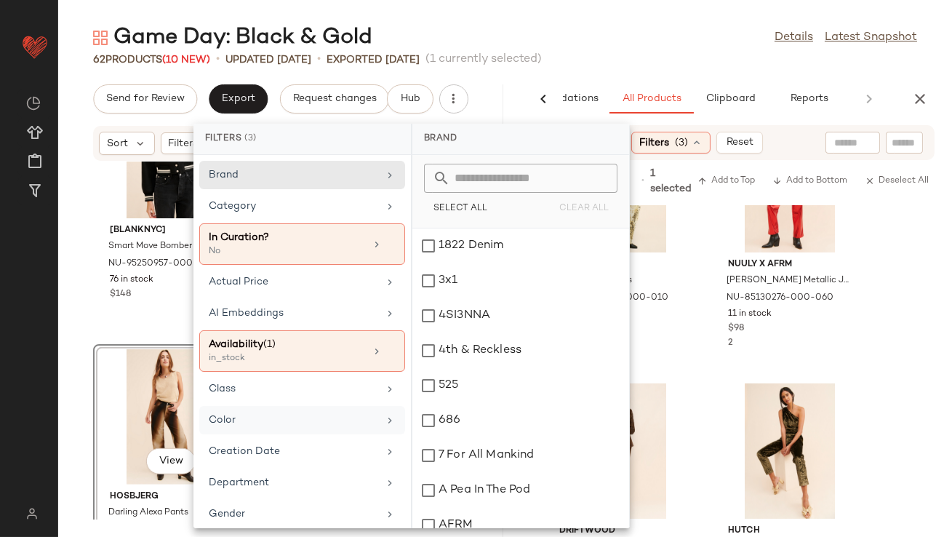
click at [241, 428] on div "Color" at bounding box center [302, 420] width 206 height 28
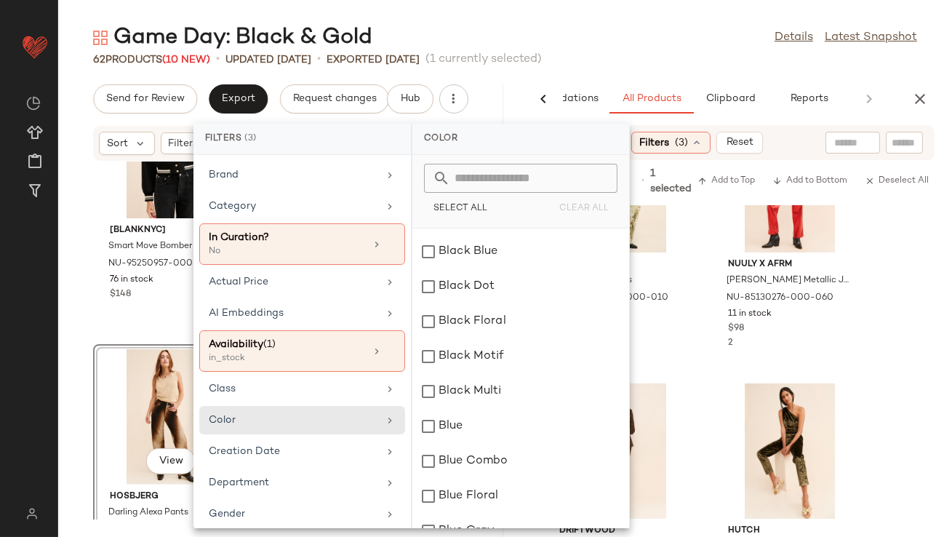
scroll to position [380, 0]
click at [430, 392] on div "Black Multi" at bounding box center [520, 389] width 217 height 35
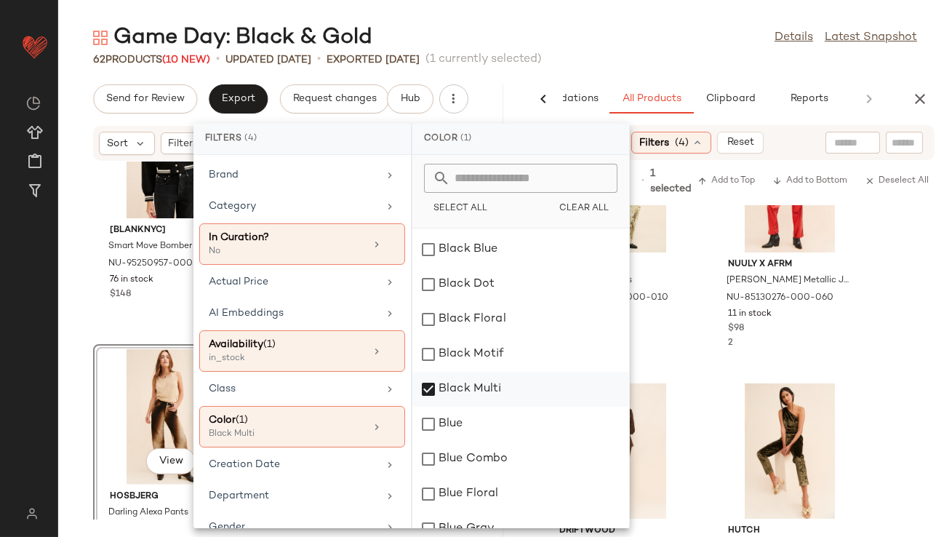
drag, startPoint x: 428, startPoint y: 394, endPoint x: 428, endPoint y: 382, distance: 12.4
click at [428, 394] on div "Black Multi" at bounding box center [520, 389] width 217 height 35
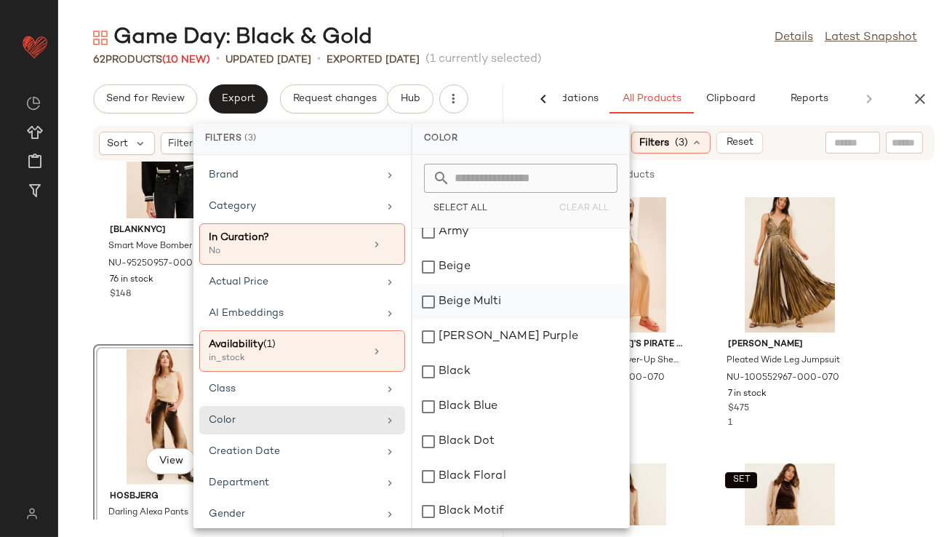
scroll to position [236, 0]
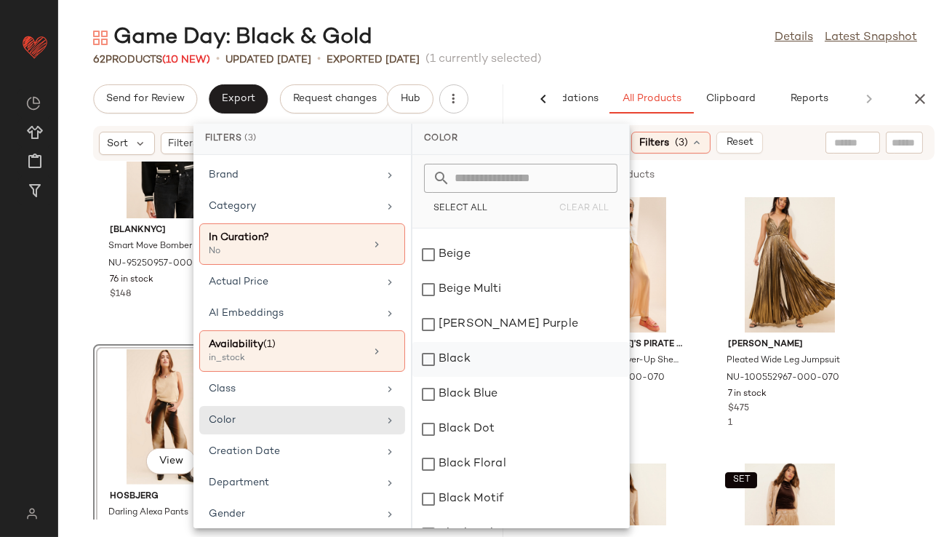
click at [430, 349] on div "Black" at bounding box center [520, 359] width 217 height 35
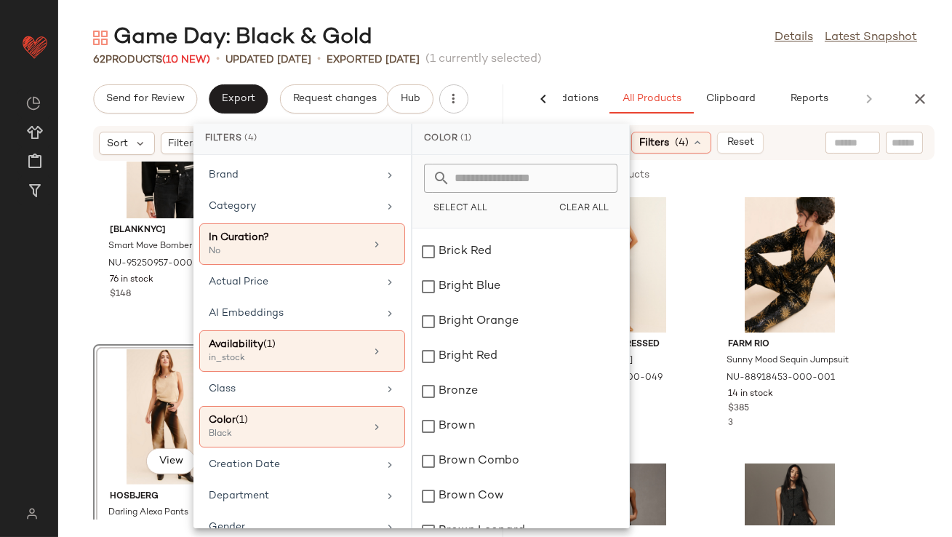
scroll to position [1048, 0]
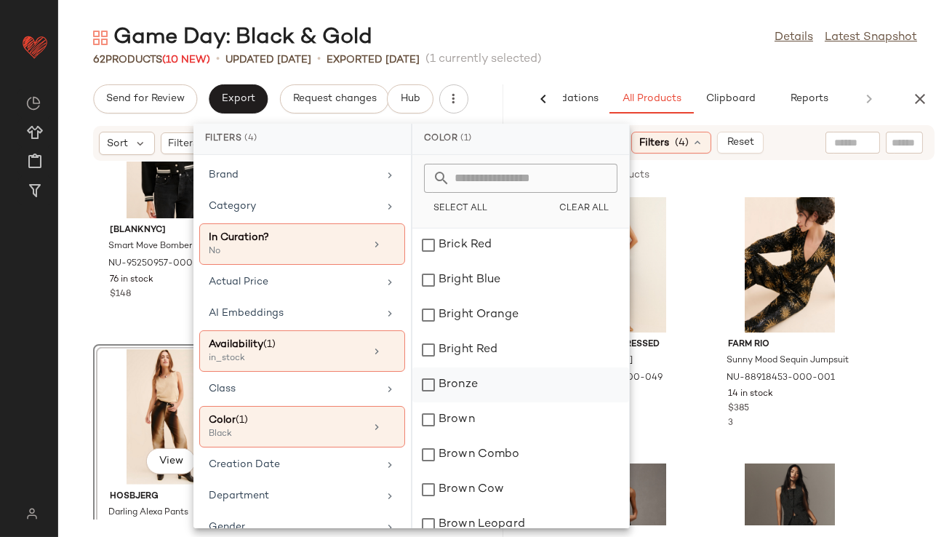
click at [427, 383] on div "Bronze" at bounding box center [520, 384] width 217 height 35
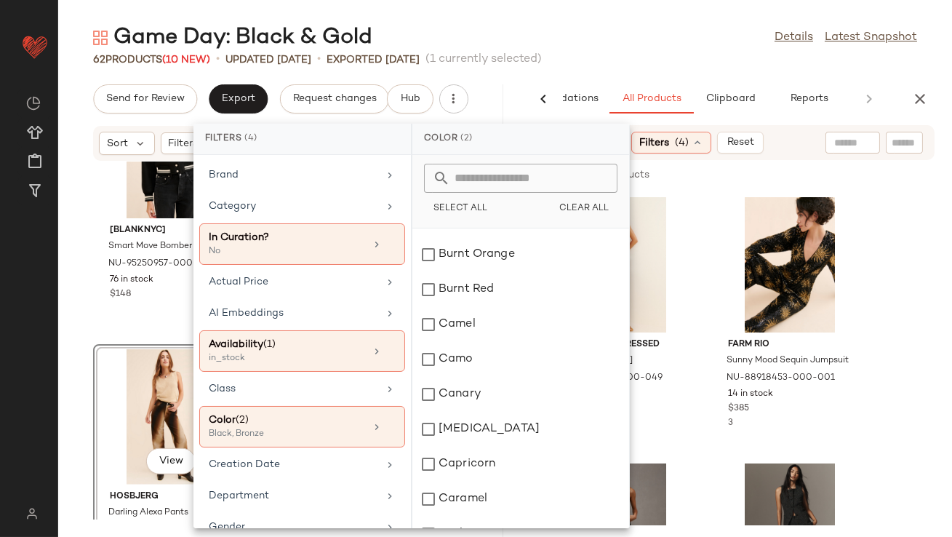
scroll to position [1520, 0]
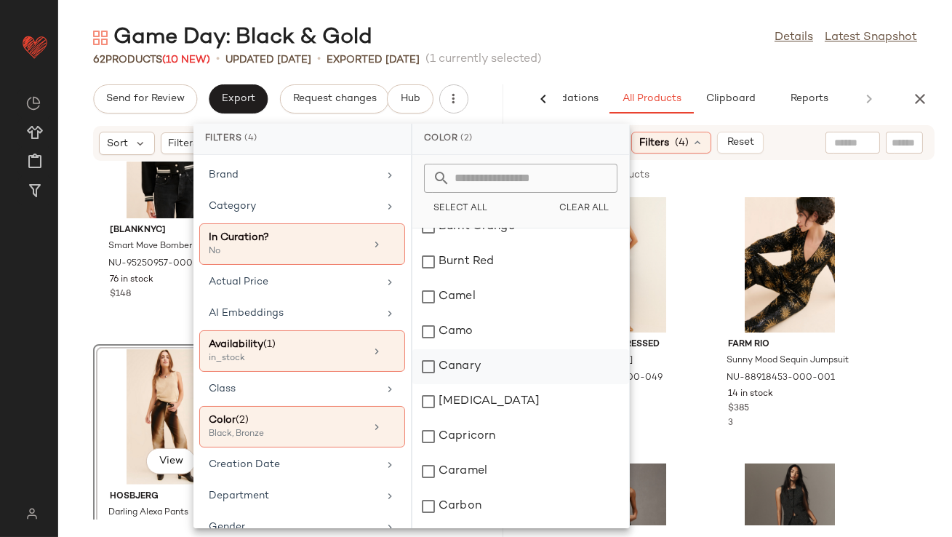
click at [430, 362] on div "Canary" at bounding box center [520, 366] width 217 height 35
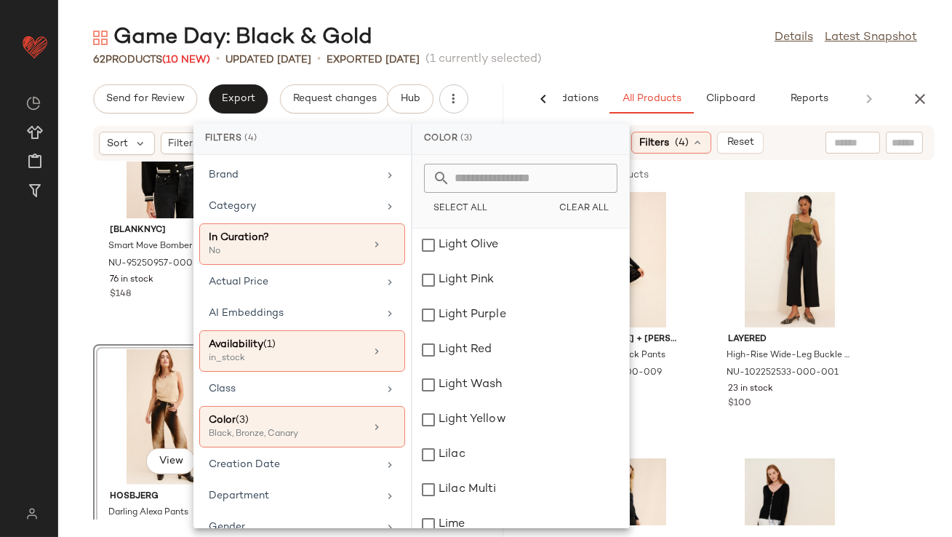
scroll to position [5574, 0]
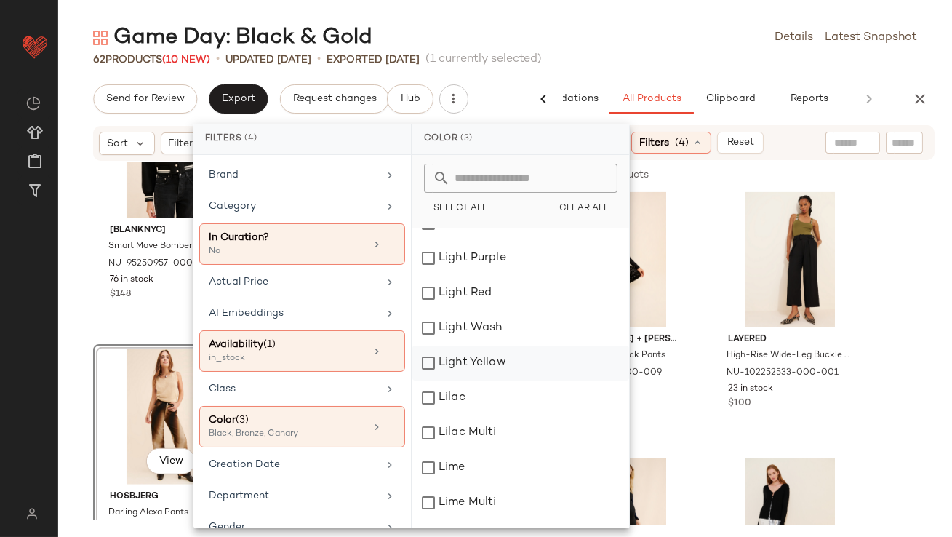
click at [424, 362] on div "Light Yellow" at bounding box center [520, 363] width 217 height 35
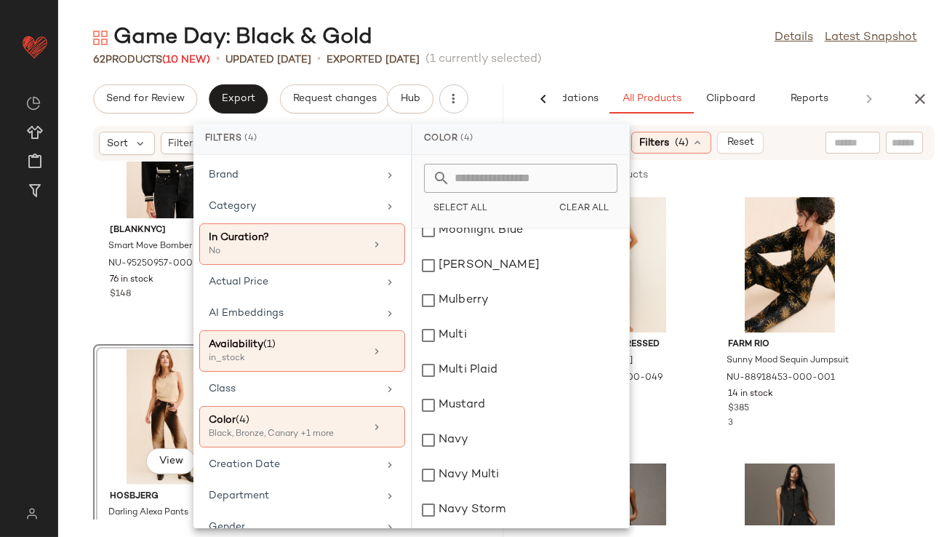
click at [492, 184] on input "text" at bounding box center [529, 178] width 159 height 29
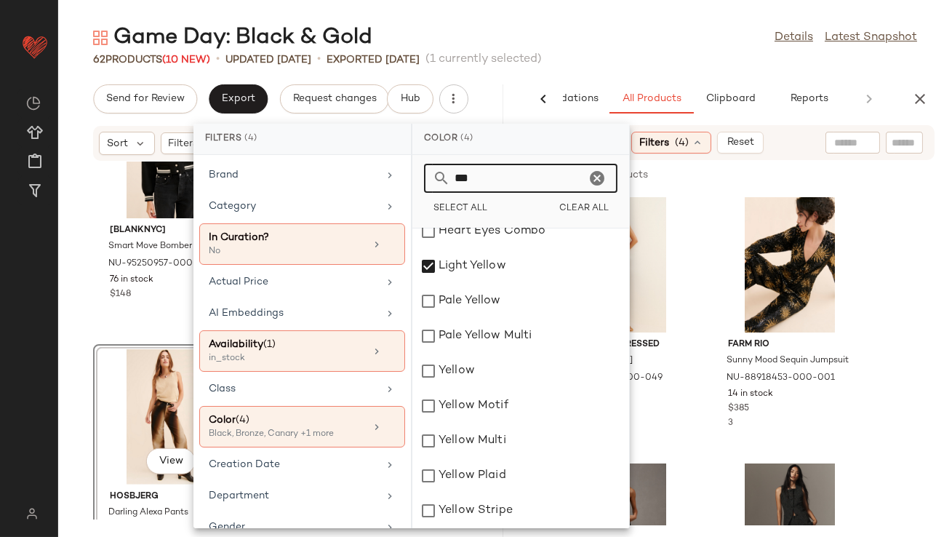
scroll to position [49, 0]
click at [429, 303] on div "Pale Yellow" at bounding box center [520, 301] width 217 height 35
click at [428, 327] on div "Pale Yellow Multi" at bounding box center [520, 336] width 217 height 35
click at [431, 341] on div "Pale Yellow Multi" at bounding box center [520, 336] width 217 height 35
click at [431, 375] on div "Yellow" at bounding box center [520, 371] width 217 height 35
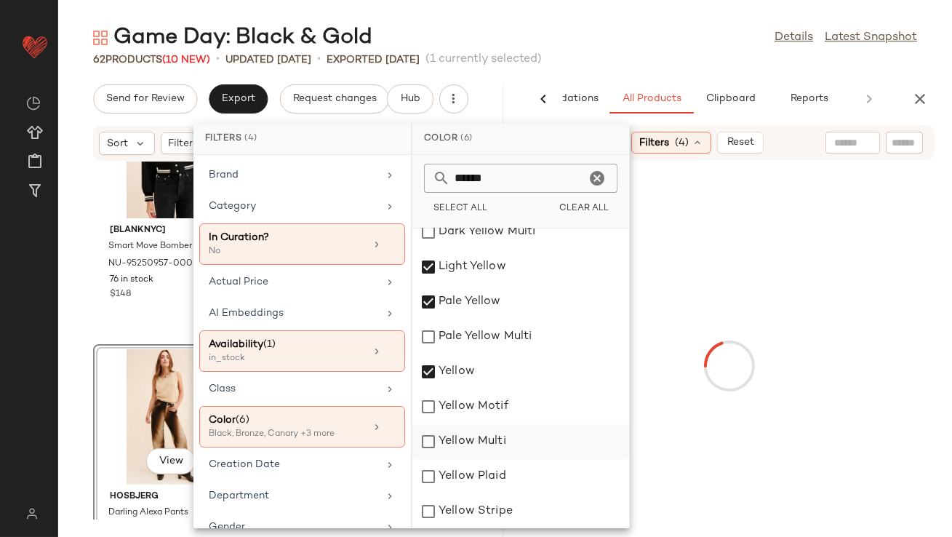
click at [428, 439] on div "Yellow Multi" at bounding box center [520, 441] width 217 height 35
click at [428, 474] on div "Yellow Plaid" at bounding box center [520, 476] width 217 height 35
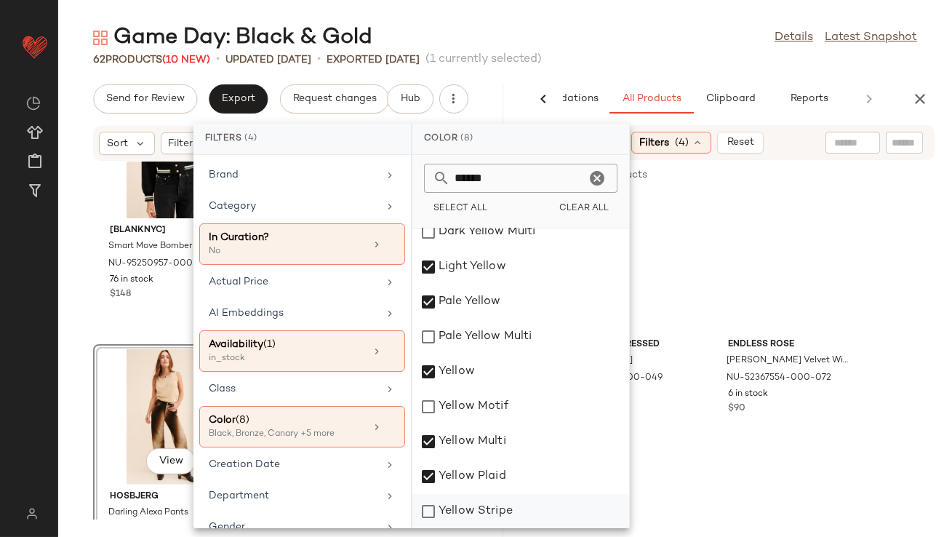
click at [428, 511] on div "Yellow Stripe" at bounding box center [520, 511] width 217 height 35
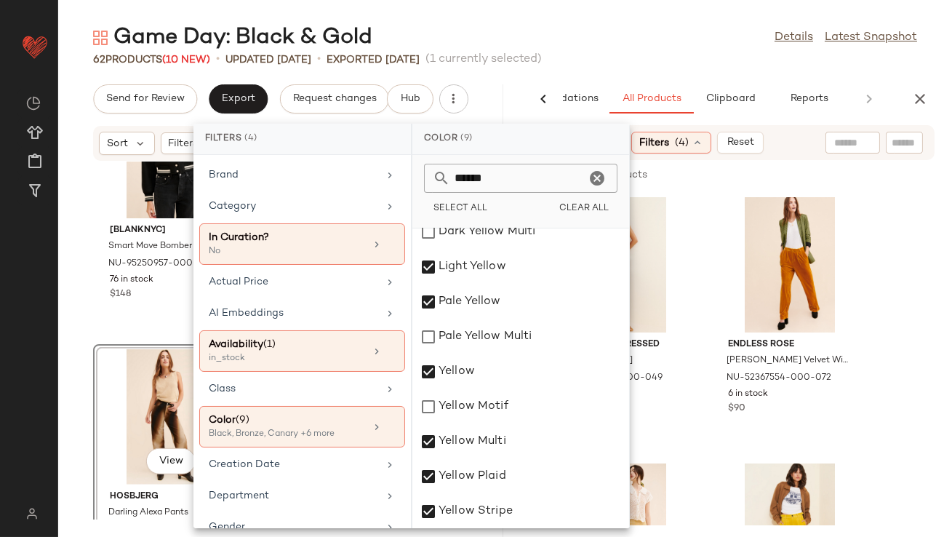
click at [500, 183] on input "******" at bounding box center [517, 178] width 135 height 29
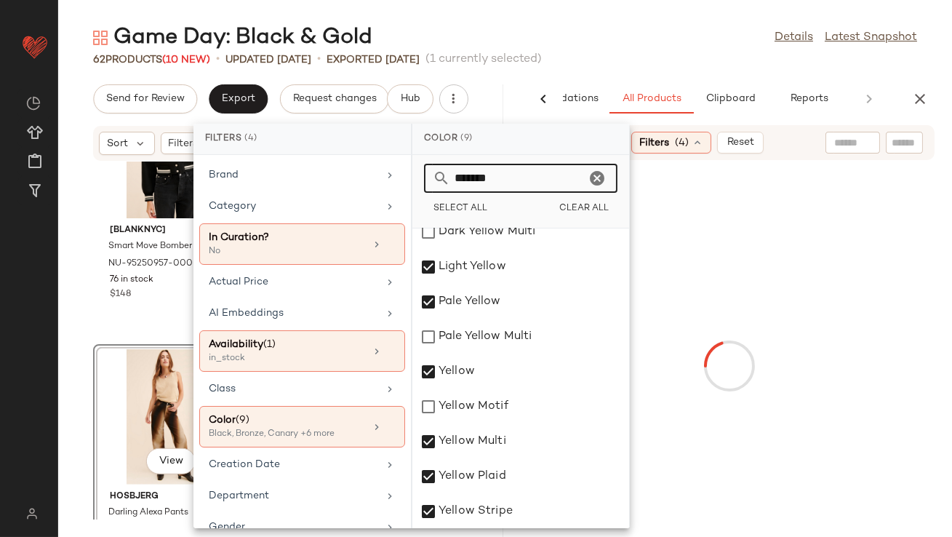
scroll to position [0, 0]
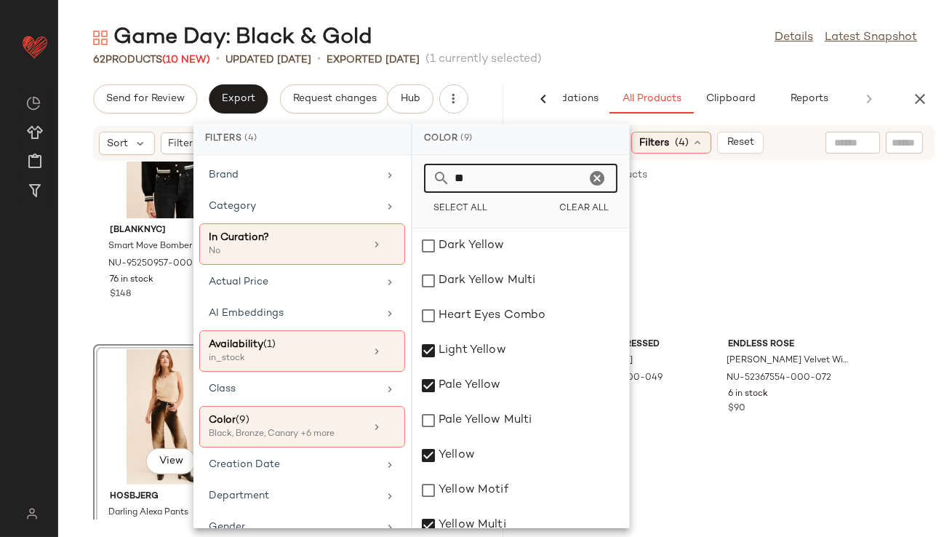
type input "*"
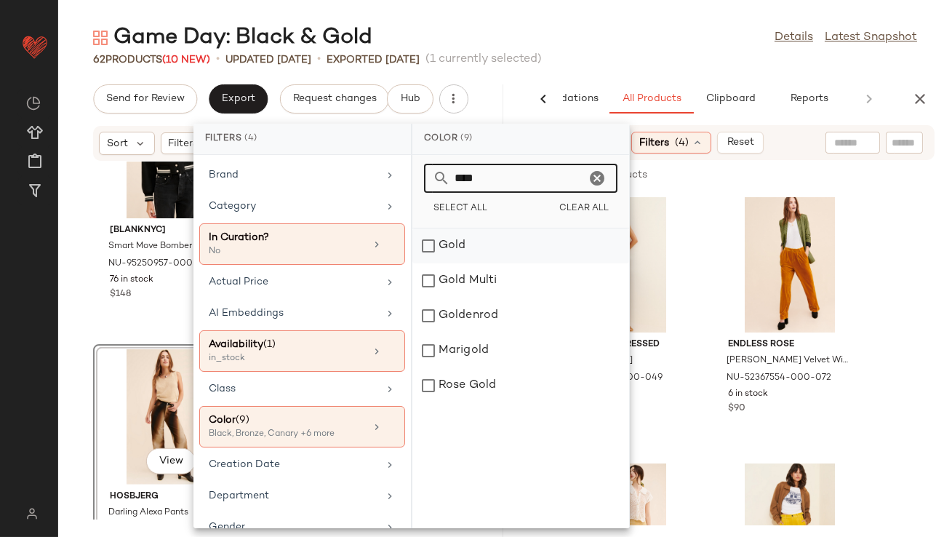
type input "****"
click at [469, 259] on div "Gold" at bounding box center [520, 245] width 217 height 35
click at [467, 280] on div "Gold Multi" at bounding box center [520, 280] width 217 height 35
click at [466, 312] on div "Goldenrod" at bounding box center [520, 315] width 217 height 35
click at [463, 341] on div "Marigold" at bounding box center [520, 350] width 217 height 35
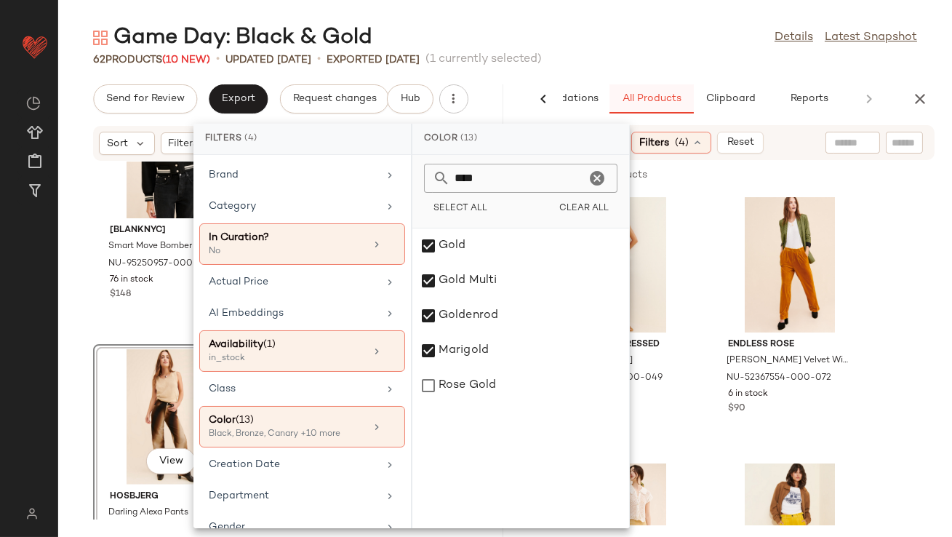
click at [663, 89] on button "All Products" at bounding box center [652, 98] width 84 height 29
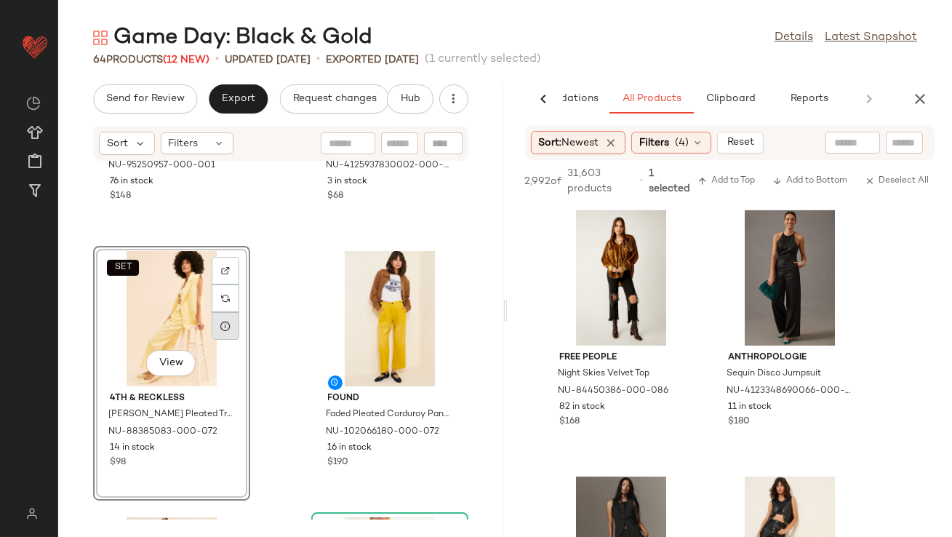
scroll to position [2327, 0]
click at [231, 326] on icon at bounding box center [226, 325] width 12 height 12
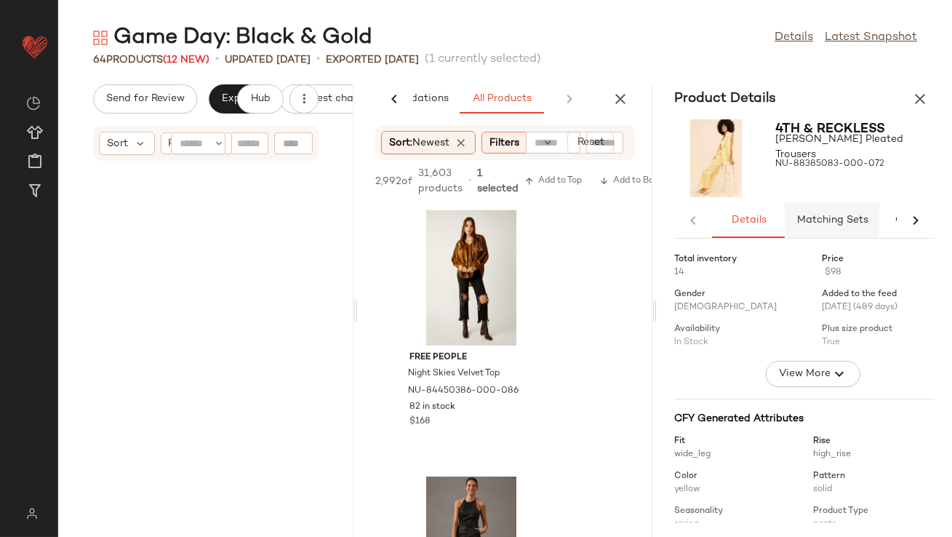
scroll to position [4792, 0]
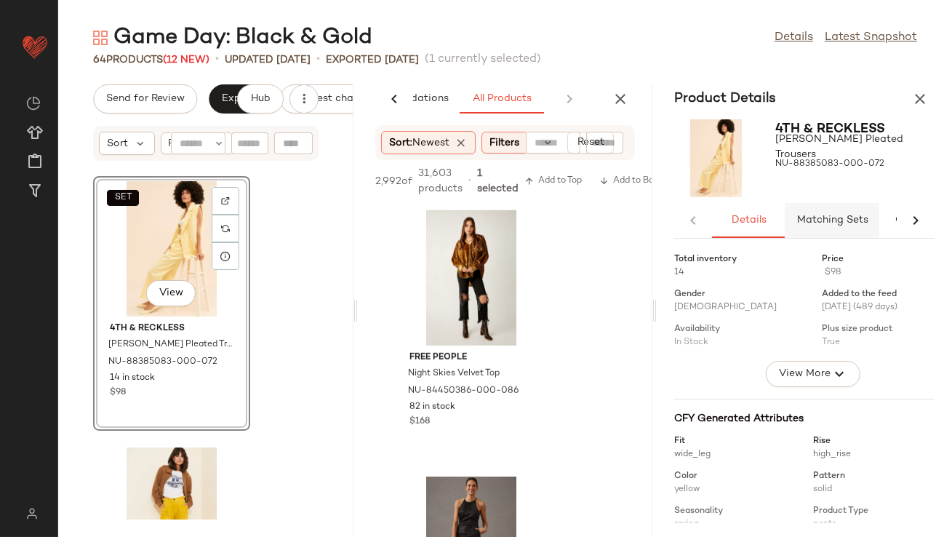
click at [816, 222] on span "Matching Sets" at bounding box center [832, 221] width 72 height 12
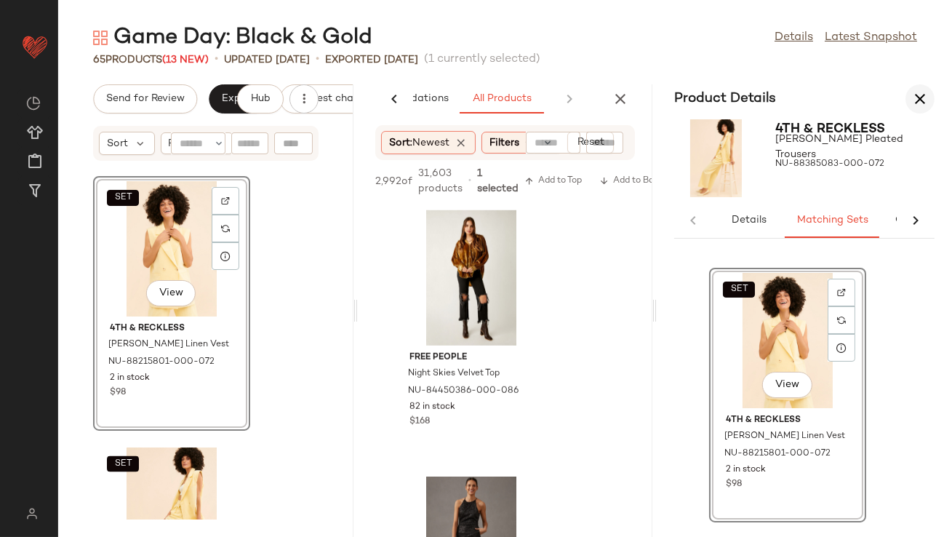
click at [924, 94] on icon "button" at bounding box center [919, 98] width 17 height 17
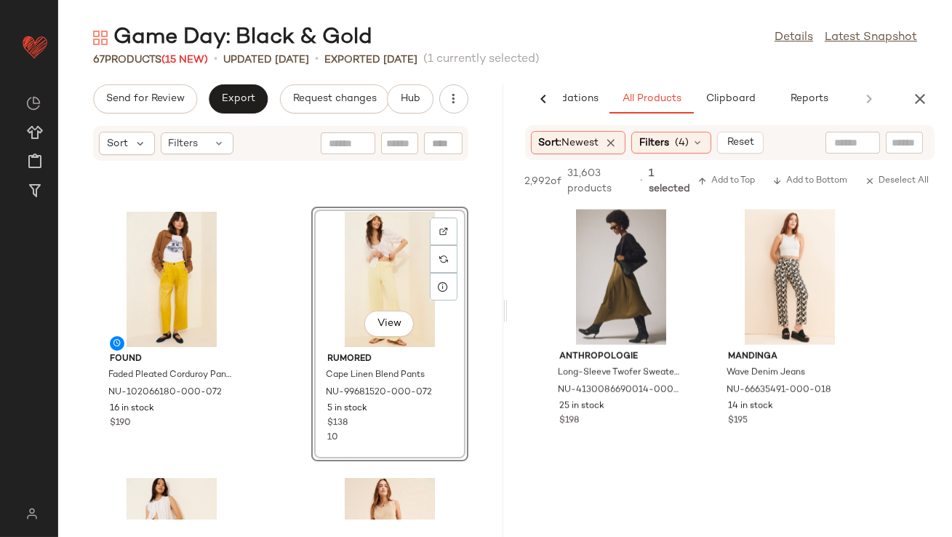
scroll to position [3464, 0]
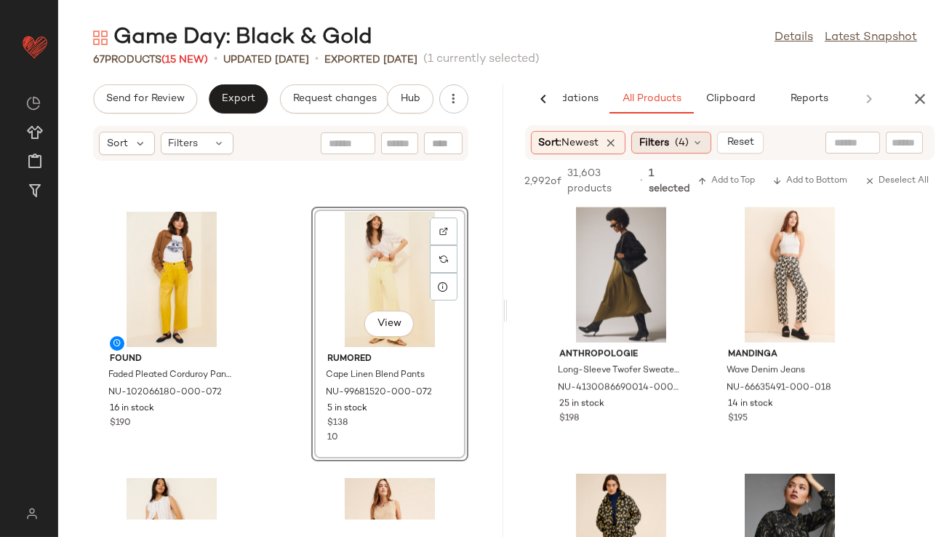
click at [648, 144] on span "Filters" at bounding box center [654, 142] width 30 height 15
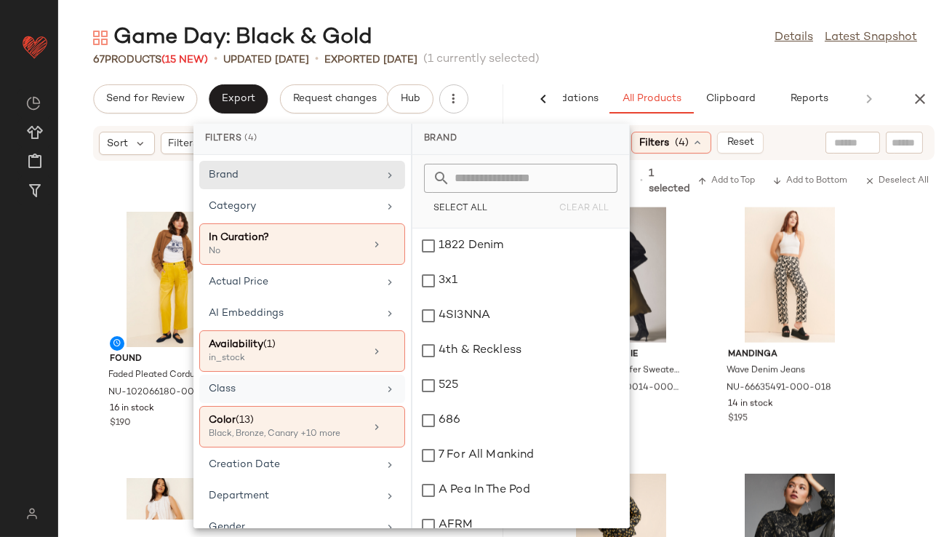
click at [252, 392] on div "Class" at bounding box center [293, 388] width 169 height 15
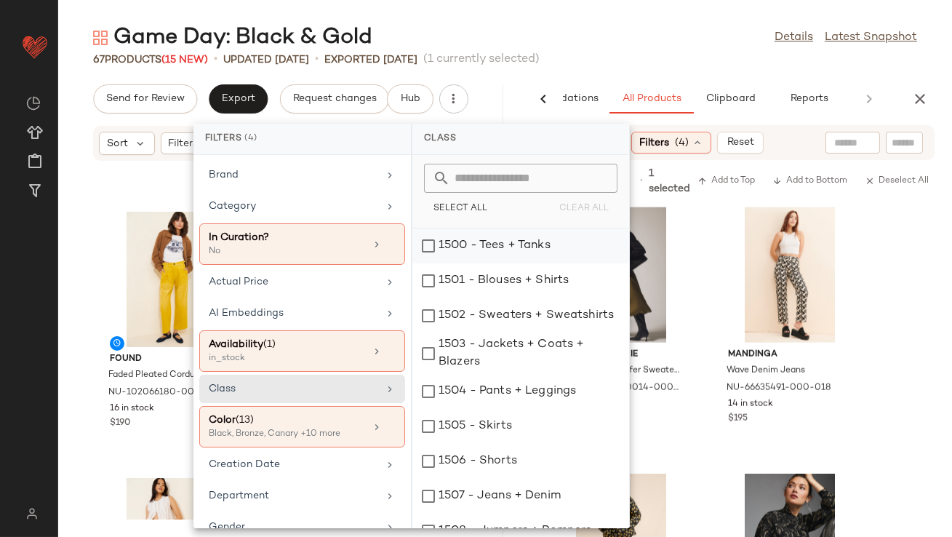
click at [484, 247] on div "1500 - Tees + Tanks" at bounding box center [520, 245] width 217 height 35
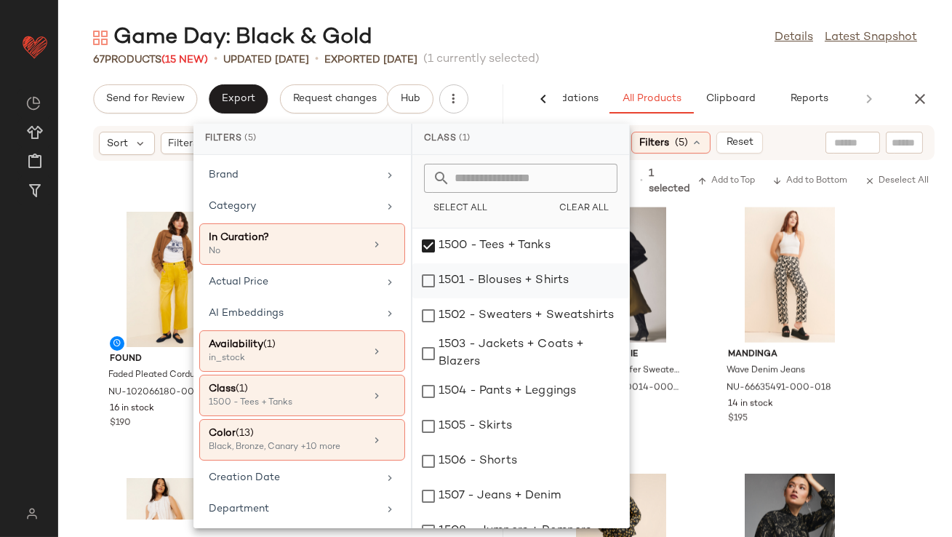
click at [481, 287] on div "1501 - Blouses + Shirts" at bounding box center [520, 280] width 217 height 35
click at [480, 319] on div "1502 - Sweaters + Sweatshirts" at bounding box center [520, 315] width 217 height 35
click at [479, 339] on div "1503 - Jackets + Coats + Blazers" at bounding box center [520, 353] width 217 height 41
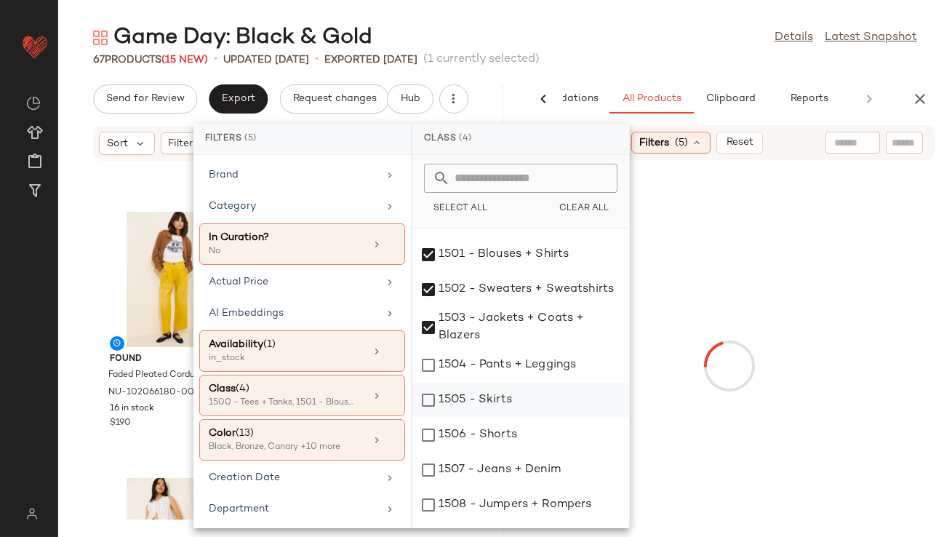
click at [479, 395] on div "1505 - Skirts" at bounding box center [520, 400] width 217 height 35
click at [714, 39] on div "Game Day: Black & Gold Details Latest Snapshot" at bounding box center [505, 37] width 894 height 29
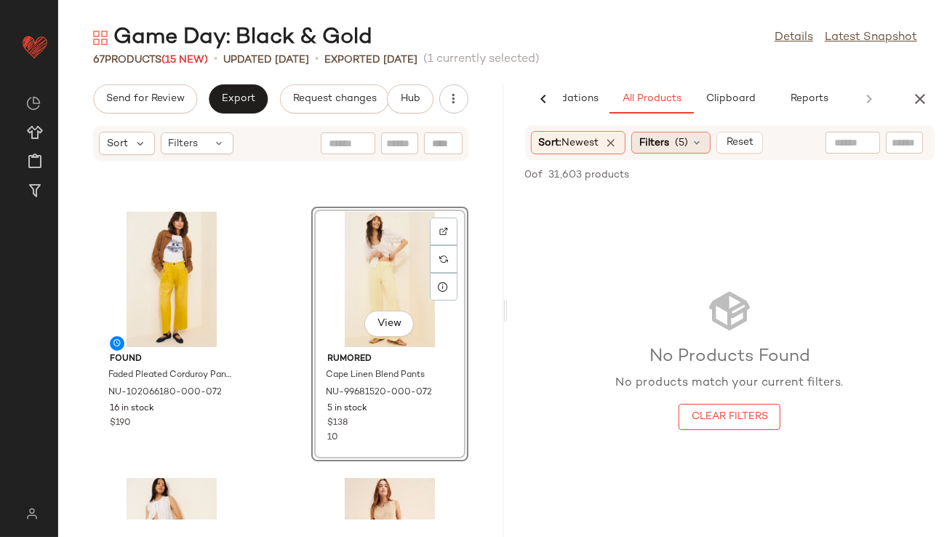
click at [682, 153] on div "Filters (5)" at bounding box center [670, 143] width 79 height 22
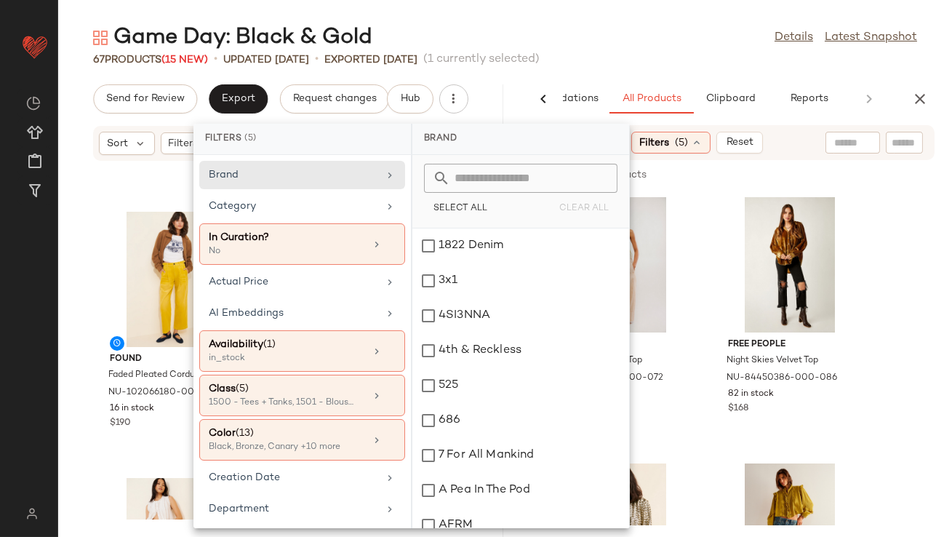
click at [662, 34] on div "Game Day: Black & Gold Details Latest Snapshot" at bounding box center [505, 37] width 894 height 29
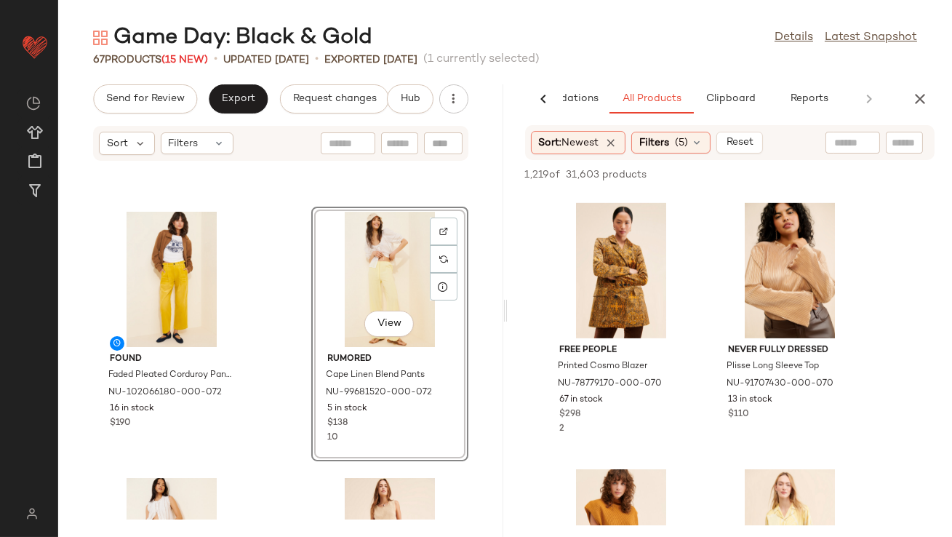
scroll to position [1789, 0]
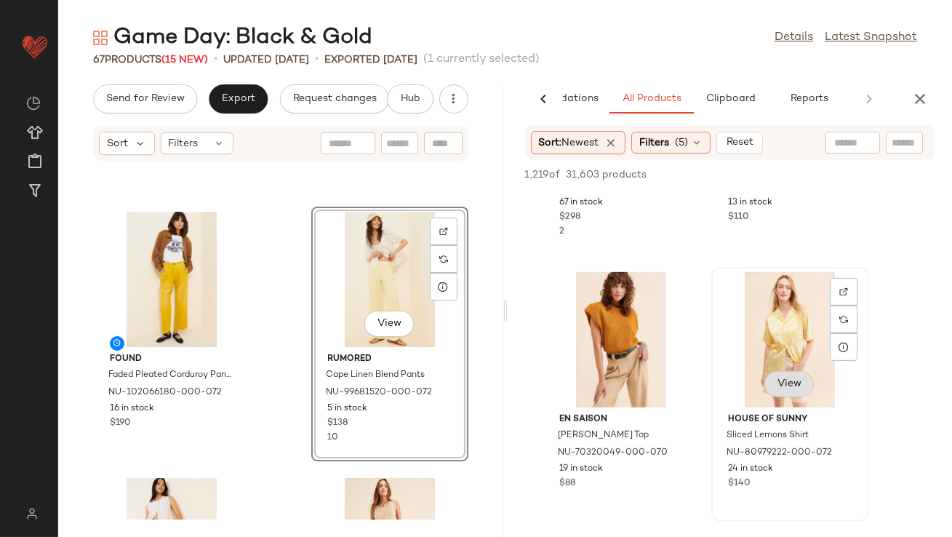
click at [788, 379] on span "View" at bounding box center [789, 384] width 25 height 12
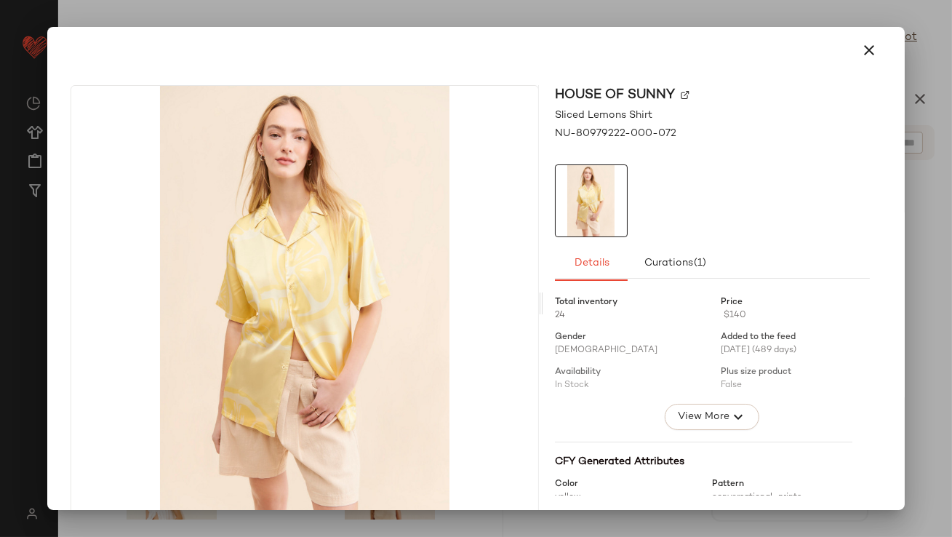
click at [869, 53] on icon "button" at bounding box center [869, 49] width 17 height 17
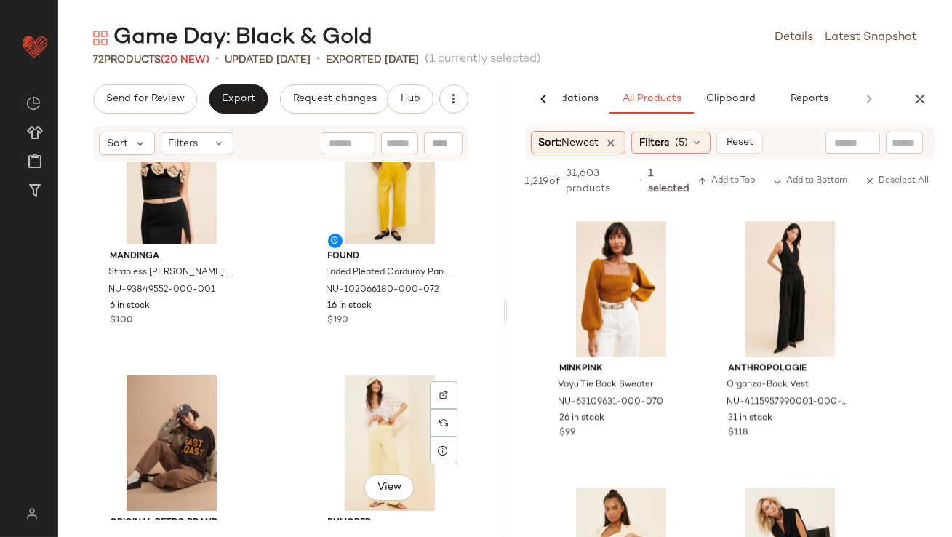
scroll to position [2446, 0]
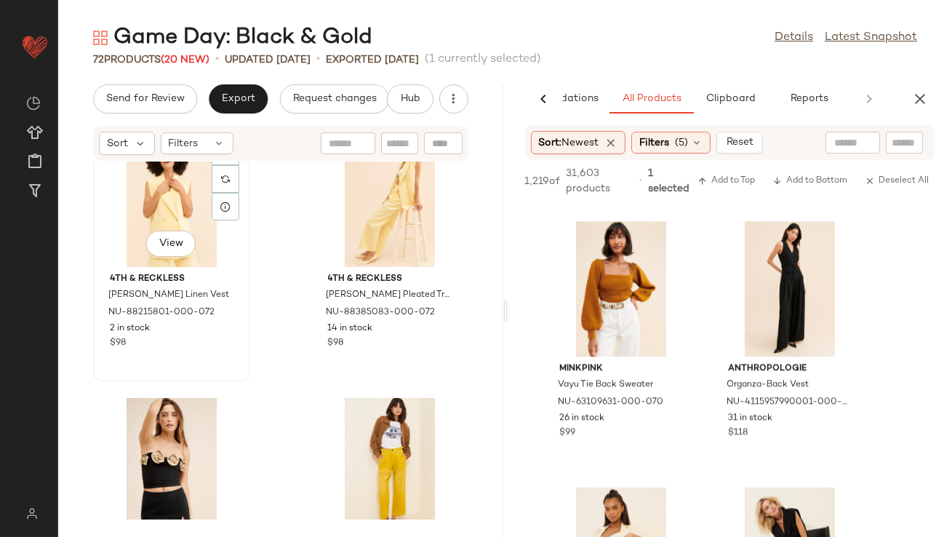
click at [159, 209] on div "SET View" at bounding box center [171, 199] width 147 height 135
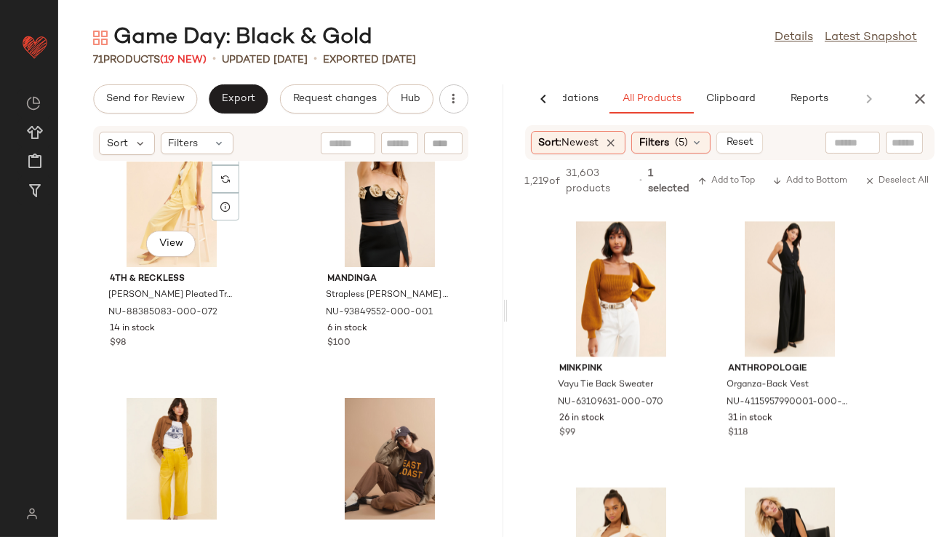
click at [158, 209] on div "SET View" at bounding box center [171, 199] width 147 height 135
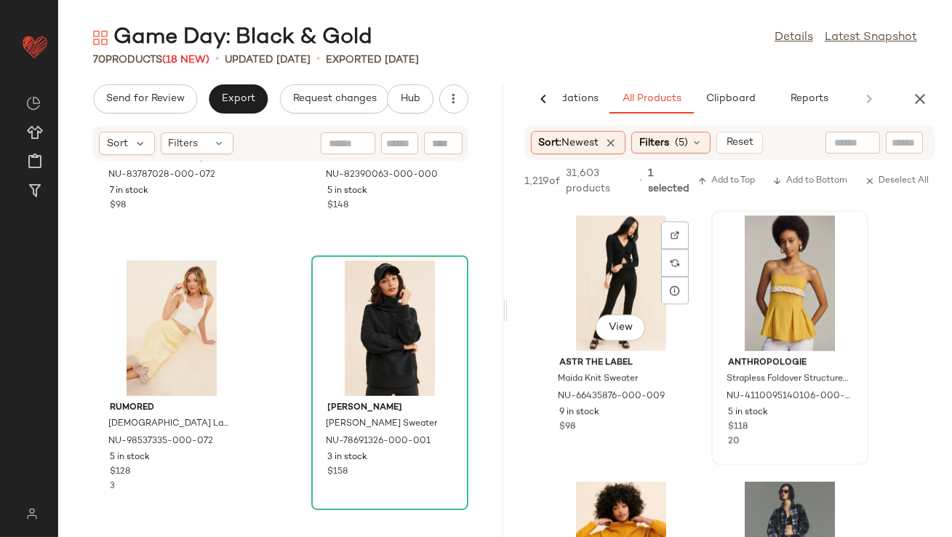
scroll to position [7449, 0]
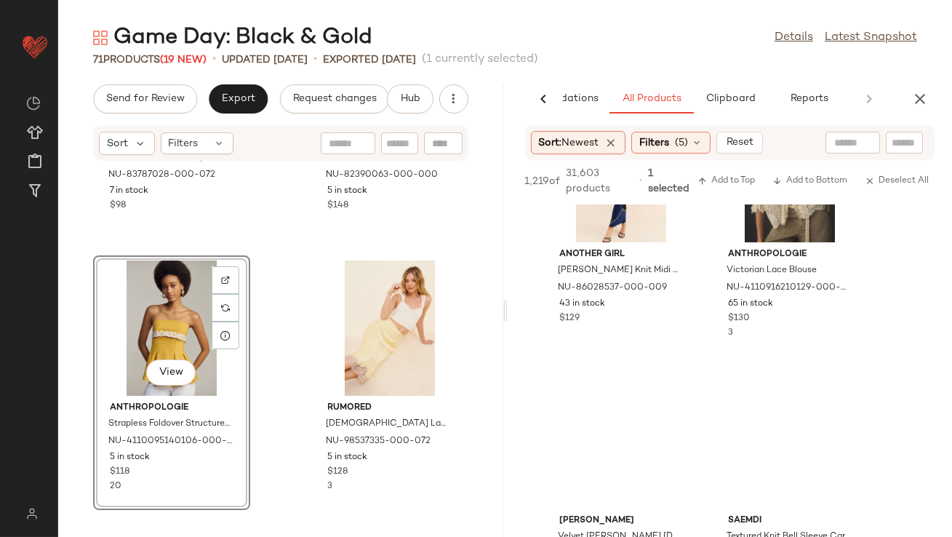
scroll to position [10388, 0]
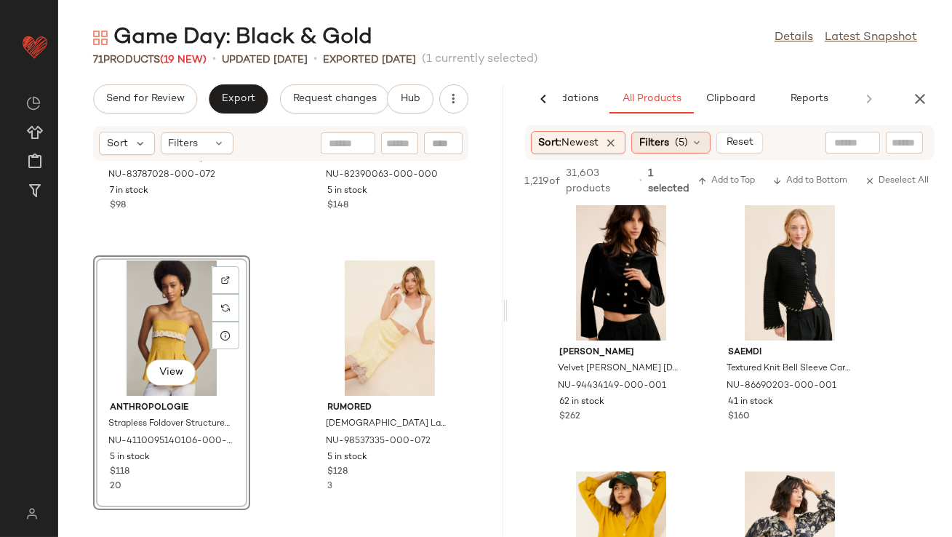
click at [671, 153] on div "Filters (5)" at bounding box center [670, 143] width 79 height 22
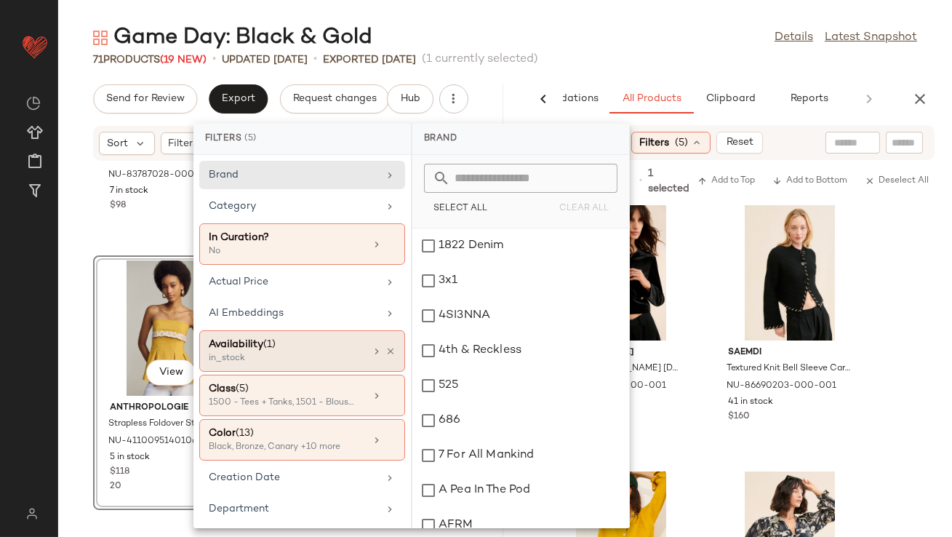
click at [388, 351] on icon at bounding box center [391, 351] width 10 height 10
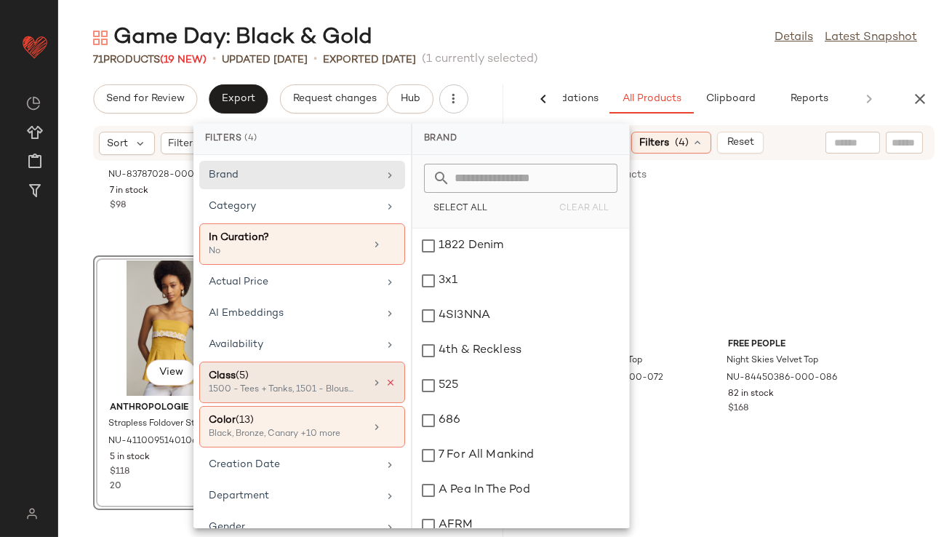
click at [386, 380] on icon at bounding box center [391, 383] width 10 height 10
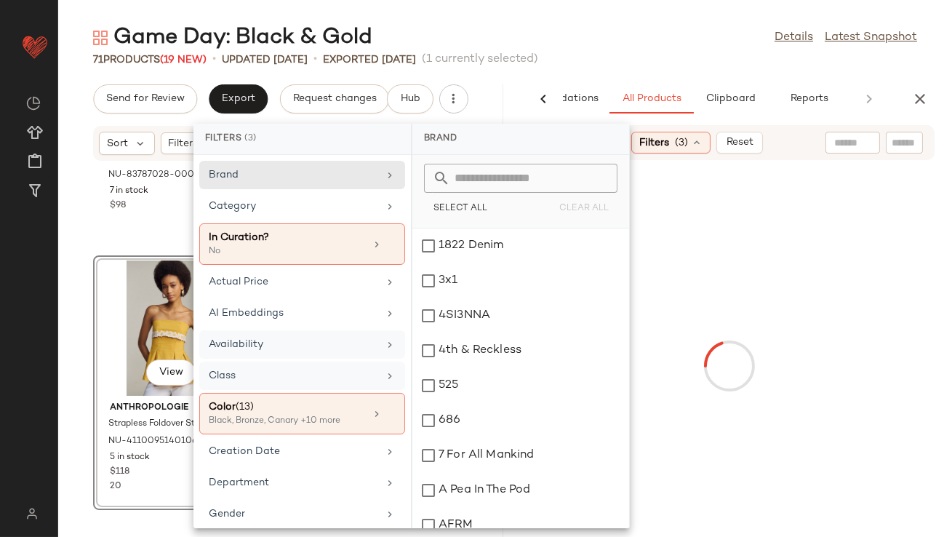
click at [368, 346] on div "Availability" at bounding box center [293, 344] width 169 height 15
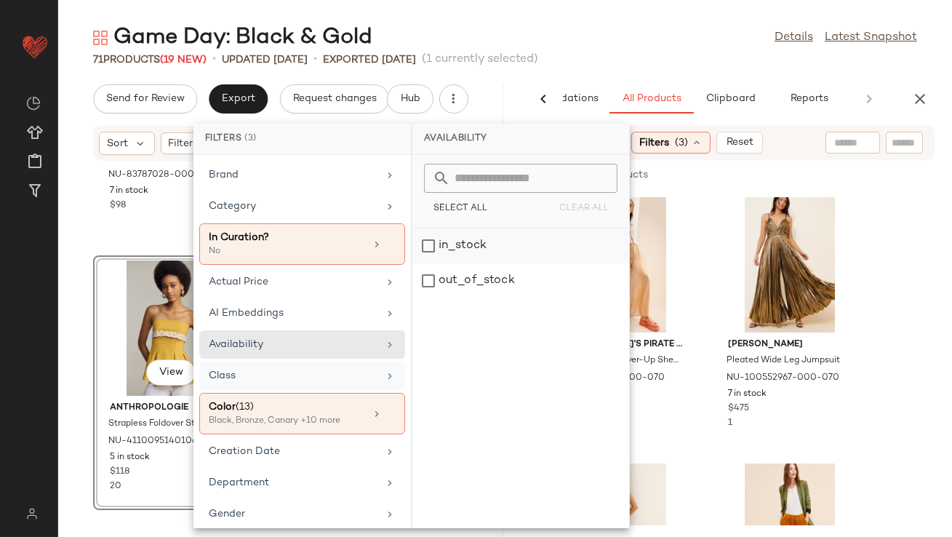
click at [498, 252] on div "in_stock" at bounding box center [520, 245] width 217 height 35
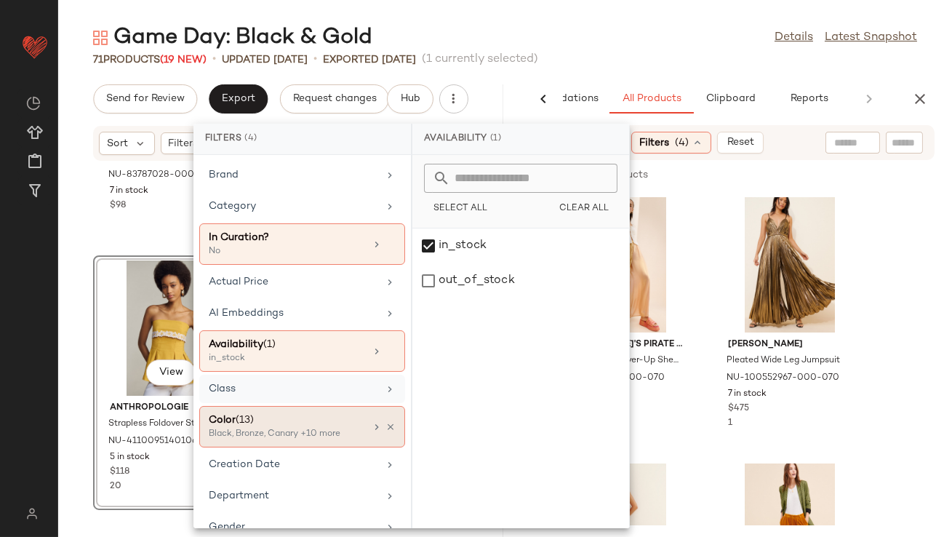
click at [322, 430] on div "Black, Bronze, Canary +10 more" at bounding box center [281, 434] width 145 height 13
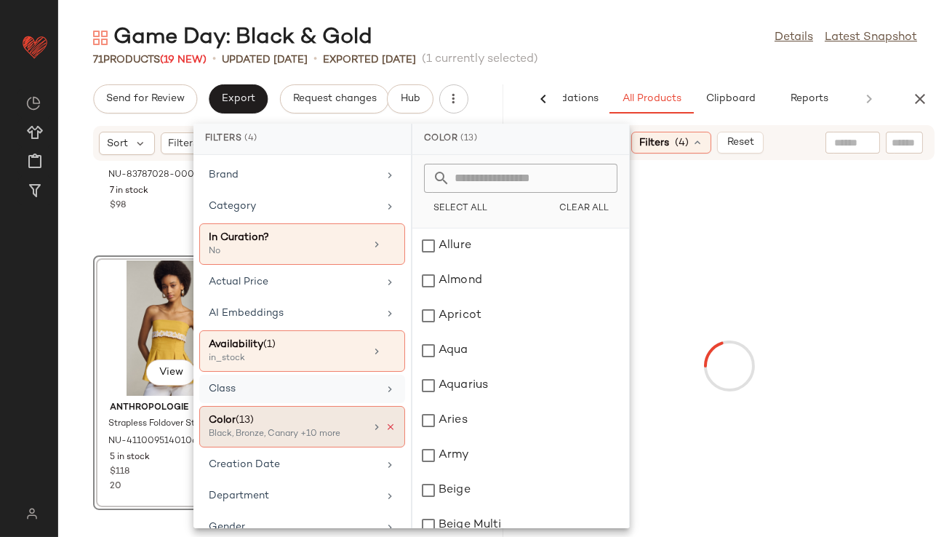
click at [386, 424] on icon at bounding box center [391, 427] width 10 height 10
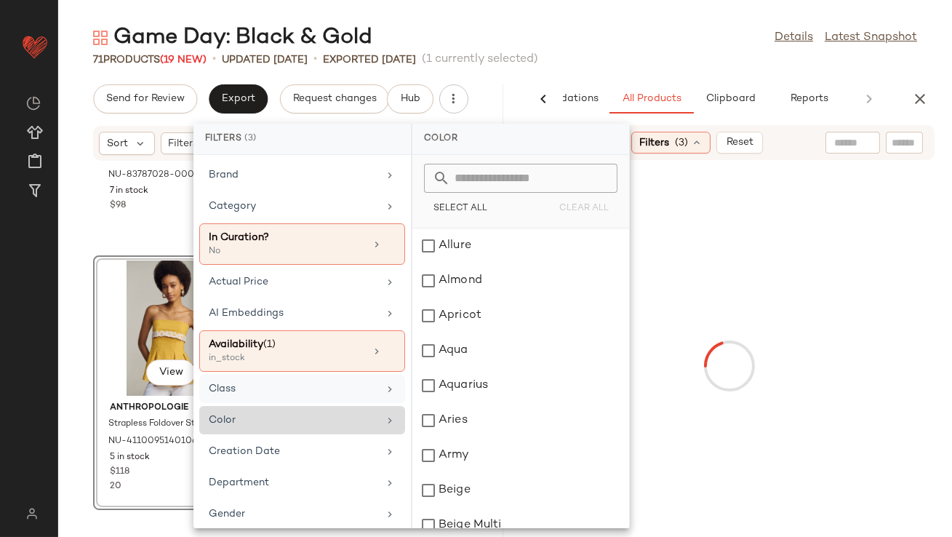
click at [669, 67] on div "Game Day: Black & Gold Details Latest Snapshot 71 Products (19 New) • updated A…" at bounding box center [505, 280] width 894 height 514
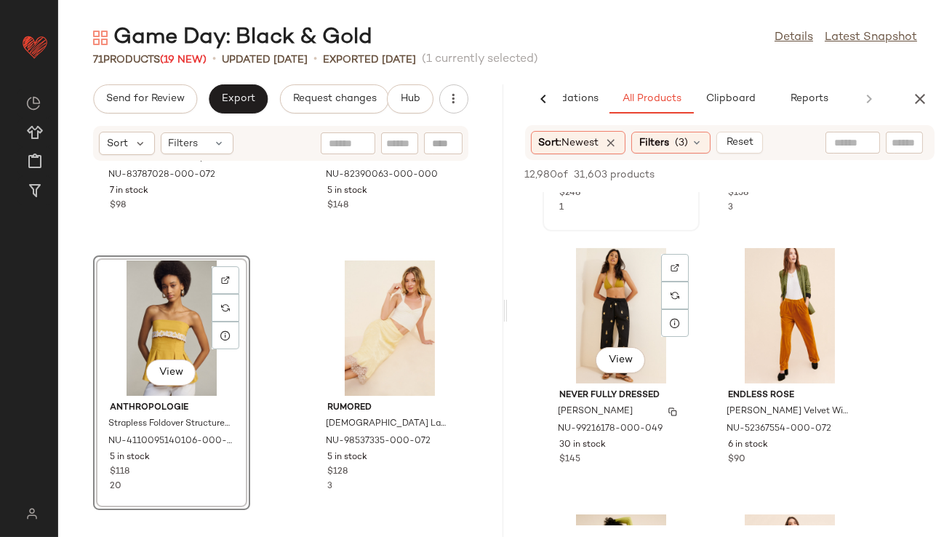
scroll to position [531, 0]
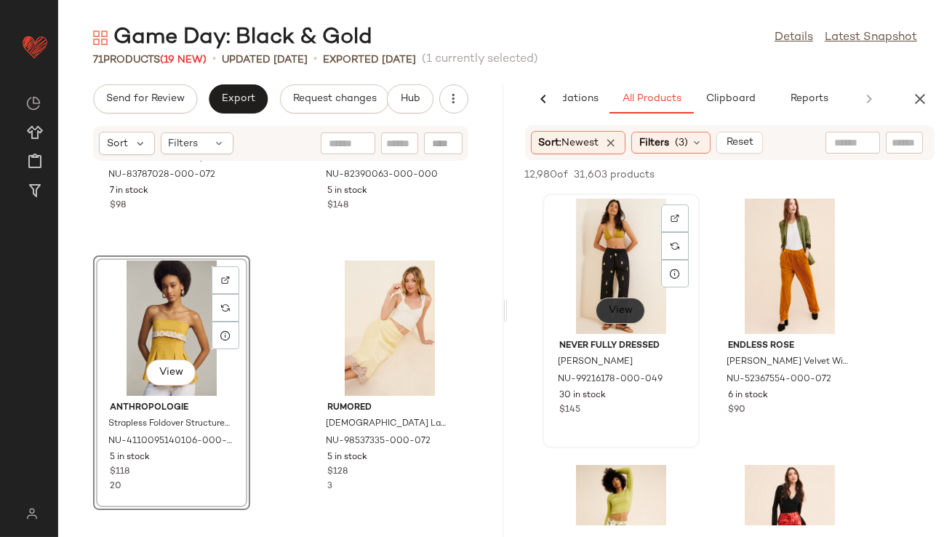
click at [615, 316] on button "View" at bounding box center [620, 311] width 49 height 26
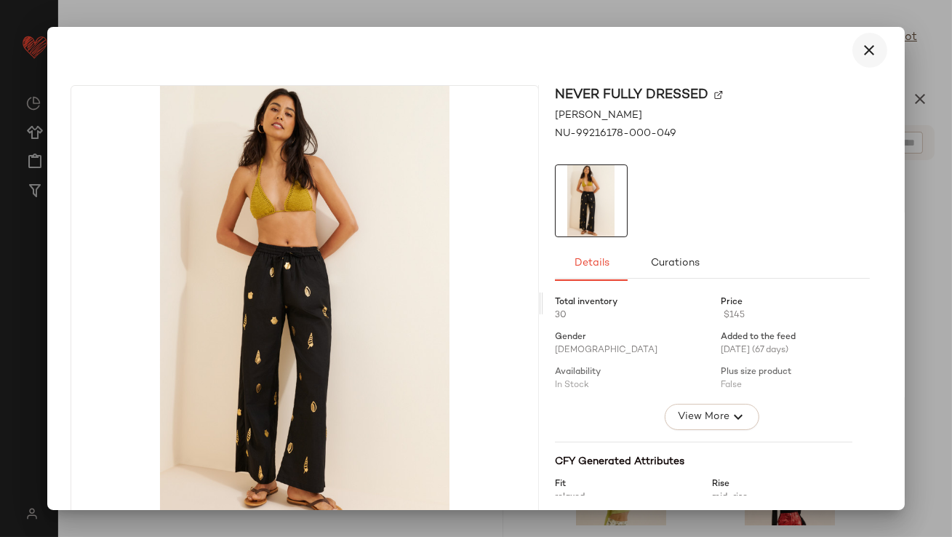
click at [862, 58] on icon "button" at bounding box center [869, 49] width 17 height 17
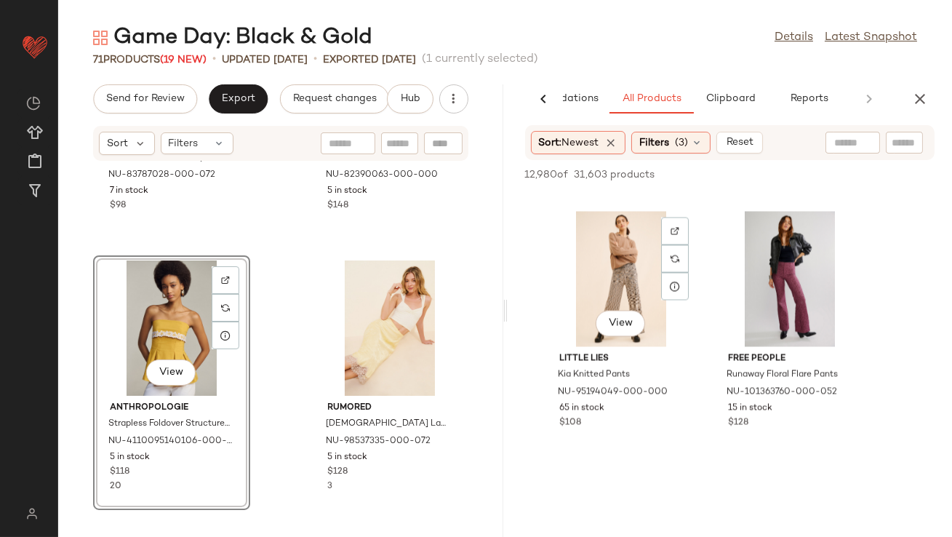
scroll to position [5697, 0]
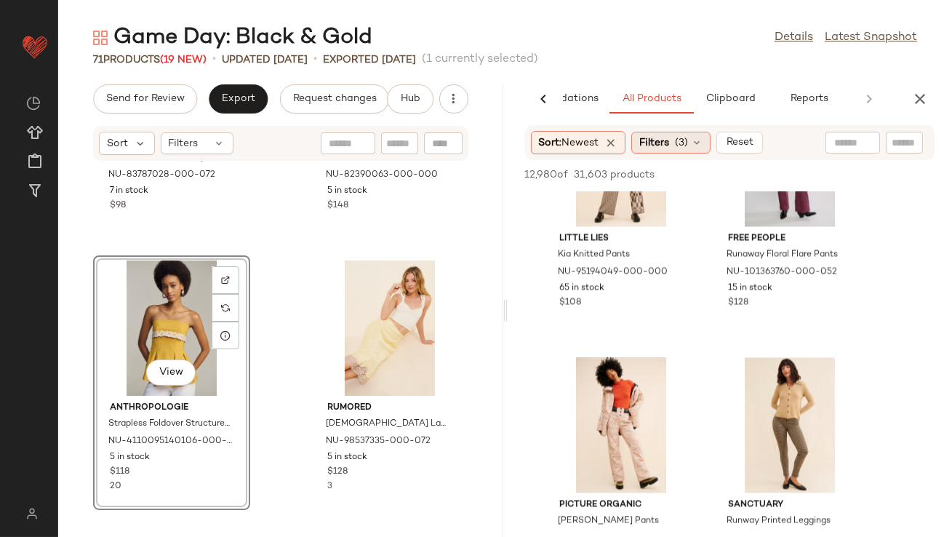
click at [688, 138] on span "(3)" at bounding box center [681, 142] width 13 height 15
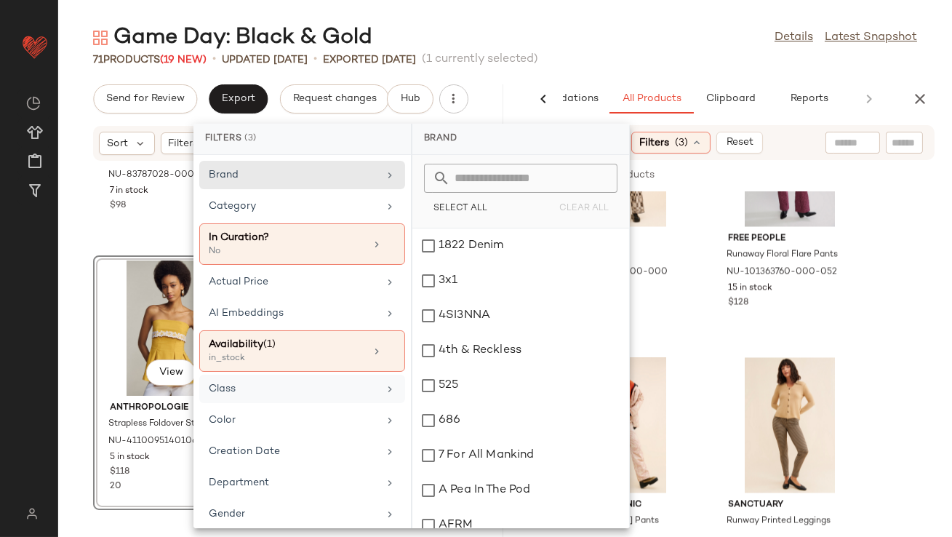
drag, startPoint x: 327, startPoint y: 420, endPoint x: 356, endPoint y: 396, distance: 37.2
click at [327, 420] on div "Color" at bounding box center [293, 419] width 169 height 15
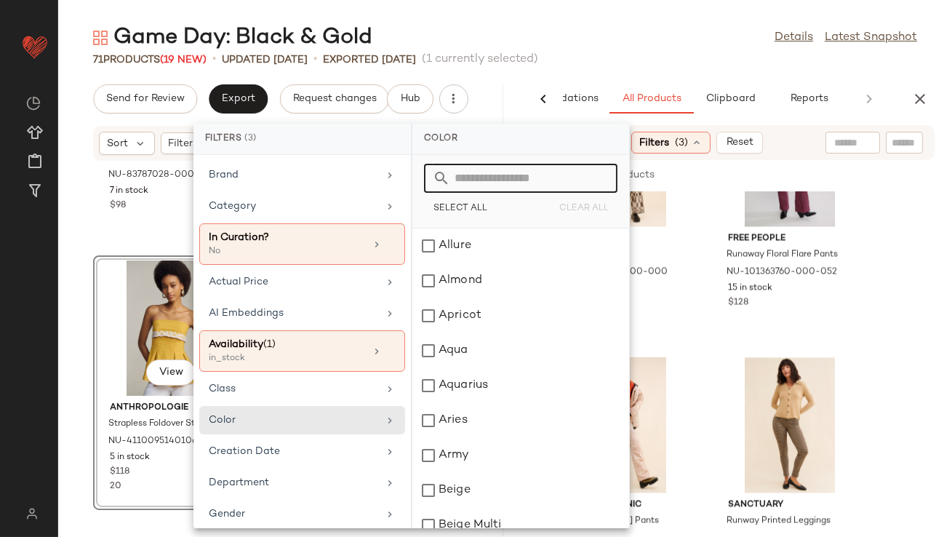
click at [494, 169] on input "text" at bounding box center [529, 178] width 159 height 29
type input "**"
click at [482, 262] on div "Black" at bounding box center [520, 245] width 217 height 35
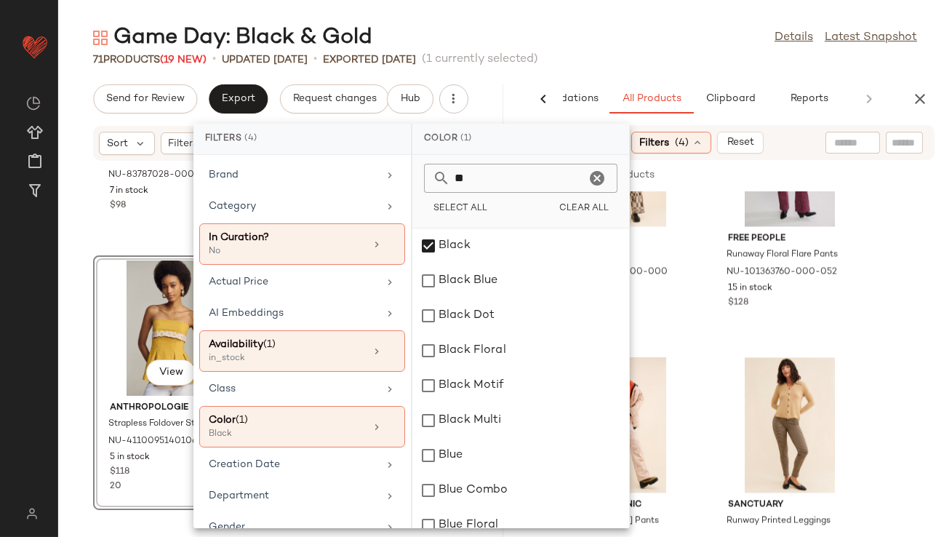
click at [644, 18] on main "Game Day: Black & Gold Details Latest Snapshot 71 Products (19 New) • updated A…" at bounding box center [476, 268] width 952 height 537
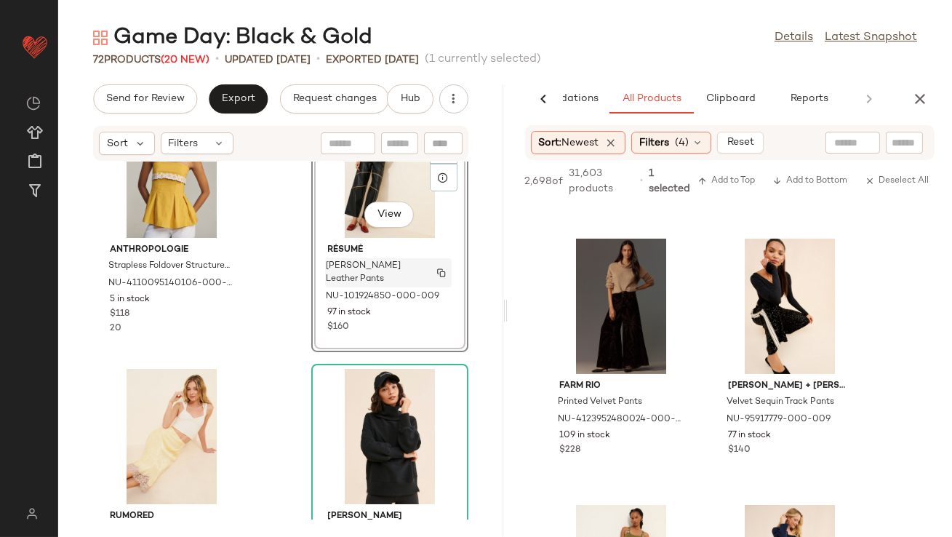
scroll to position [4421, 0]
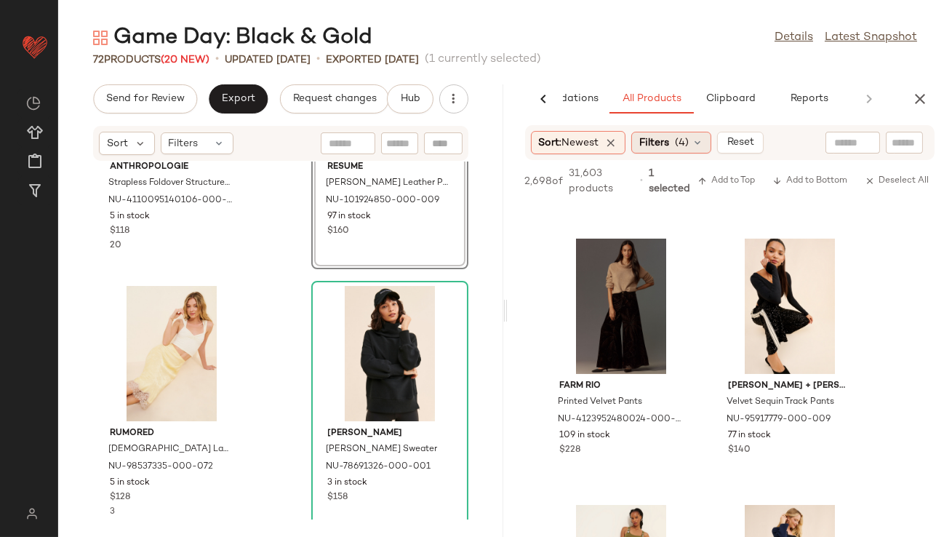
click at [669, 137] on span "Filters" at bounding box center [654, 142] width 30 height 15
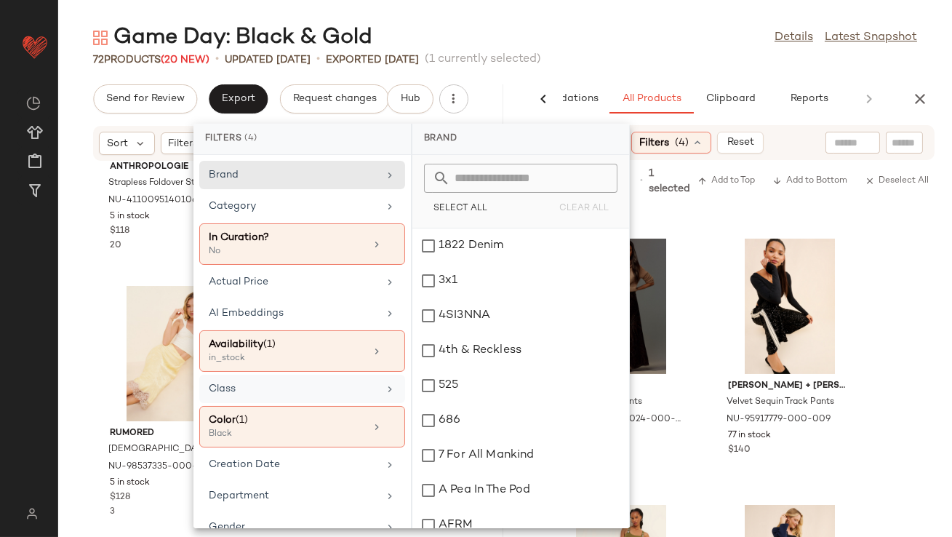
click at [335, 383] on div "Class" at bounding box center [293, 388] width 169 height 15
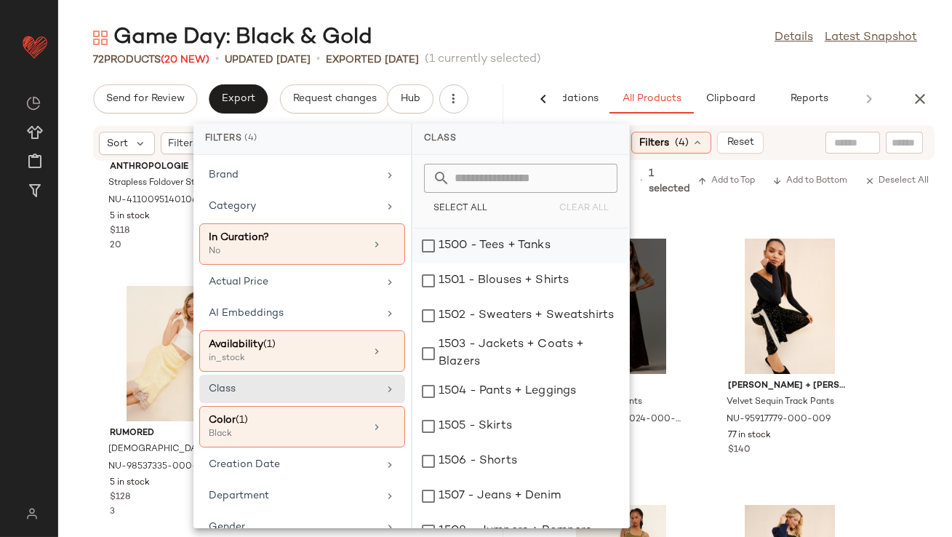
click at [501, 254] on div "1500 - Tees + Tanks" at bounding box center [520, 245] width 217 height 35
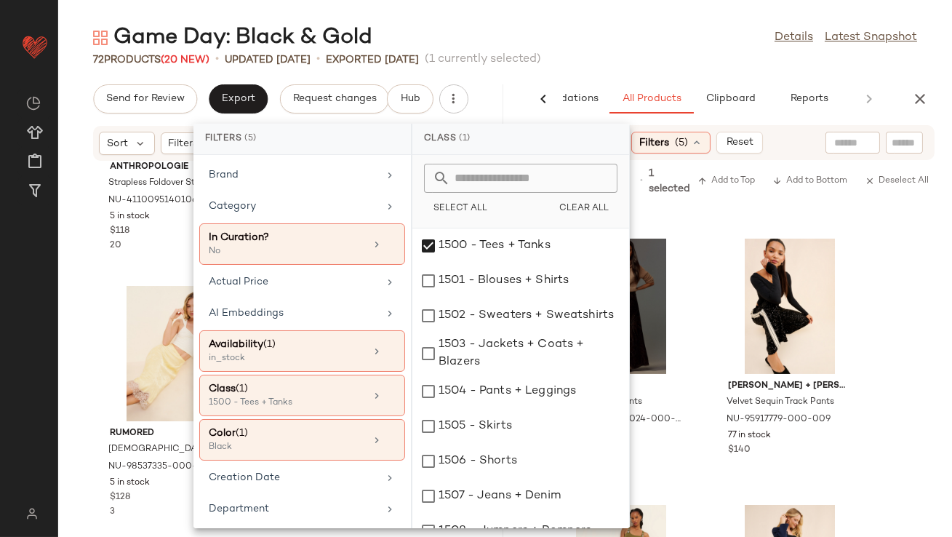
click at [687, 44] on div "Game Day: Black & Gold Details Latest Snapshot" at bounding box center [505, 37] width 894 height 29
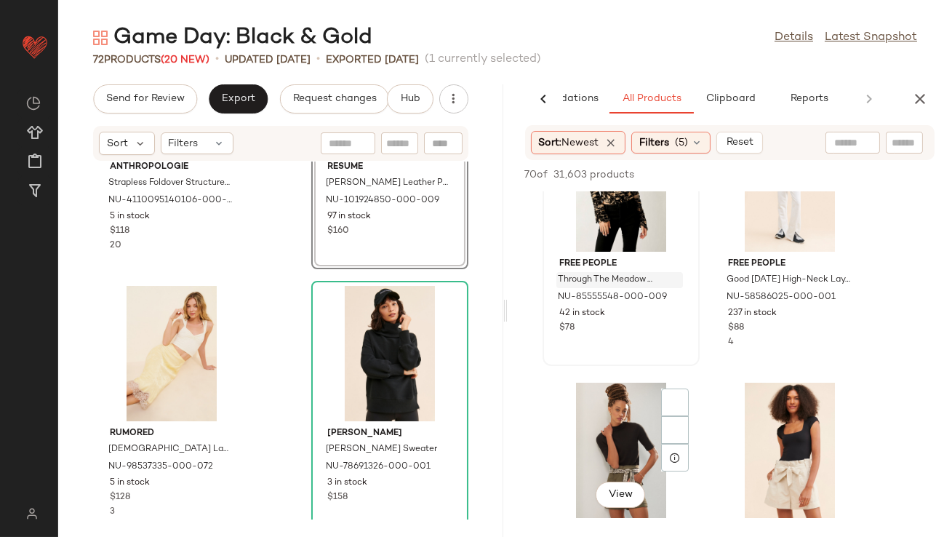
scroll to position [201, 0]
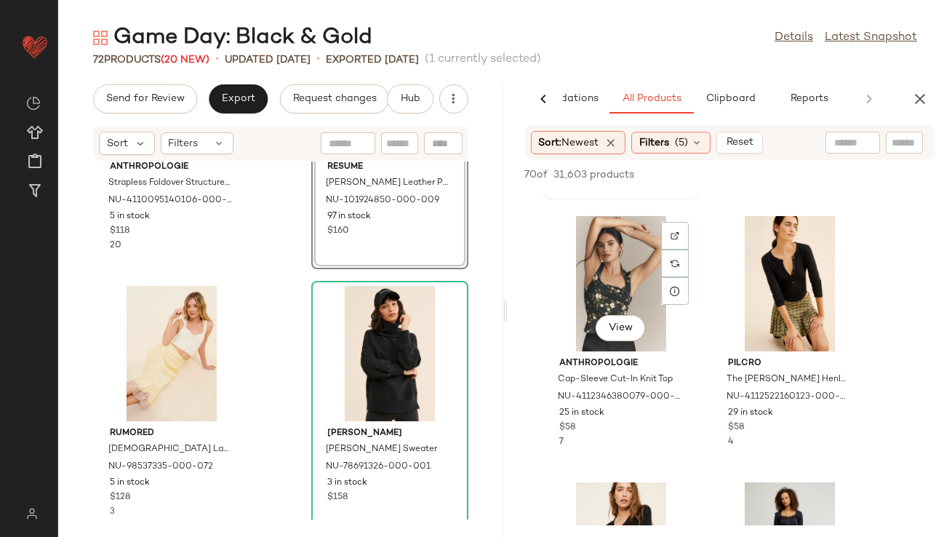
scroll to position [509, 0]
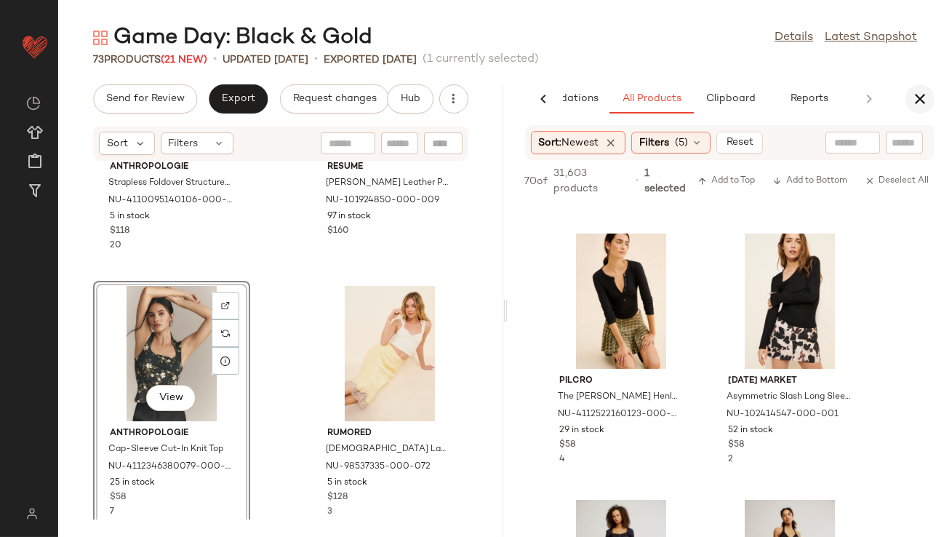
click at [924, 97] on icon "button" at bounding box center [919, 98] width 17 height 17
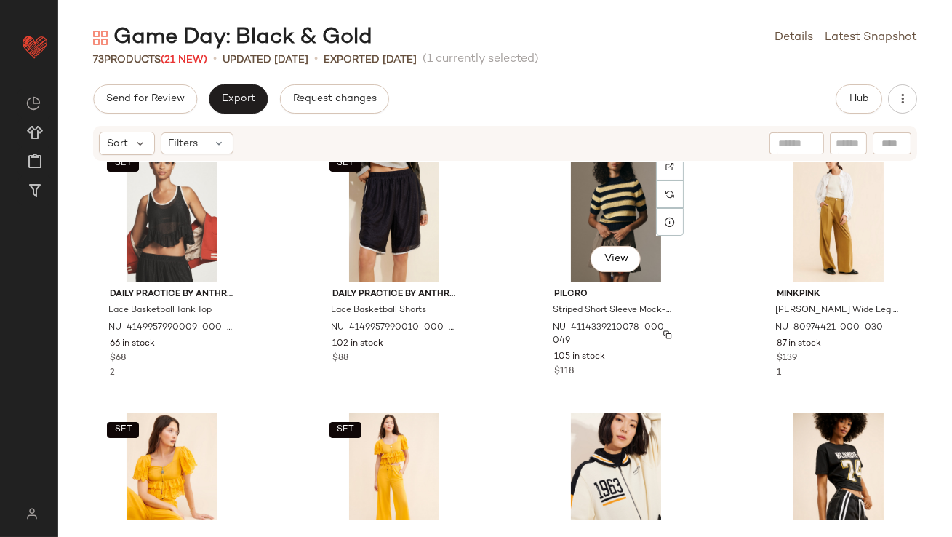
scroll to position [0, 0]
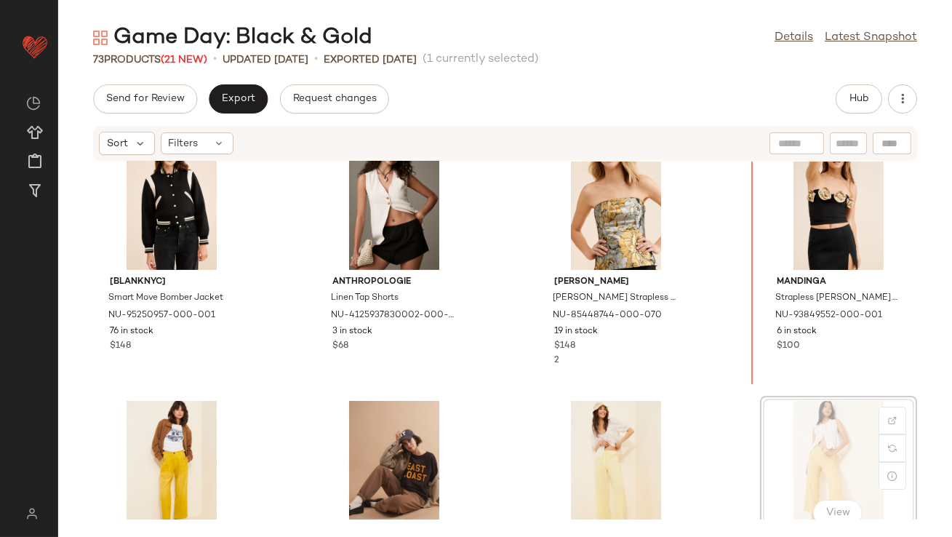
scroll to position [1113, 0]
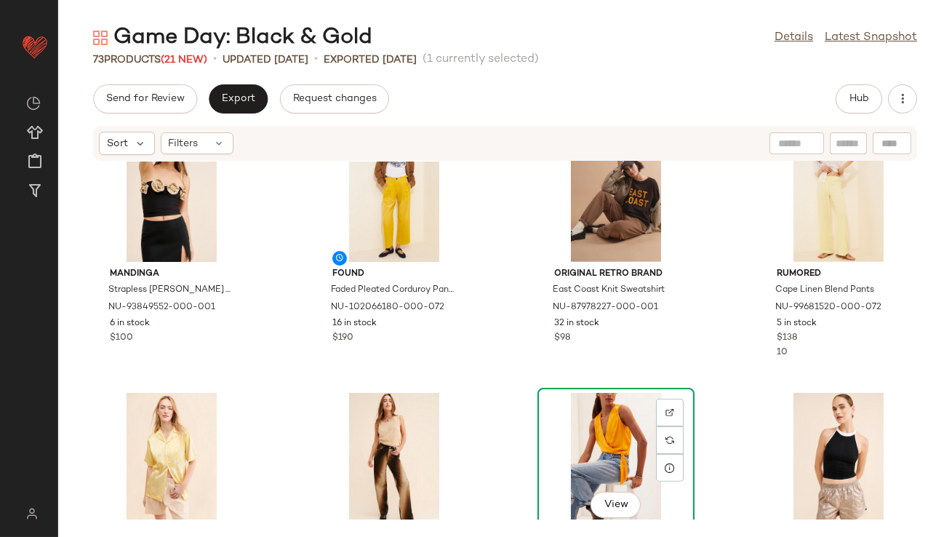
scroll to position [1389, 0]
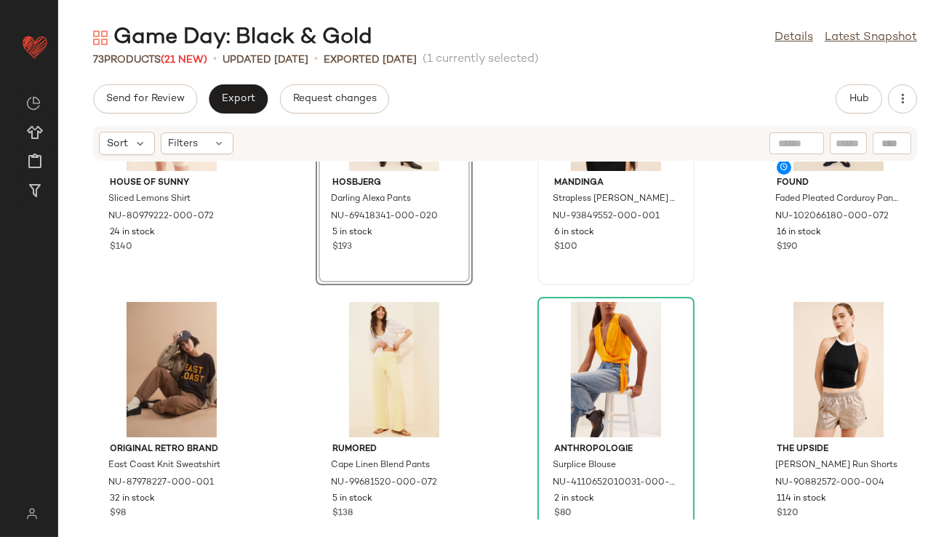
scroll to position [1319, 0]
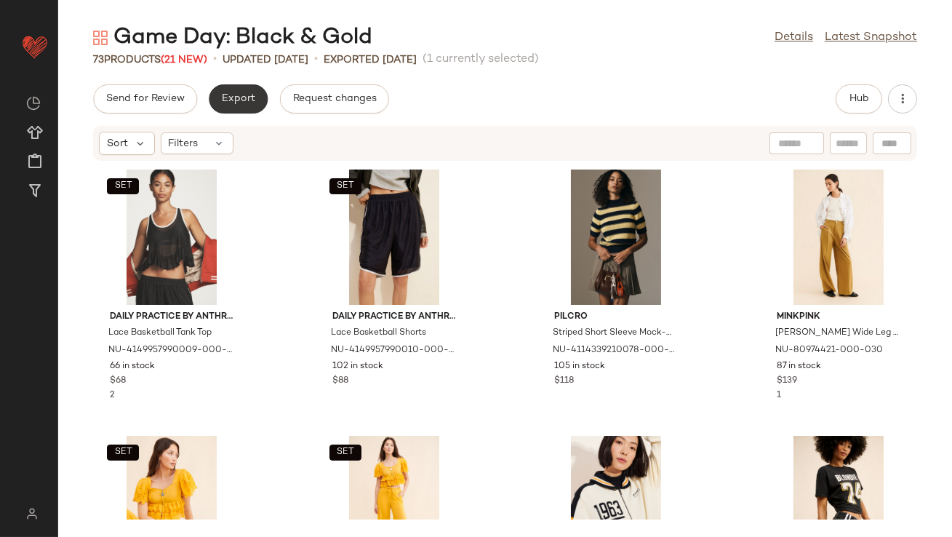
click at [236, 92] on button "Export" at bounding box center [238, 98] width 59 height 29
